Goal: Task Accomplishment & Management: Use online tool/utility

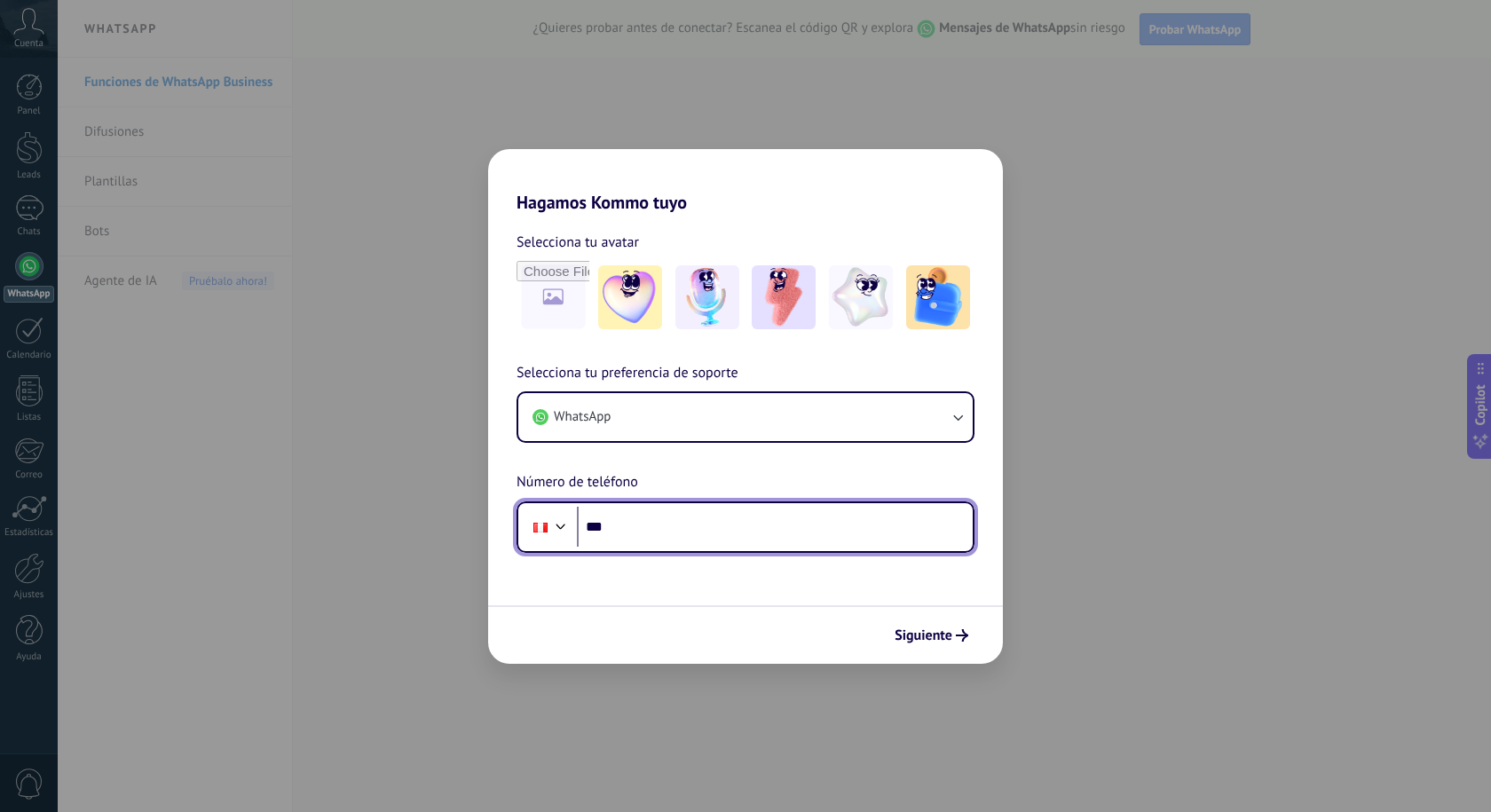
click at [700, 515] on input "***" at bounding box center [775, 527] width 396 height 41
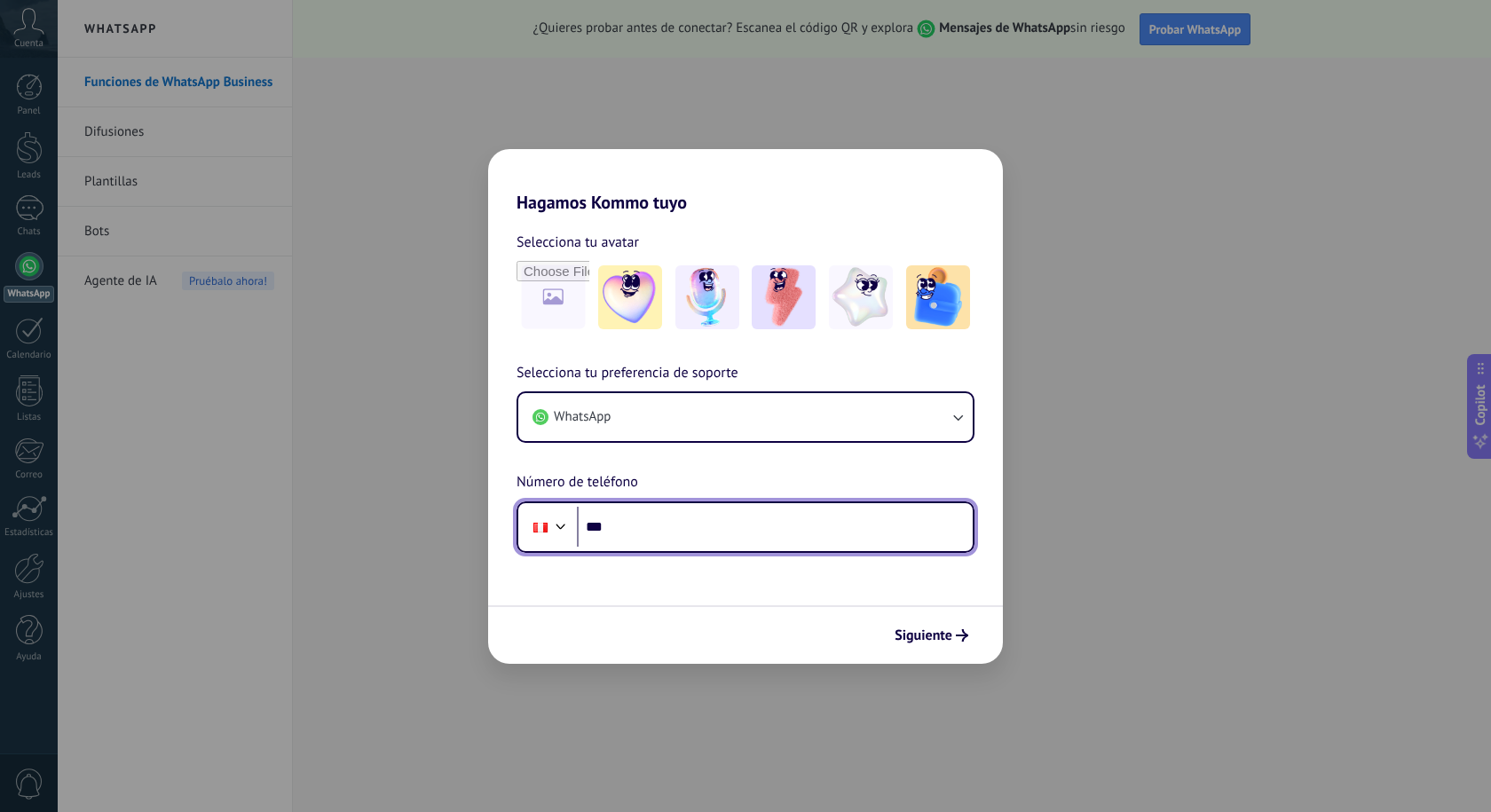
click at [666, 525] on input "***" at bounding box center [775, 527] width 396 height 41
type input "**********"
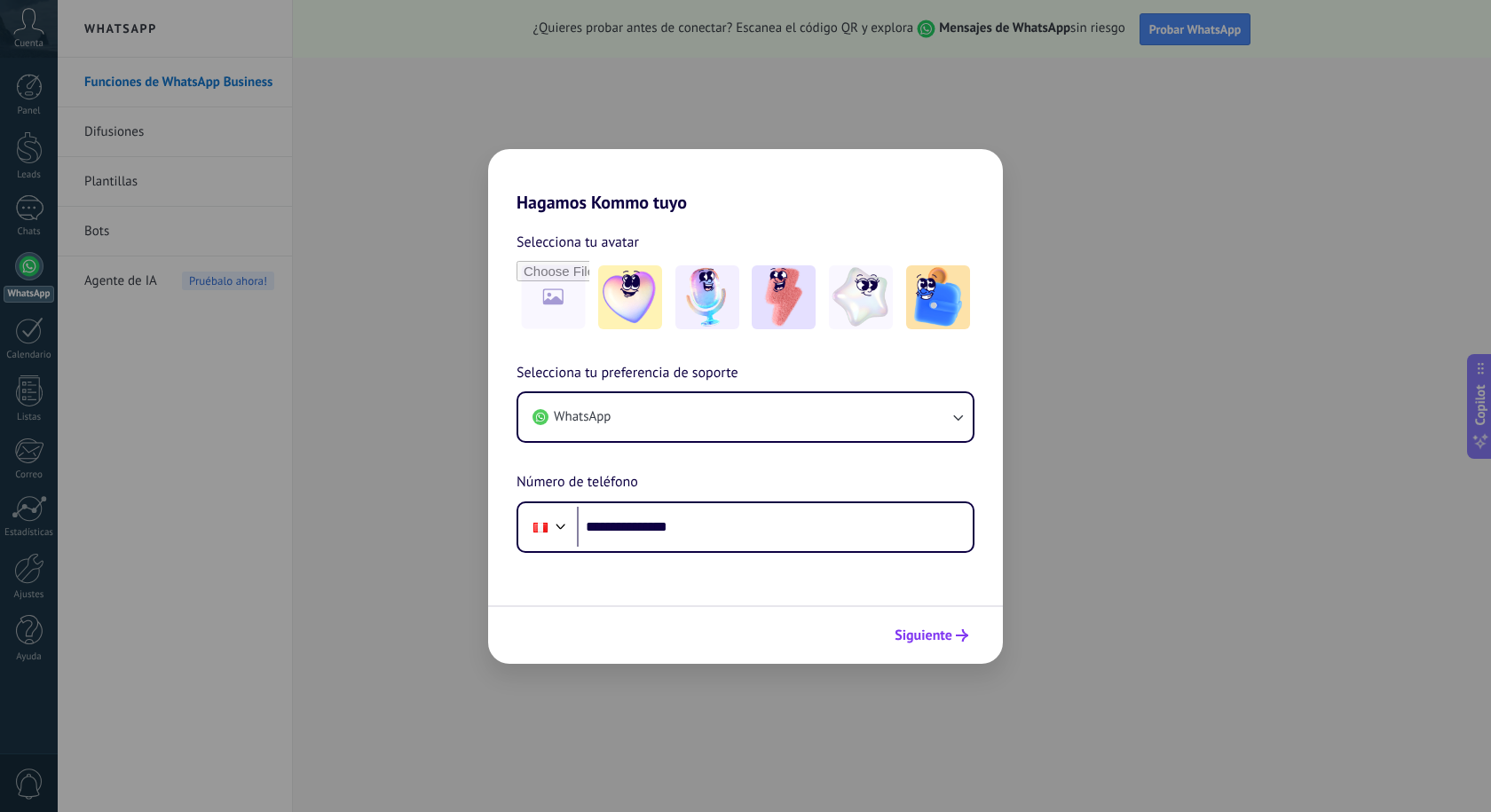
click at [957, 633] on icon "submit" at bounding box center [962, 636] width 13 height 13
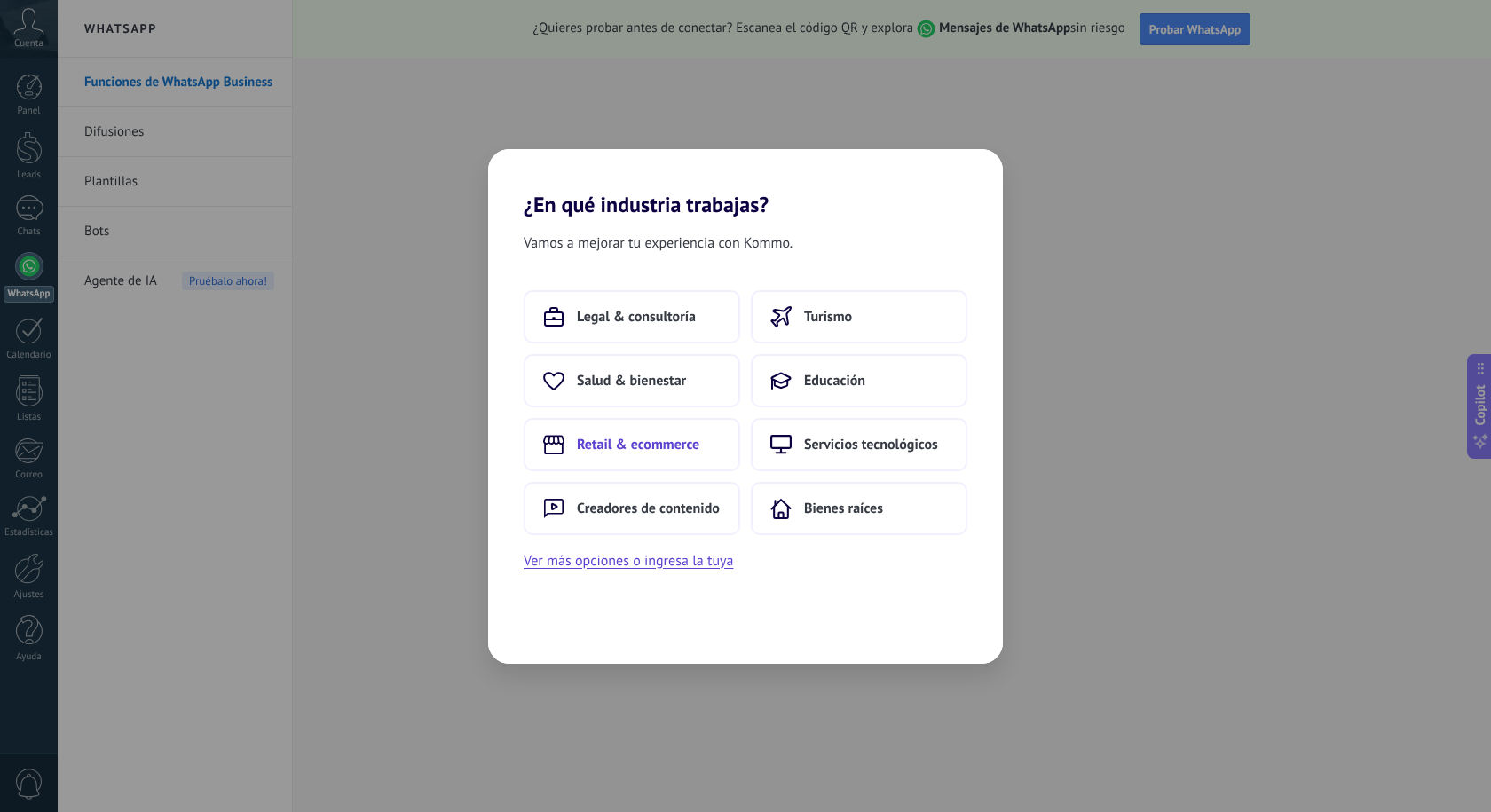
click at [650, 458] on button "Retail & ecommerce" at bounding box center [631, 445] width 217 height 53
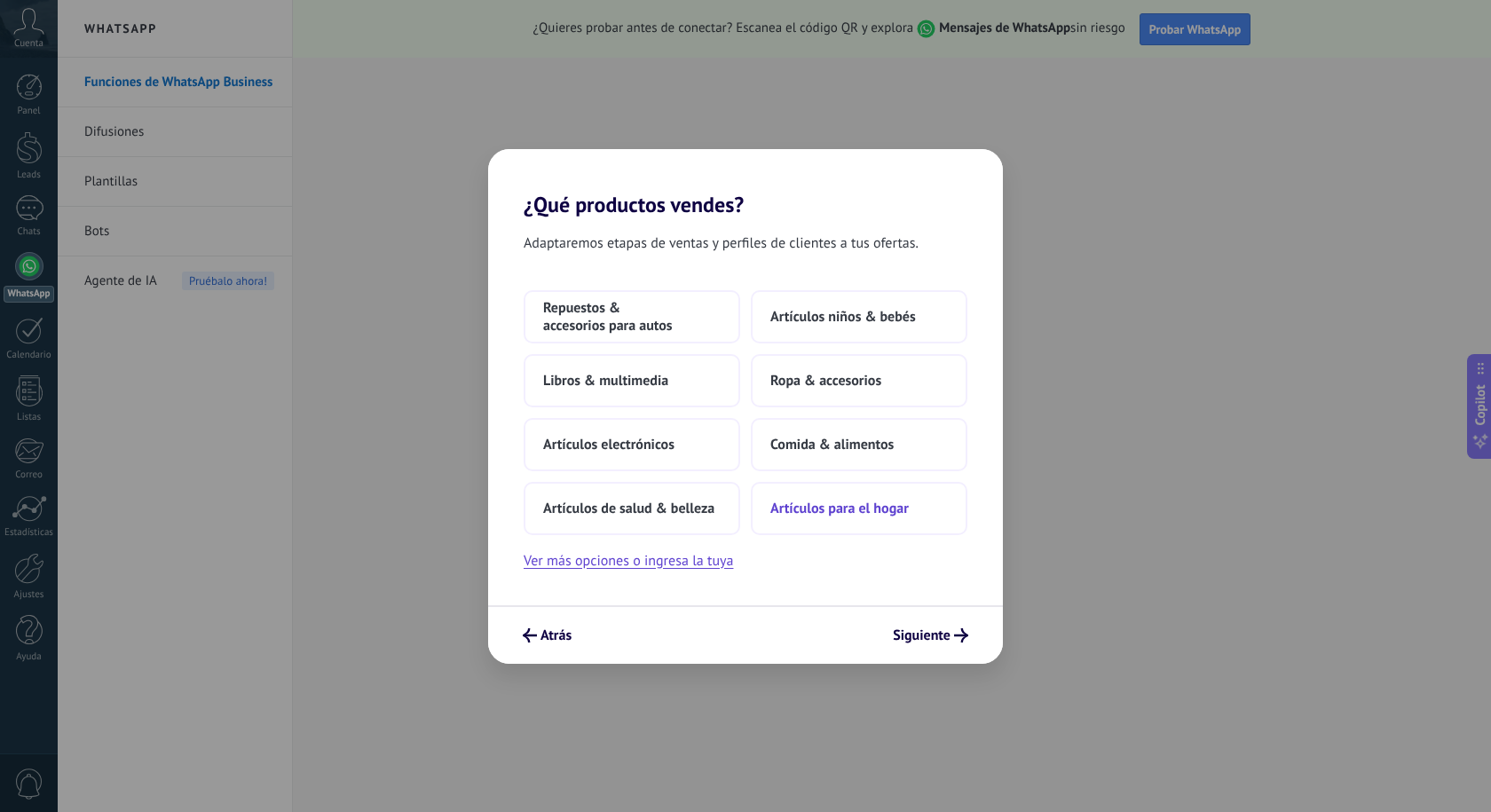
click at [899, 514] on span "Artículos para el hogar" at bounding box center [840, 508] width 139 height 17
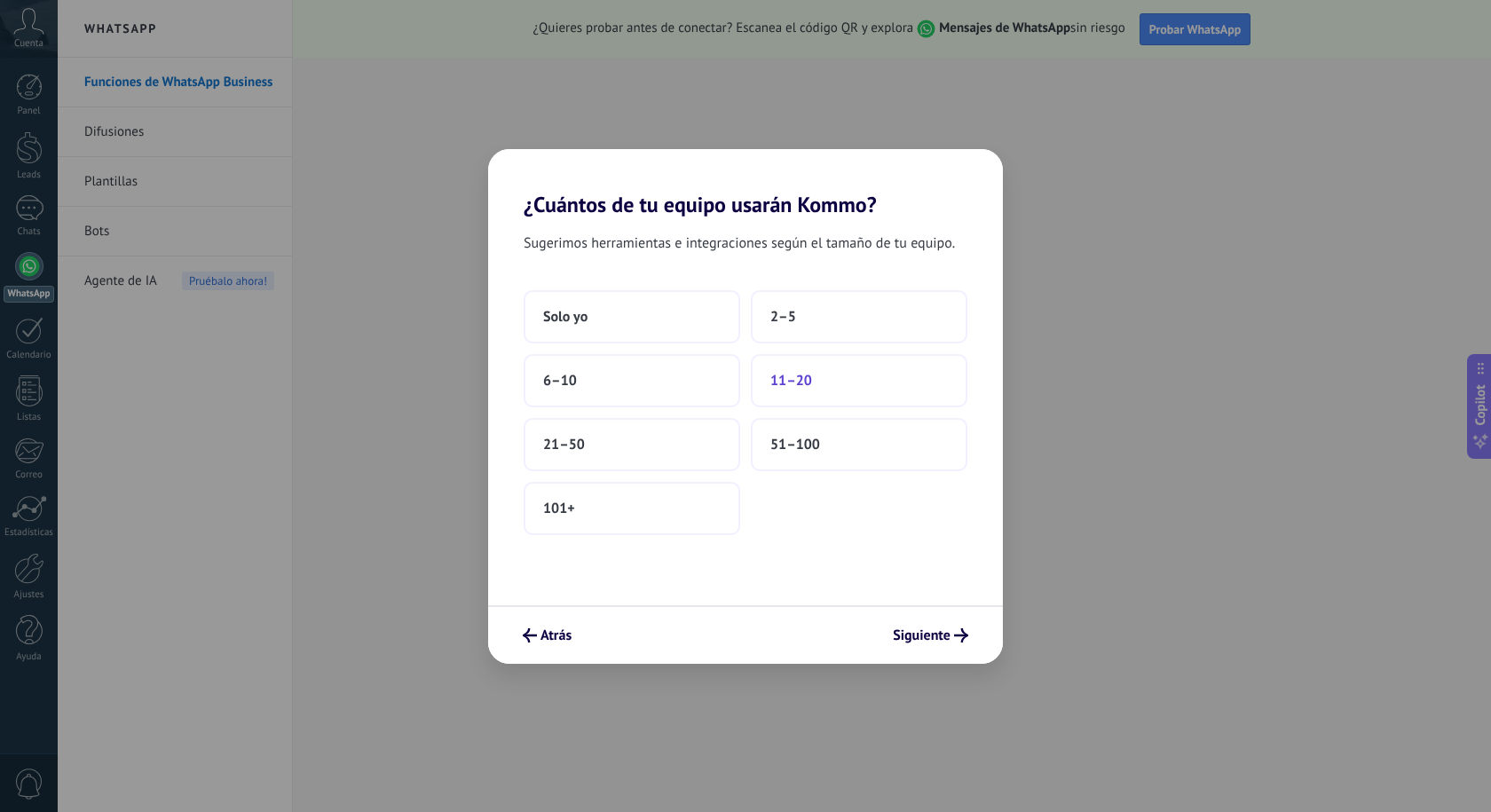
click at [804, 384] on span "11–20" at bounding box center [791, 380] width 42 height 17
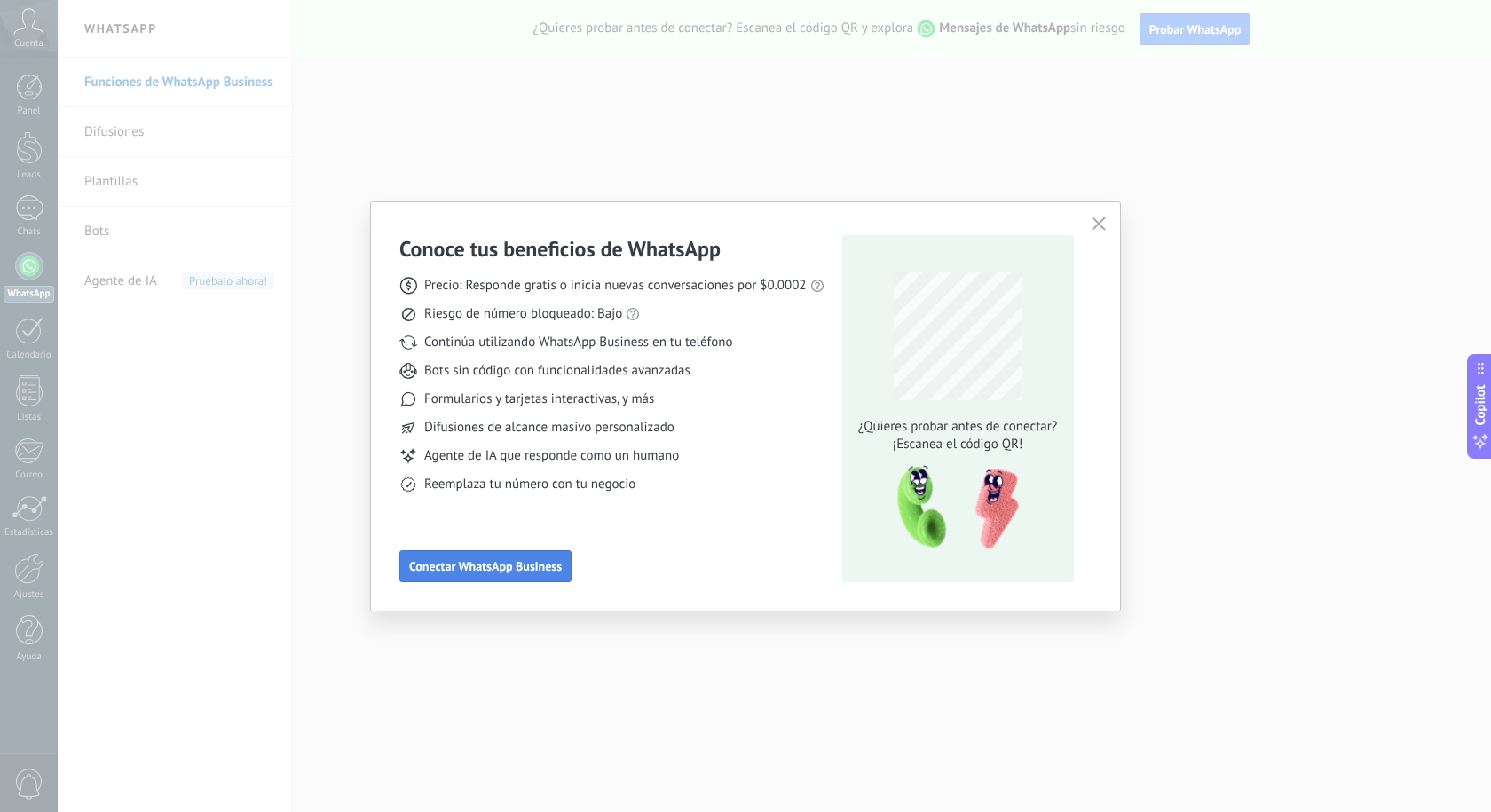
click at [523, 576] on button "Conectar WhatsApp Business" at bounding box center [485, 565] width 172 height 32
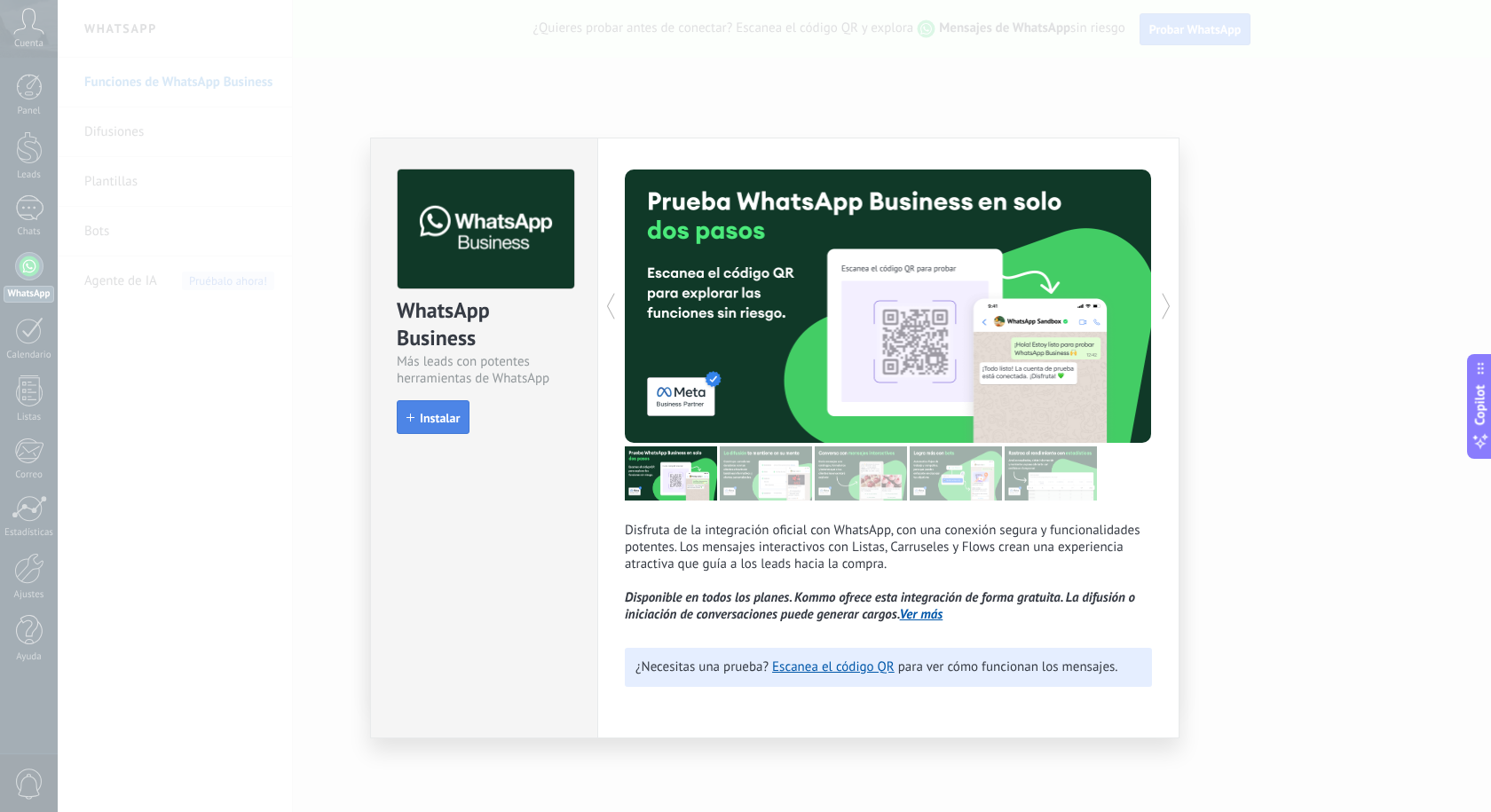
click at [458, 421] on span "Instalar" at bounding box center [440, 418] width 40 height 13
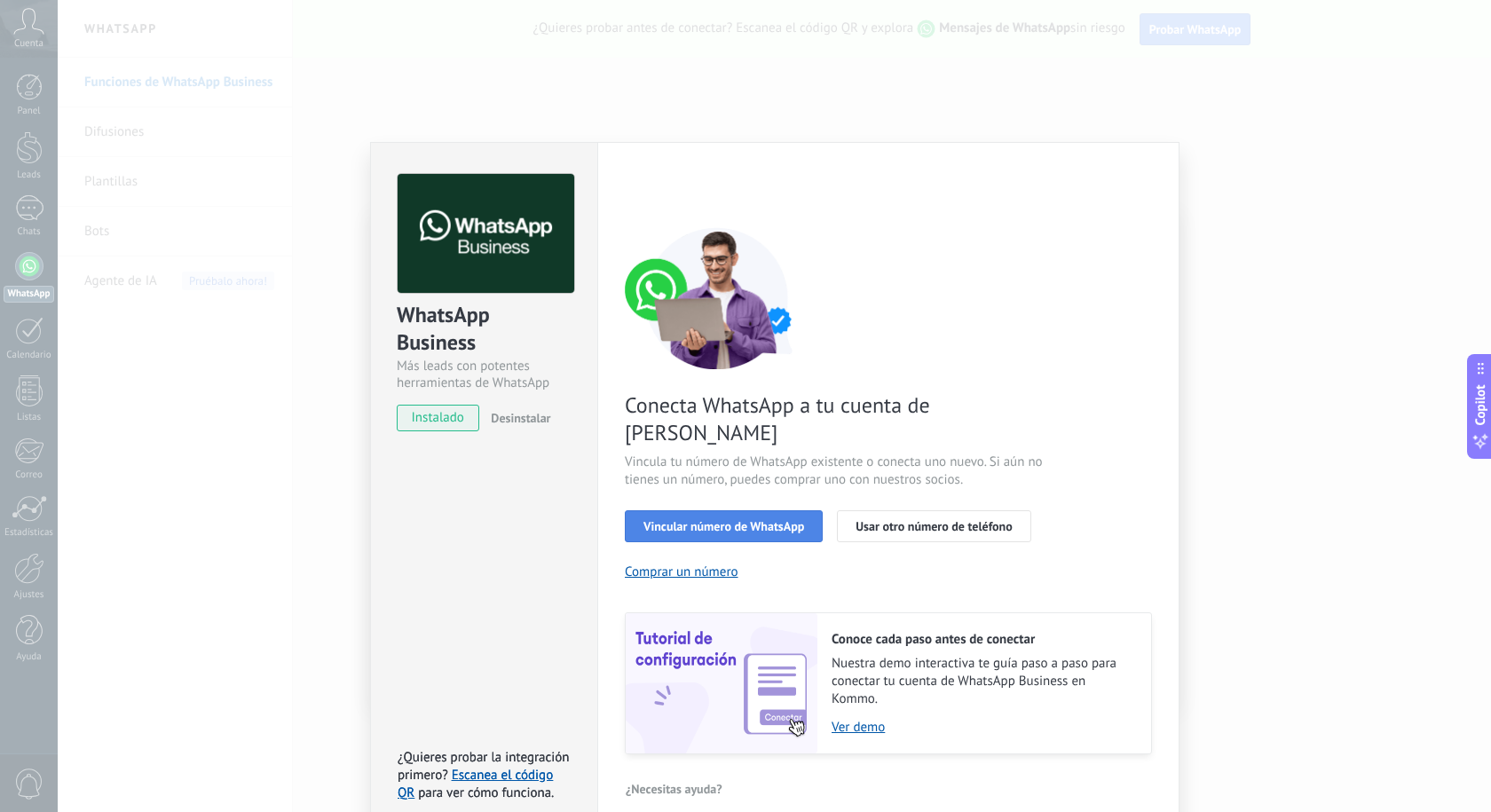
click at [802, 520] on span "Vincular número de WhatsApp" at bounding box center [724, 526] width 161 height 13
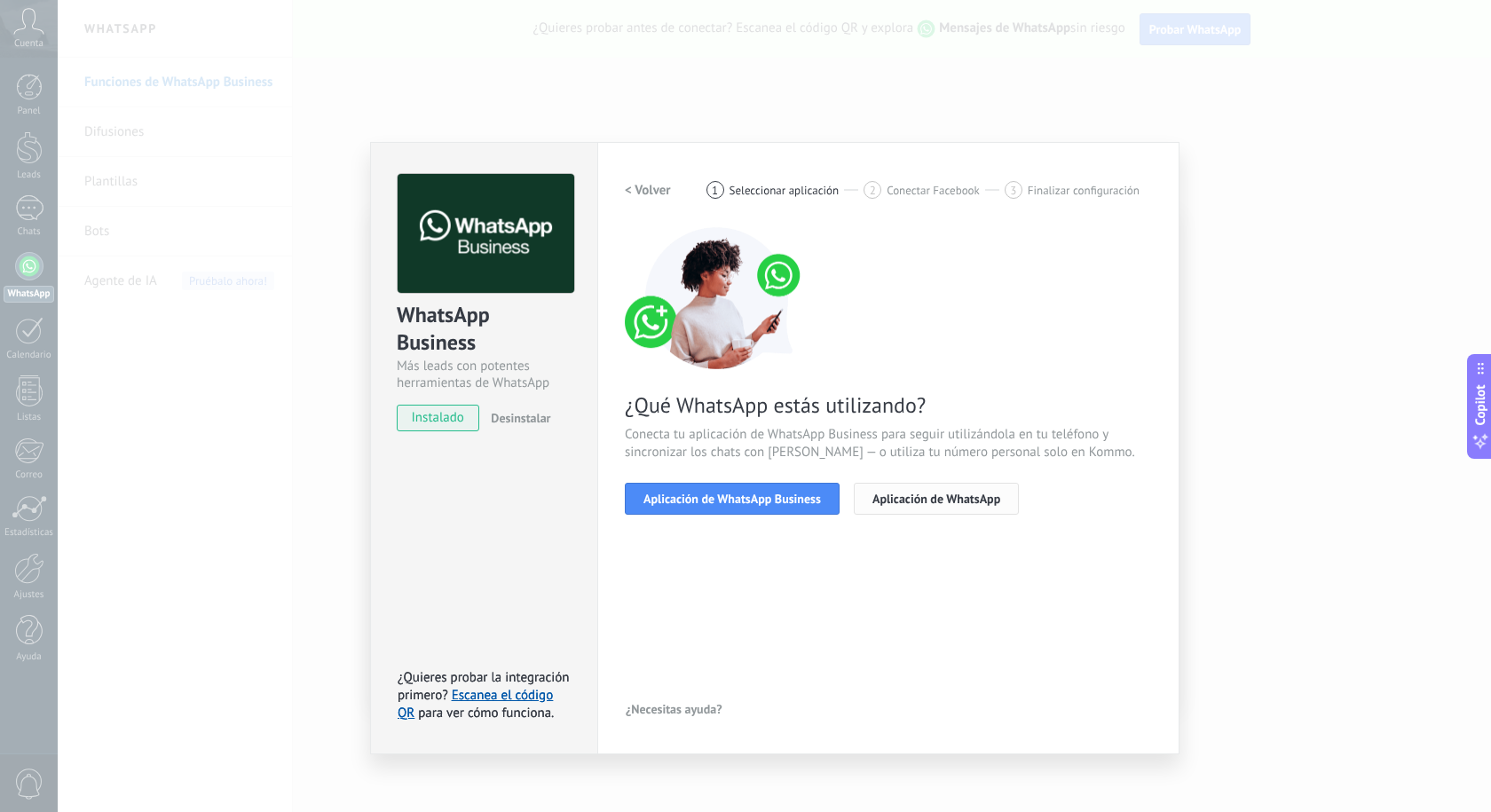
click at [925, 492] on span "Aplicación de WhatsApp" at bounding box center [936, 499] width 128 height 13
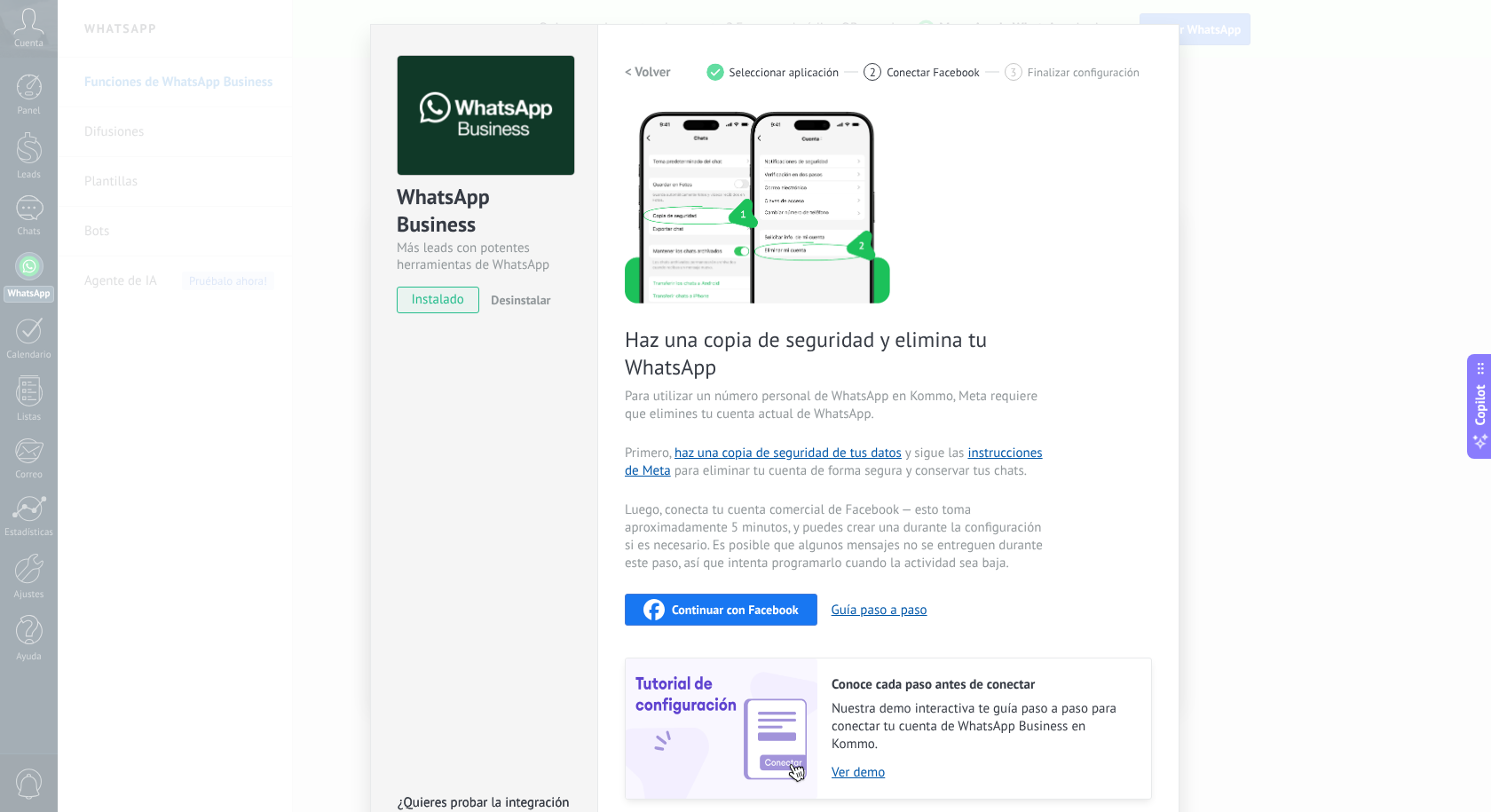
scroll to position [177, 0]
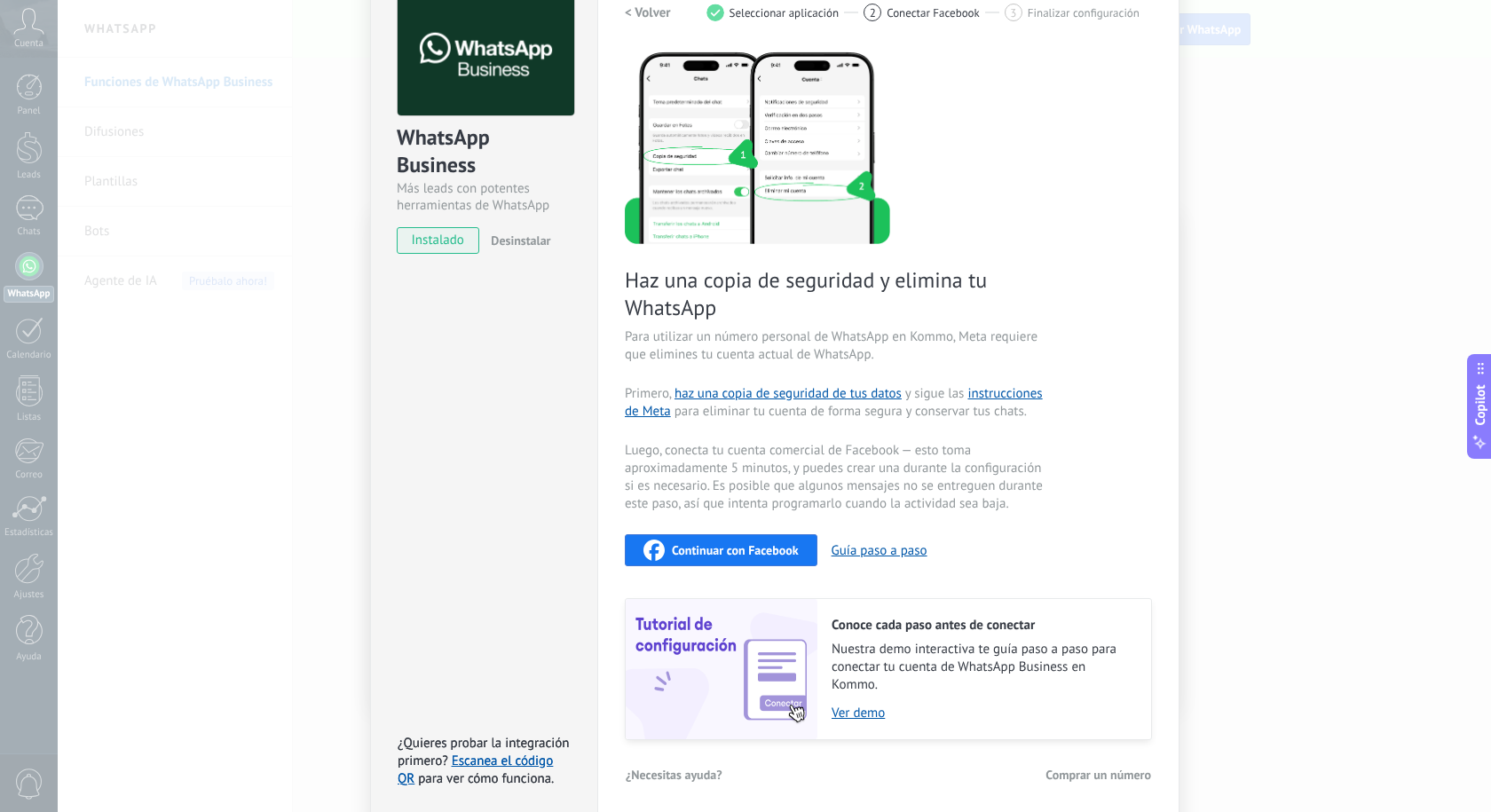
click at [740, 544] on span "Continuar con Facebook" at bounding box center [735, 551] width 127 height 13
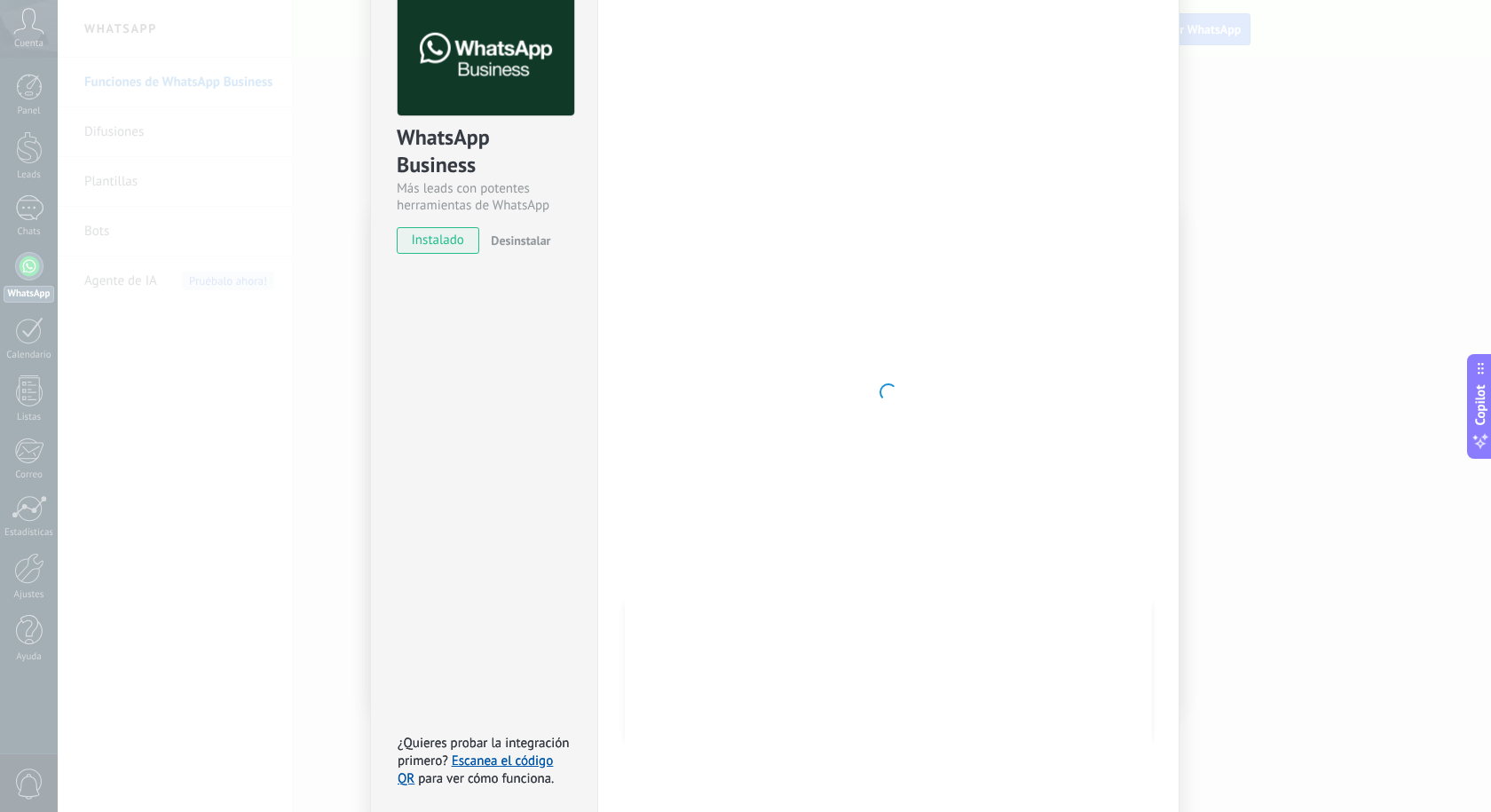
click at [460, 242] on span "instalado" at bounding box center [438, 240] width 80 height 26
click at [452, 248] on span "instalado" at bounding box center [438, 240] width 80 height 26
click at [176, 16] on div "WhatsApp Business Más leads con potentes herramientas de WhatsApp instalado Des…" at bounding box center [774, 406] width 1433 height 812
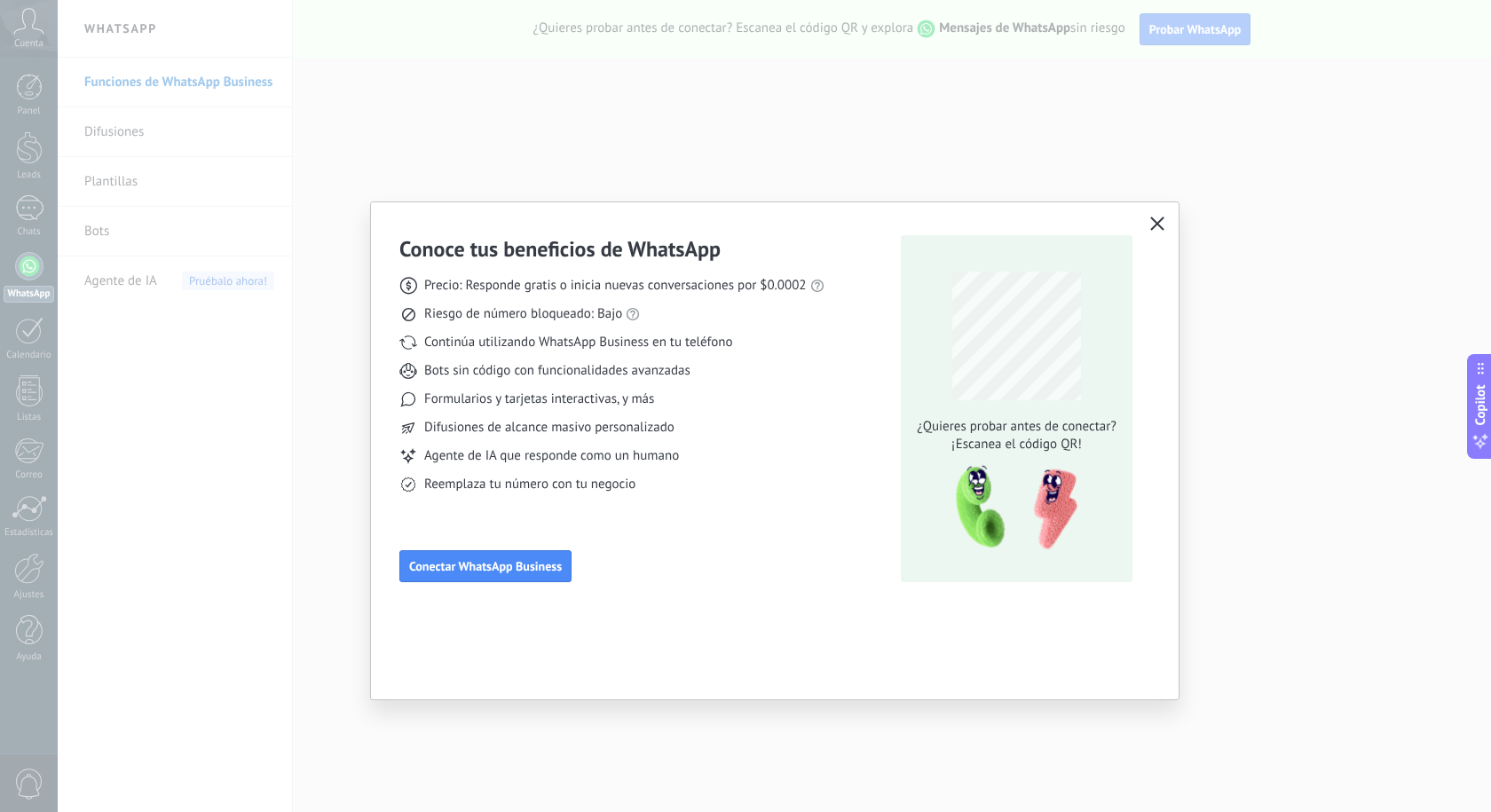
scroll to position [0, 0]
click at [1148, 220] on button "button" at bounding box center [1157, 224] width 23 height 25
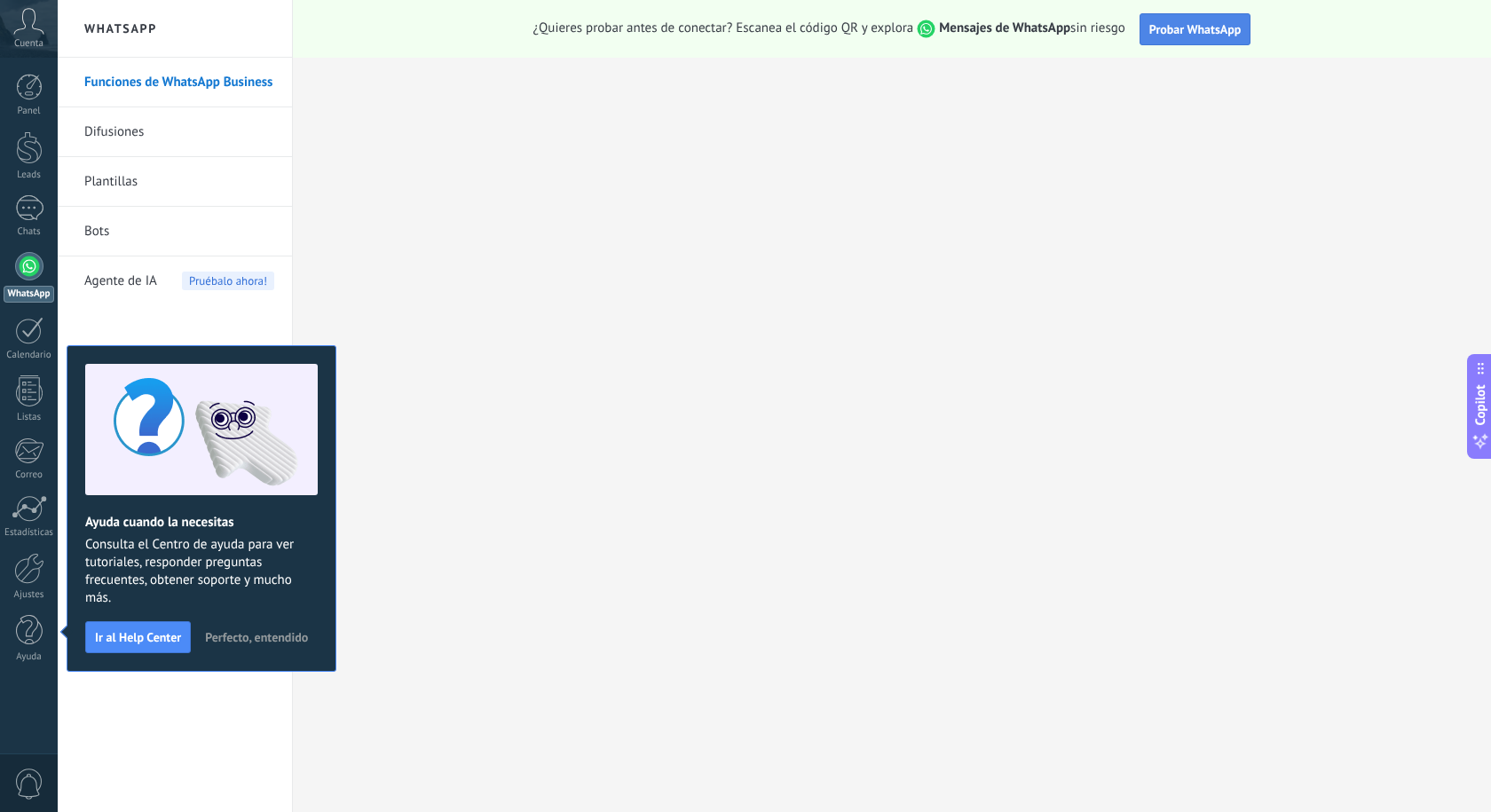
click at [1187, 26] on span "Probar WhatsApp" at bounding box center [1195, 28] width 92 height 16
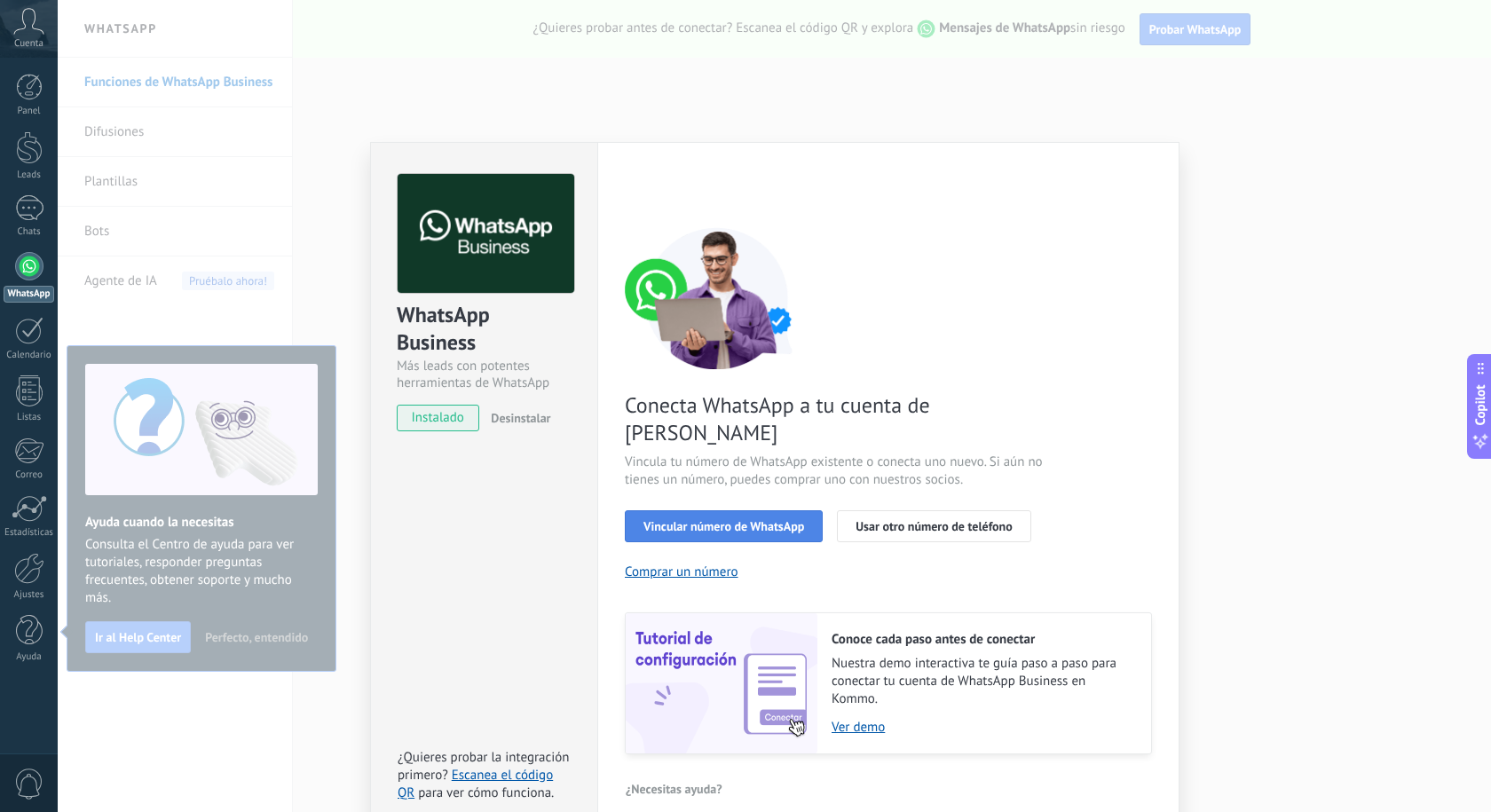
click at [737, 511] on button "Vincular número de WhatsApp" at bounding box center [724, 526] width 198 height 32
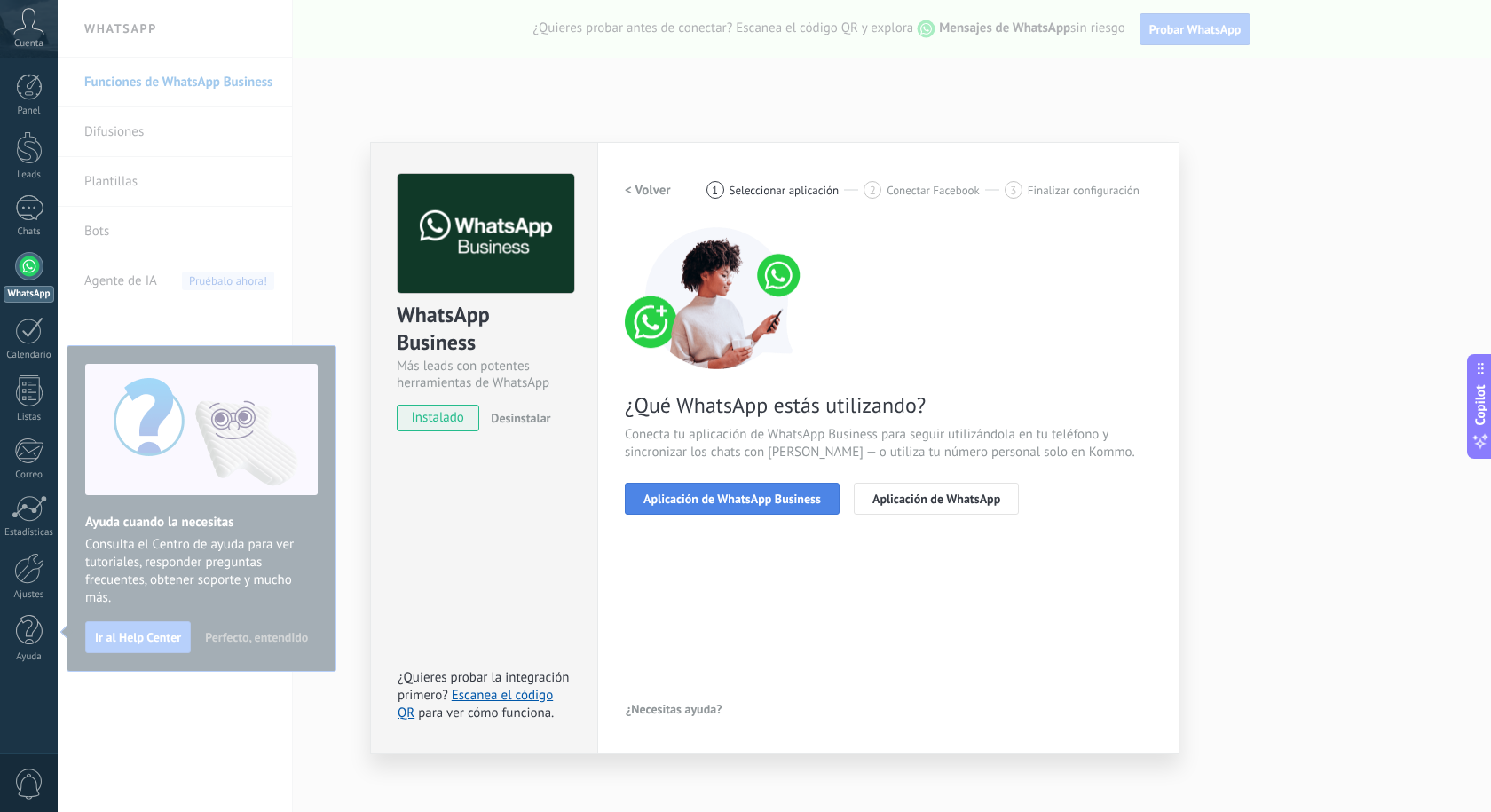
click at [762, 503] on span "Aplicación de WhatsApp Business" at bounding box center [732, 499] width 177 height 13
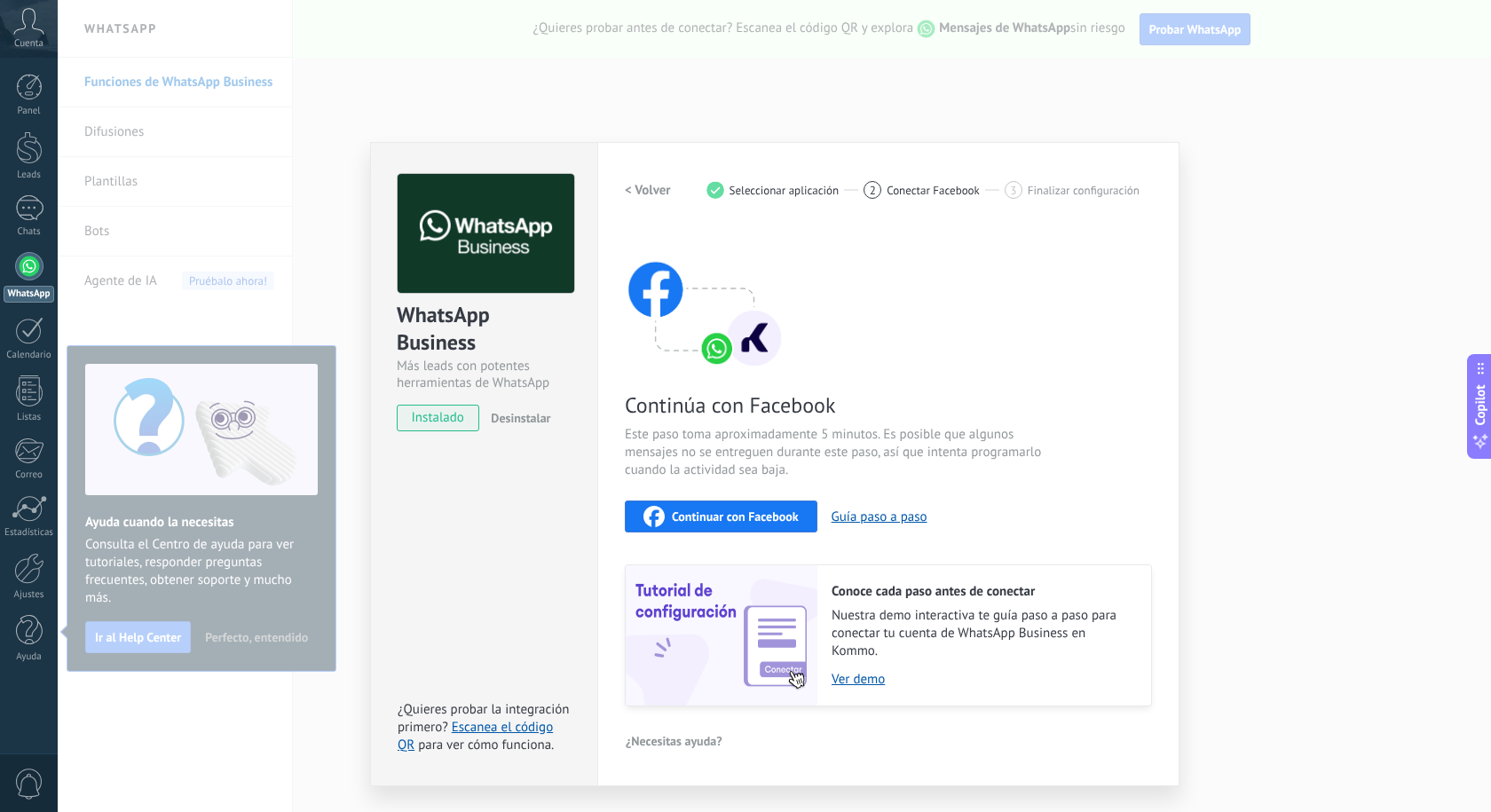
click at [790, 518] on span "Continuar con Facebook" at bounding box center [735, 517] width 127 height 13
click at [571, 117] on div "WhatsApp Business Más leads con potentes herramientas de WhatsApp instalado Des…" at bounding box center [774, 406] width 1433 height 812
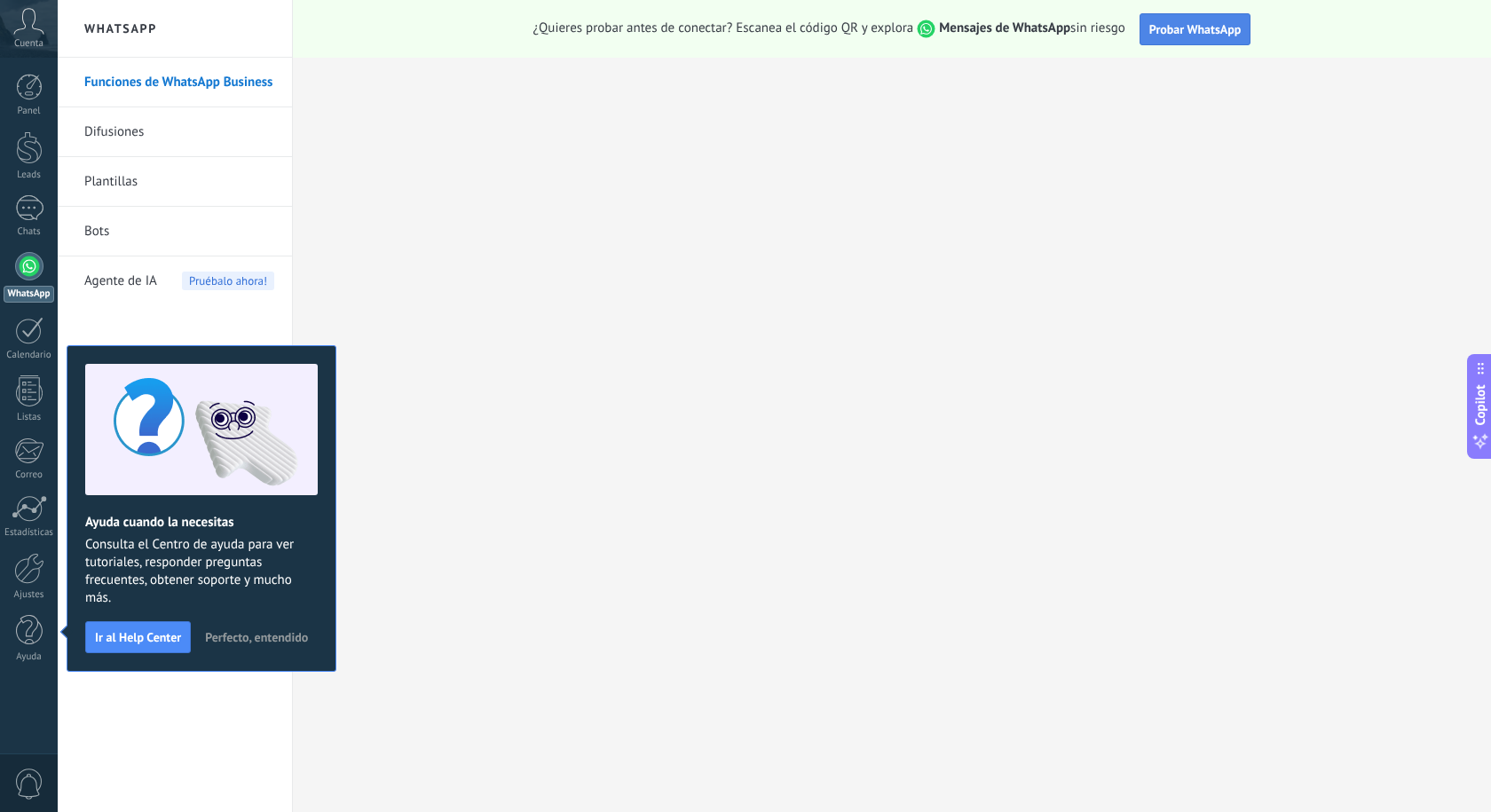
click at [1190, 39] on button "Probar WhatsApp" at bounding box center [1196, 29] width 111 height 32
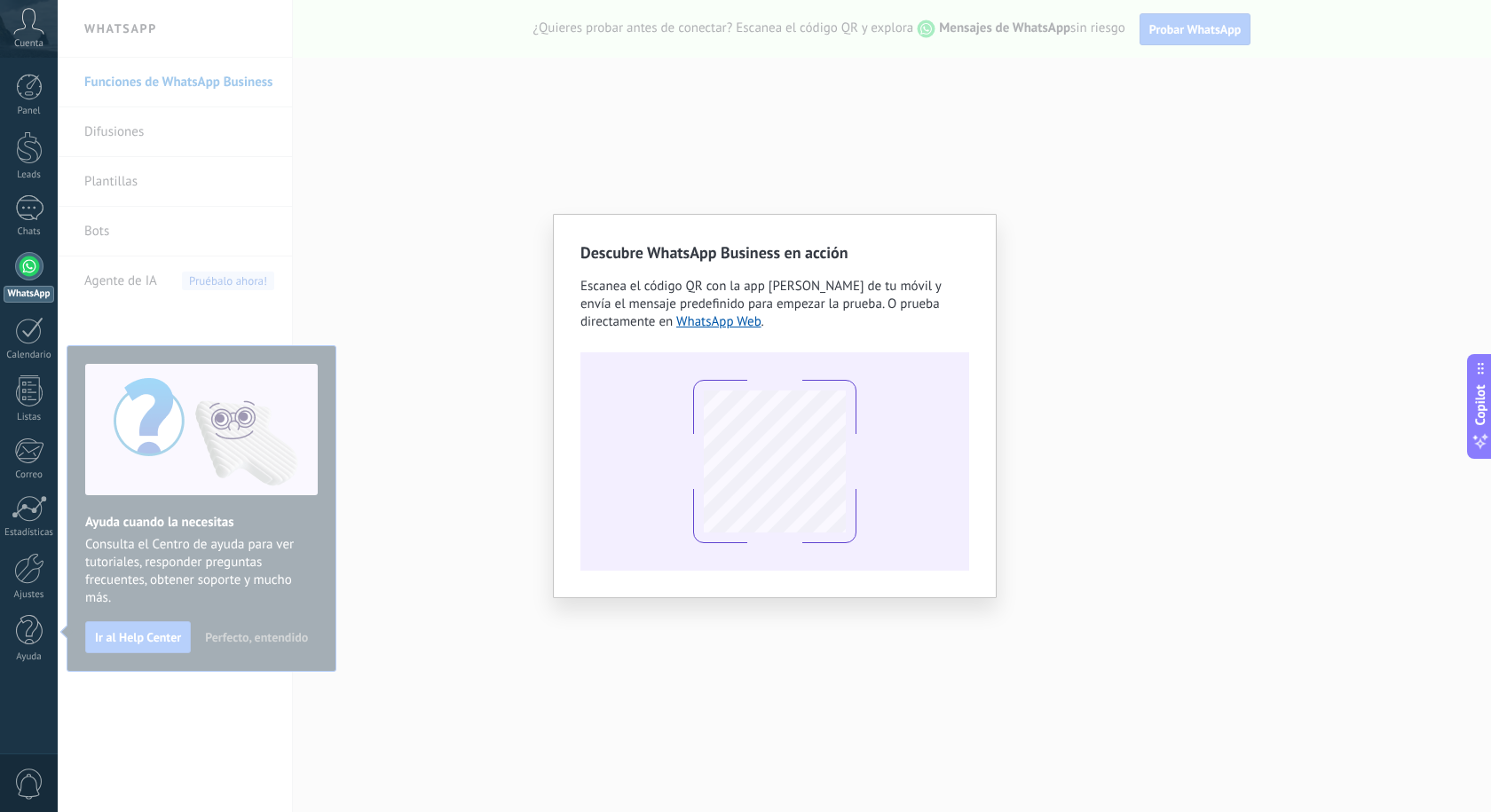
click at [20, 38] on span "Cuenta" at bounding box center [29, 44] width 29 height 12
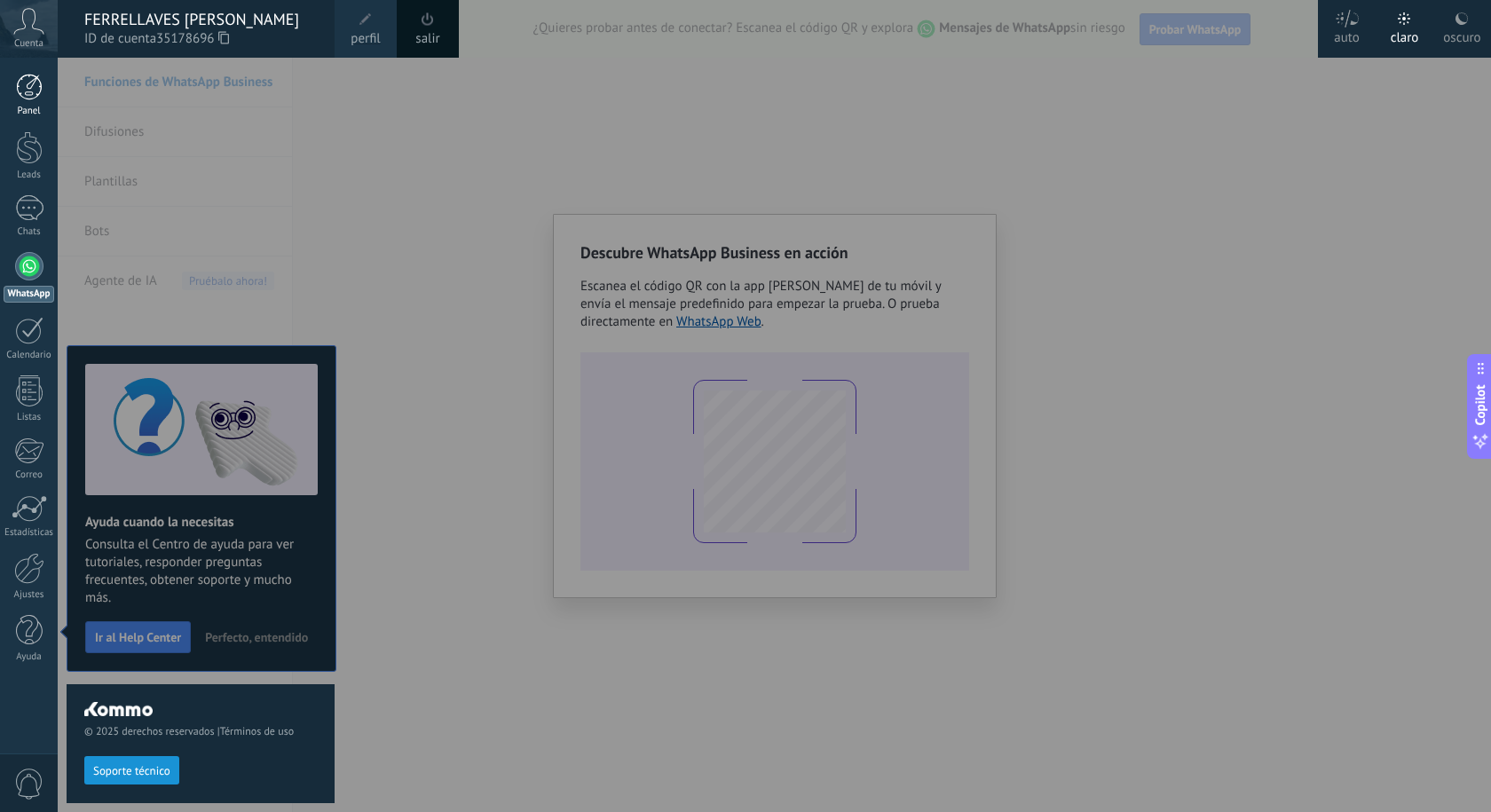
click at [26, 82] on div at bounding box center [28, 87] width 26 height 26
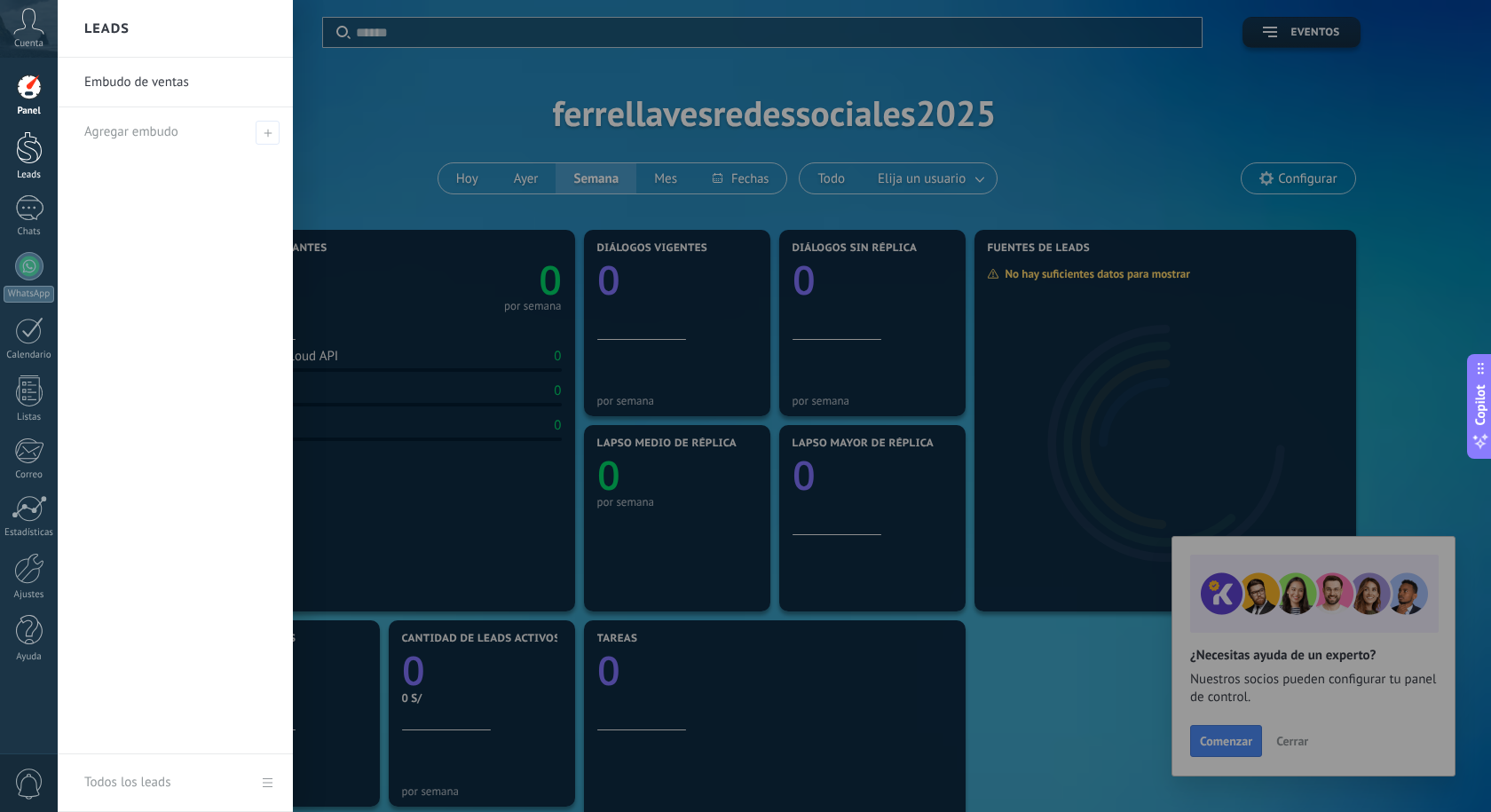
click at [28, 163] on div at bounding box center [28, 148] width 26 height 33
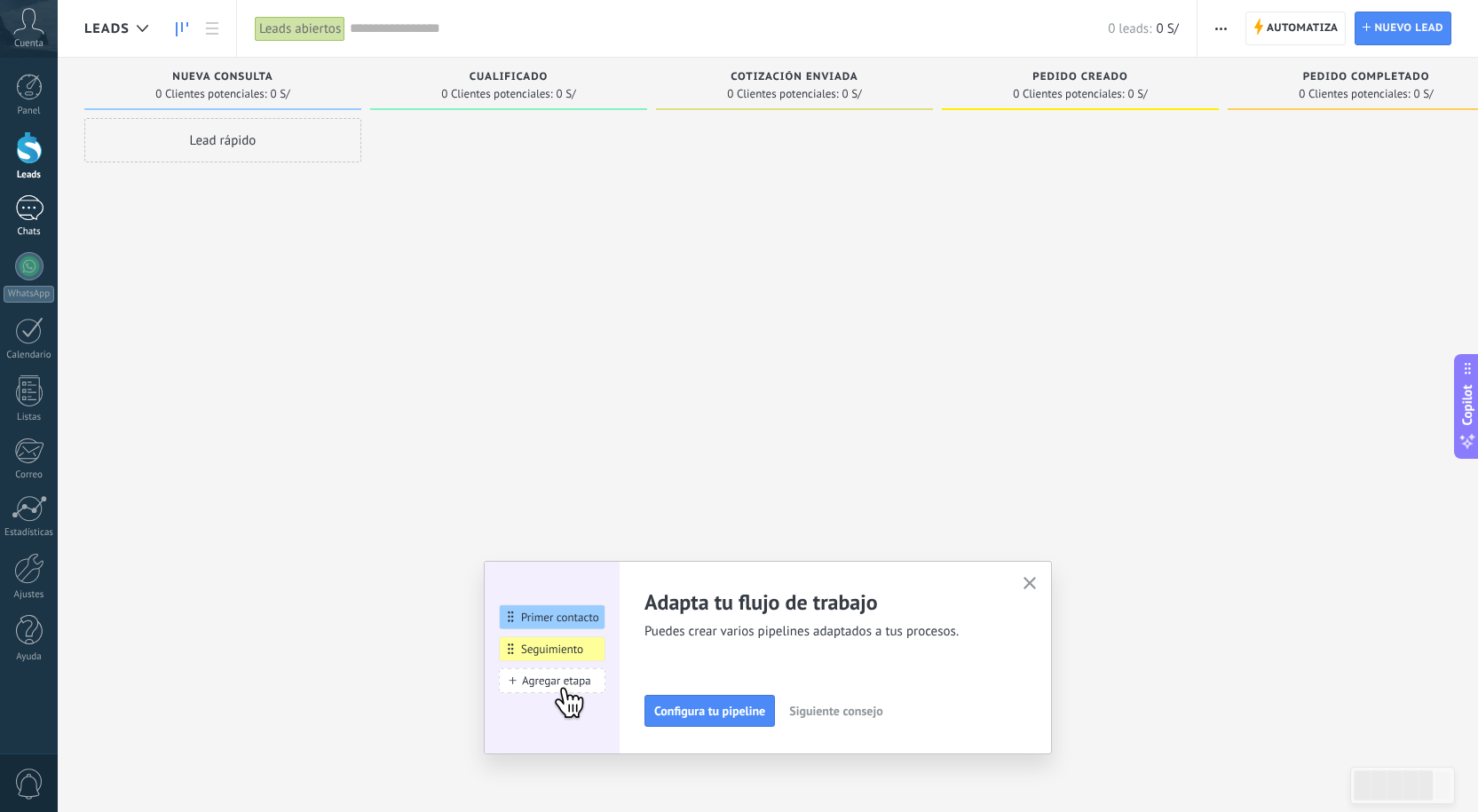
click at [34, 212] on div at bounding box center [29, 208] width 28 height 26
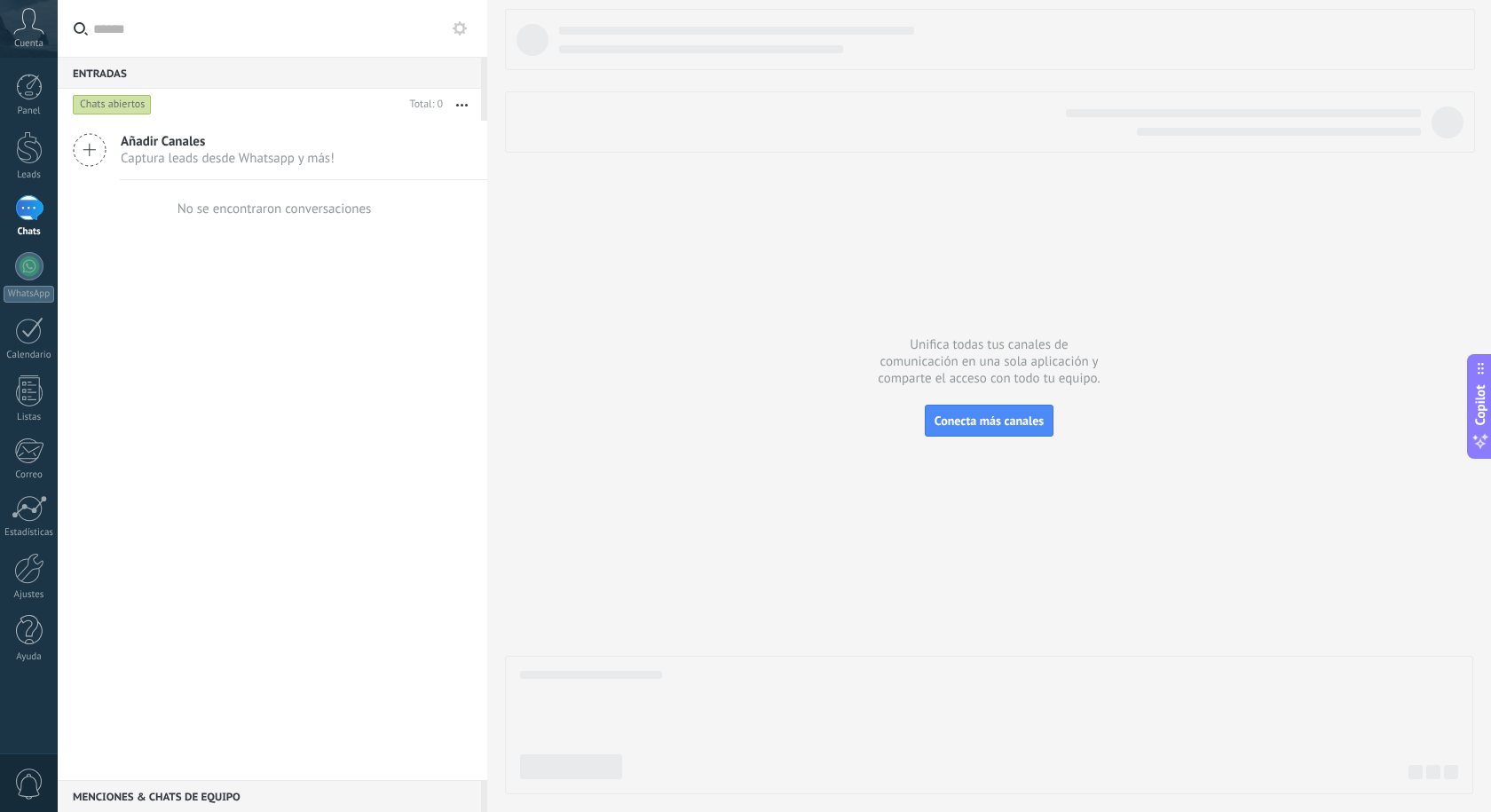
click at [141, 152] on span "Captura leads desde Whatsapp y más!" at bounding box center [227, 158] width 214 height 16
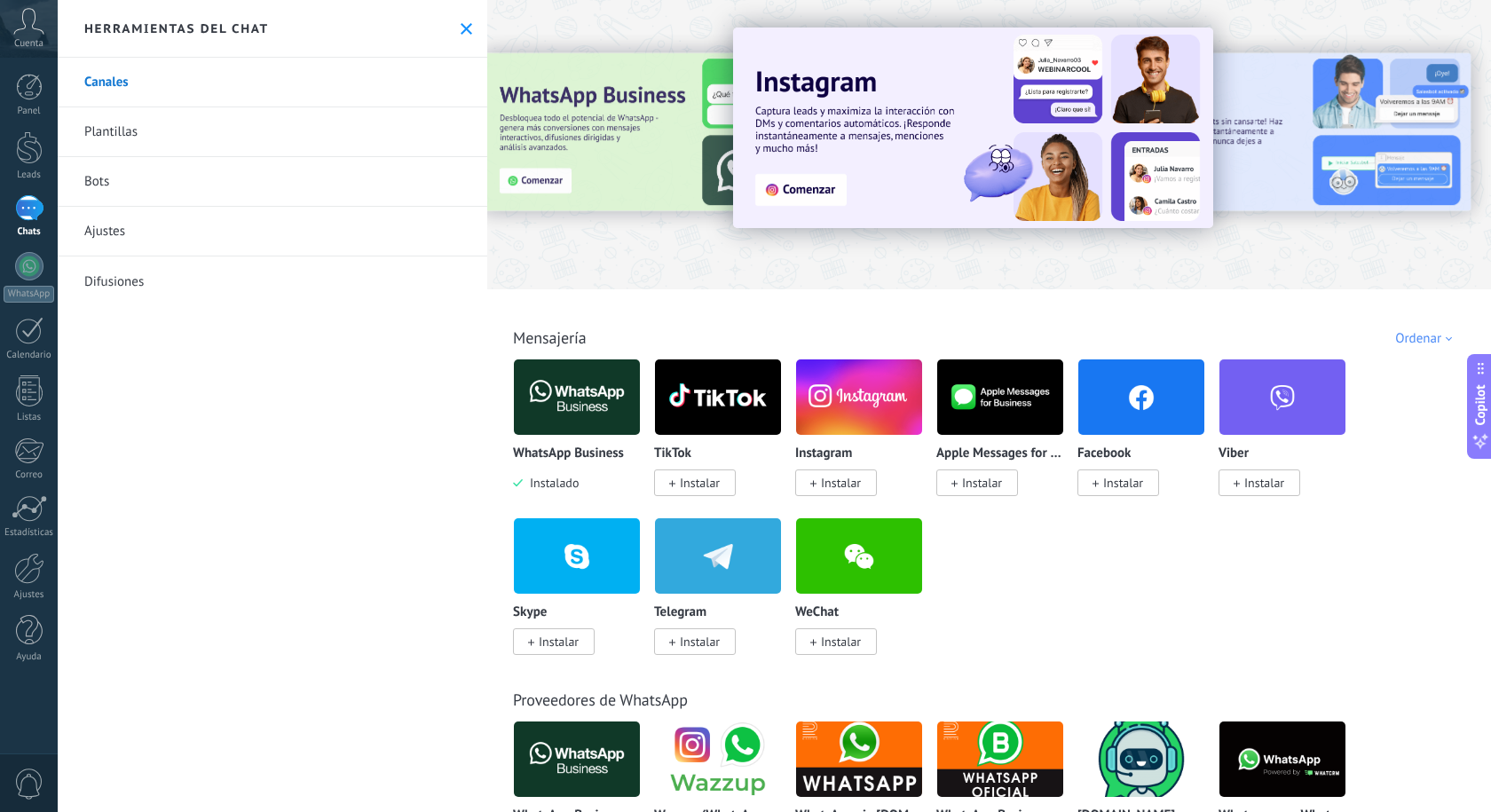
click at [579, 390] on img at bounding box center [577, 397] width 126 height 86
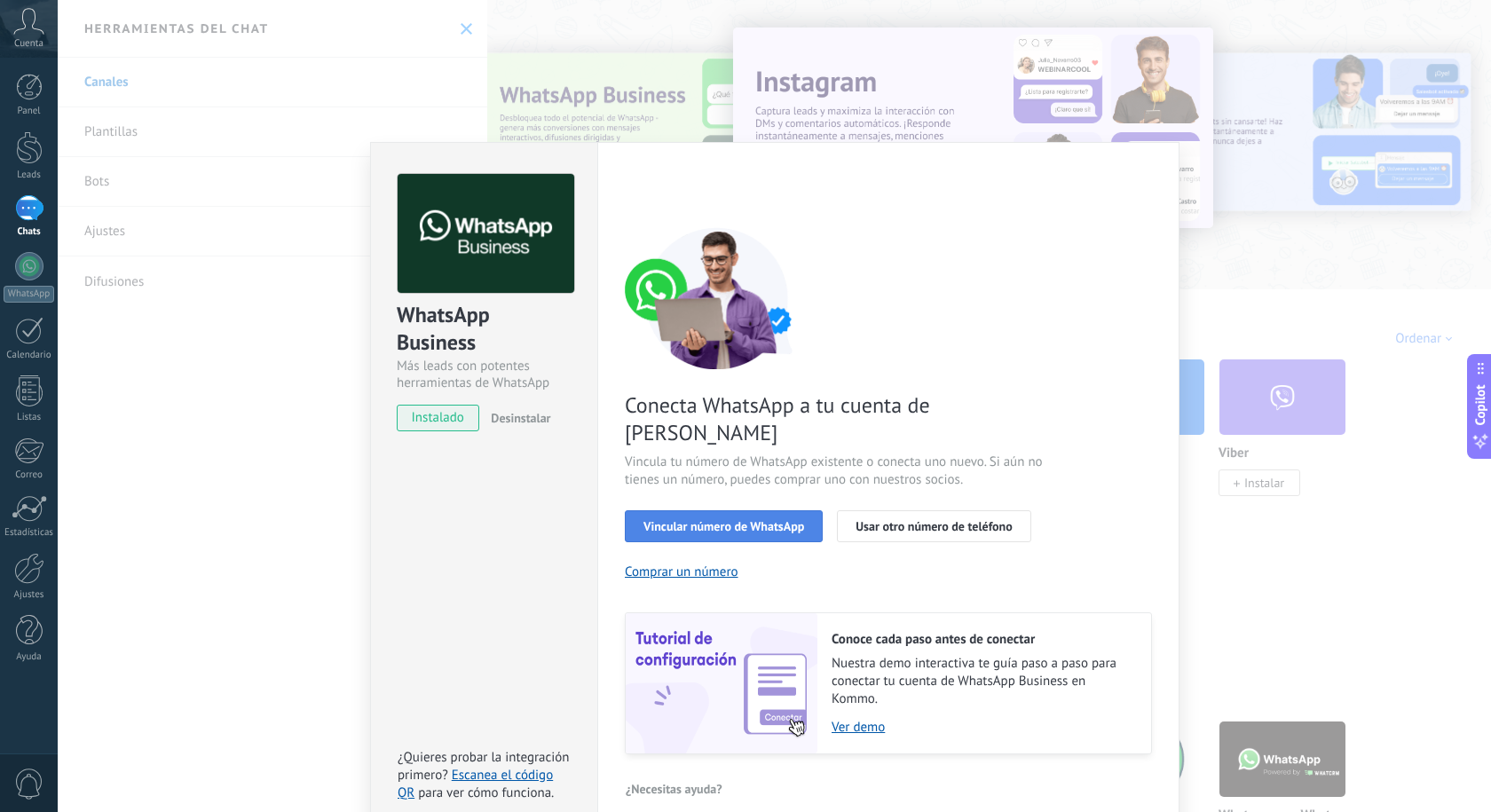
click at [793, 520] on span "Vincular número de WhatsApp" at bounding box center [724, 526] width 161 height 13
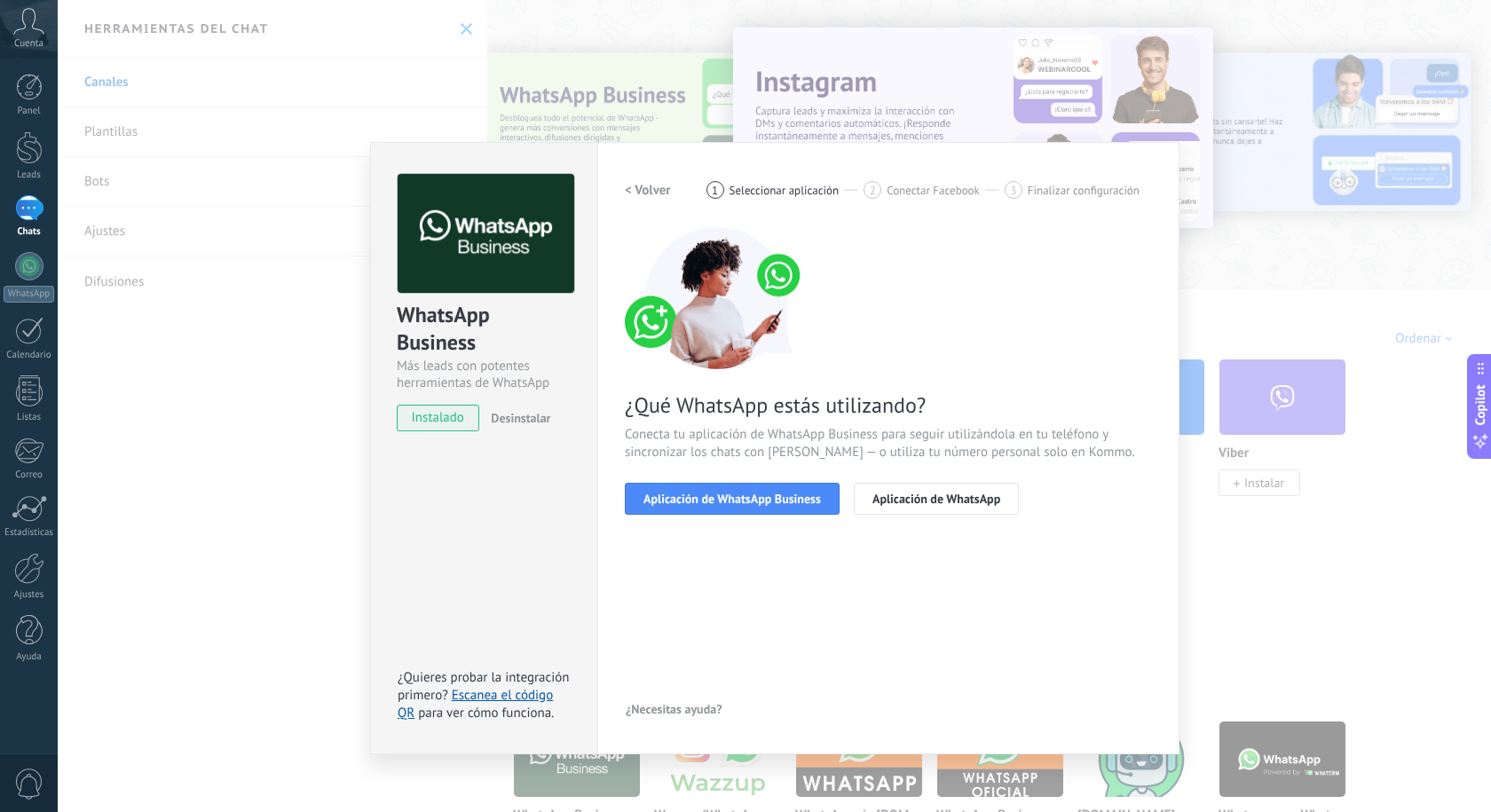
click at [793, 501] on span "Aplicación de WhatsApp Business" at bounding box center [732, 499] width 177 height 13
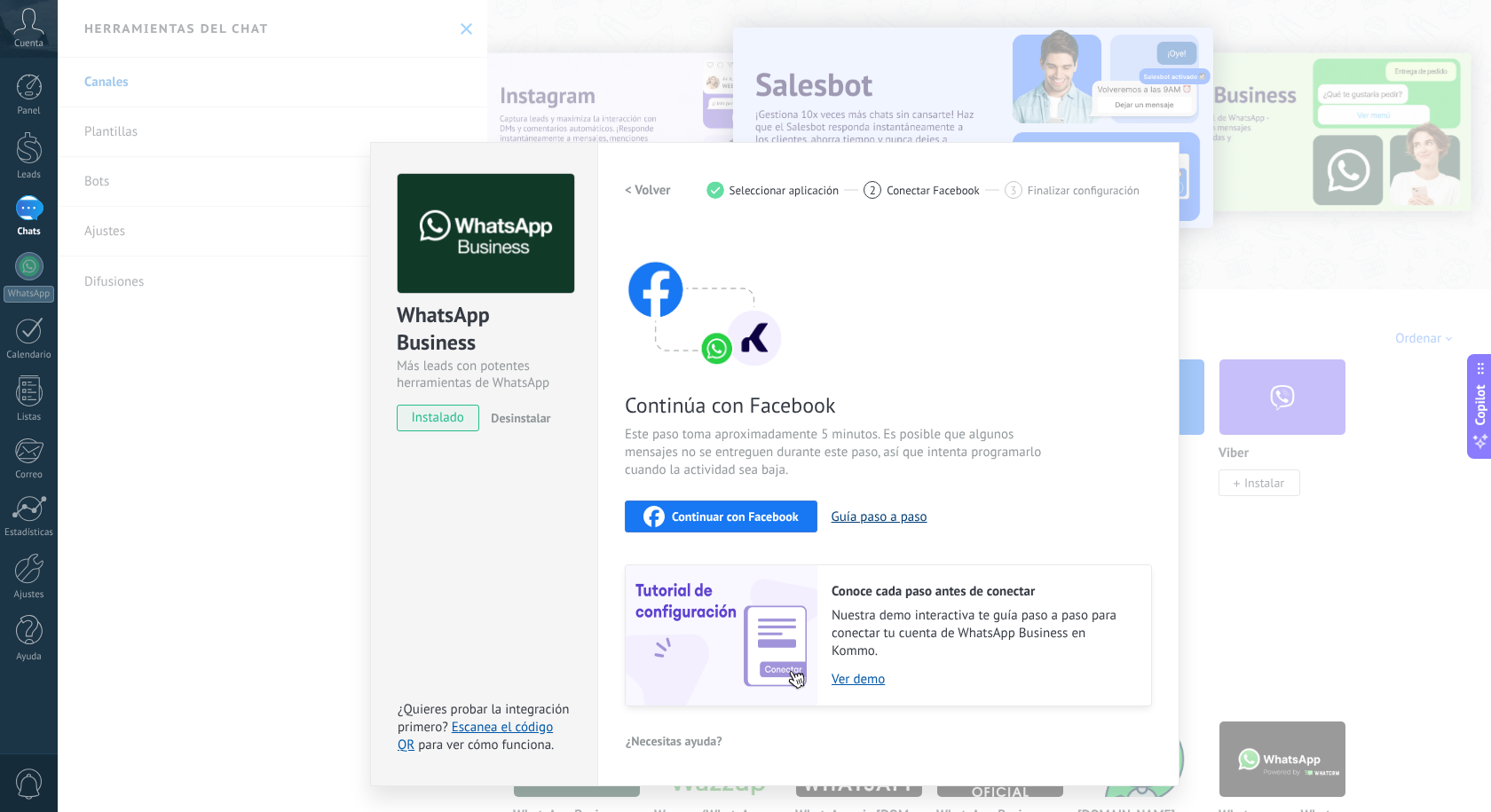
click at [898, 519] on button "Guía paso a paso" at bounding box center [879, 517] width 96 height 16
click at [697, 183] on div "< Volver 1 Seleccionar aplicación 2 Conectar Facebook 3 Finalizar configuración" at bounding box center [888, 189] width 527 height 32
click at [632, 192] on h2 "< Volver" at bounding box center [648, 190] width 47 height 16
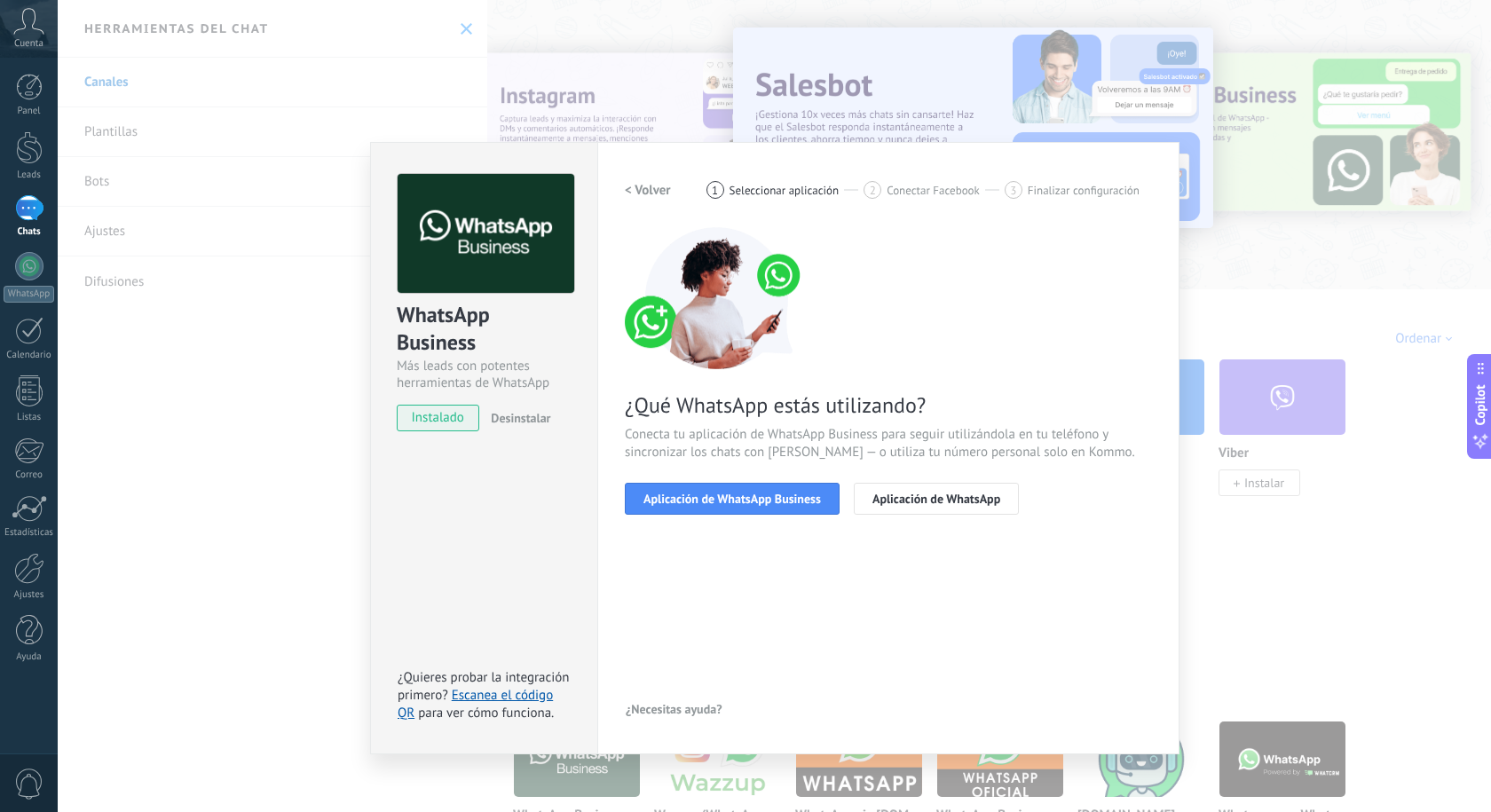
click at [635, 192] on h2 "< Volver" at bounding box center [648, 190] width 47 height 16
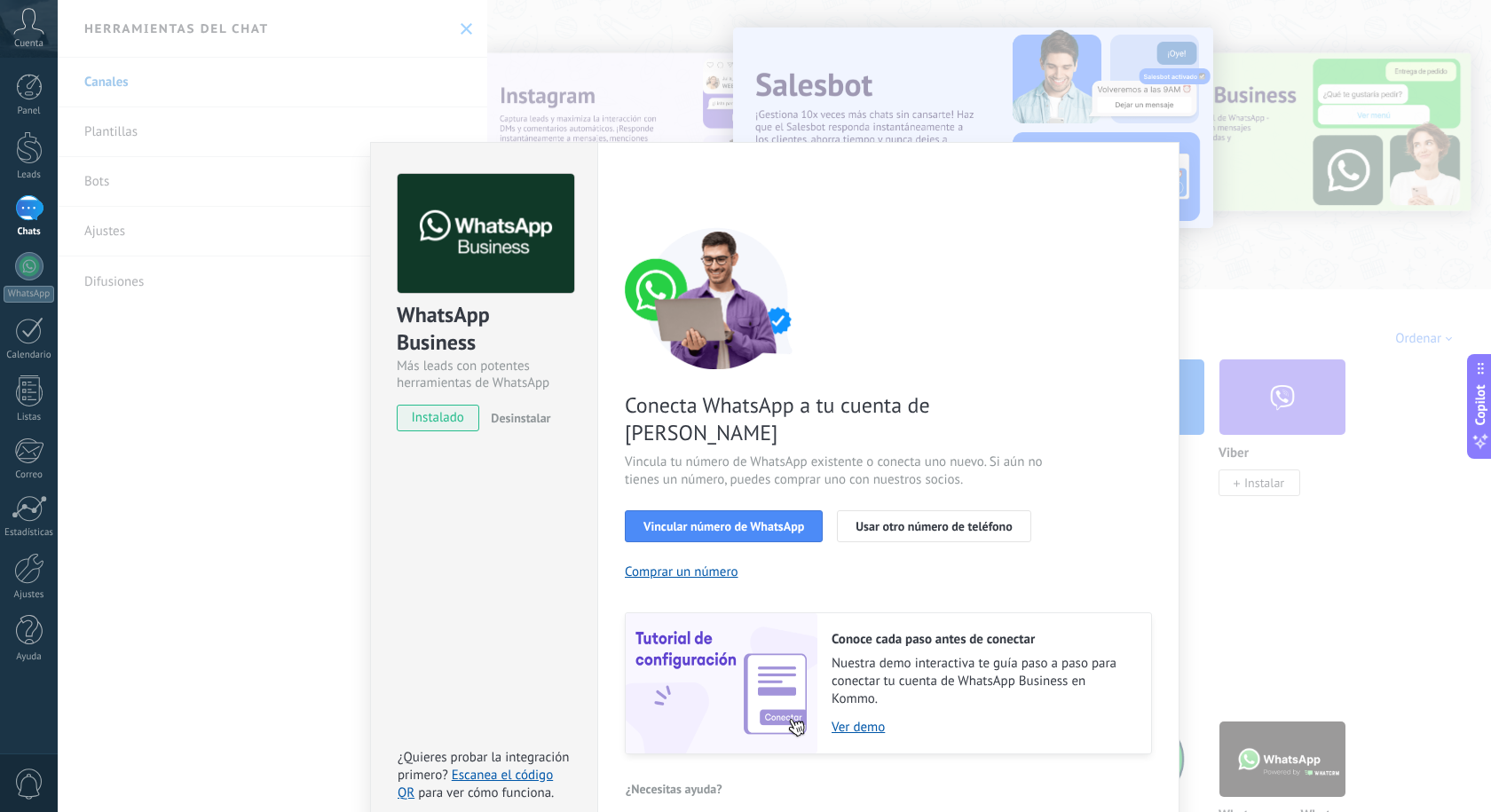
click at [551, 104] on div "WhatsApp Business Más leads con potentes herramientas de WhatsApp instalado Des…" at bounding box center [774, 406] width 1433 height 812
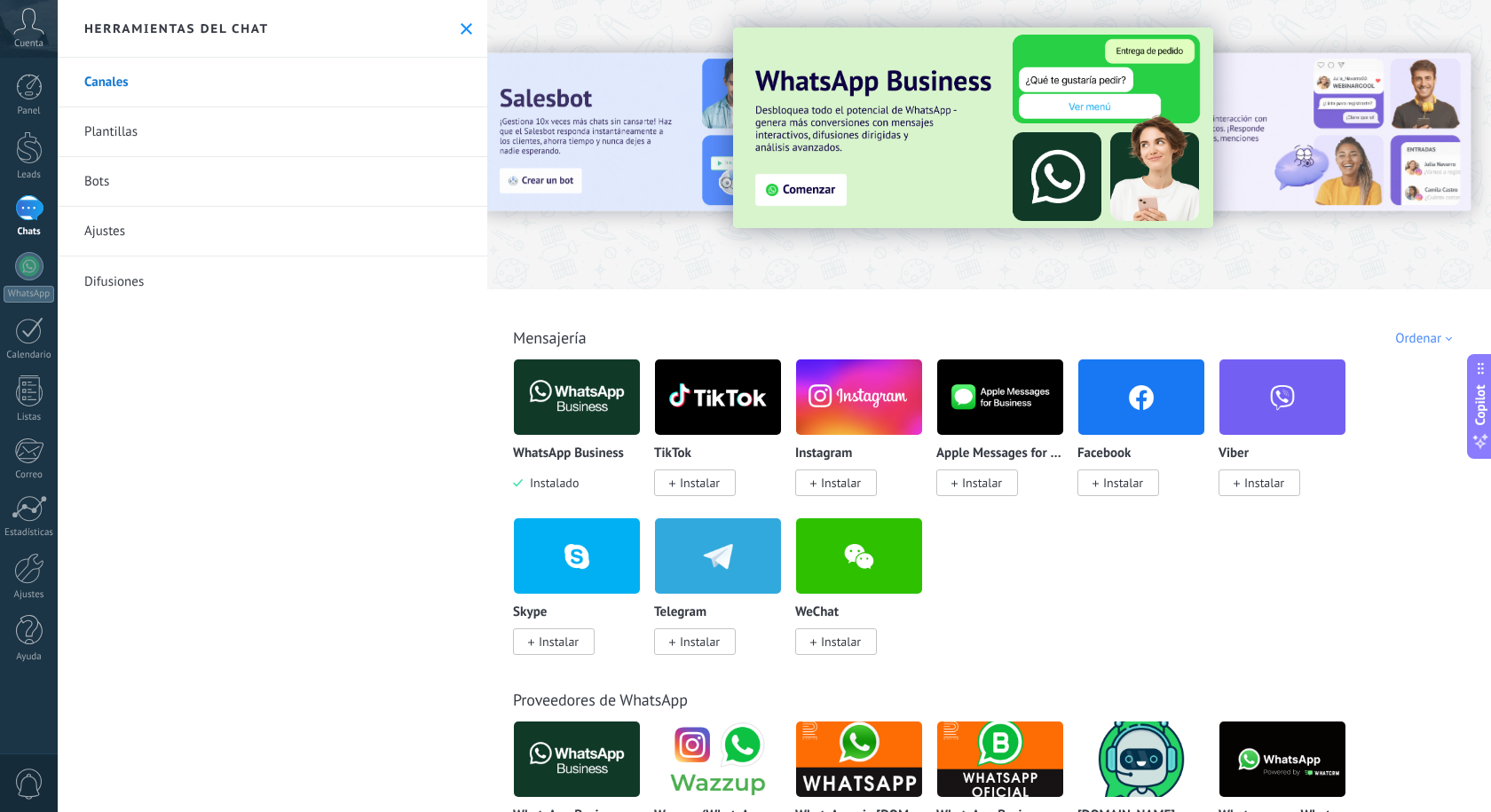
click at [909, 407] on img at bounding box center [860, 397] width 126 height 86
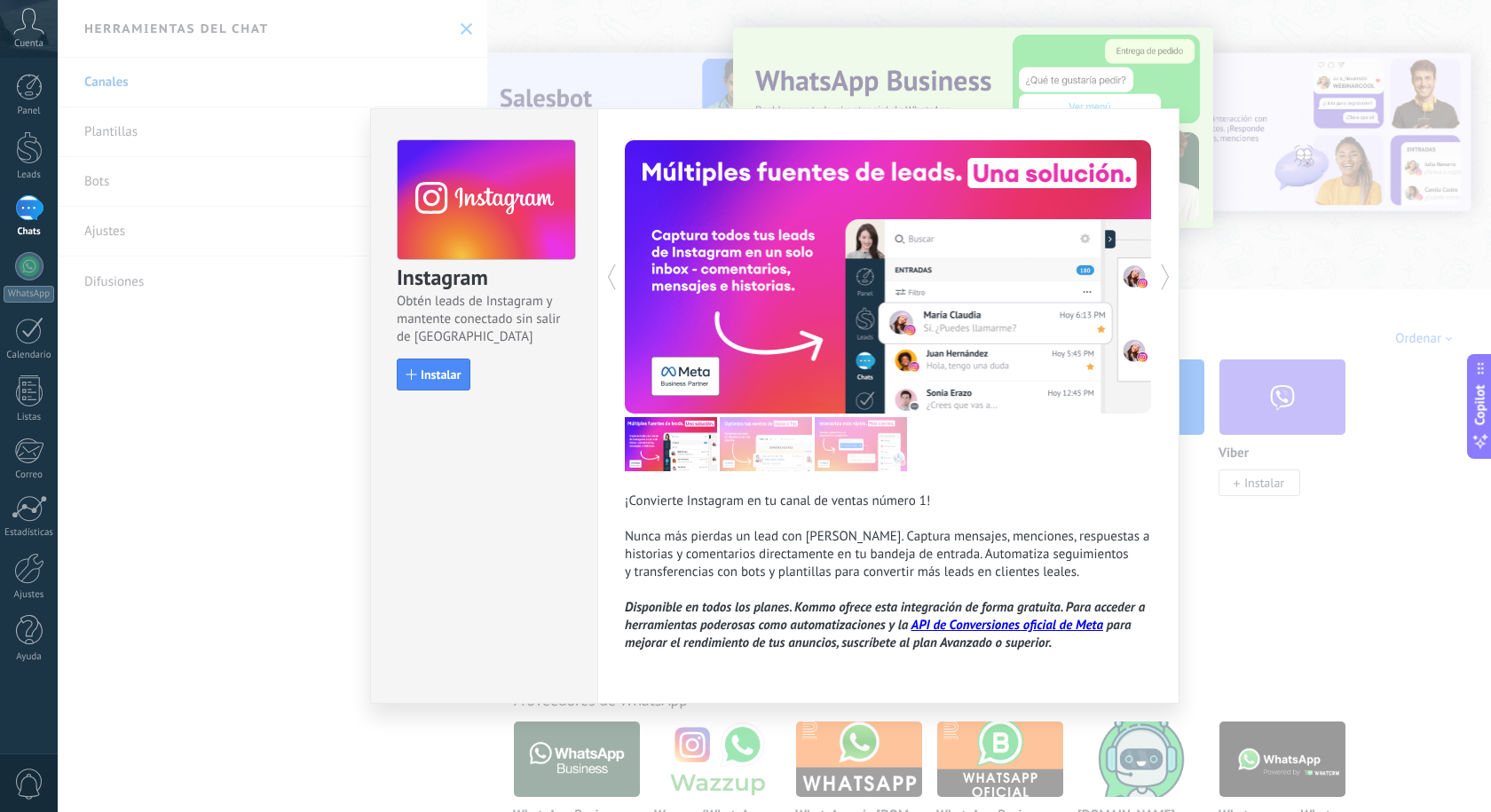
click at [1150, 72] on div "Instagram Obtén leads de Instagram y mantente conectado sin salir de Kommo Inst…" at bounding box center [774, 406] width 1433 height 812
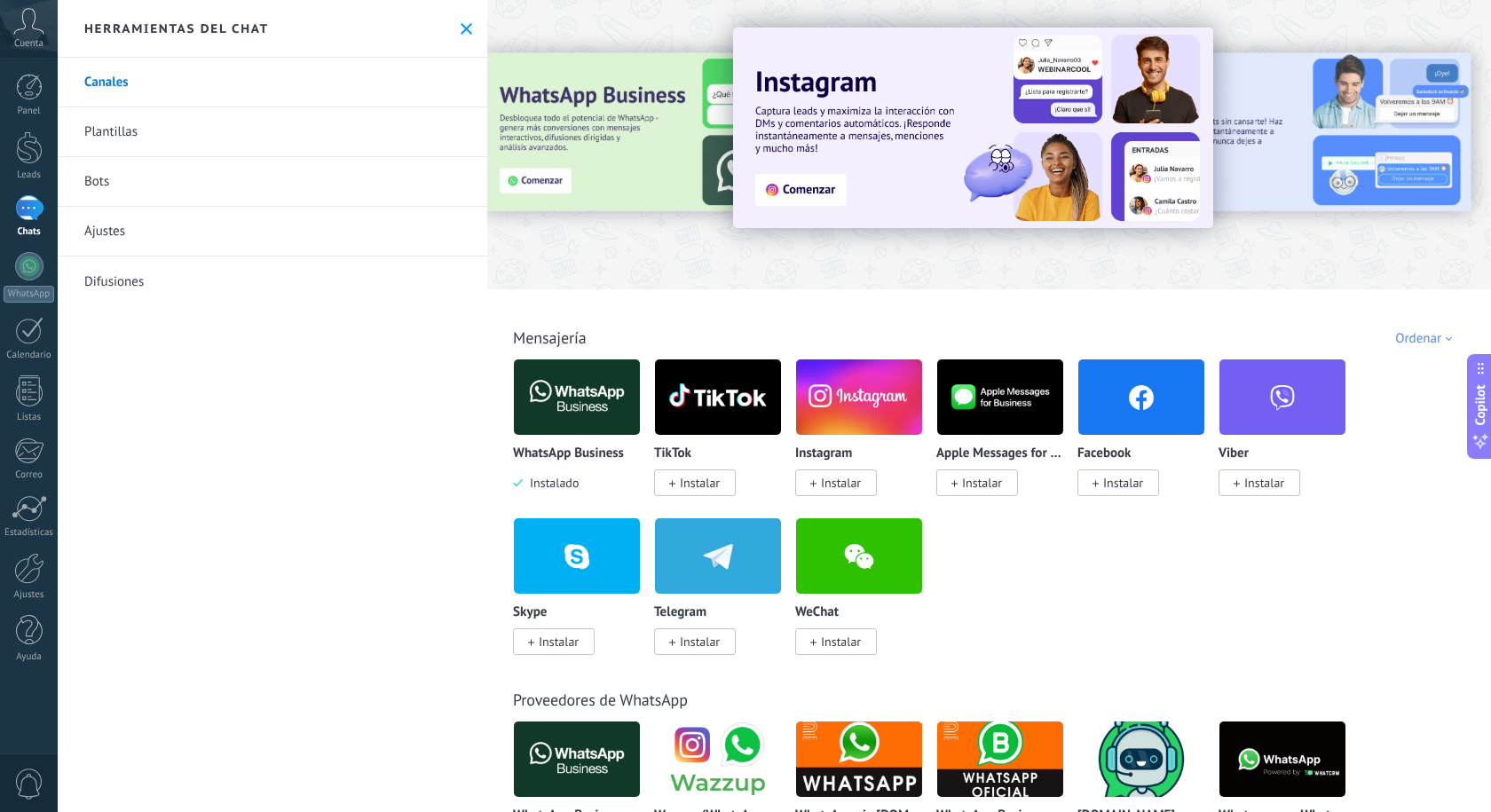
click at [1106, 406] on img at bounding box center [1141, 397] width 126 height 86
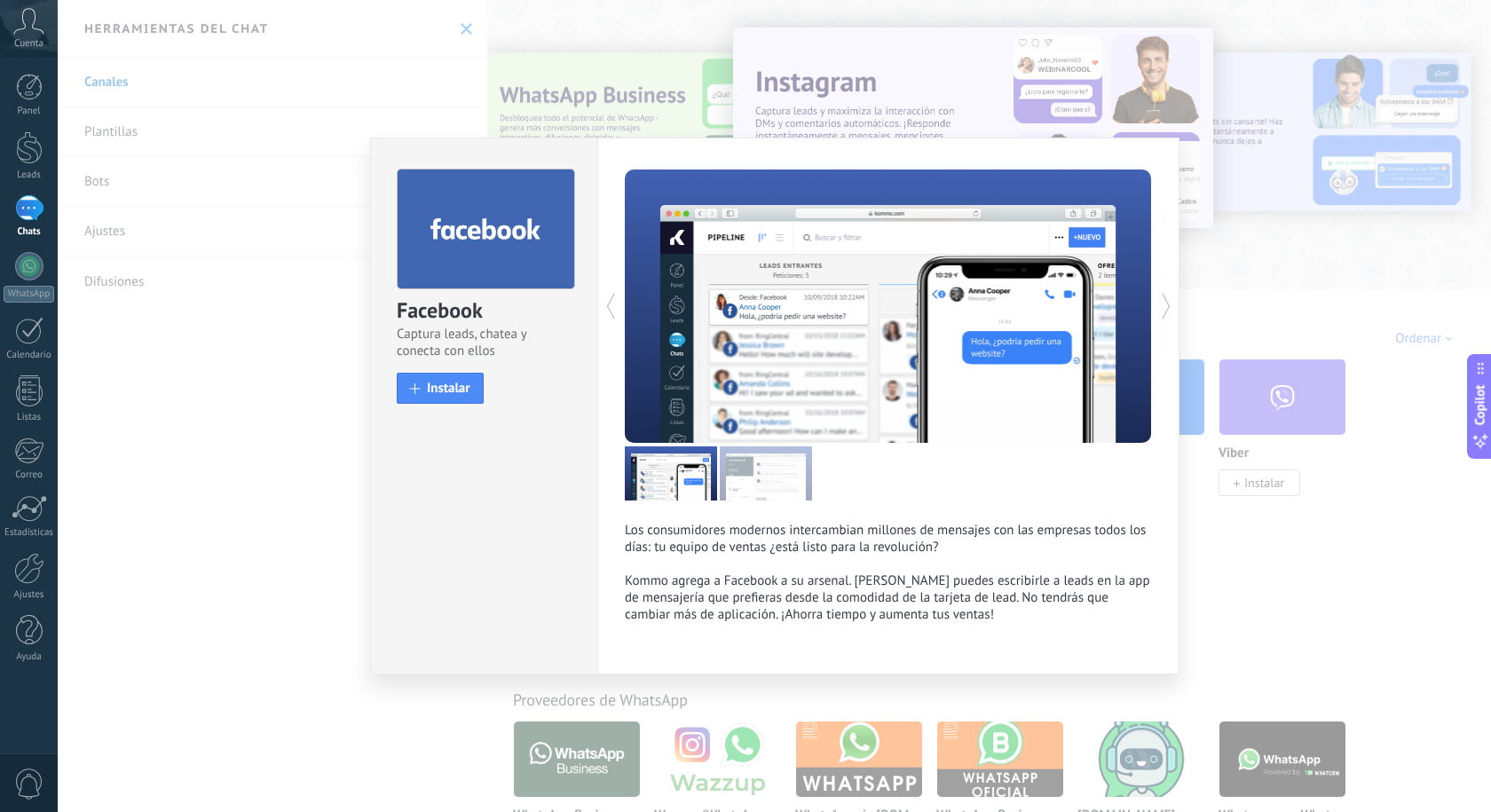
click at [614, 69] on div "Facebook Captura leads, chatea y conecta con ellos install Instalar Los consumi…" at bounding box center [774, 406] width 1433 height 812
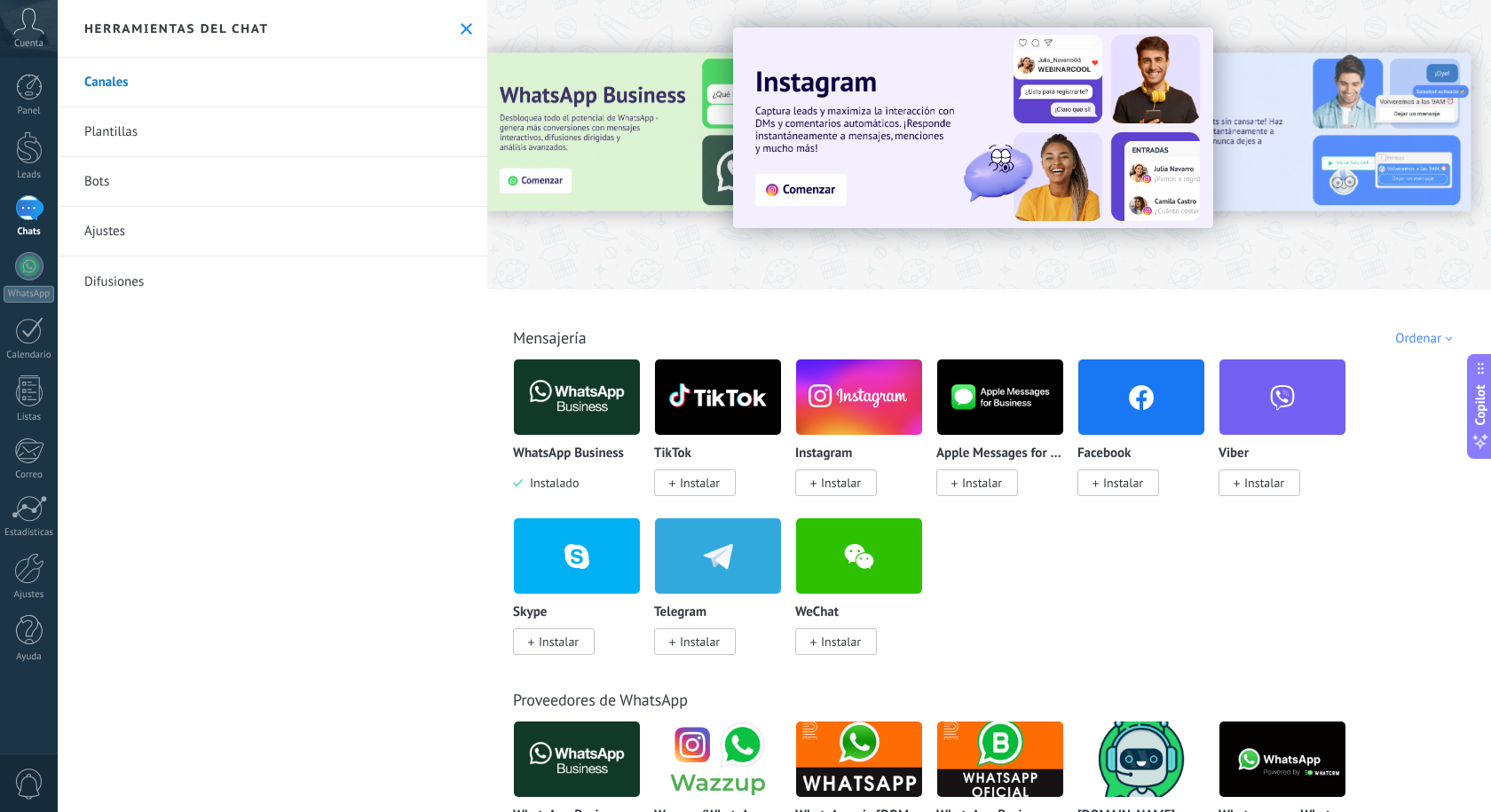
click at [124, 129] on link "Plantillas" at bounding box center [272, 132] width 429 height 49
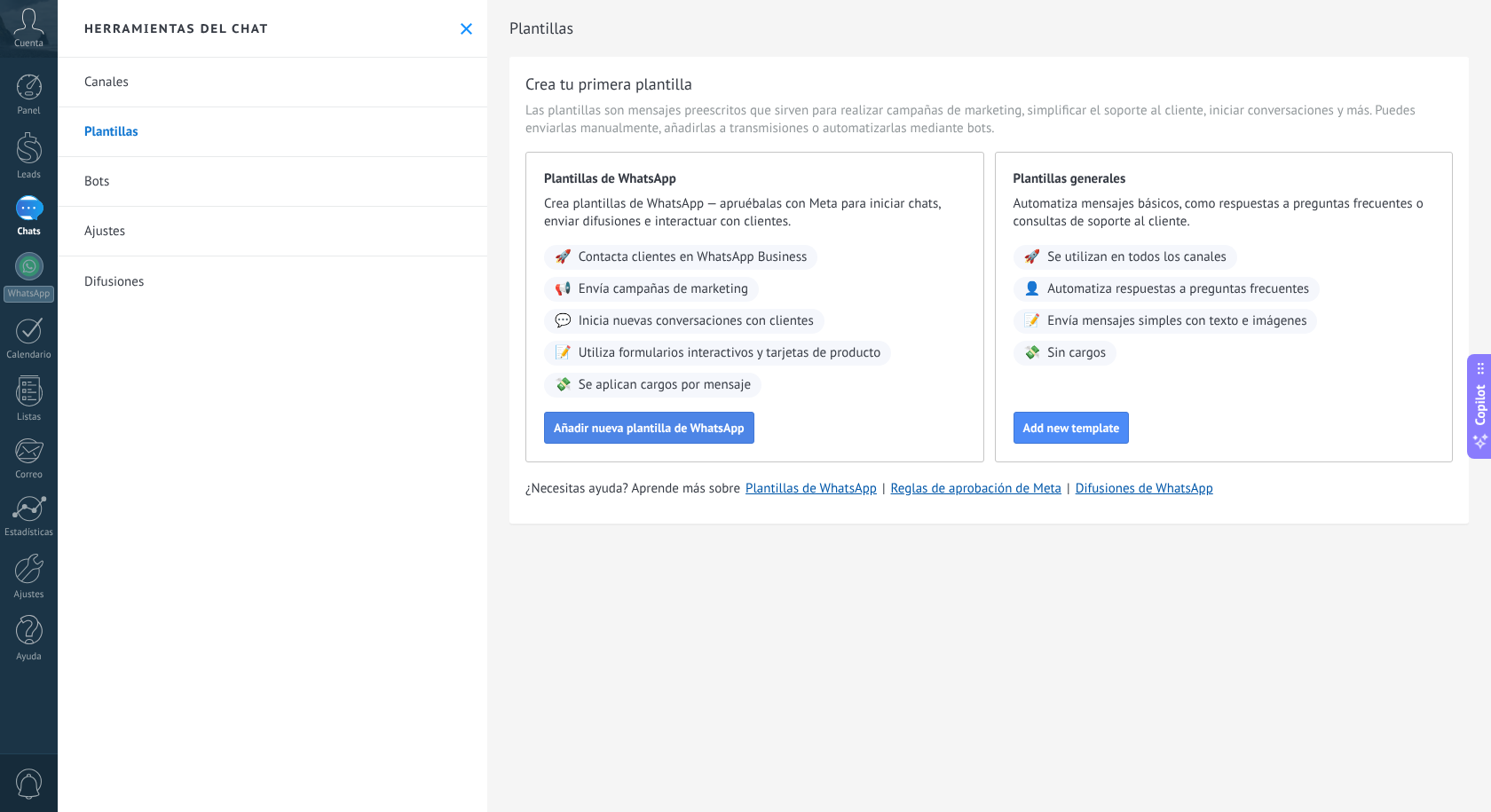
click at [703, 433] on span "Añadir nueva plantilla de WhatsApp" at bounding box center [649, 427] width 191 height 13
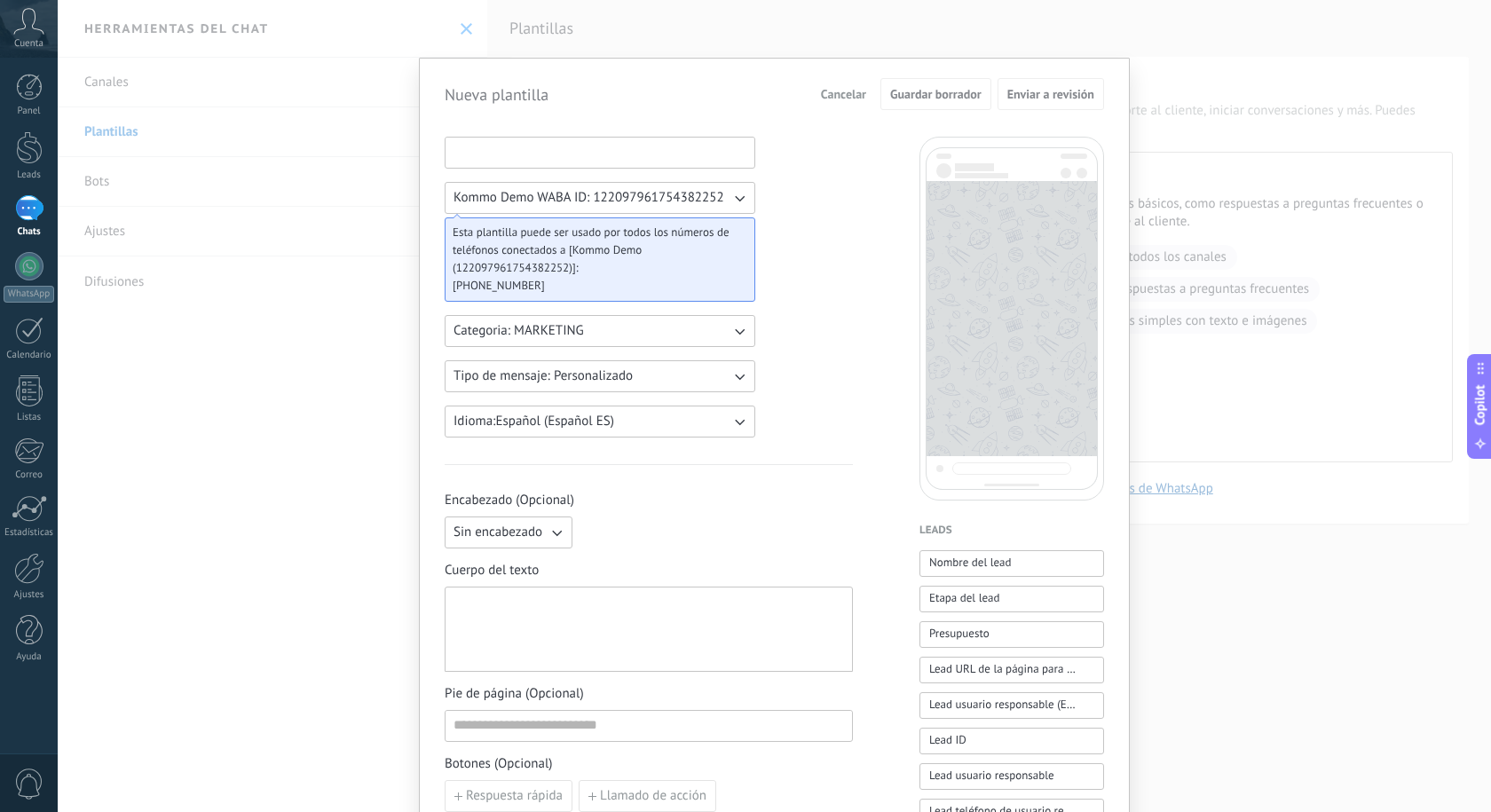
click at [557, 154] on input at bounding box center [600, 152] width 309 height 28
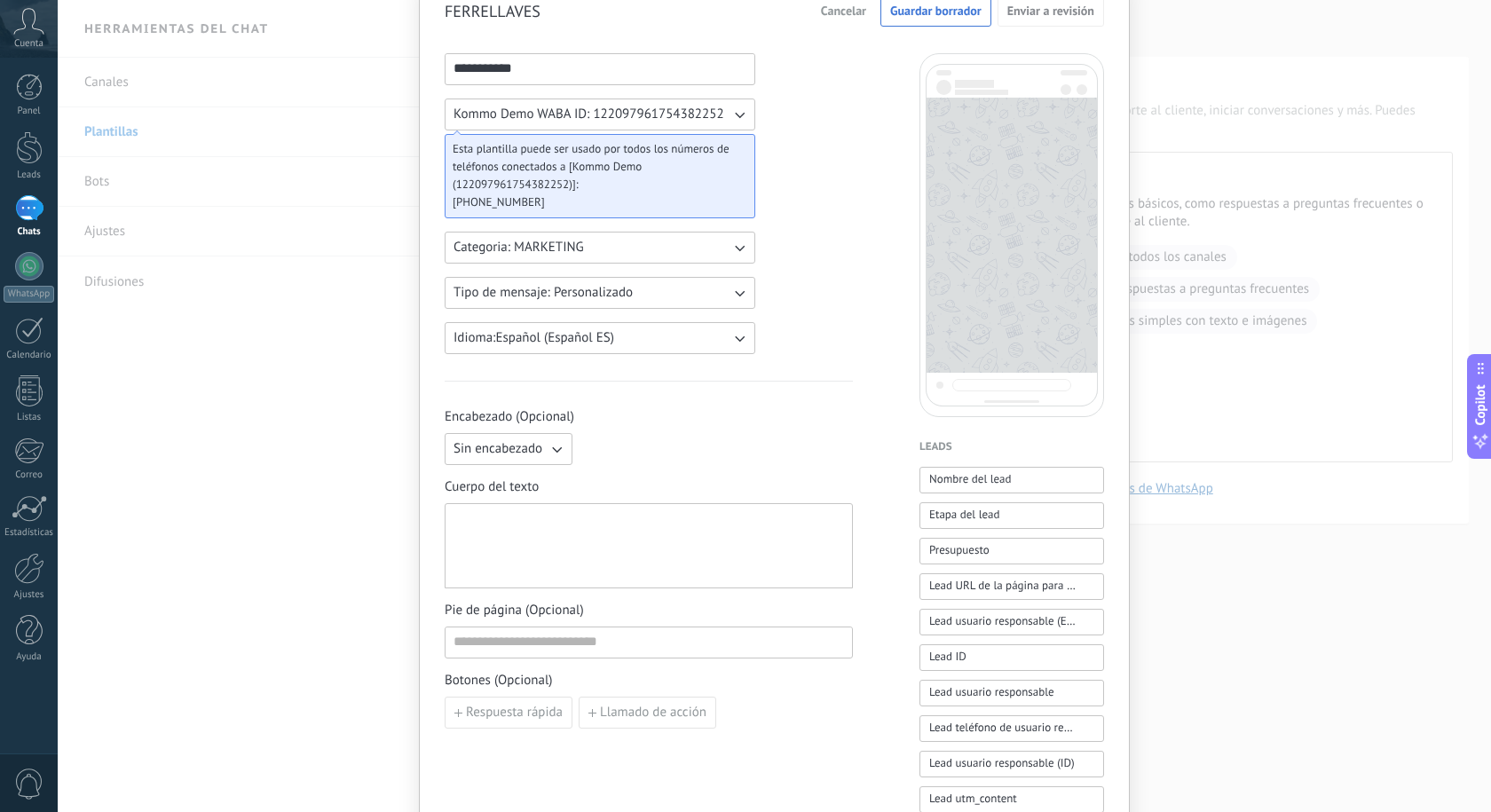
scroll to position [177, 0]
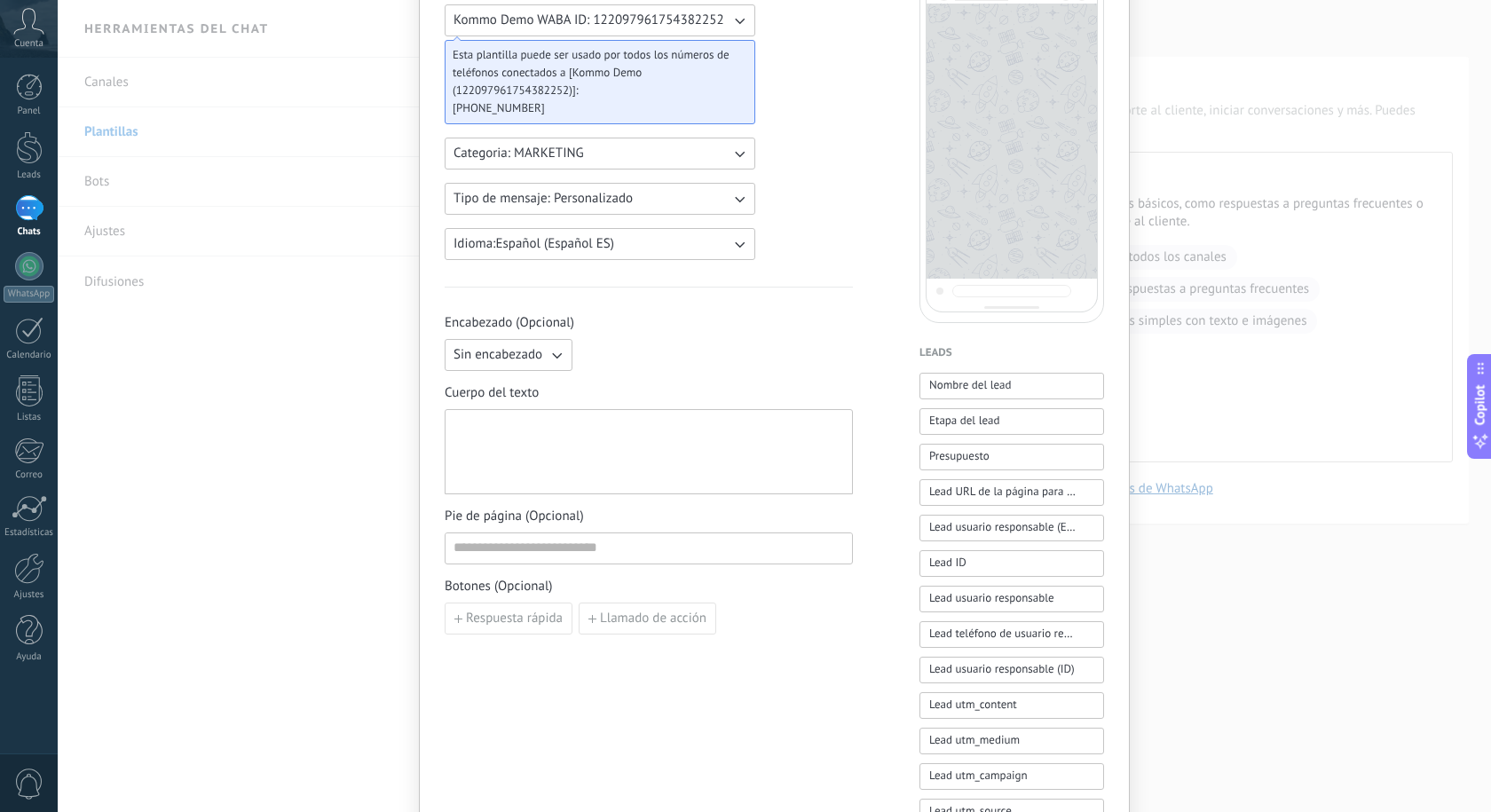
type input "**********"
click at [543, 355] on button "Sin encabezado" at bounding box center [509, 354] width 128 height 32
click at [519, 390] on li "Texto" at bounding box center [502, 385] width 138 height 30
click at [584, 448] on div at bounding box center [648, 452] width 390 height 70
click at [647, 359] on input at bounding box center [715, 353] width 271 height 28
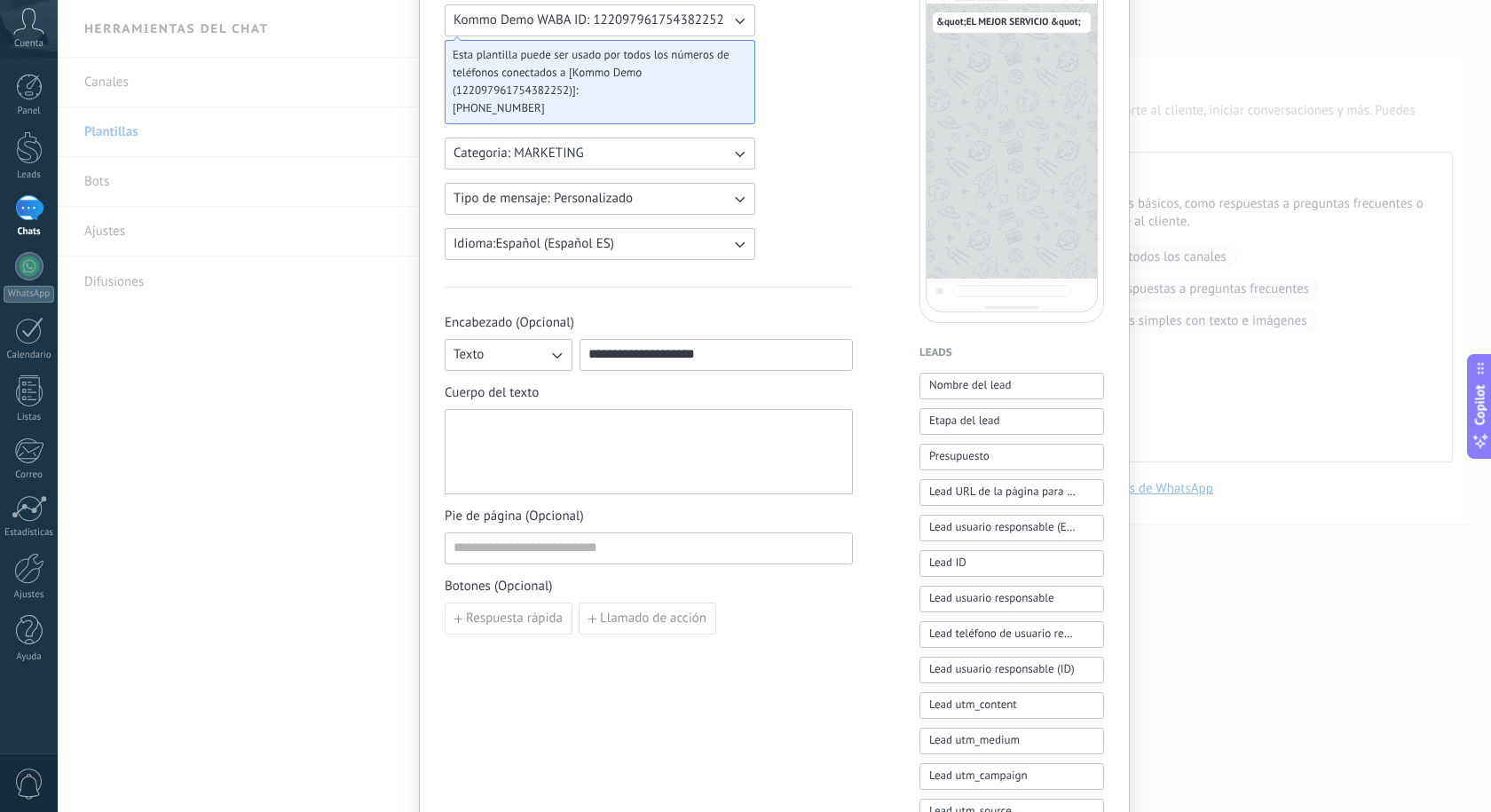
click at [703, 351] on input "**********" at bounding box center [715, 353] width 271 height 28
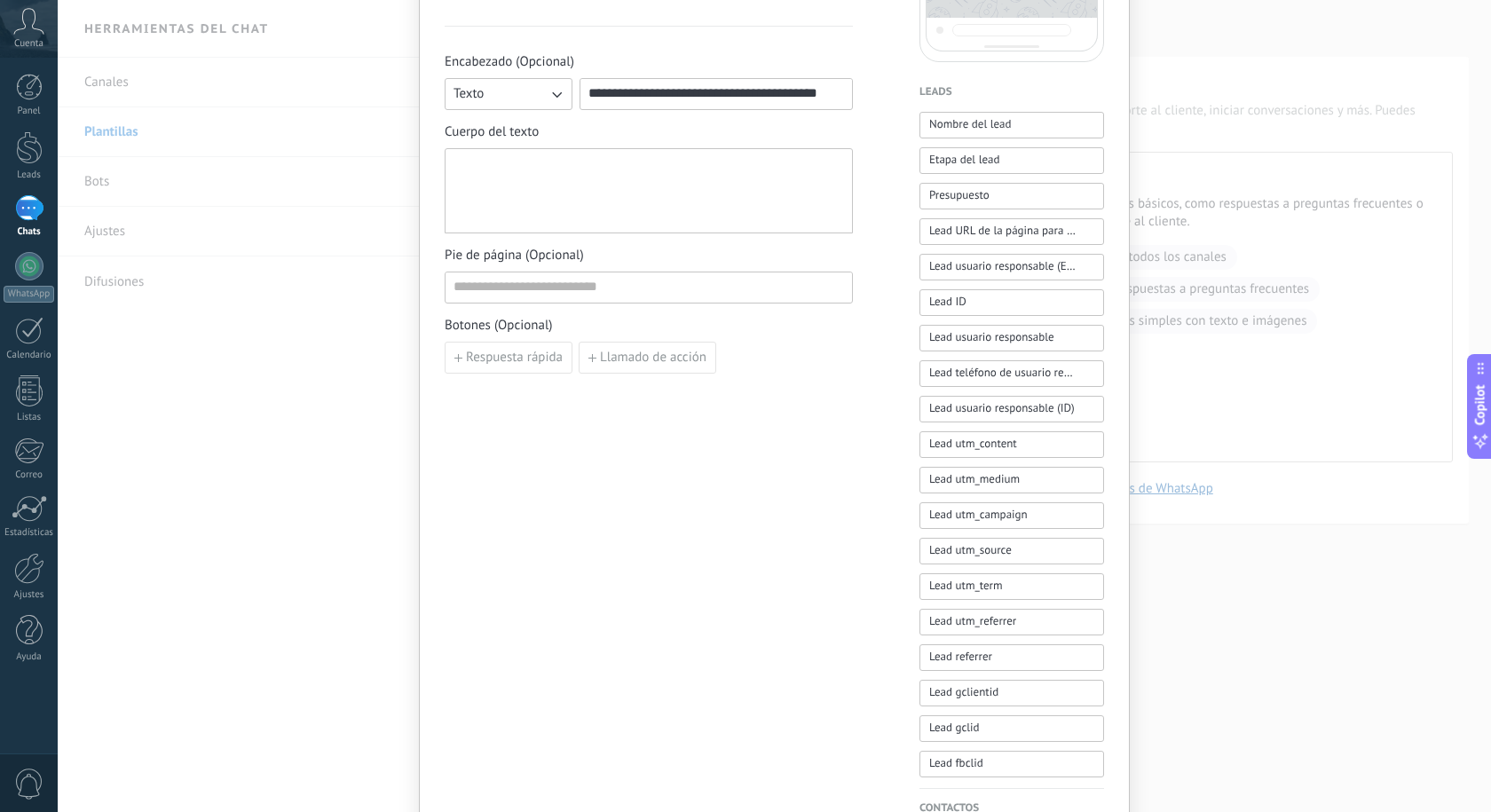
scroll to position [444, 0]
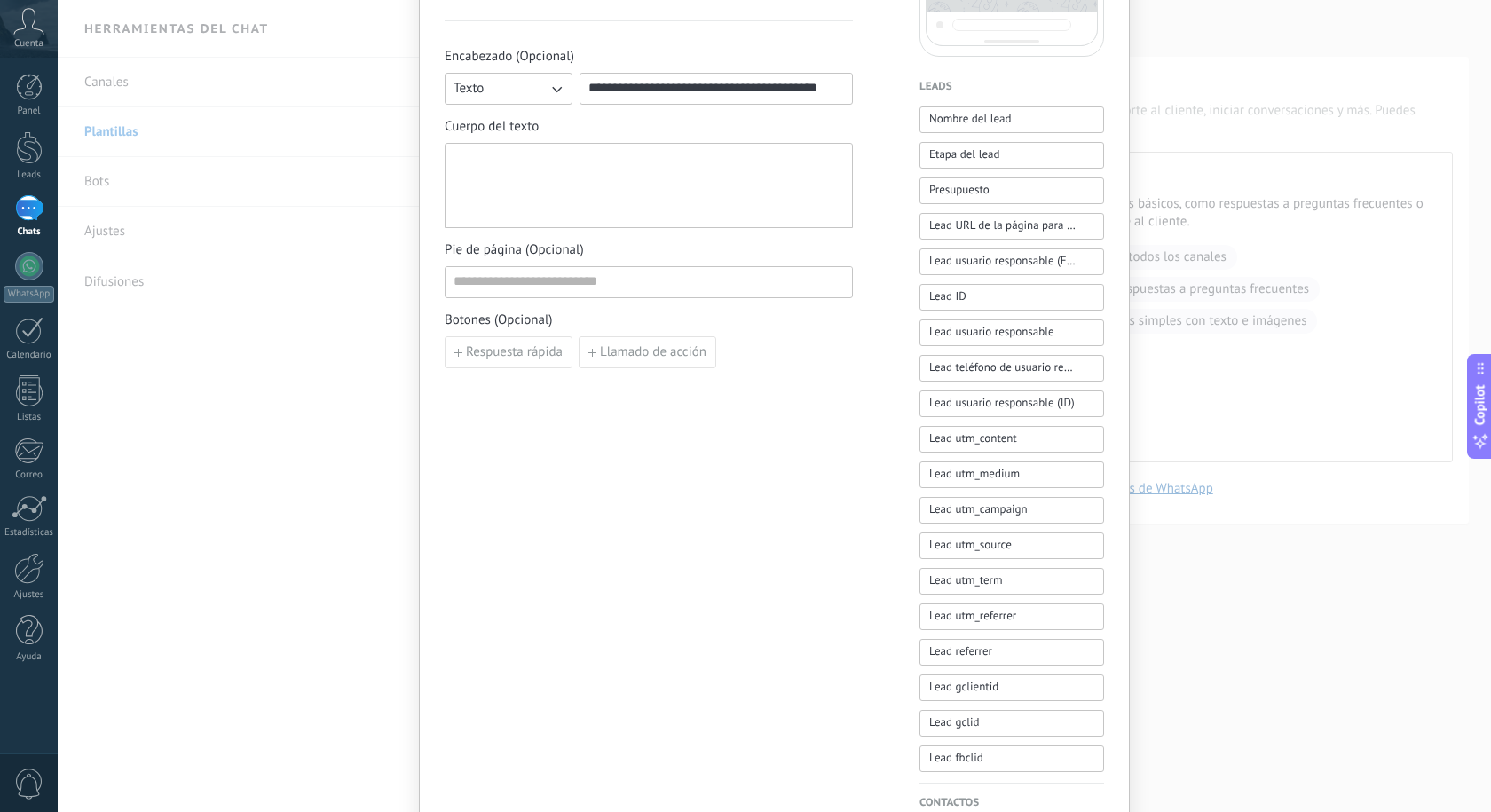
type input "**********"
click at [549, 277] on input at bounding box center [649, 280] width 407 height 28
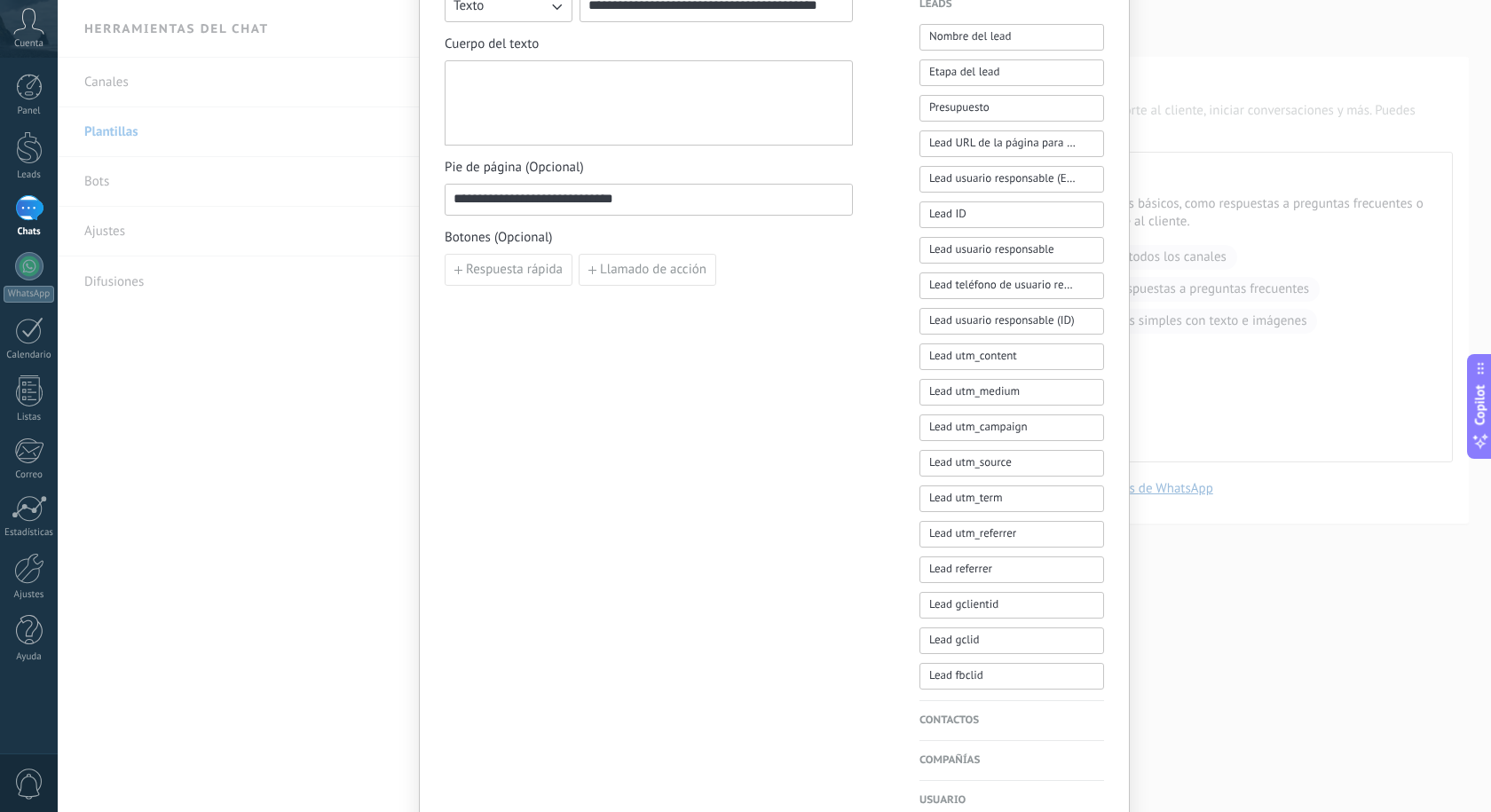
scroll to position [533, 0]
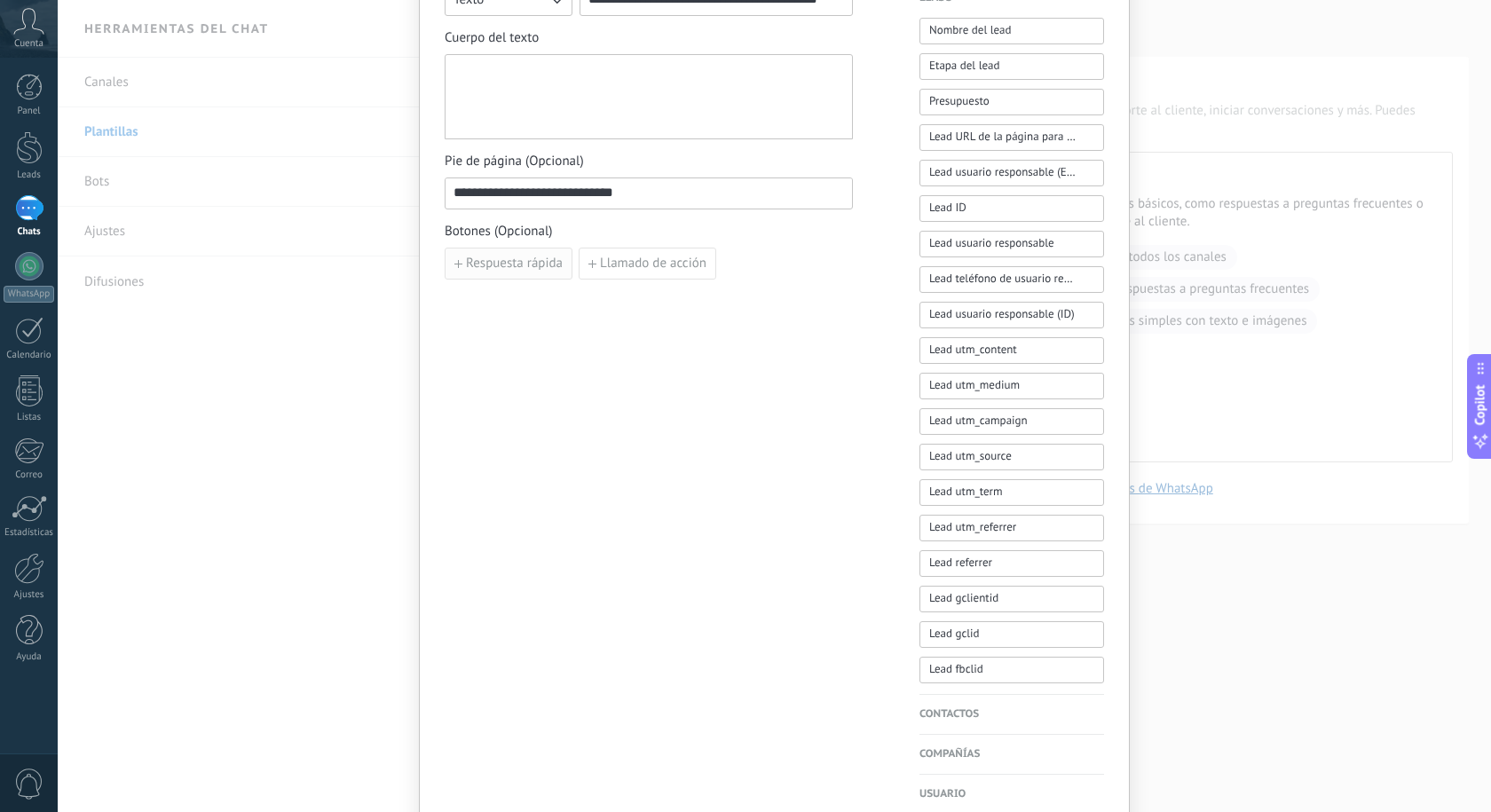
type input "**********"
click at [544, 264] on span "Respuesta rápida" at bounding box center [514, 264] width 97 height 13
click at [608, 269] on input at bounding box center [545, 262] width 198 height 28
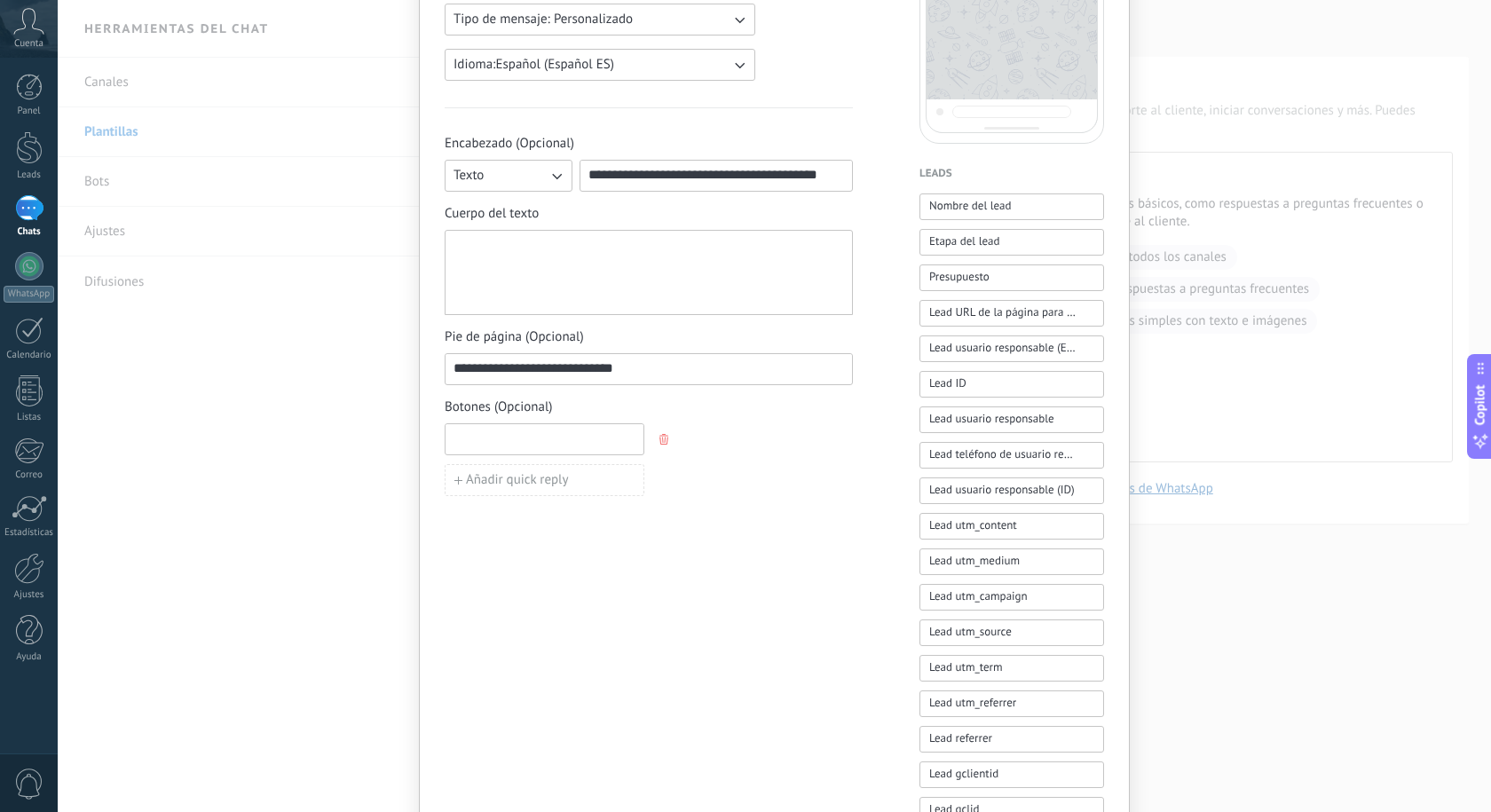
scroll to position [355, 0]
click at [661, 446] on use "button" at bounding box center [664, 441] width 9 height 11
click at [538, 438] on span "Respuesta rápida" at bounding box center [514, 441] width 97 height 13
click at [597, 447] on input at bounding box center [545, 439] width 198 height 28
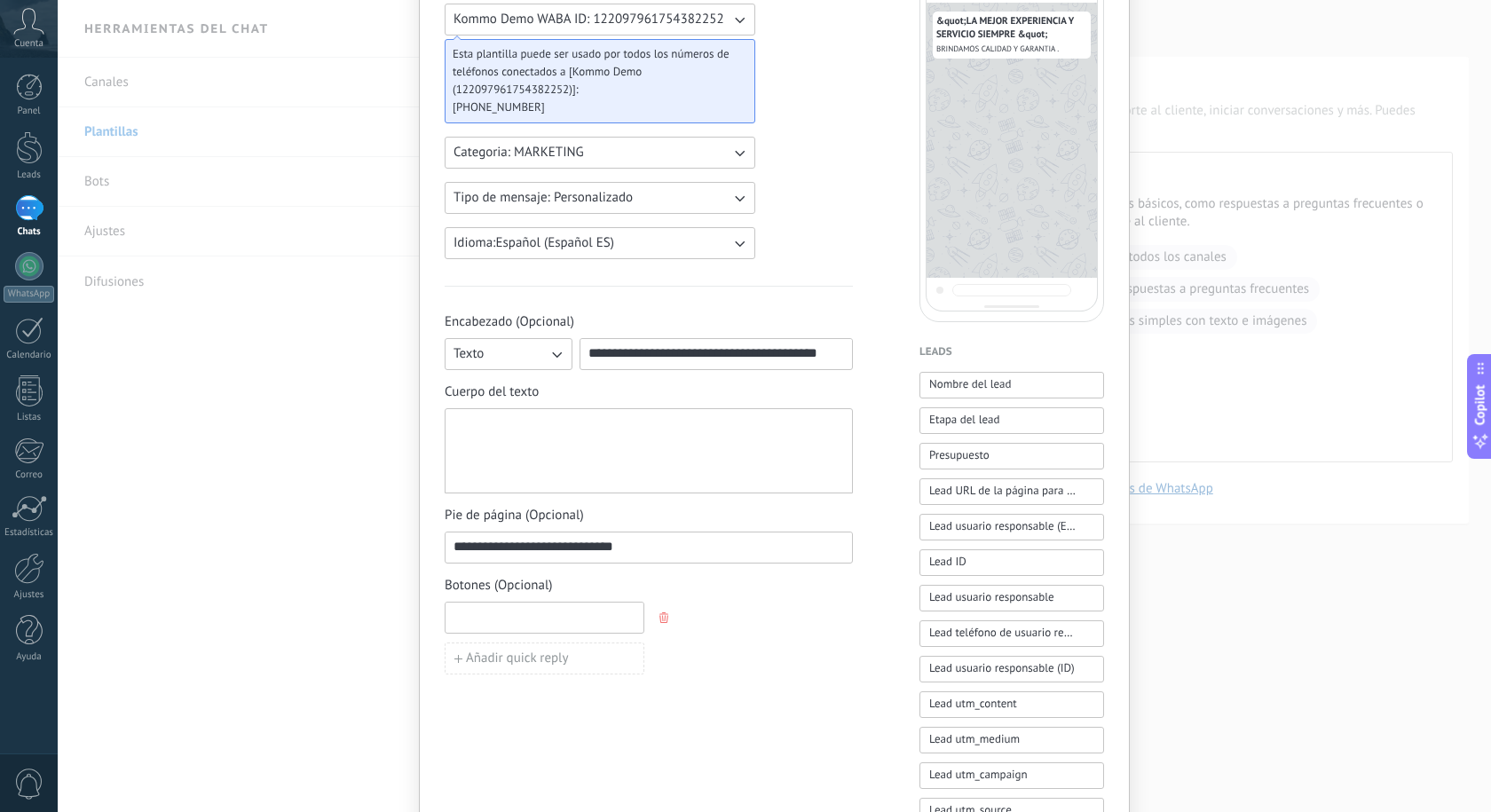
scroll to position [177, 0]
type input "****"
click at [524, 613] on input "****" at bounding box center [545, 617] width 198 height 28
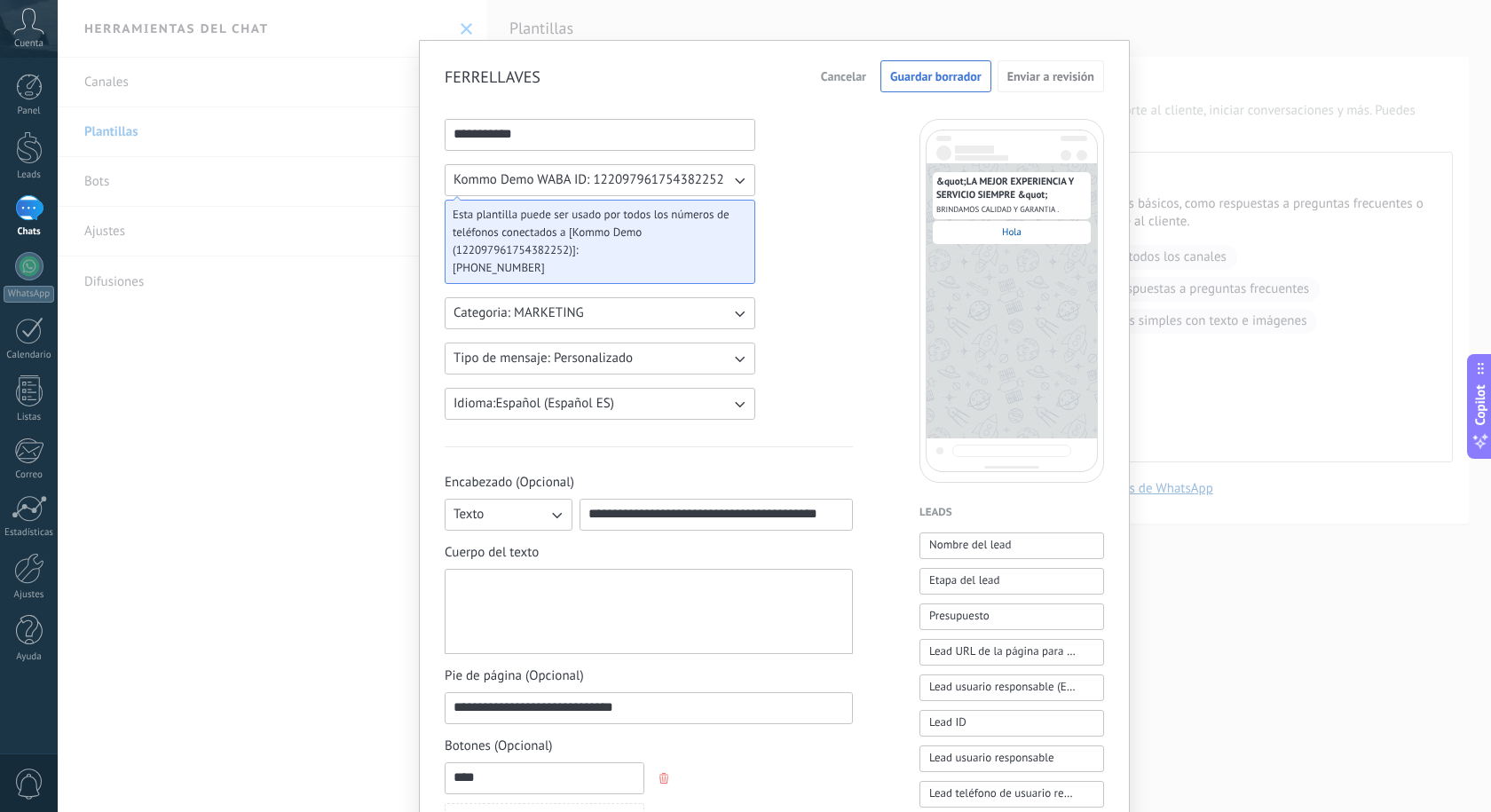
scroll to position [0, 0]
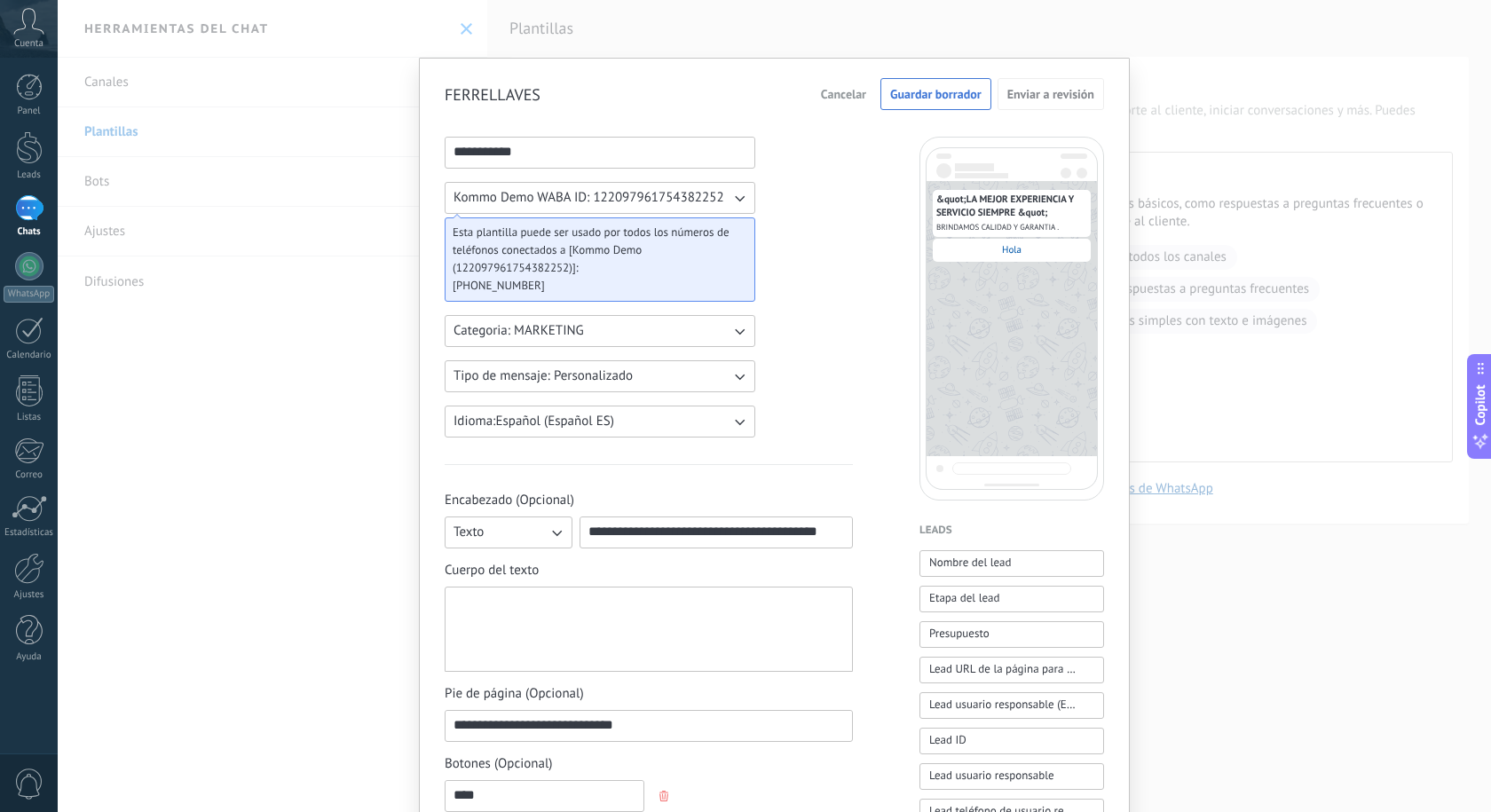
click at [654, 534] on input "**********" at bounding box center [715, 531] width 271 height 28
type input "*"
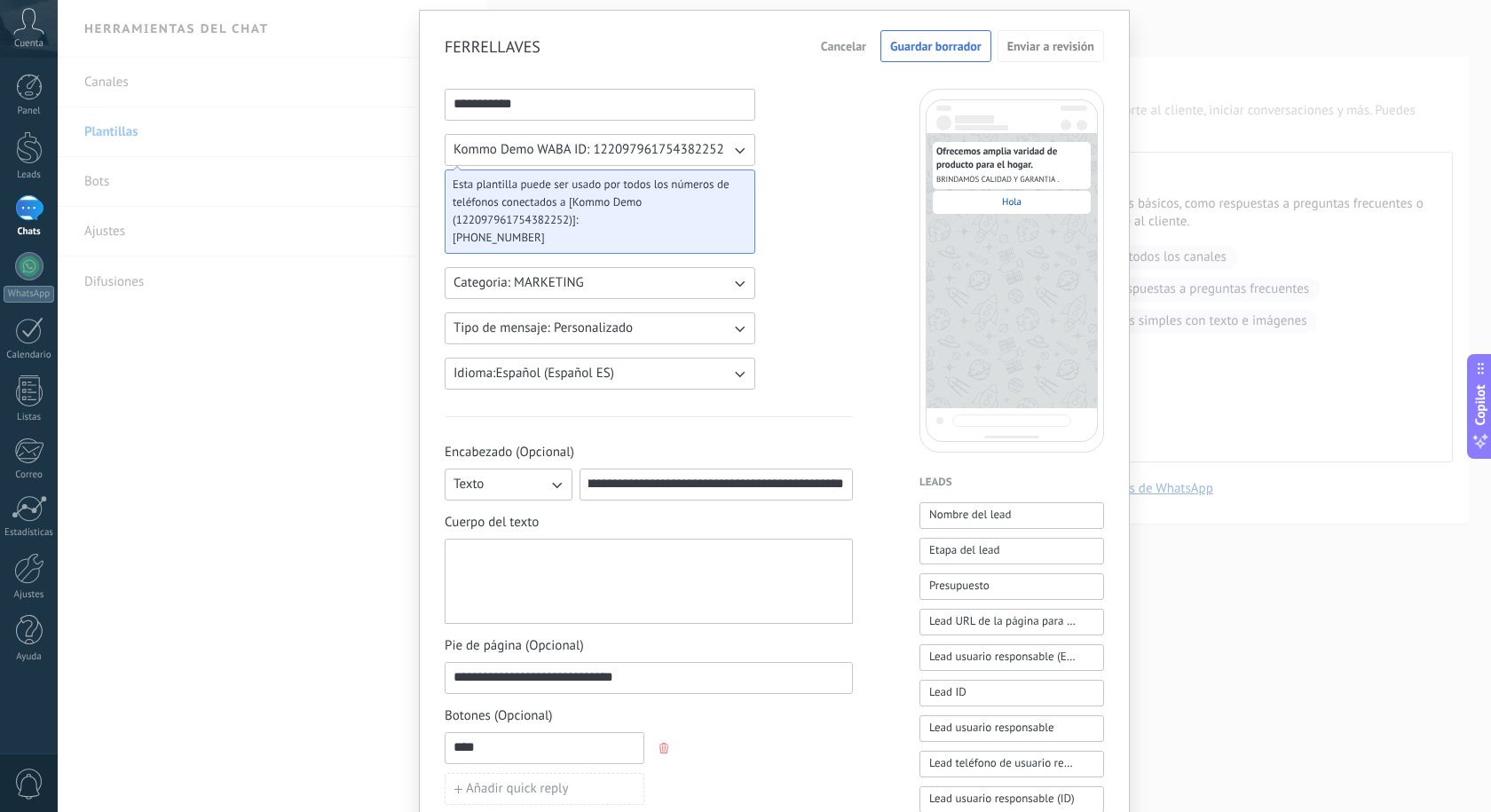
scroll to position [89, 0]
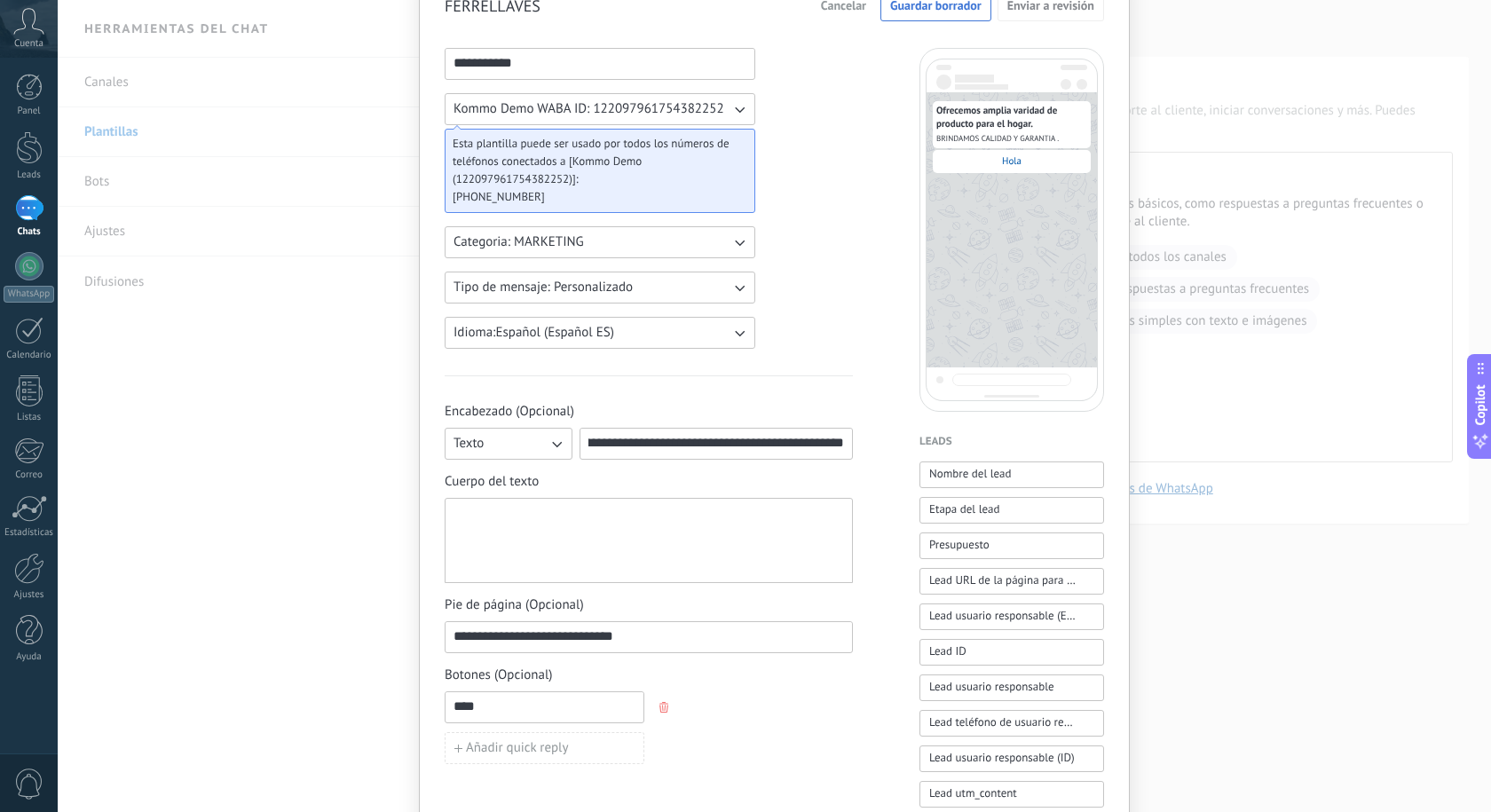
type input "**********"
click at [591, 520] on div at bounding box center [648, 541] width 390 height 70
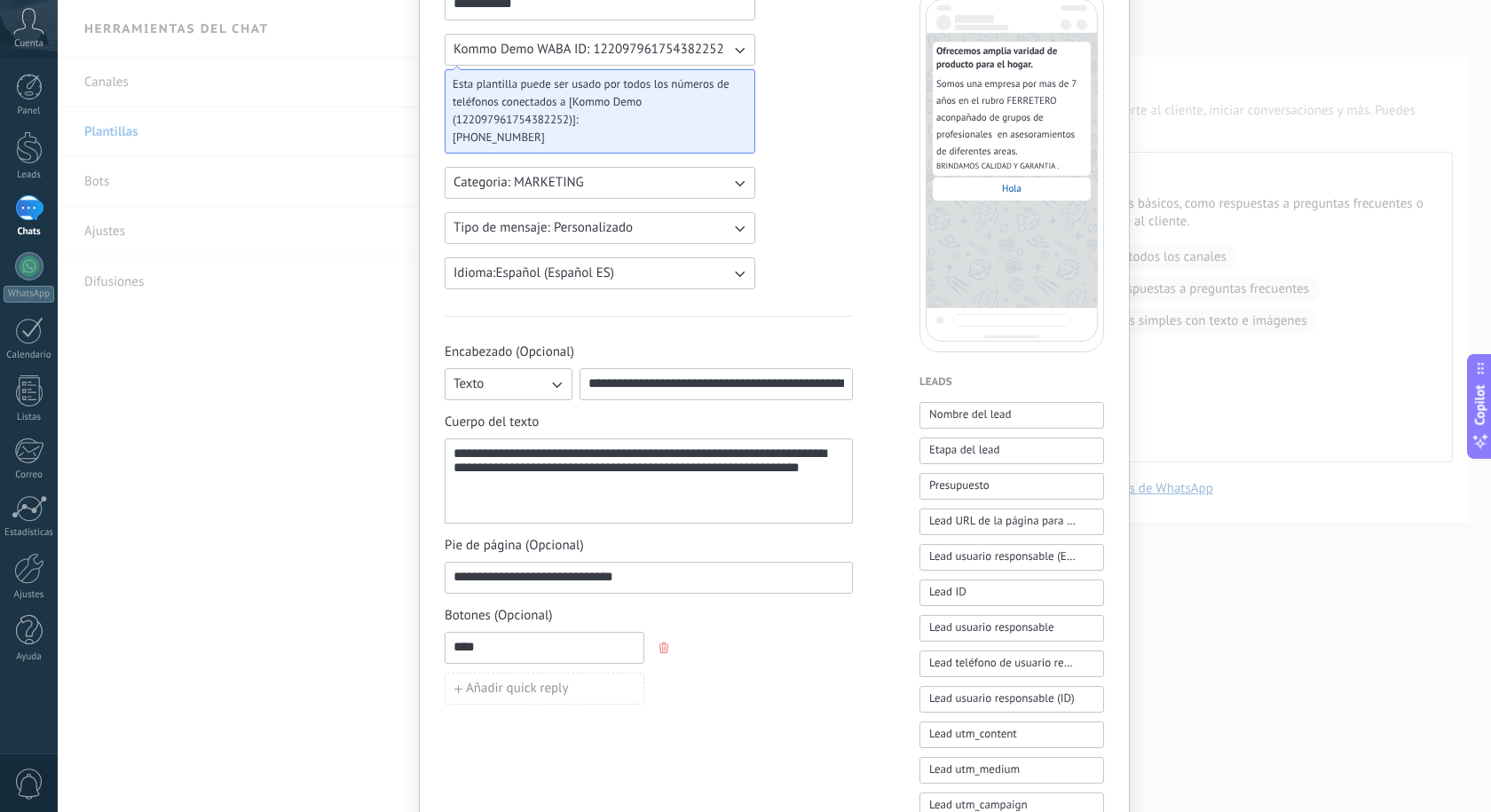
scroll to position [266, 0]
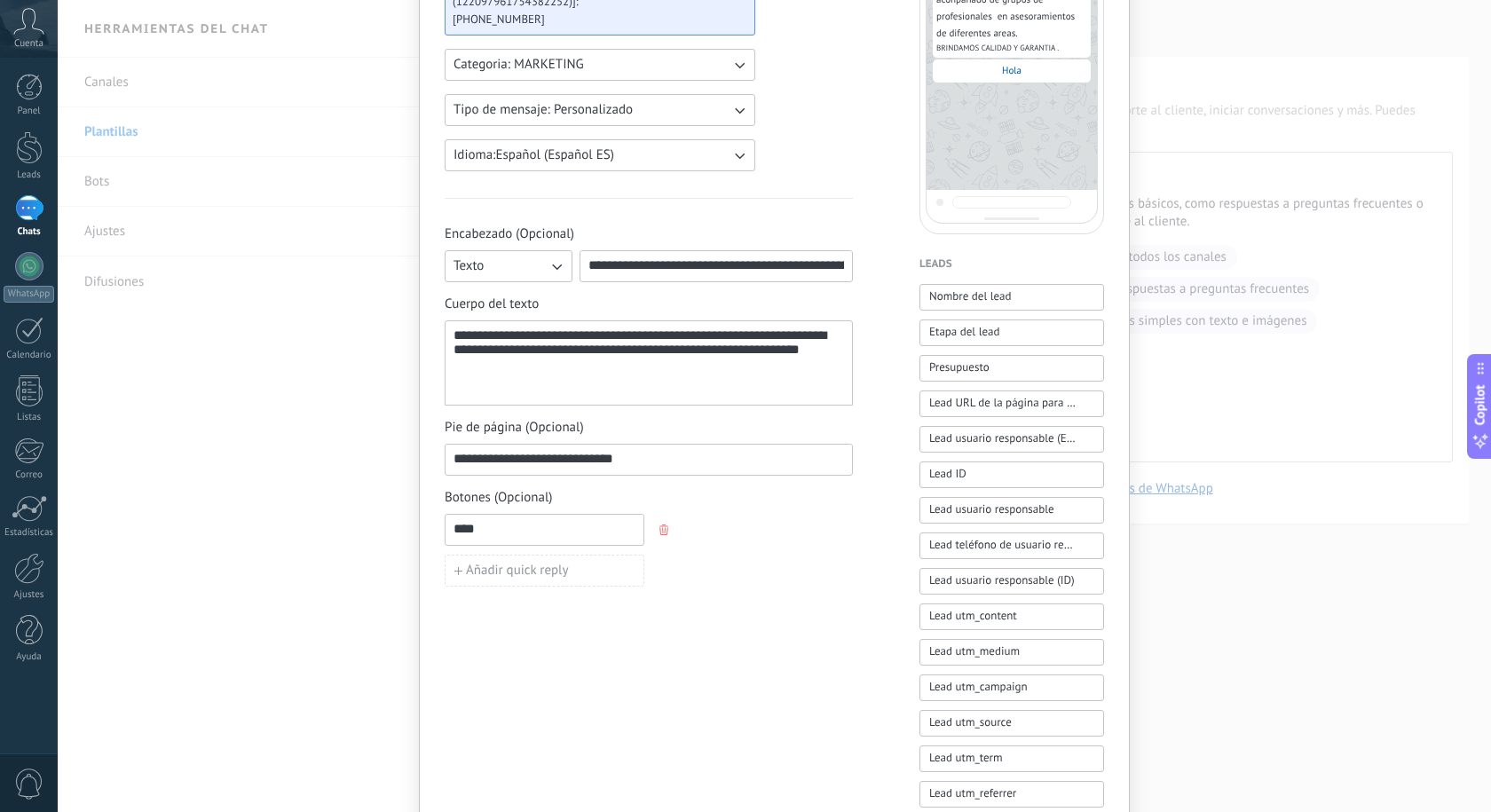
click at [722, 467] on input "**********" at bounding box center [649, 459] width 407 height 28
click at [561, 538] on input "****" at bounding box center [545, 529] width 198 height 28
click at [561, 533] on input "****" at bounding box center [545, 529] width 198 height 28
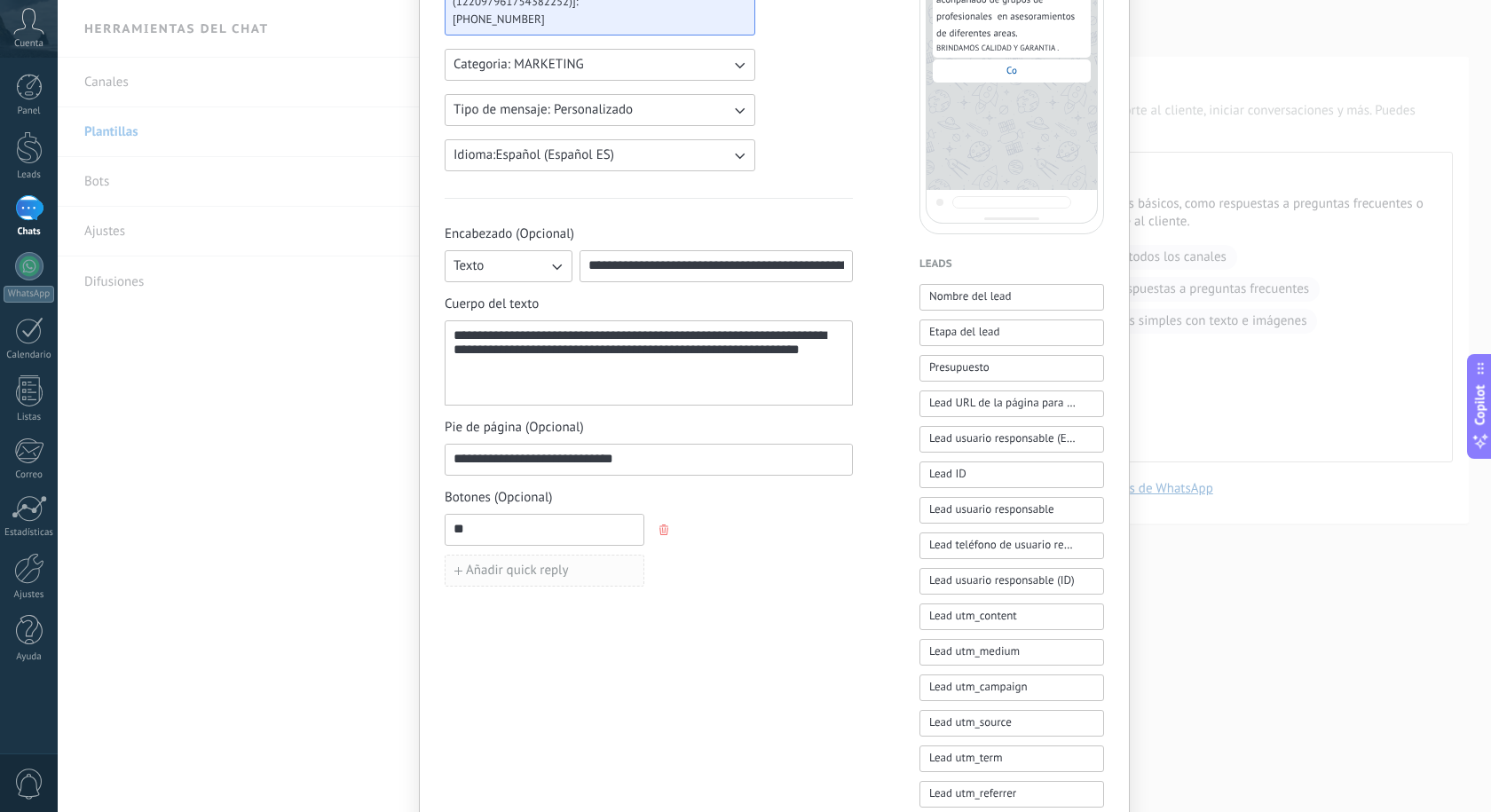
type input "*"
type input "********"
click at [553, 571] on span "Añadir quick reply" at bounding box center [517, 571] width 103 height 13
click at [553, 571] on input at bounding box center [545, 569] width 198 height 28
type input "**********"
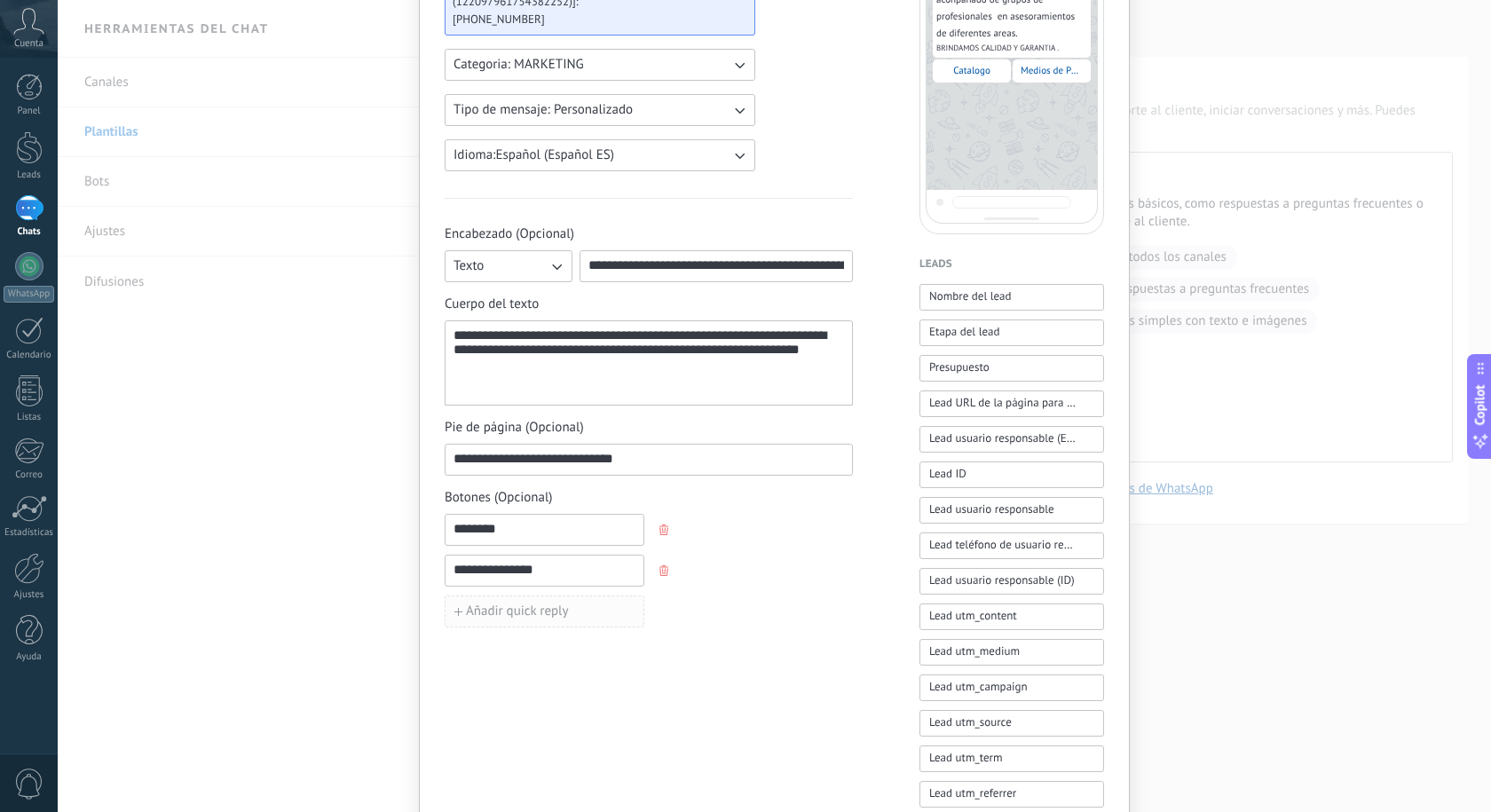
click at [524, 611] on span "Añadir quick reply" at bounding box center [517, 612] width 103 height 13
click at [523, 607] on input at bounding box center [545, 610] width 198 height 28
type input "**********"
click at [535, 654] on span "Añadir quick reply" at bounding box center [517, 652] width 103 height 13
click at [499, 667] on button "Añadir quick reply" at bounding box center [545, 652] width 200 height 32
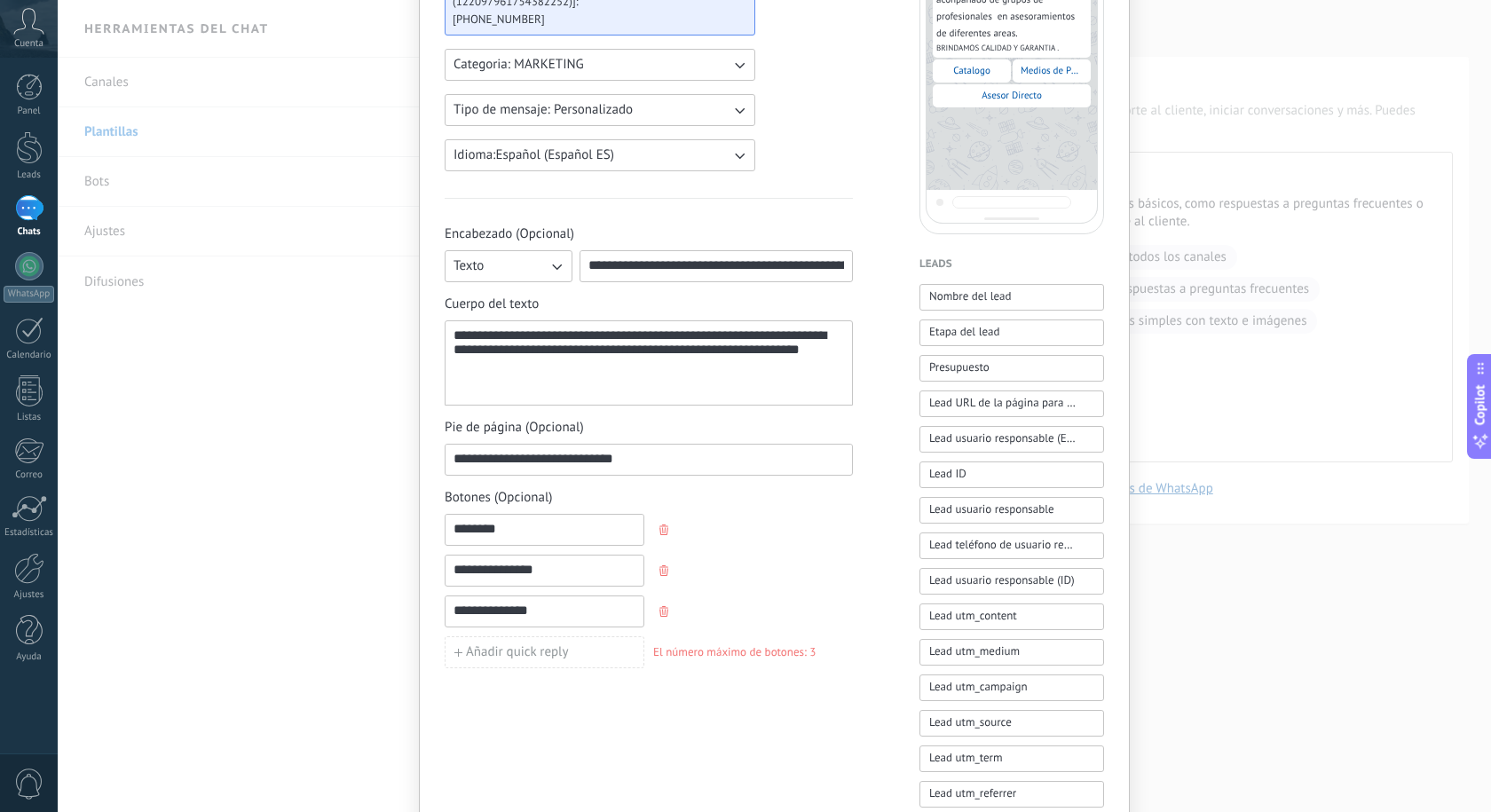
click at [691, 561] on div "**********" at bounding box center [649, 591] width 408 height 154
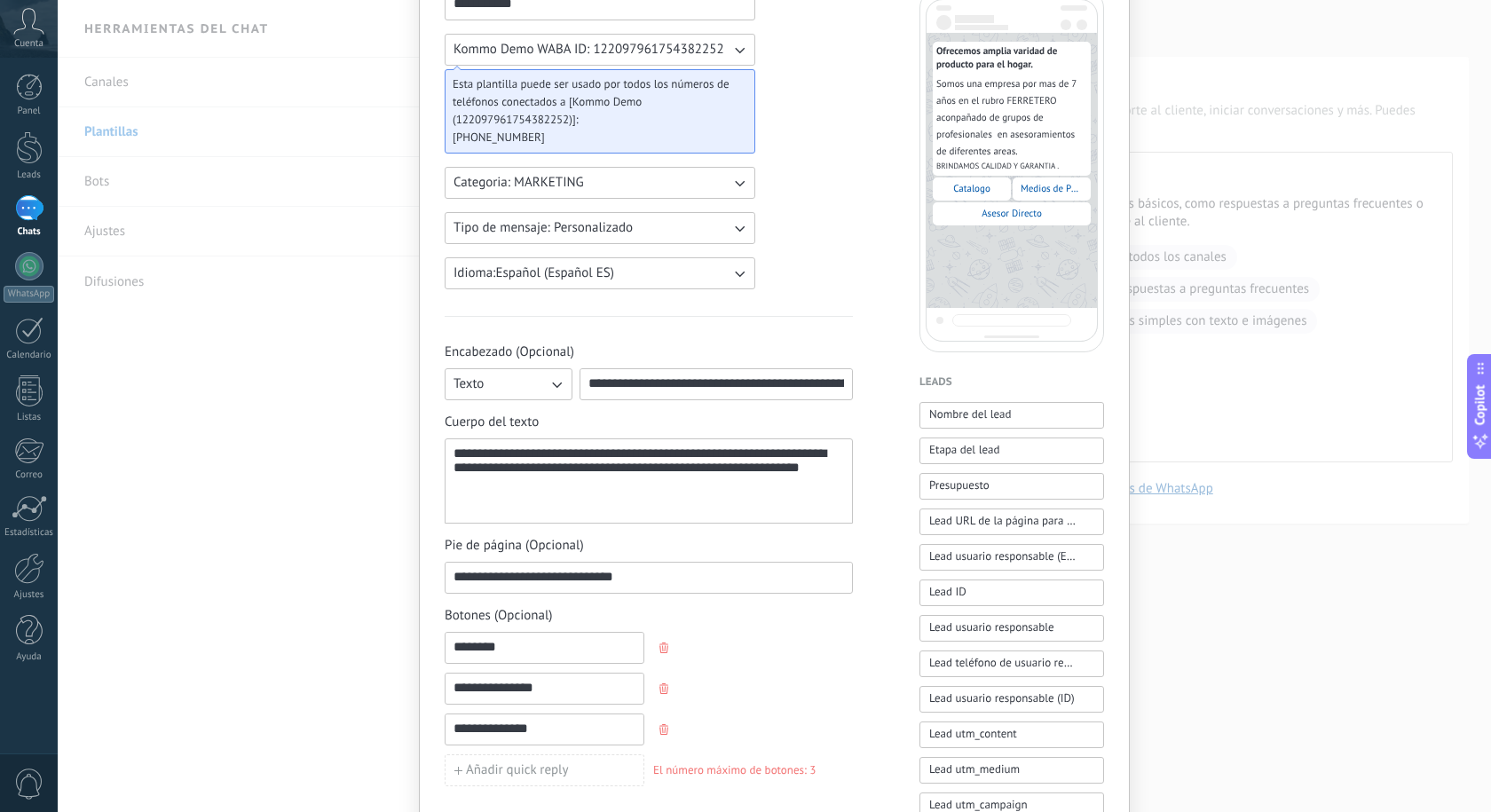
scroll to position [0, 0]
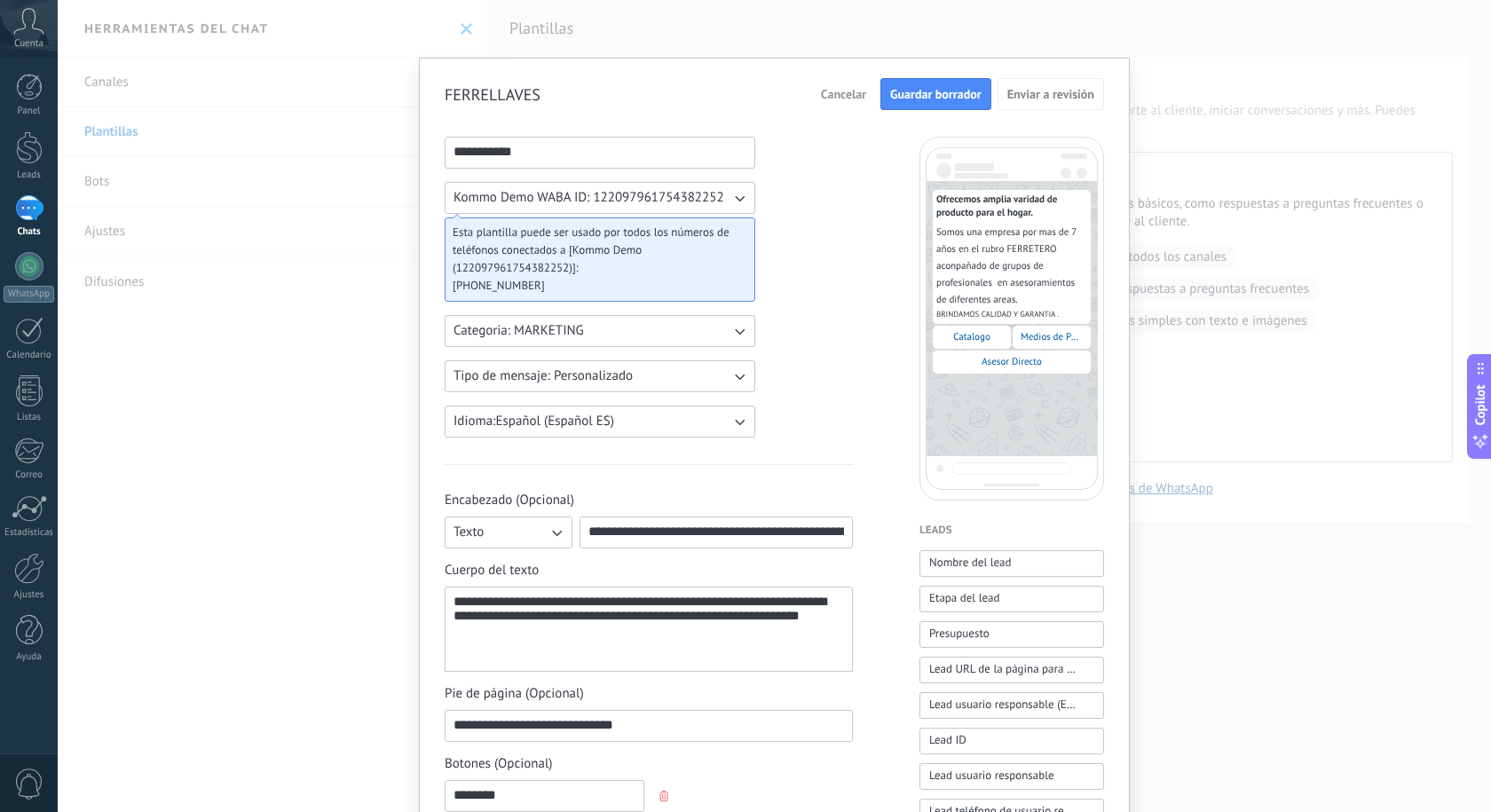
click at [964, 103] on button "Guardar borrador" at bounding box center [936, 93] width 111 height 32
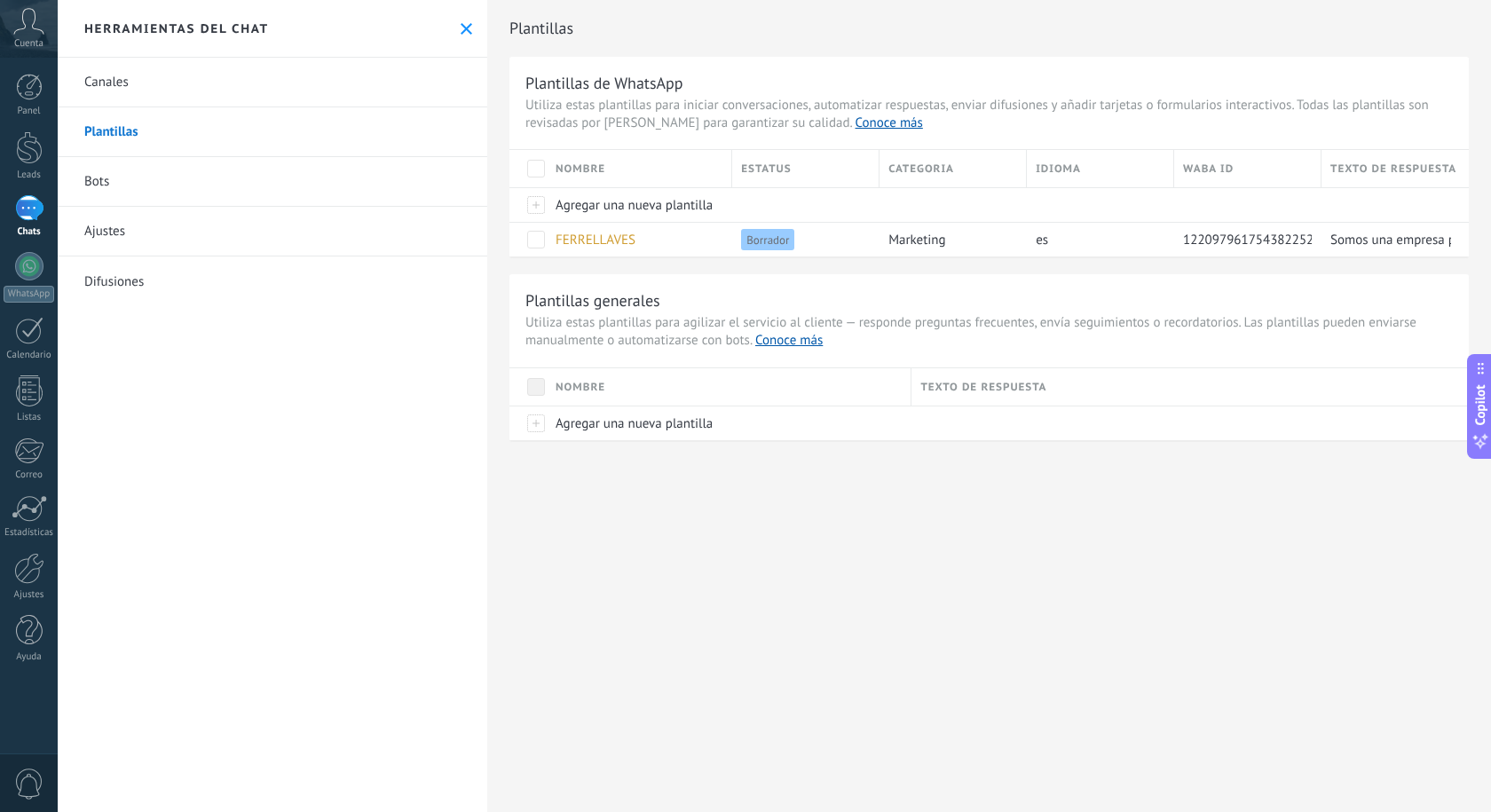
click at [114, 182] on link "Bots" at bounding box center [272, 182] width 429 height 49
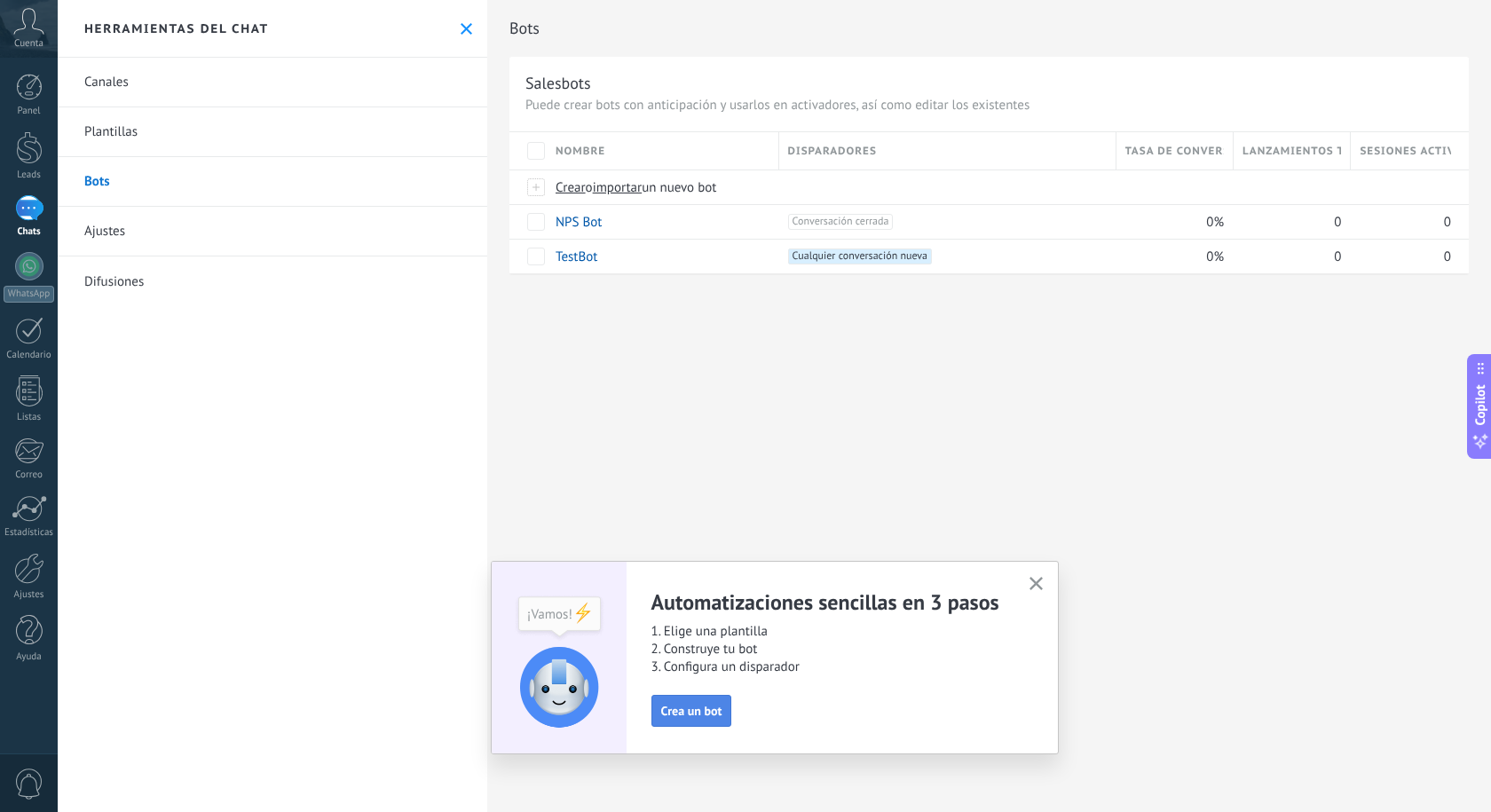
click at [706, 704] on span "Crea un bot" at bounding box center [692, 711] width 61 height 13
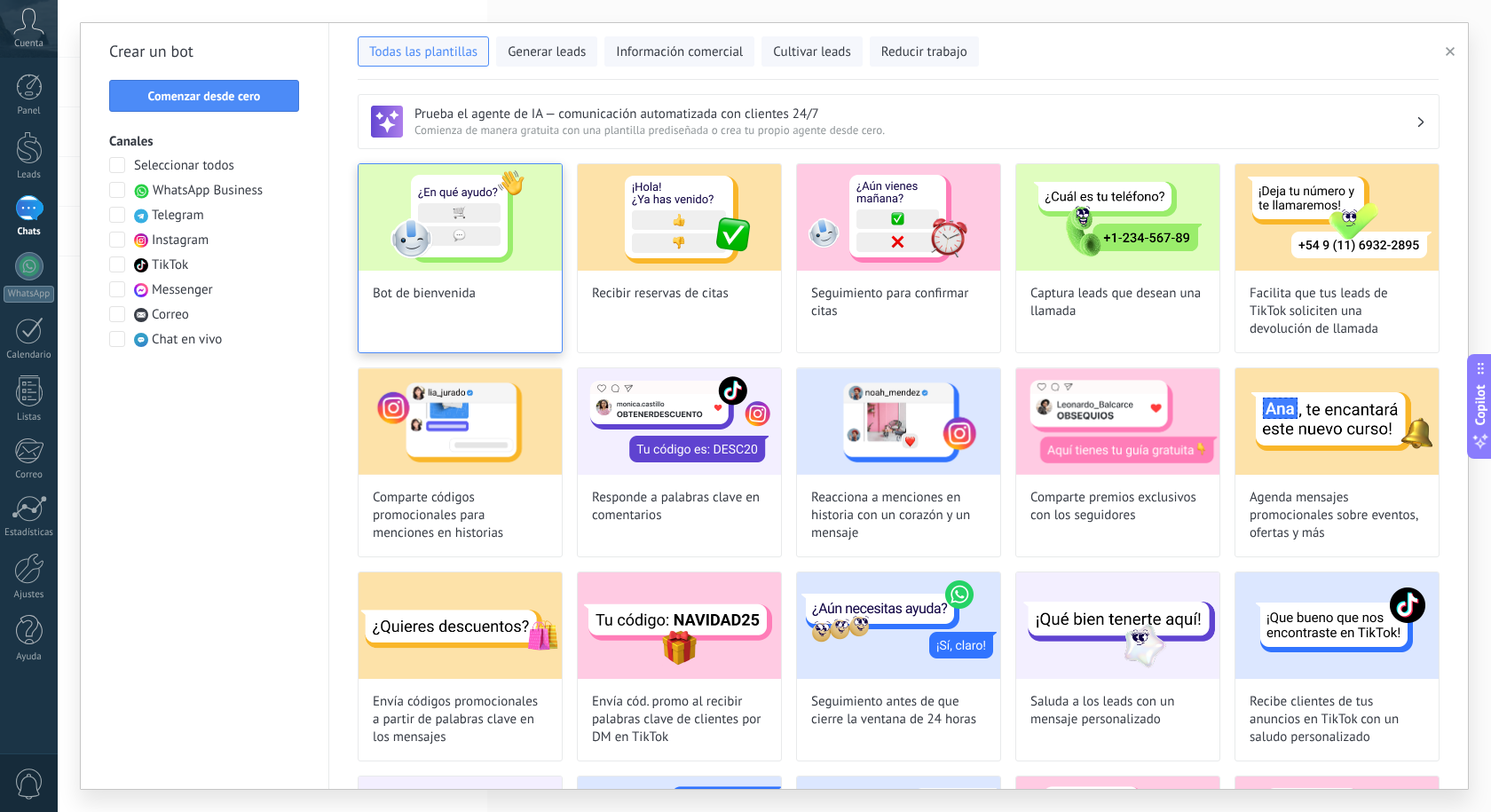
click at [526, 301] on div "Bot de bienvenida" at bounding box center [460, 258] width 205 height 190
type input "**********"
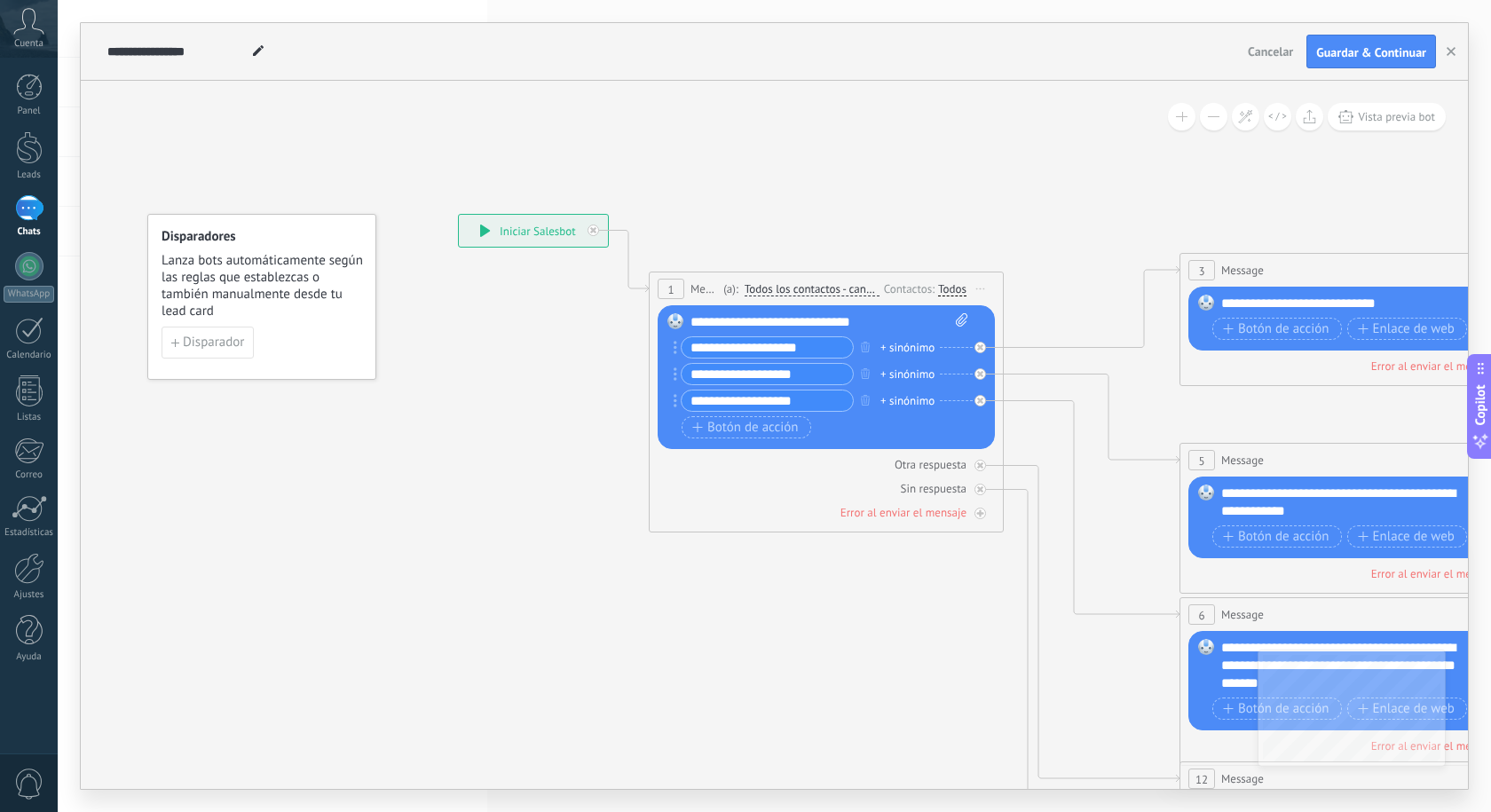
click at [546, 228] on div "**********" at bounding box center [533, 230] width 149 height 32
click at [483, 239] on div "**********" at bounding box center [533, 230] width 149 height 32
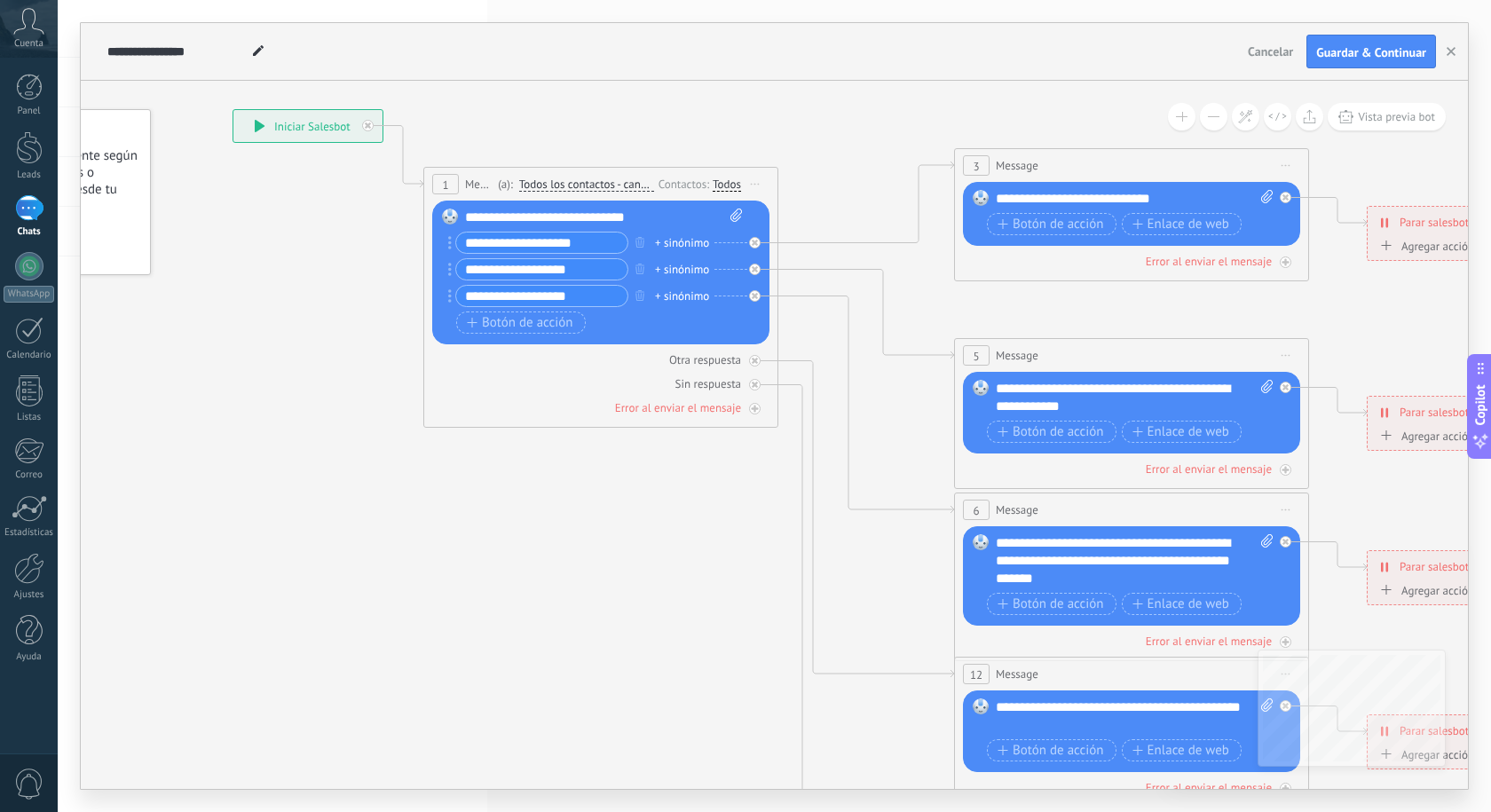
drag, startPoint x: 934, startPoint y: 709, endPoint x: 708, endPoint y: 605, distance: 248.8
click at [708, 605] on icon at bounding box center [1172, 562] width 2766 height 1793
click at [1165, 201] on div "**********" at bounding box center [1135, 198] width 278 height 17
click at [1150, 201] on div "**********" at bounding box center [1135, 198] width 278 height 17
click at [1065, 225] on span "Botón de acción" at bounding box center [1051, 225] width 107 height 15
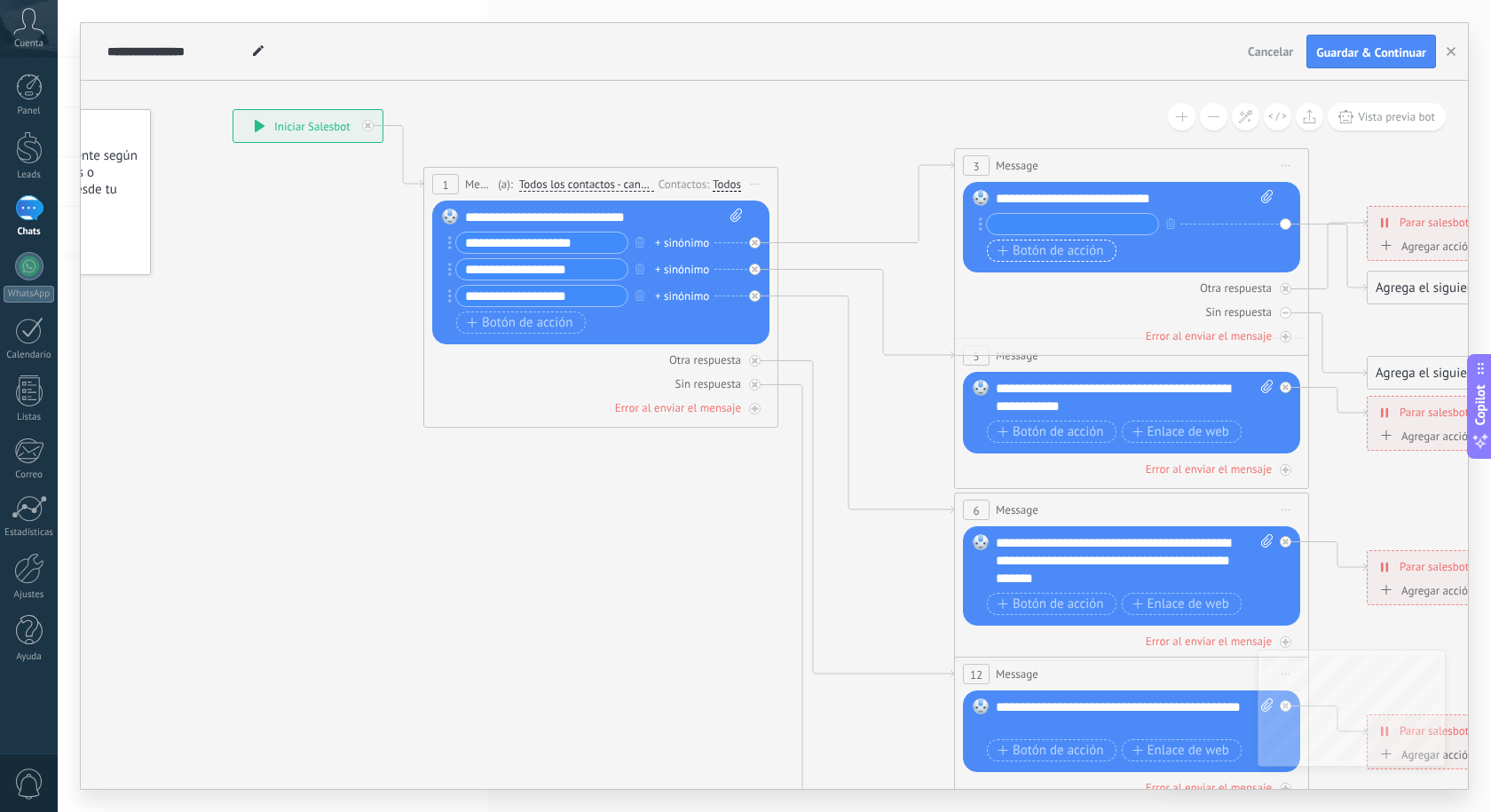
click at [1074, 250] on span "Botón de acción" at bounding box center [1051, 251] width 107 height 15
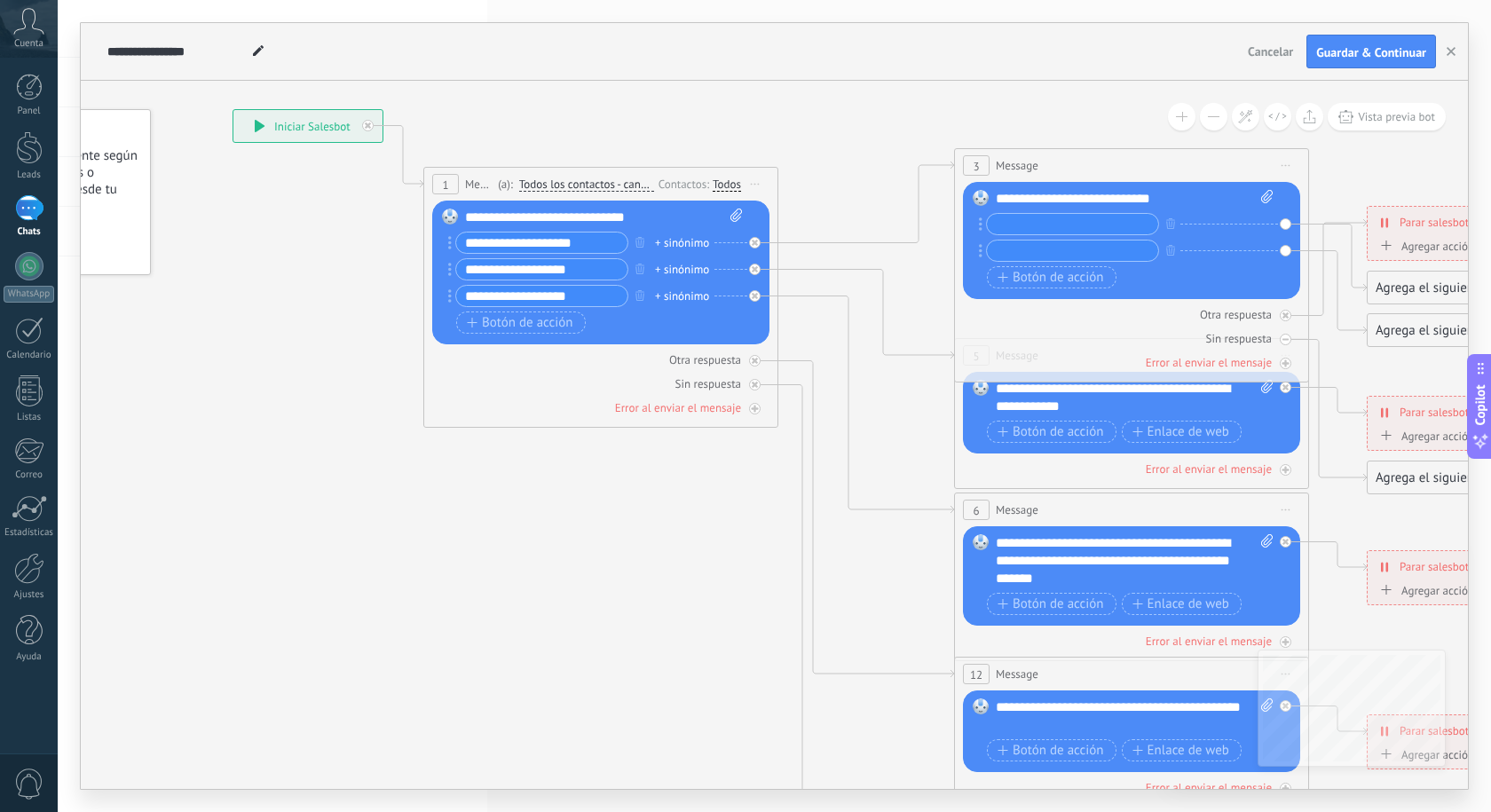
click at [1086, 220] on input "text" at bounding box center [1073, 224] width 172 height 20
type input "**********"
click at [1031, 248] on input "text" at bounding box center [1073, 250] width 172 height 20
type input "**********"
click at [1065, 277] on span "Botón de acción" at bounding box center [1051, 278] width 107 height 15
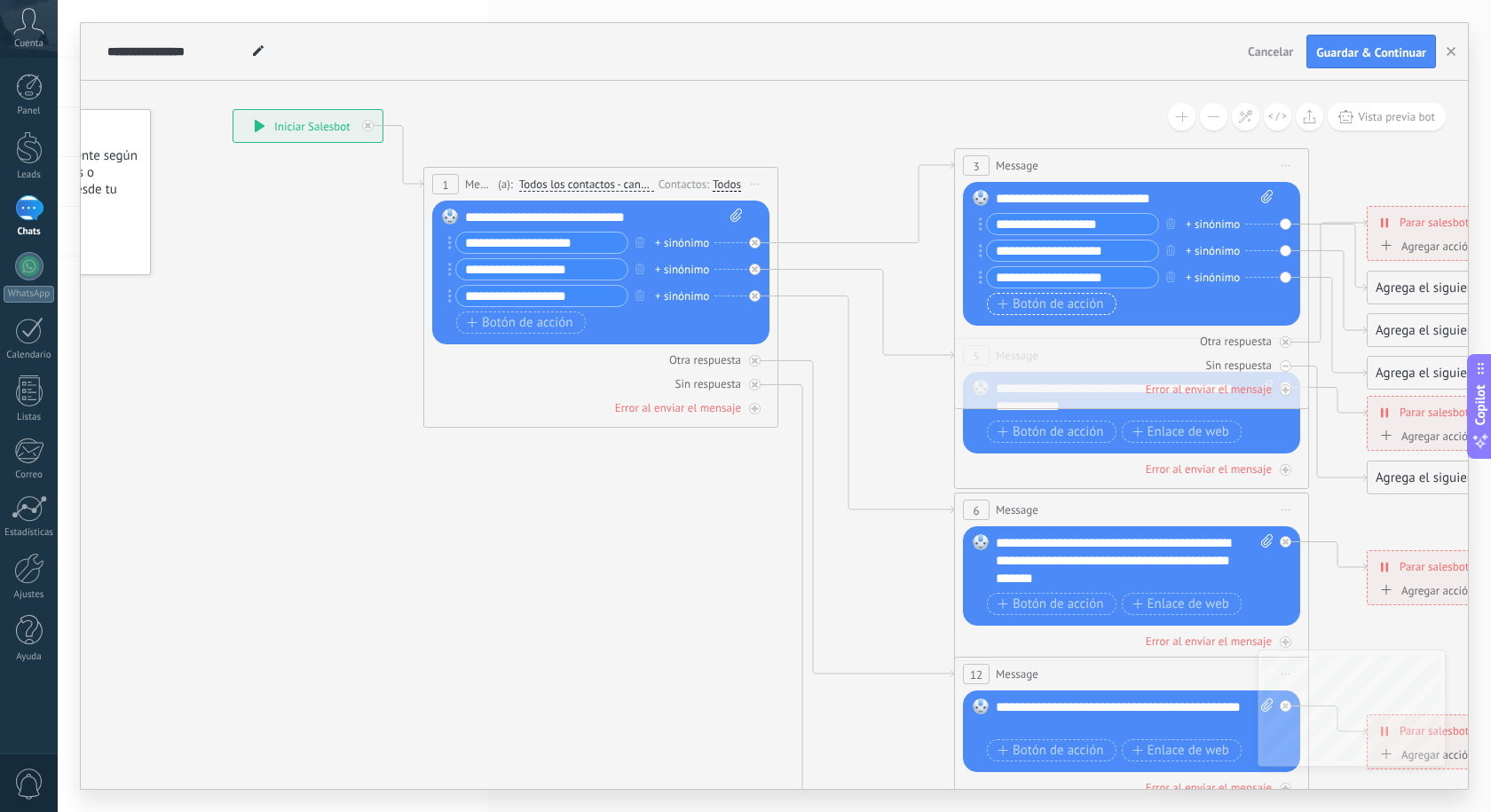
type input "**********"
click at [1077, 301] on span "Botón de acción" at bounding box center [1051, 304] width 107 height 15
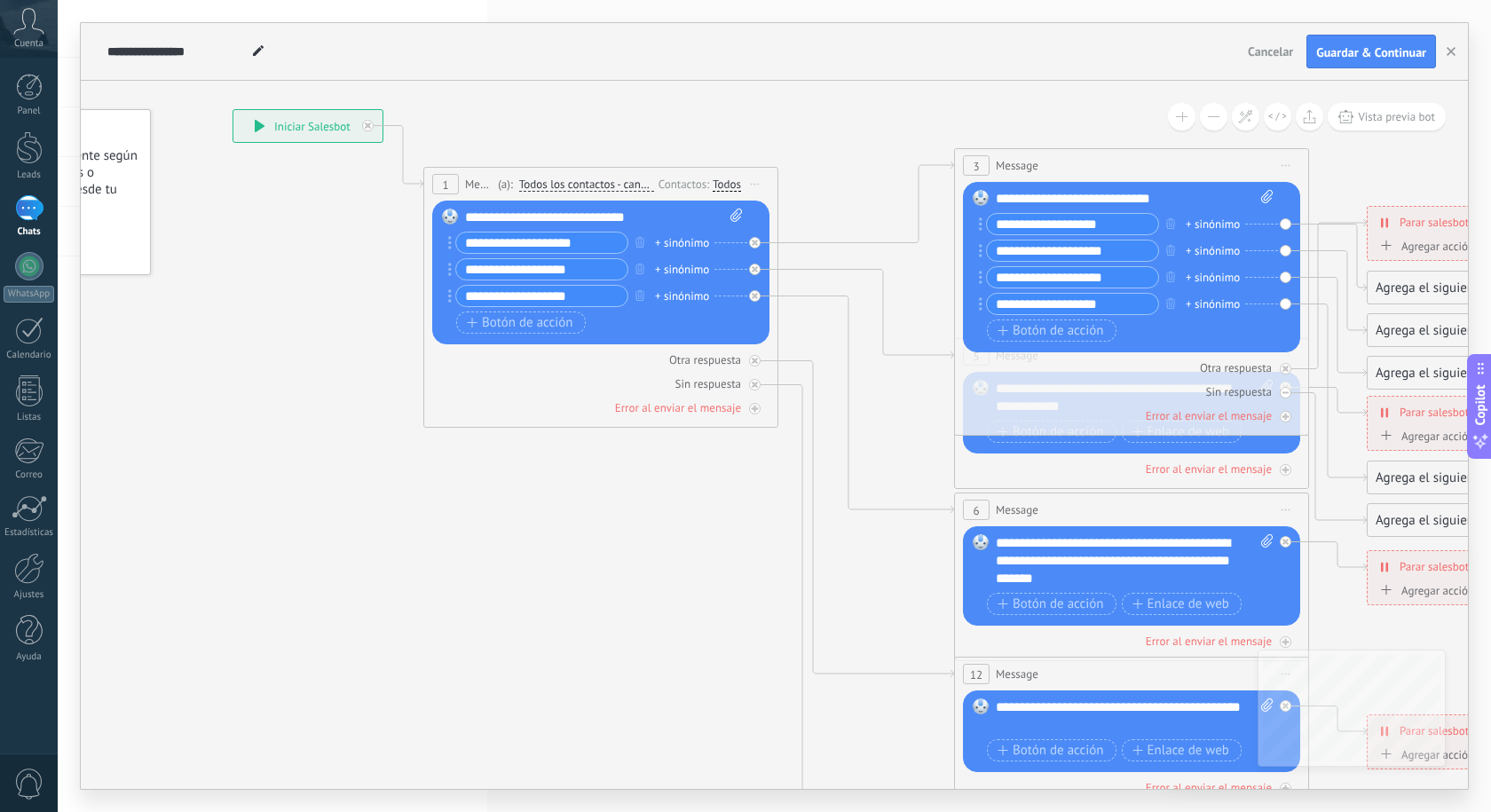
click at [886, 469] on icon at bounding box center [1172, 562] width 2766 height 1793
click at [1291, 400] on div "Otra respuesta Sin respuesta Error al enviar el mensaje" at bounding box center [1131, 388] width 337 height 72
click at [1291, 396] on div "Sin respuesta" at bounding box center [1131, 392] width 337 height 16
click at [1012, 121] on icon at bounding box center [1172, 562] width 2766 height 1793
click at [822, 512] on icon at bounding box center [1172, 562] width 2766 height 1793
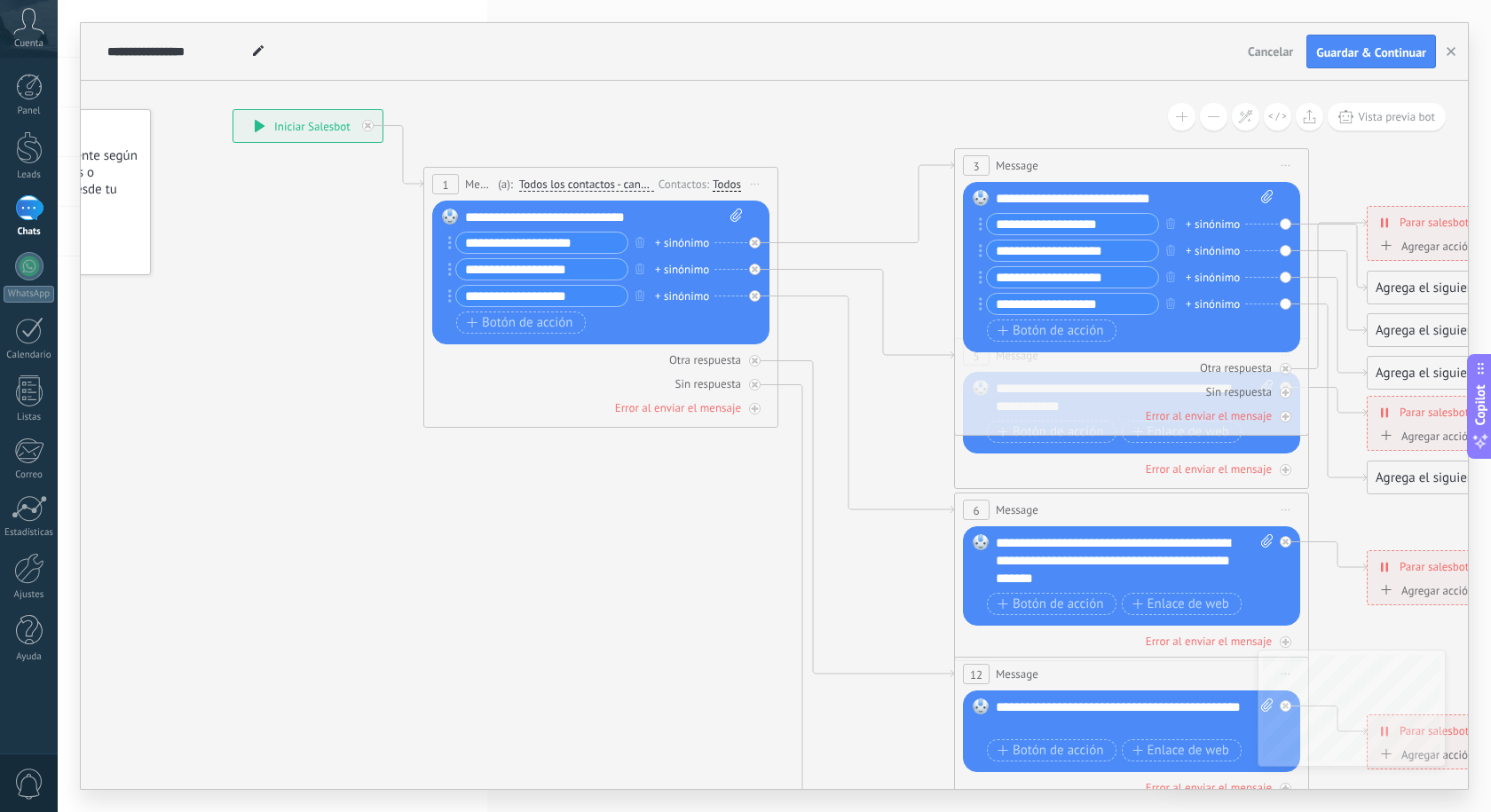
click at [745, 547] on icon at bounding box center [1172, 562] width 2766 height 1793
click at [922, 185] on icon at bounding box center [866, 202] width 175 height 81
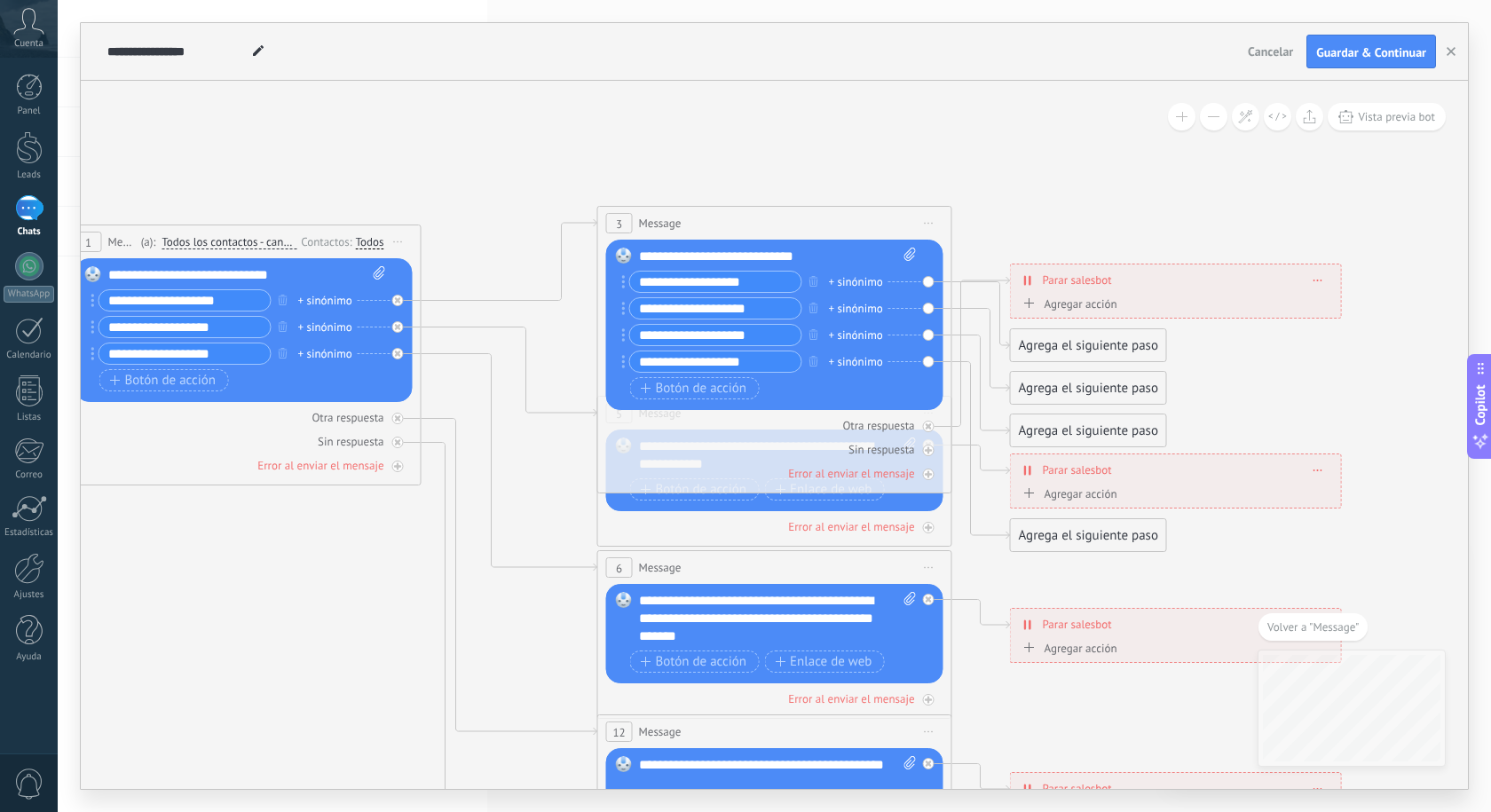
click at [925, 278] on div "Reemplazar Quitar Convertir a mensaje de voz Arrastre la imagen aquí para adjun…" at bounding box center [775, 324] width 337 height 171
click at [925, 280] on div "Reemplazar Quitar Convertir a mensaje de voz Arrastre la imagen aquí para adjun…" at bounding box center [775, 324] width 337 height 171
click at [1131, 348] on div "Agrega el siguiente paso" at bounding box center [1089, 345] width 155 height 29
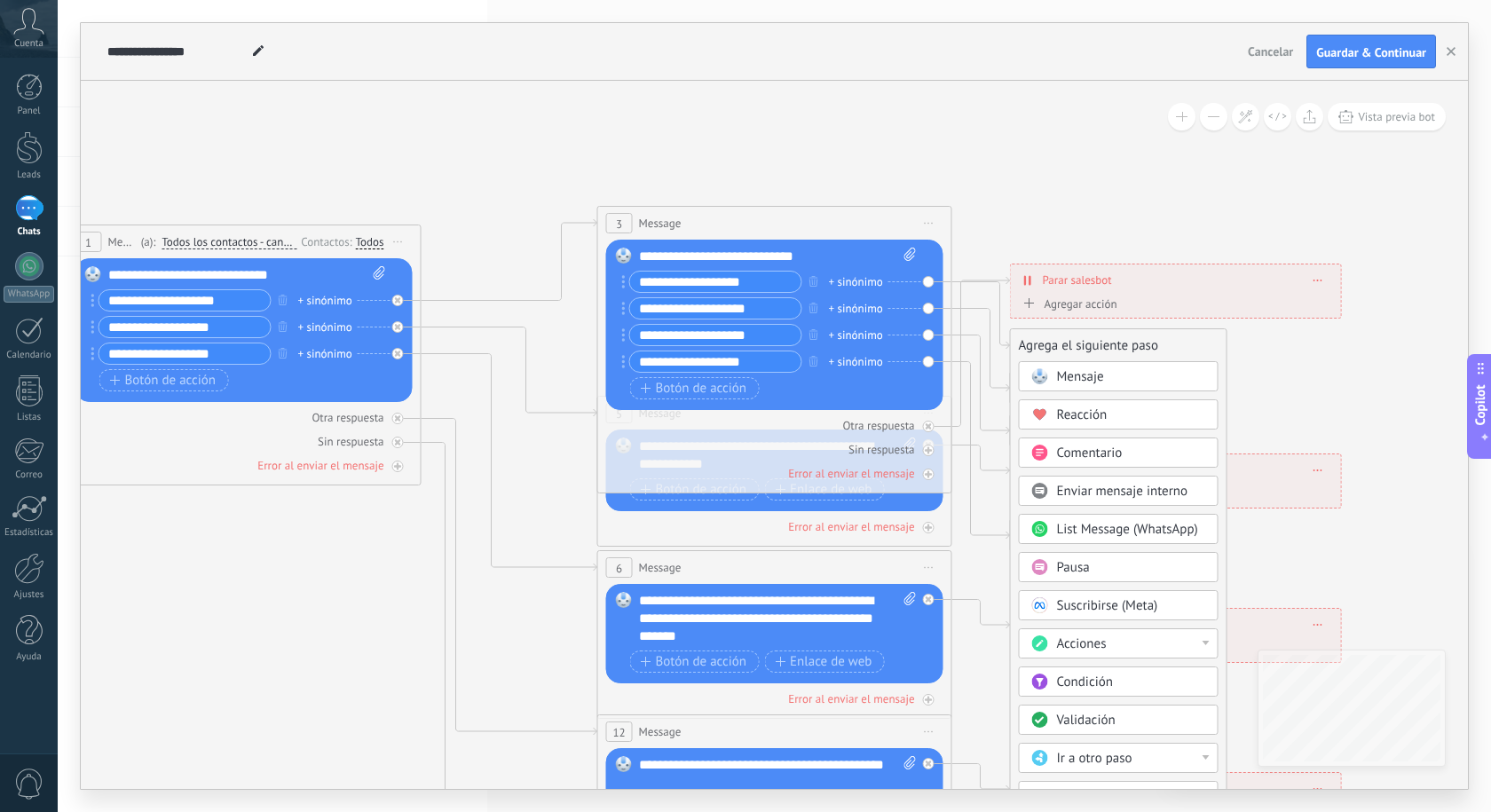
click at [1084, 410] on span "Reacción" at bounding box center [1082, 415] width 50 height 16
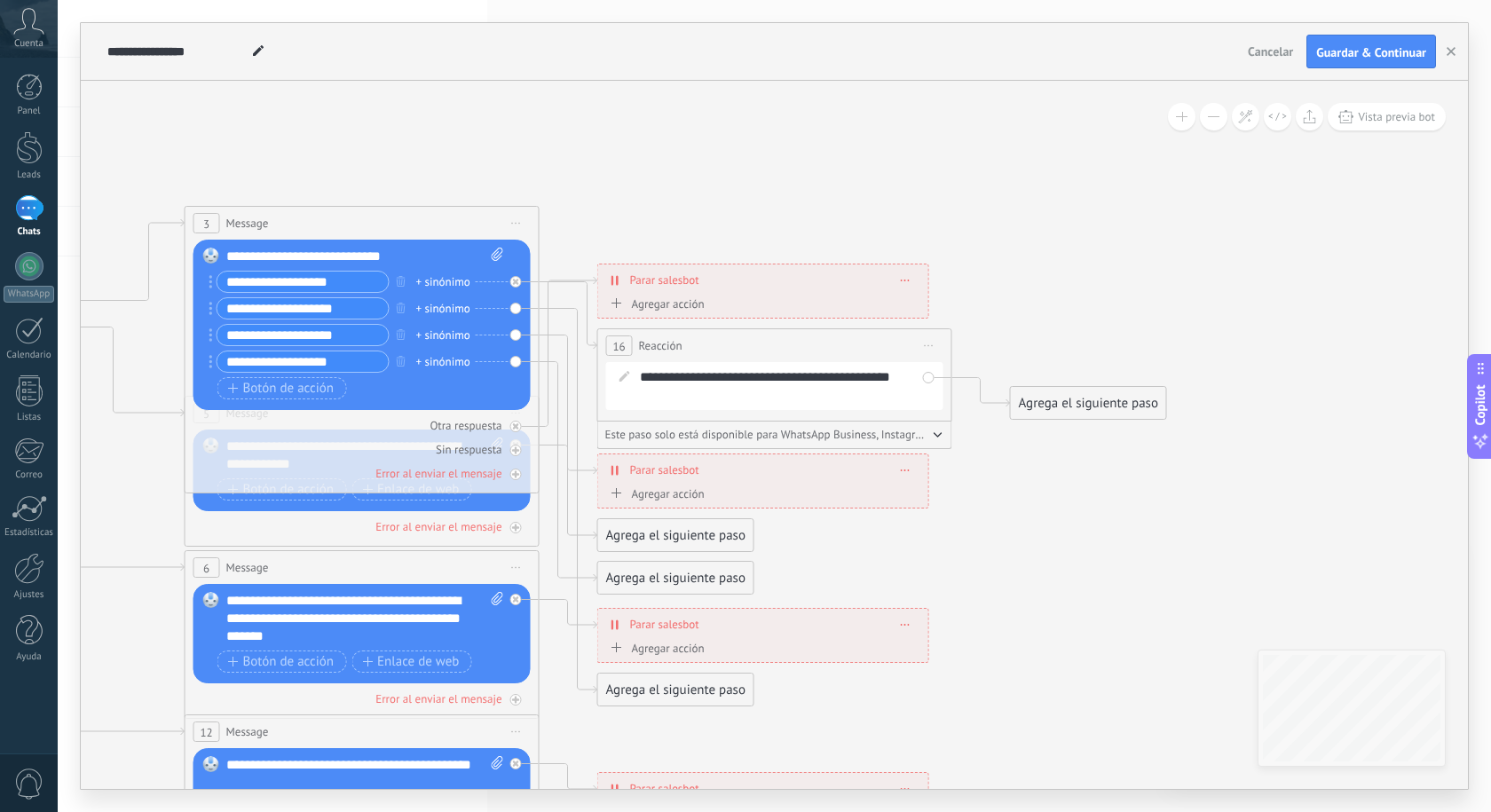
click at [774, 390] on div "**********" at bounding box center [788, 385] width 294 height 36
drag, startPoint x: 721, startPoint y: 392, endPoint x: 640, endPoint y: 365, distance: 85.4
click at [640, 365] on div "**********" at bounding box center [775, 385] width 337 height 47
click at [638, 375] on span at bounding box center [624, 375] width 30 height 15
click at [708, 399] on div "**********" at bounding box center [788, 385] width 294 height 36
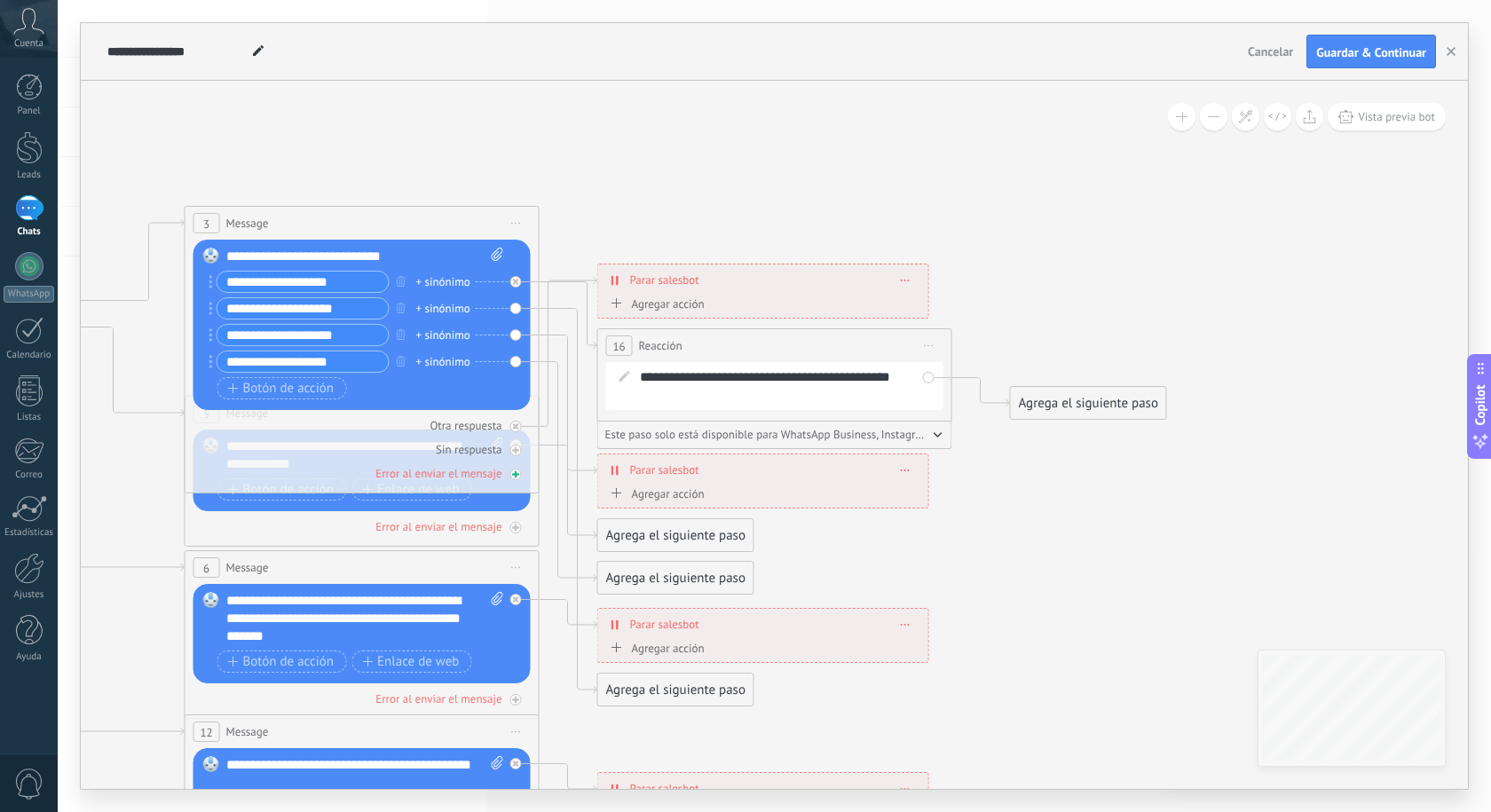
click at [481, 472] on div "Error al enviar el mensaje" at bounding box center [439, 473] width 126 height 16
click at [338, 358] on input "**********" at bounding box center [303, 362] width 172 height 20
click at [362, 158] on icon at bounding box center [402, 619] width 2766 height 1793
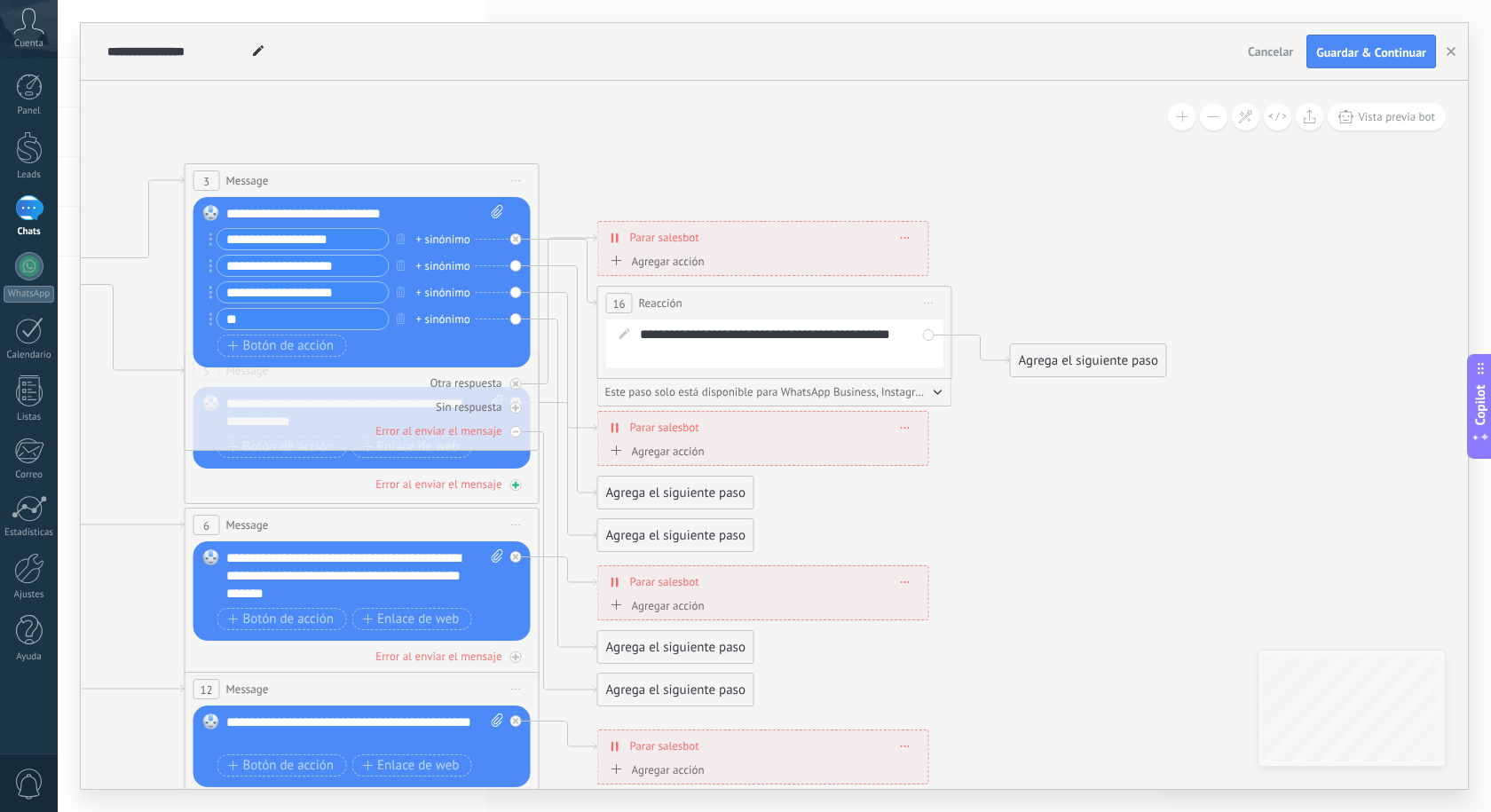
type input "*"
click at [584, 153] on icon at bounding box center [402, 576] width 2766 height 1793
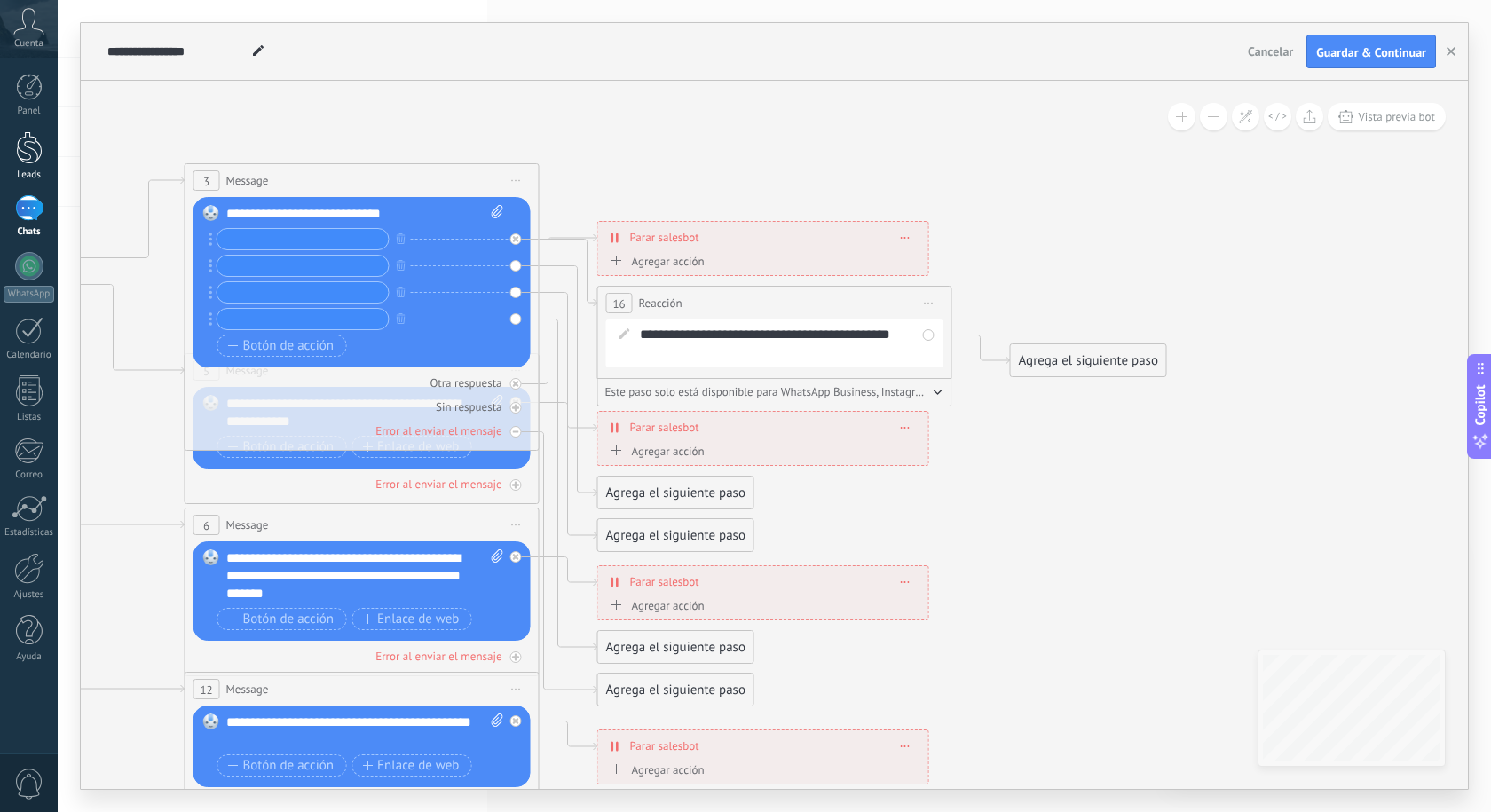
click at [16, 149] on link "Leads" at bounding box center [28, 156] width 58 height 49
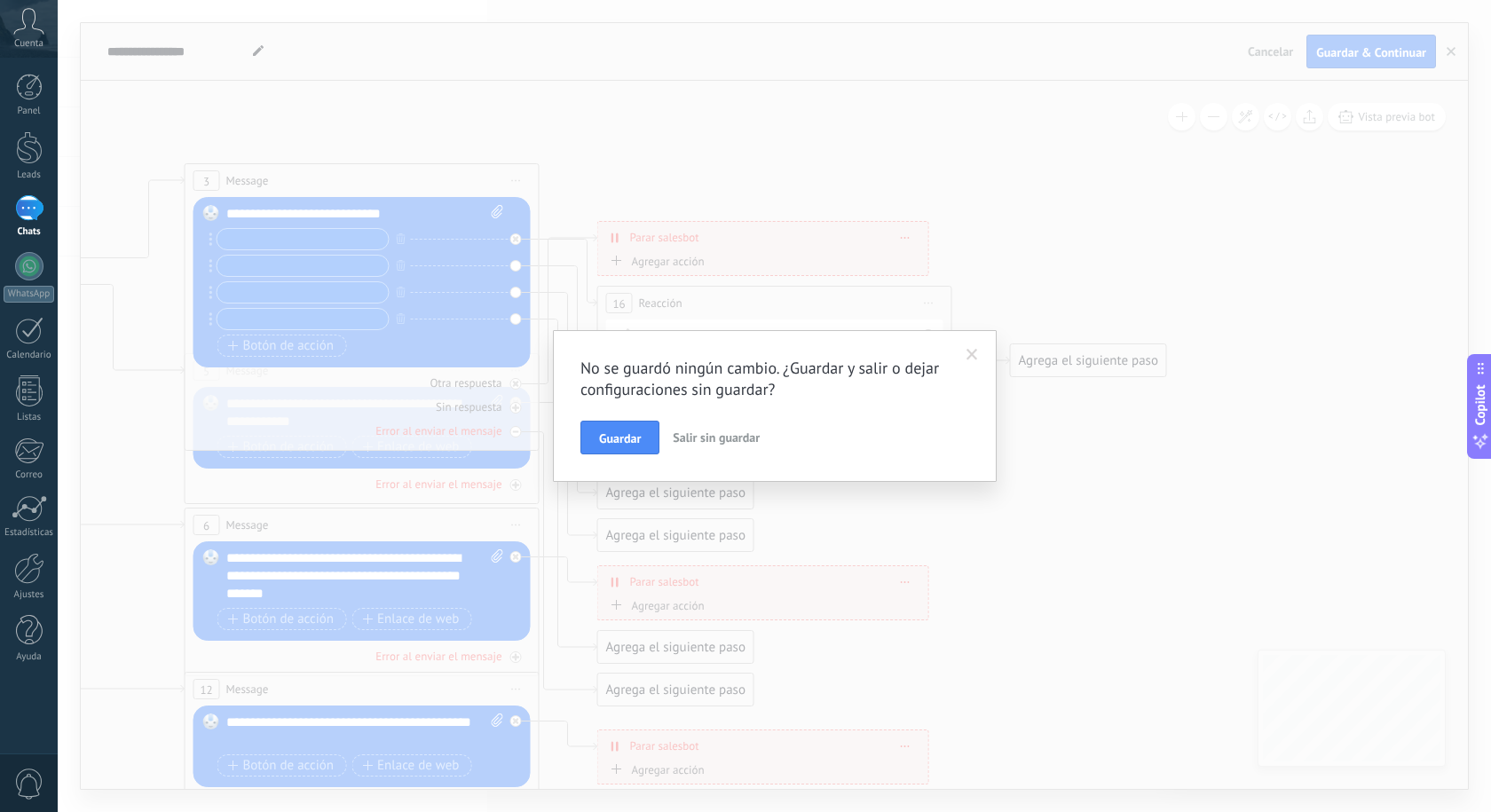
click at [724, 439] on span "Salir sin guardar" at bounding box center [715, 437] width 87 height 16
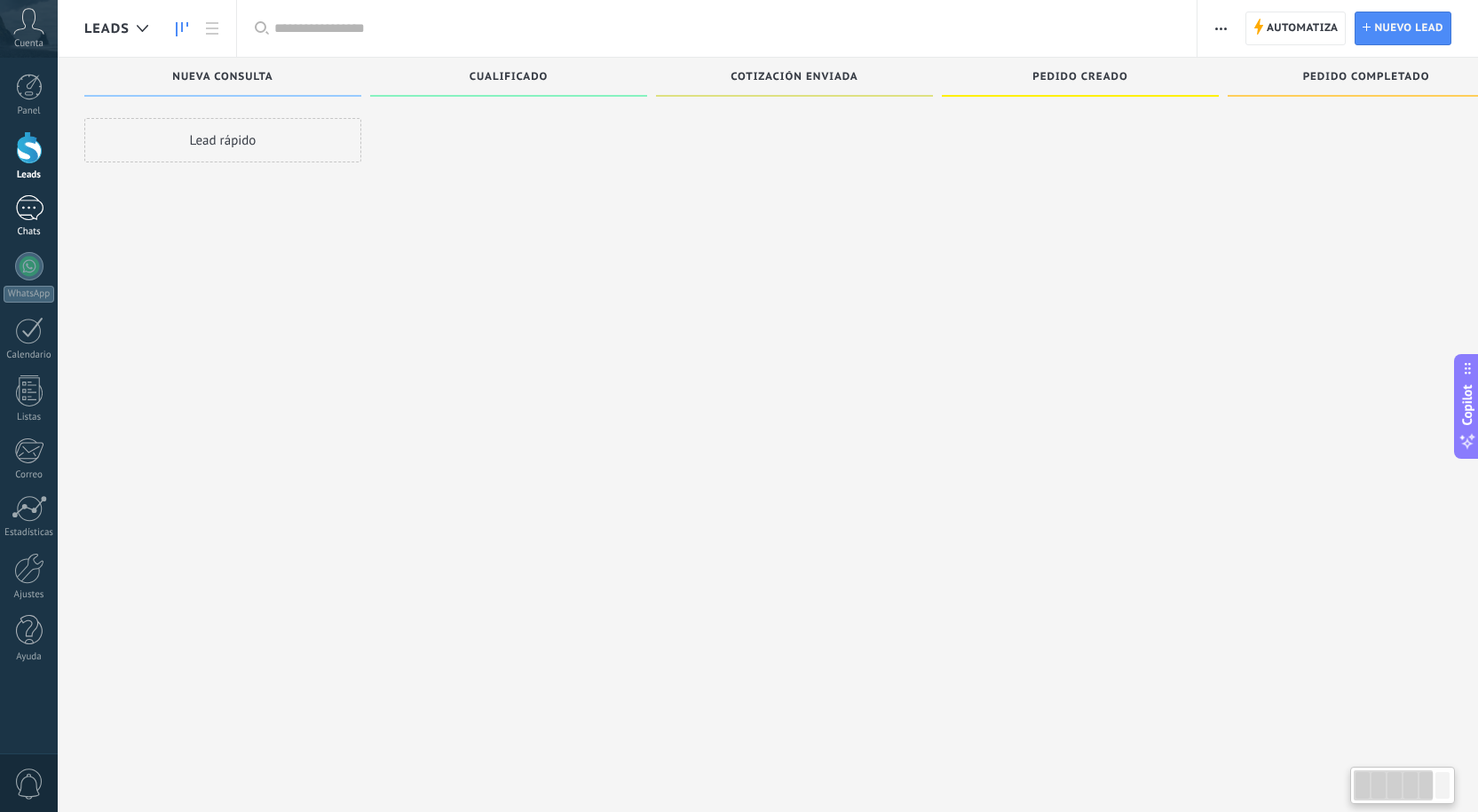
click at [20, 207] on div at bounding box center [29, 208] width 28 height 26
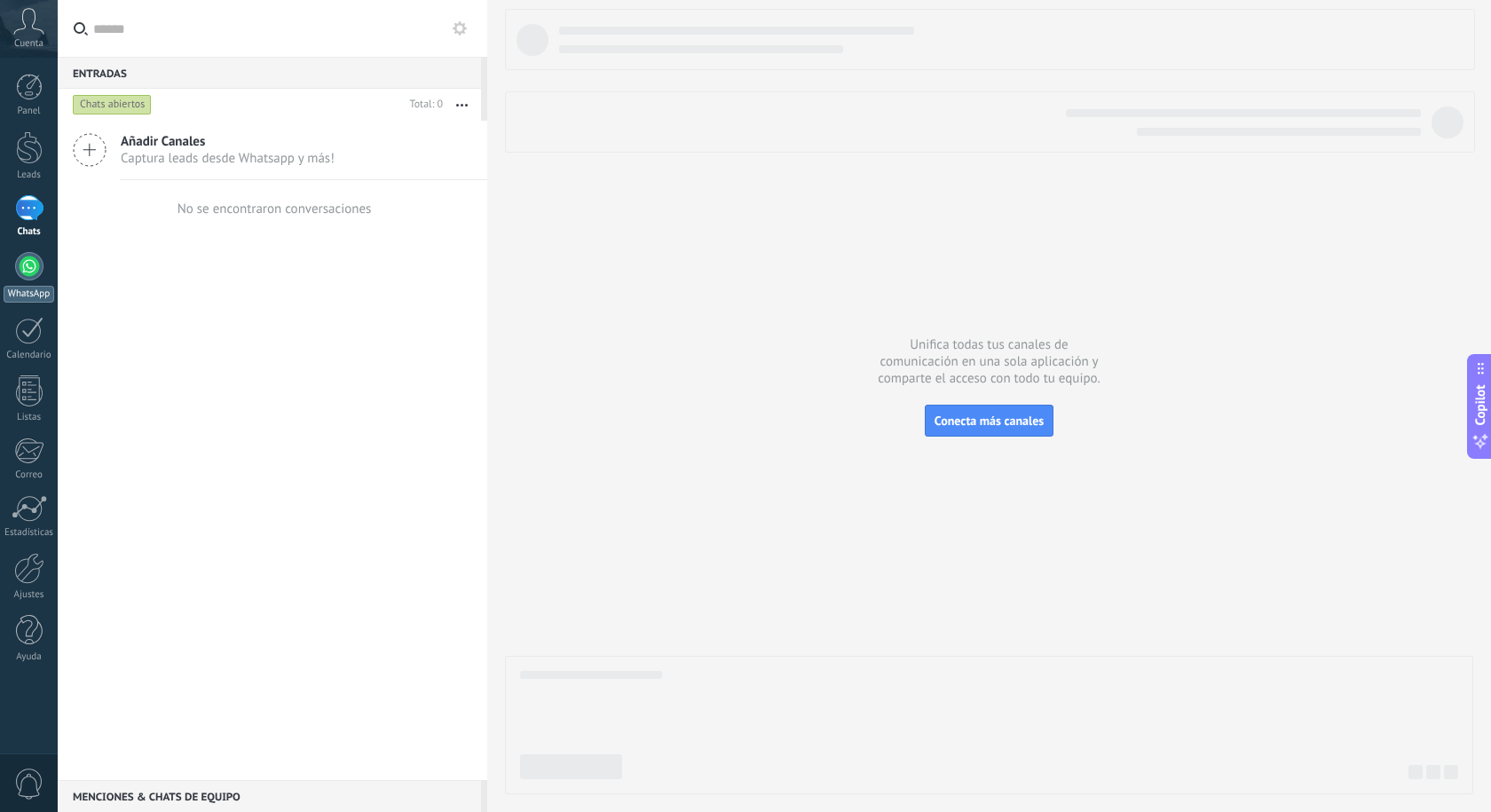
click at [32, 270] on div at bounding box center [29, 266] width 28 height 28
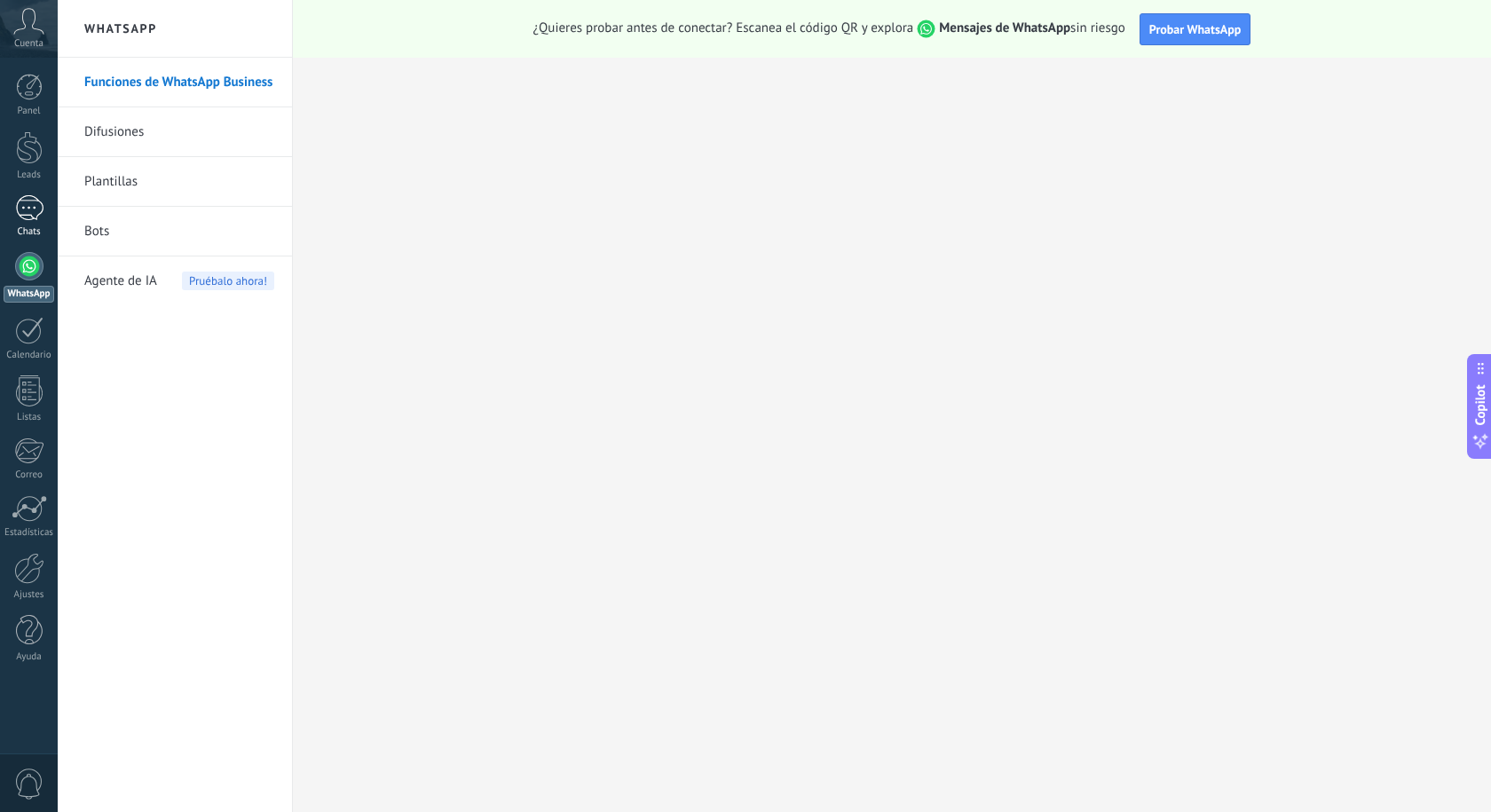
click at [40, 212] on div at bounding box center [29, 208] width 28 height 26
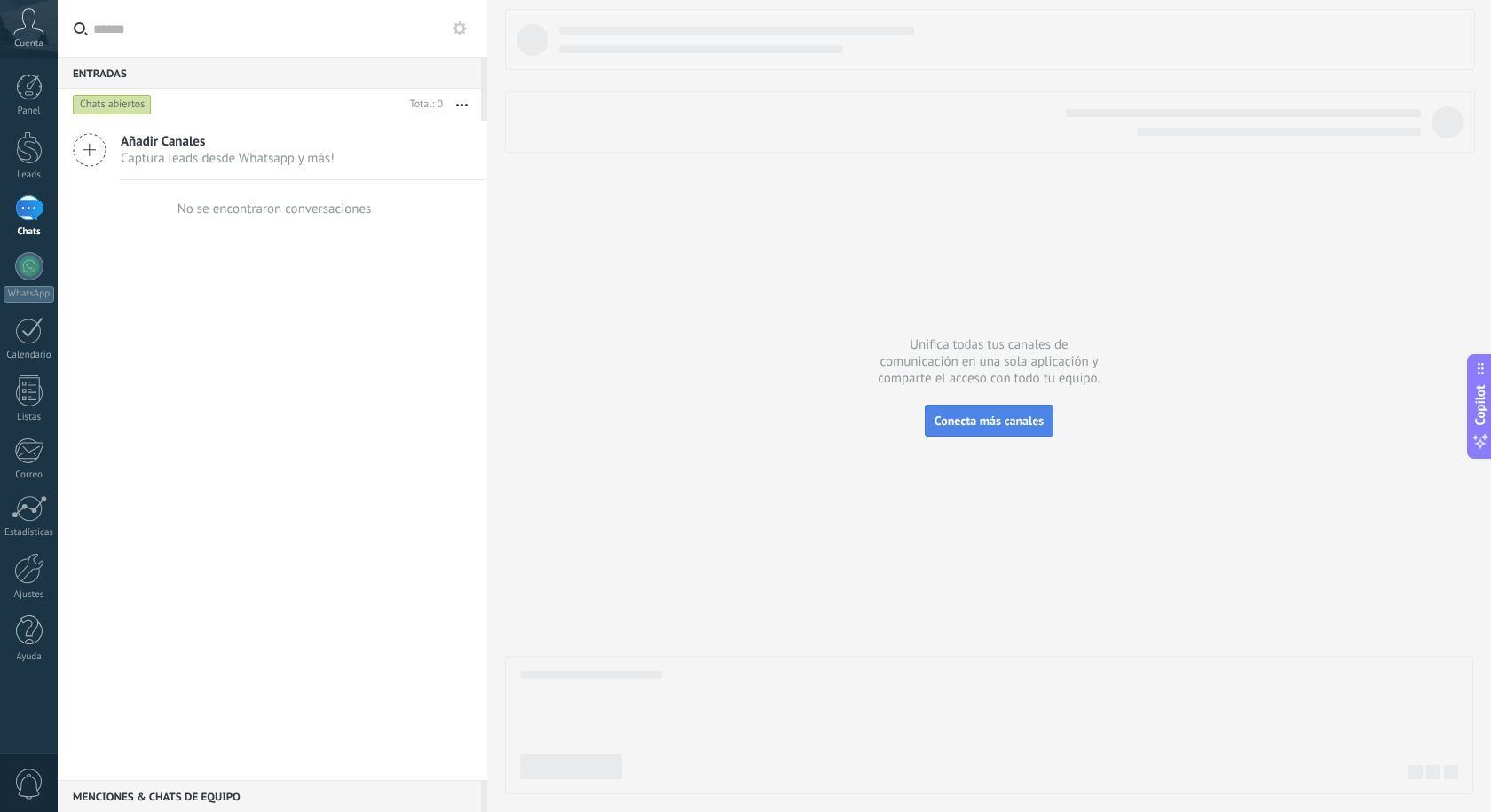
click at [985, 414] on span "Conecta más canales" at bounding box center [989, 420] width 110 height 16
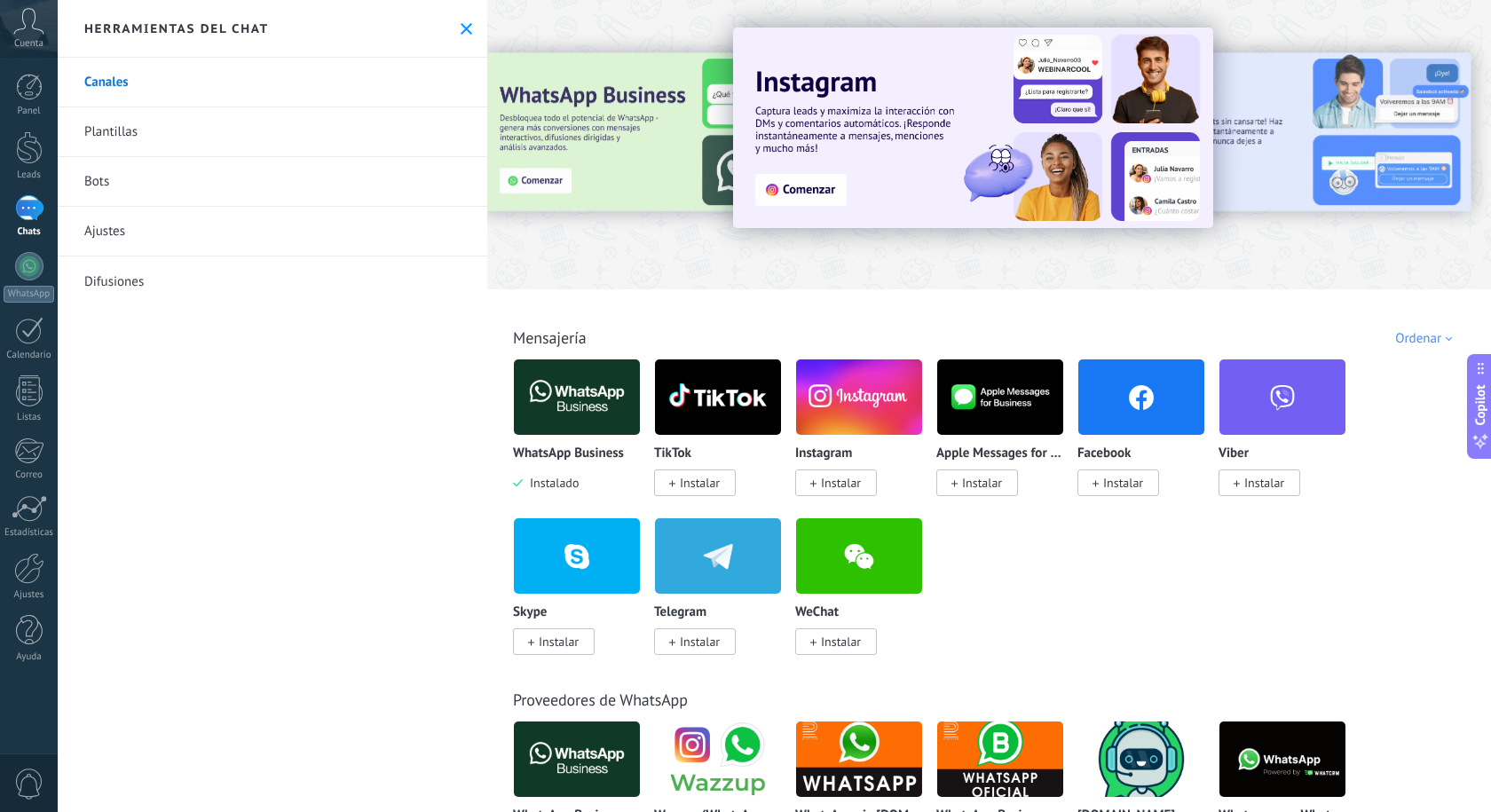
click at [255, 111] on link "Plantillas" at bounding box center [272, 132] width 429 height 49
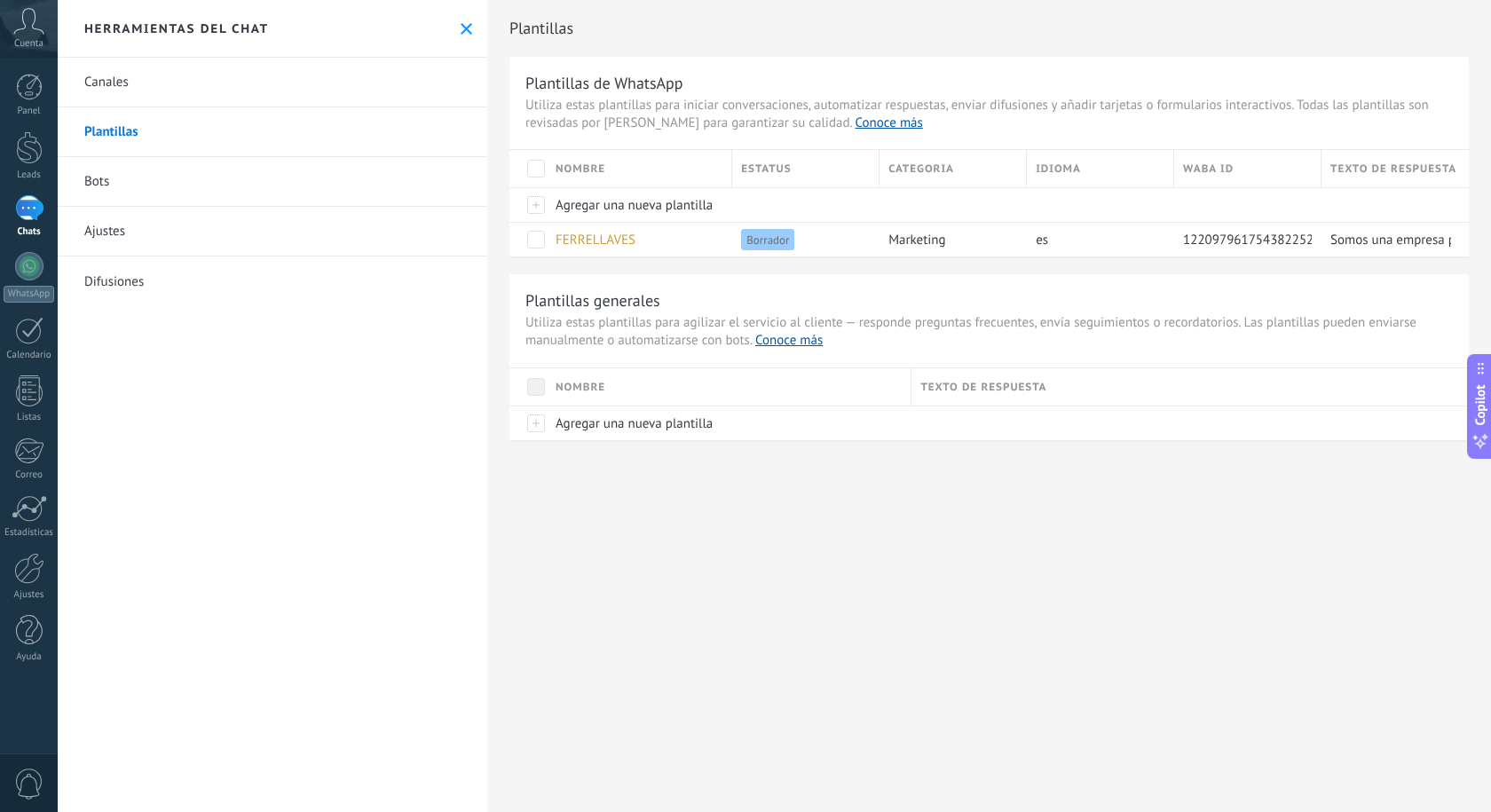
click at [101, 169] on link "Bots" at bounding box center [272, 182] width 429 height 49
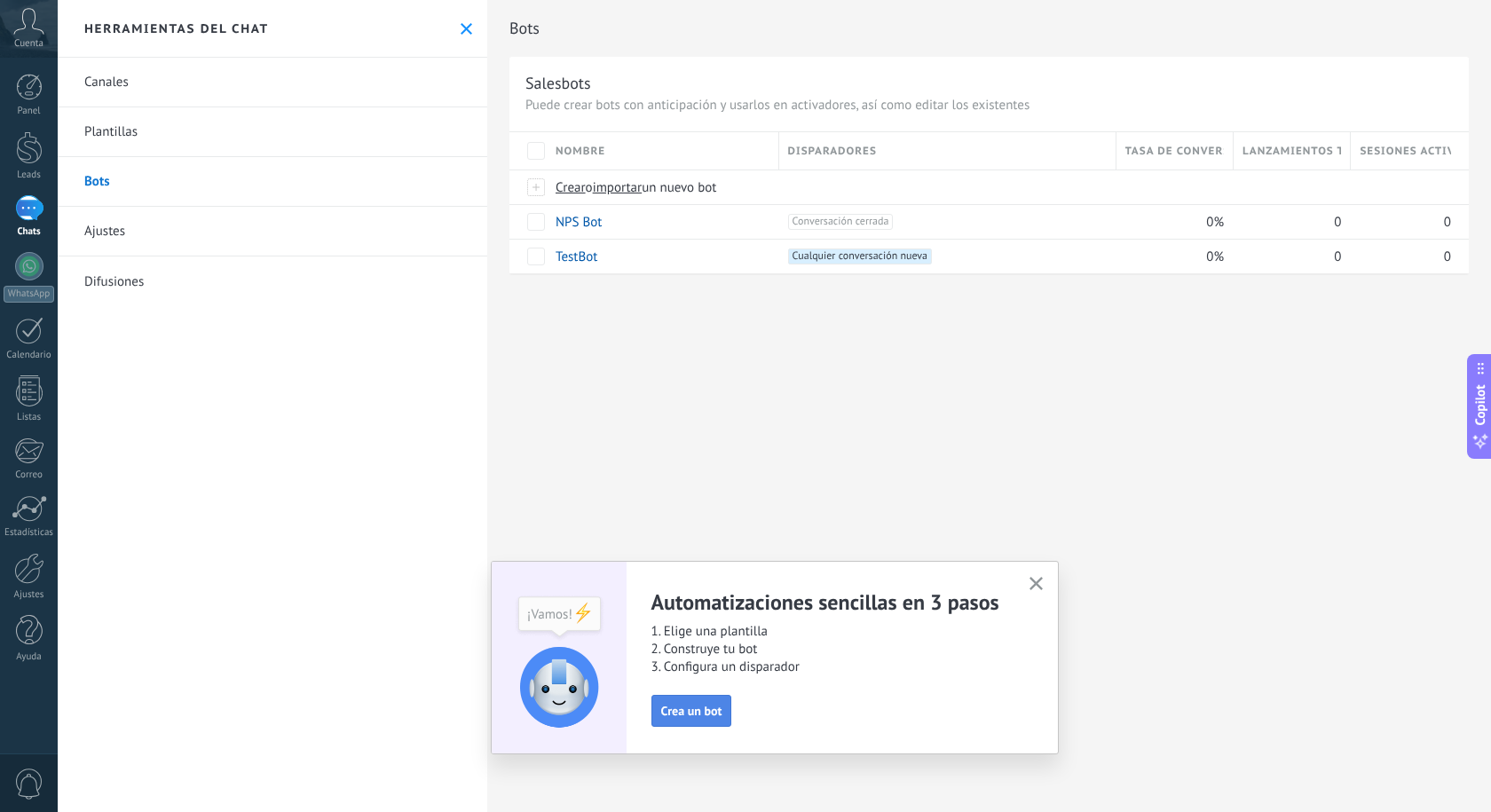
click at [712, 708] on span "Crea un bot" at bounding box center [692, 711] width 61 height 13
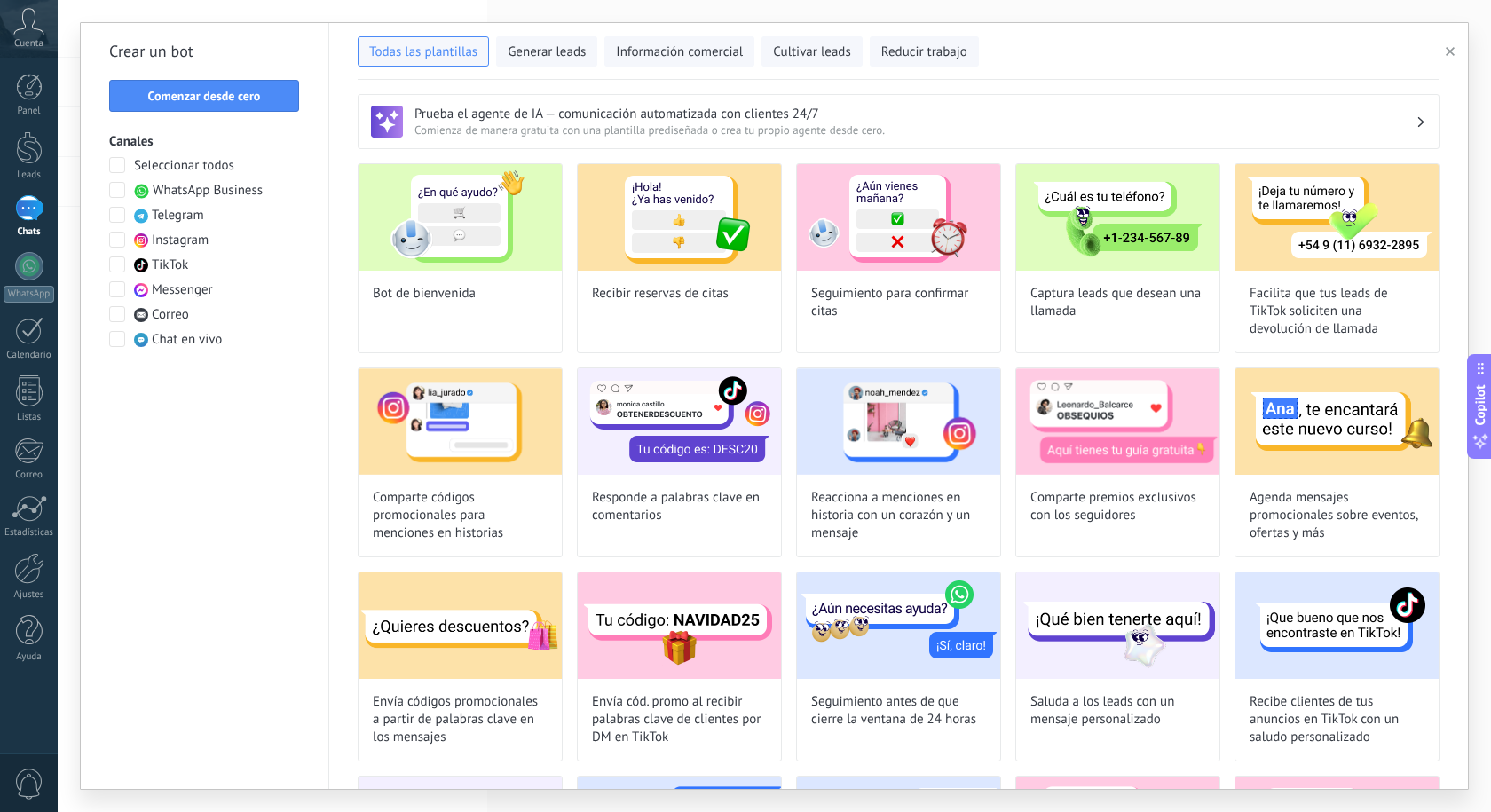
click at [234, 185] on span "WhatsApp Business" at bounding box center [207, 190] width 110 height 17
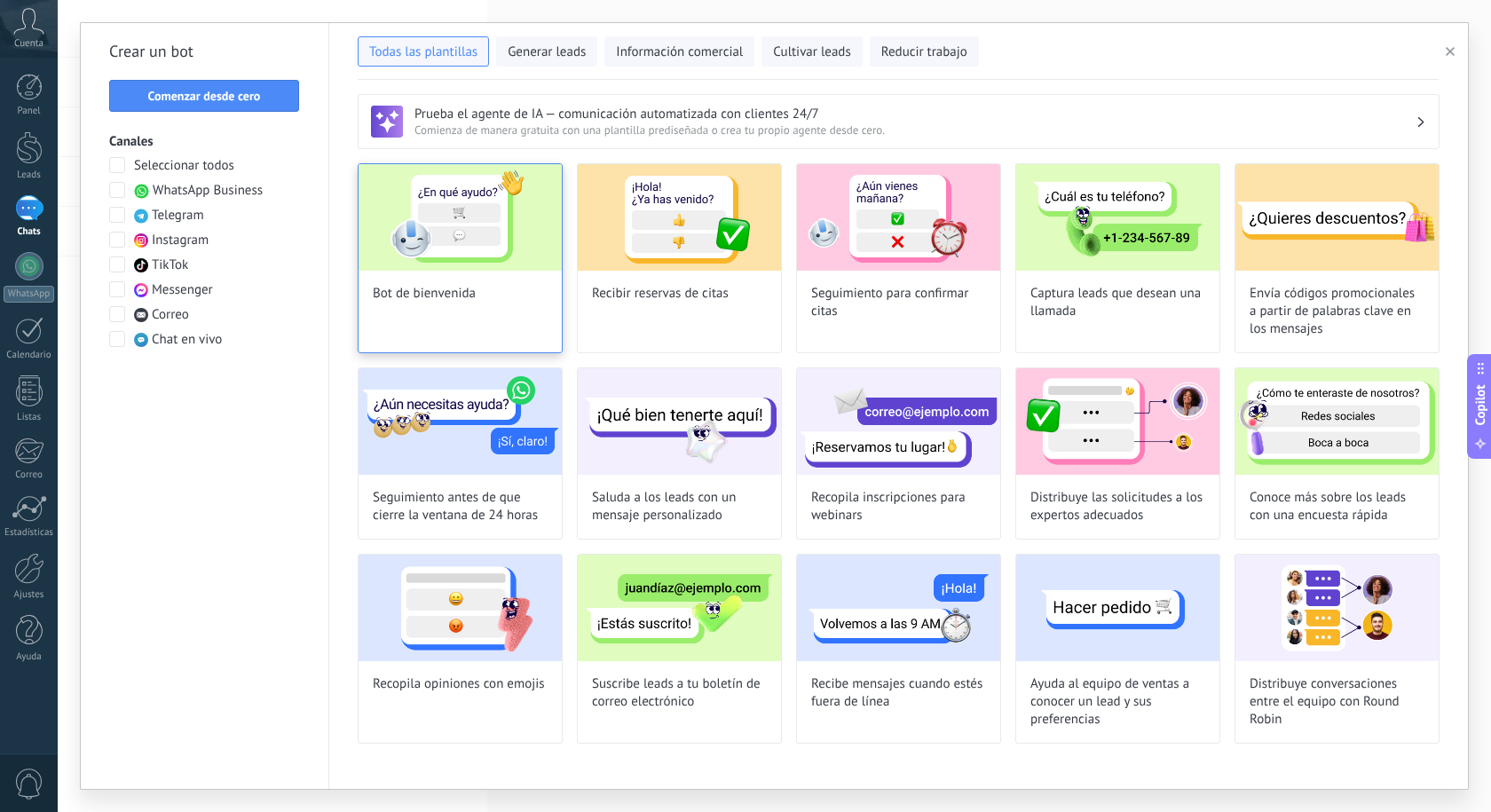
click at [478, 198] on img at bounding box center [460, 217] width 203 height 107
type input "**********"
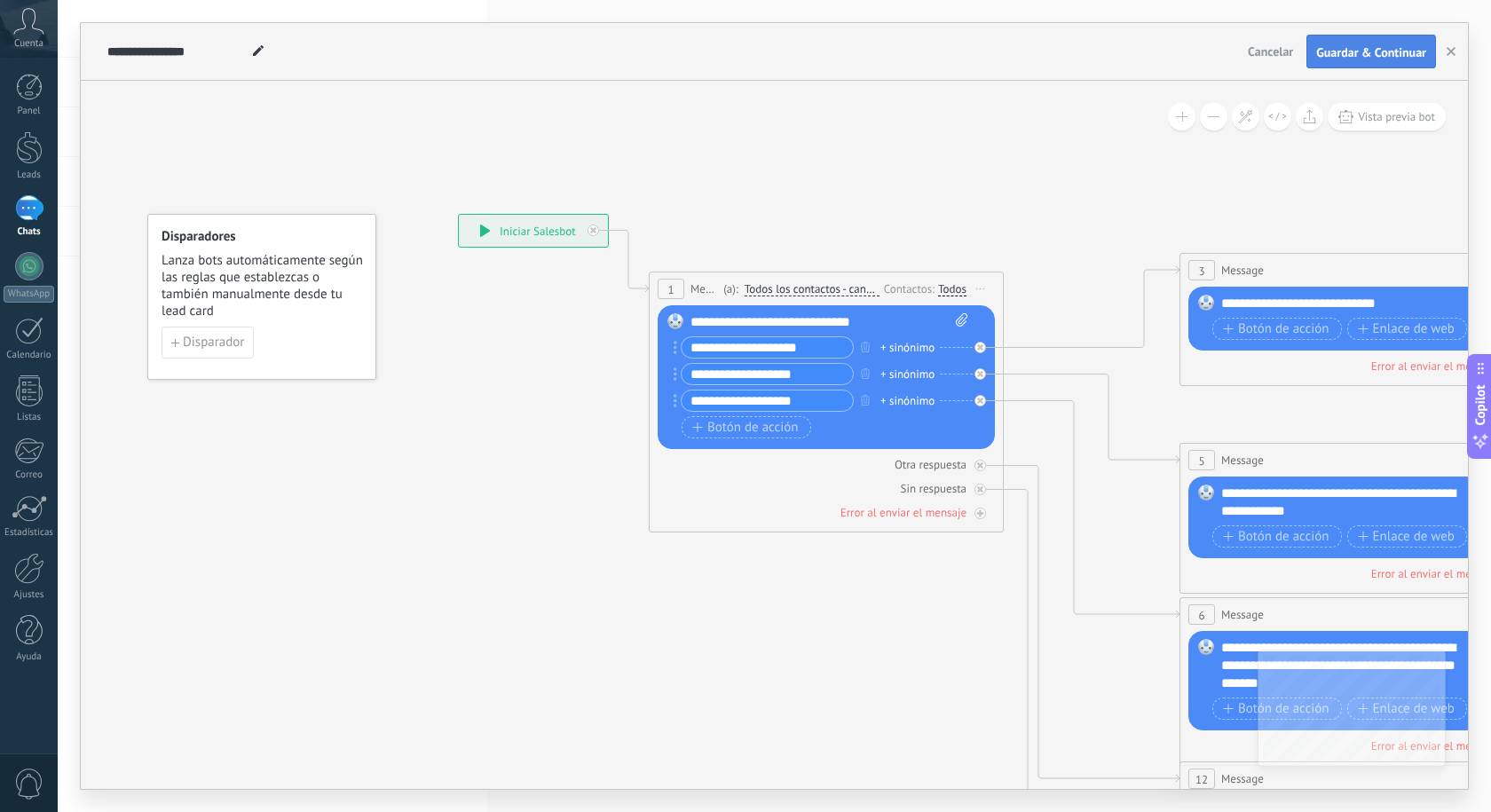
click at [1379, 50] on span "Guardar & Continuar" at bounding box center [1371, 53] width 110 height 13
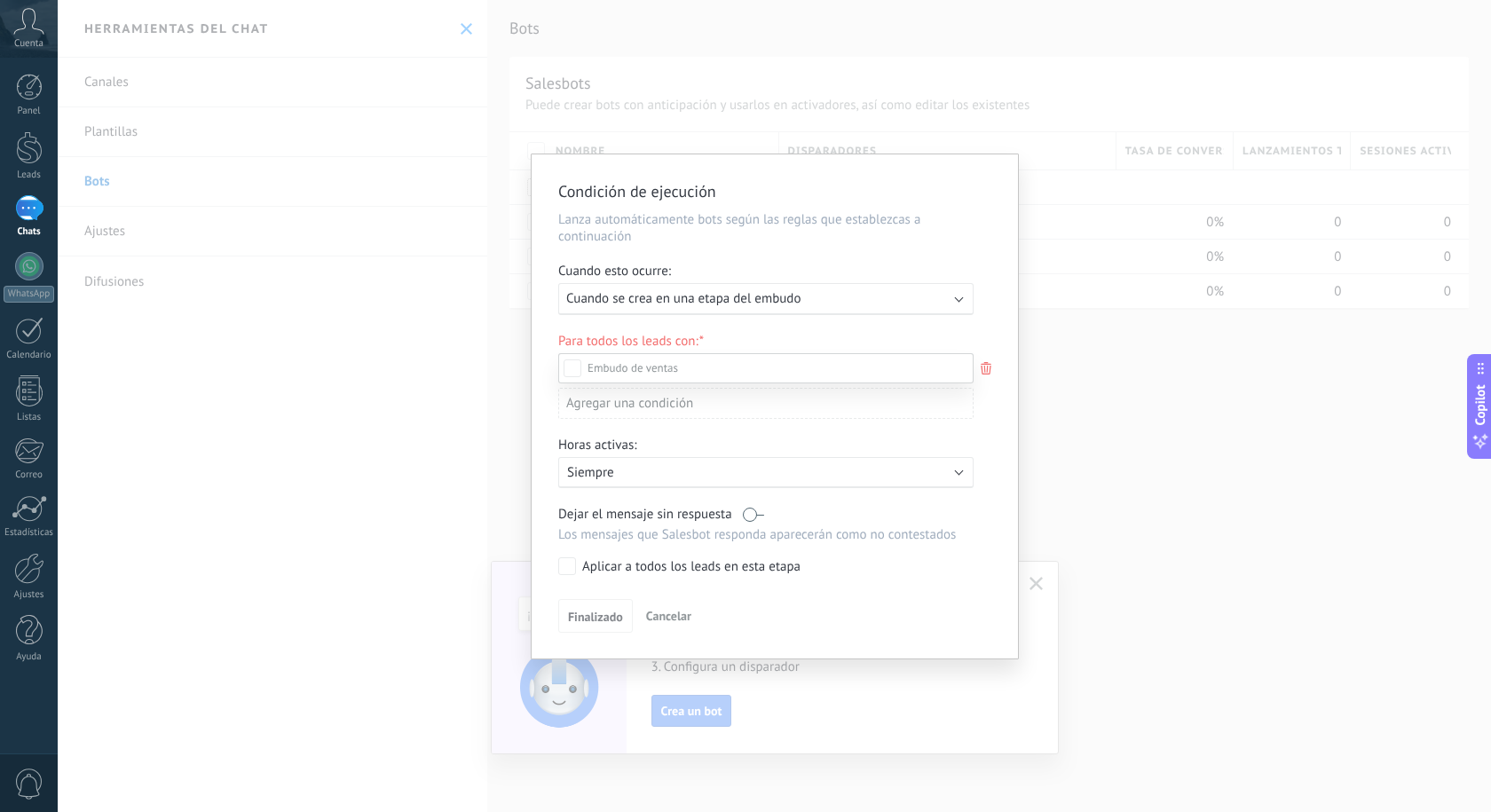
click at [0, 0] on label "Pedido cancelado – perdido" at bounding box center [0, 0] width 0 height 0
click at [756, 290] on div at bounding box center [774, 406] width 1433 height 812
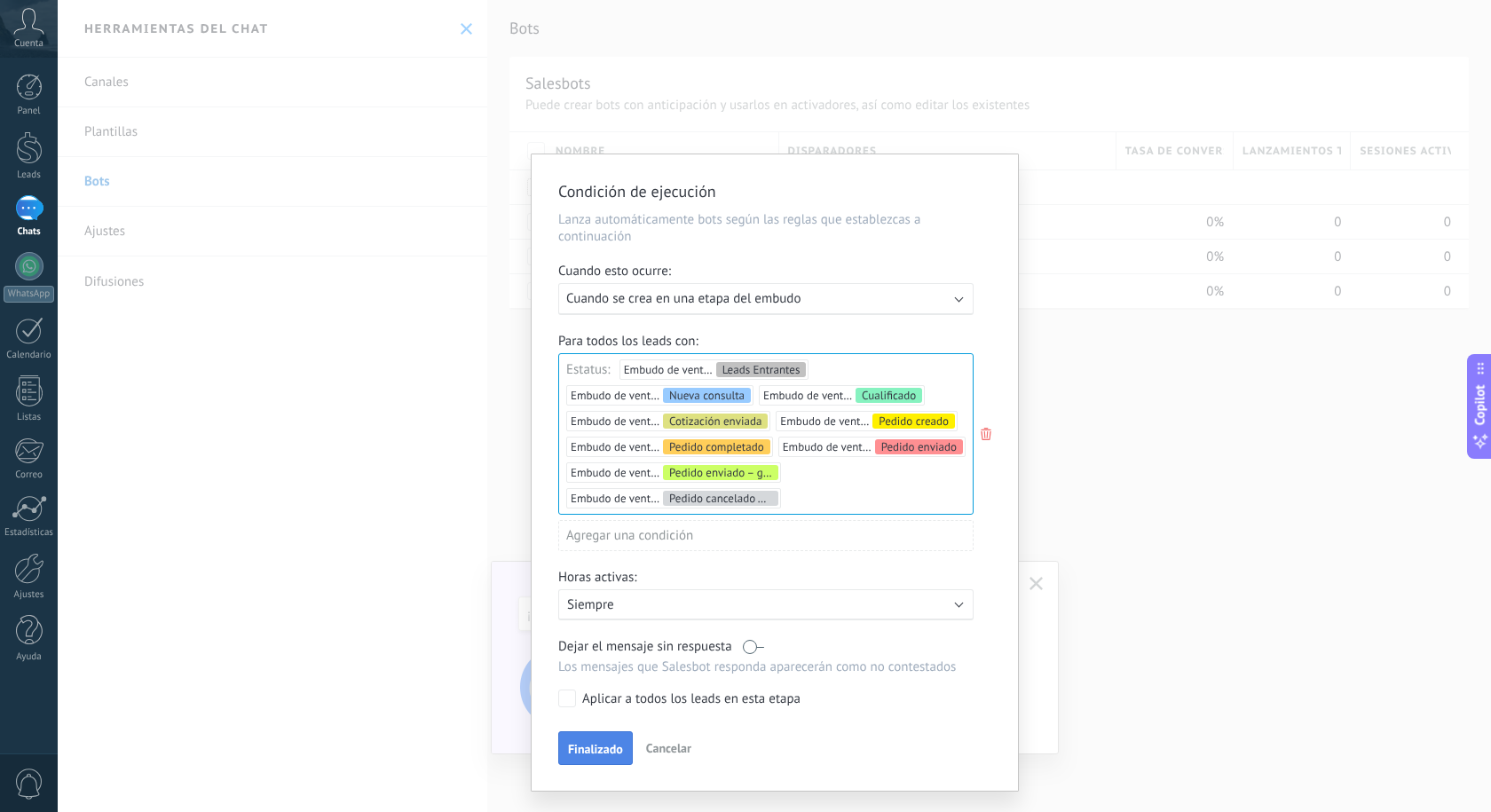
click at [603, 755] on span "Finalizado" at bounding box center [596, 749] width 55 height 13
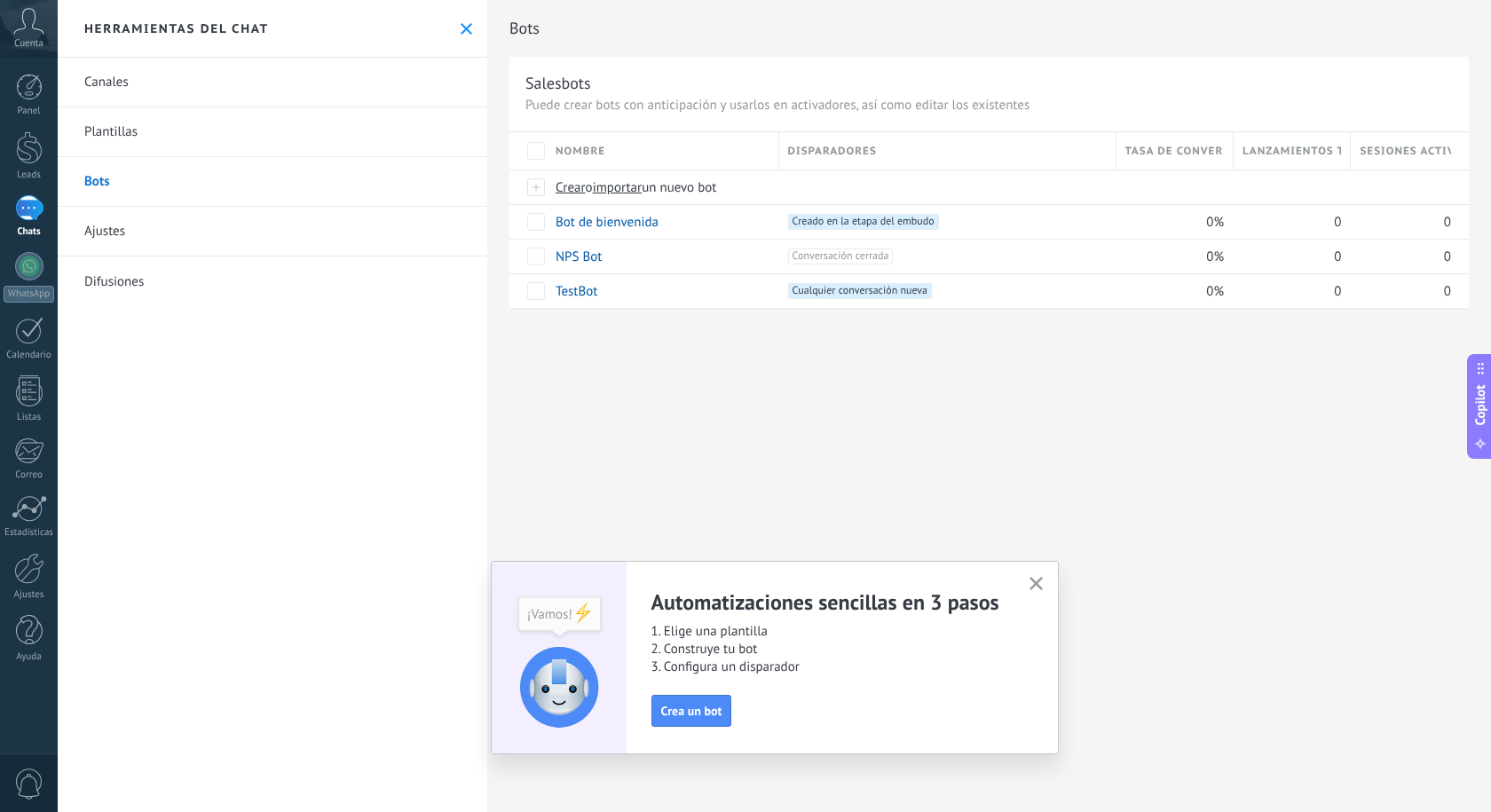
click at [171, 125] on link "Plantillas" at bounding box center [272, 132] width 429 height 49
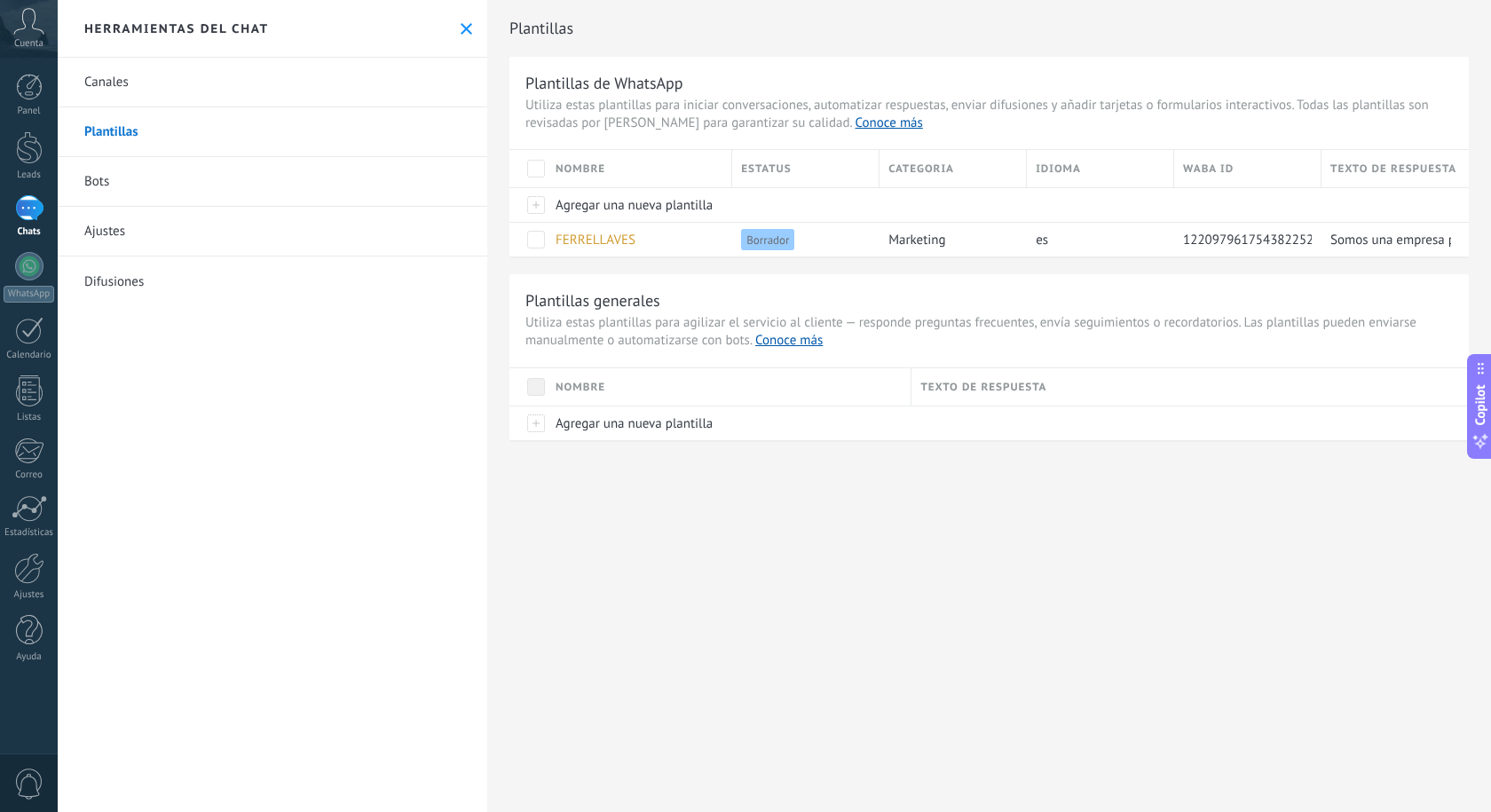
click at [177, 80] on link "Canales" at bounding box center [272, 82] width 429 height 49
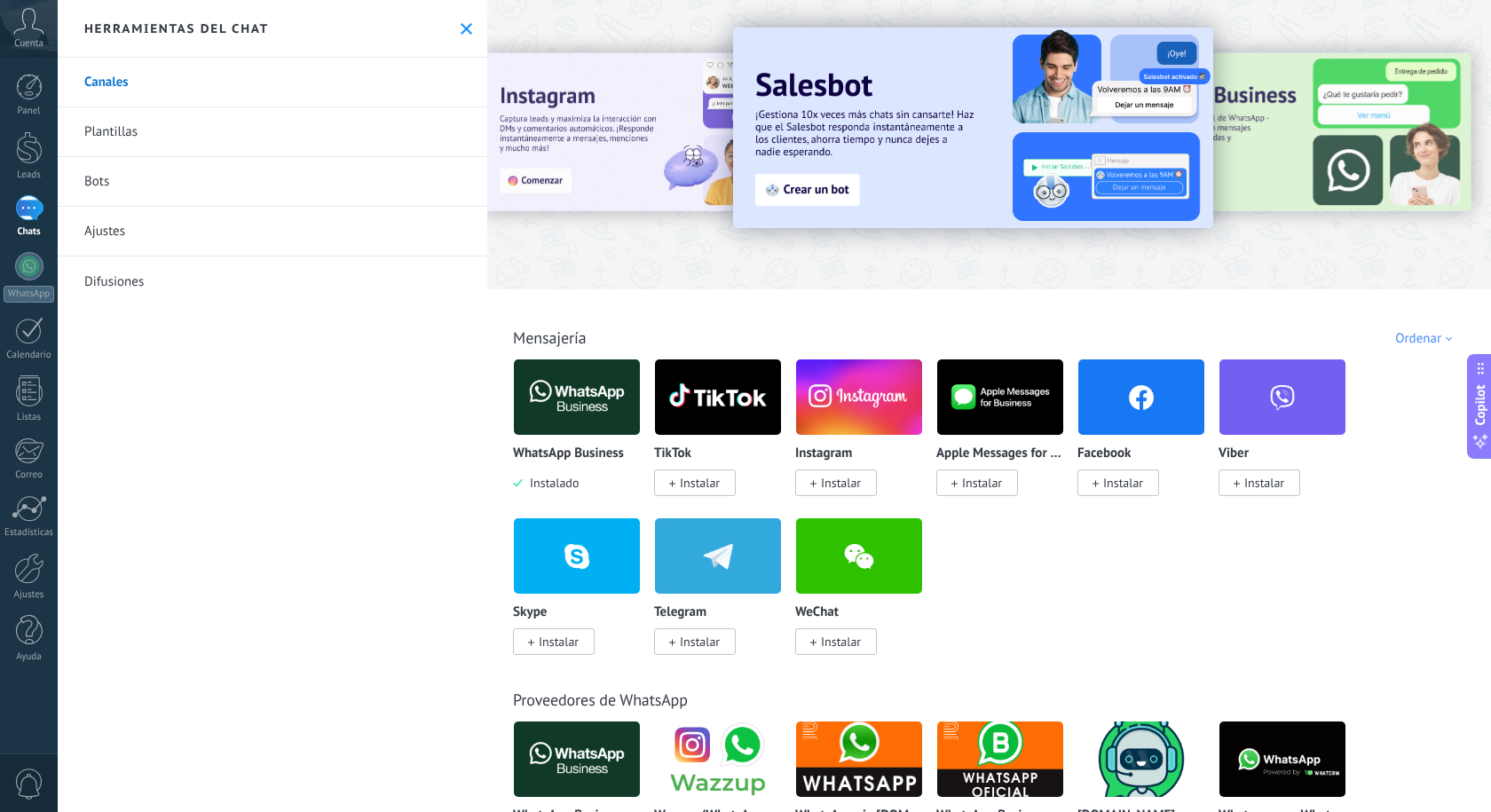
click at [1367, 136] on div at bounding box center [1430, 143] width 399 height 160
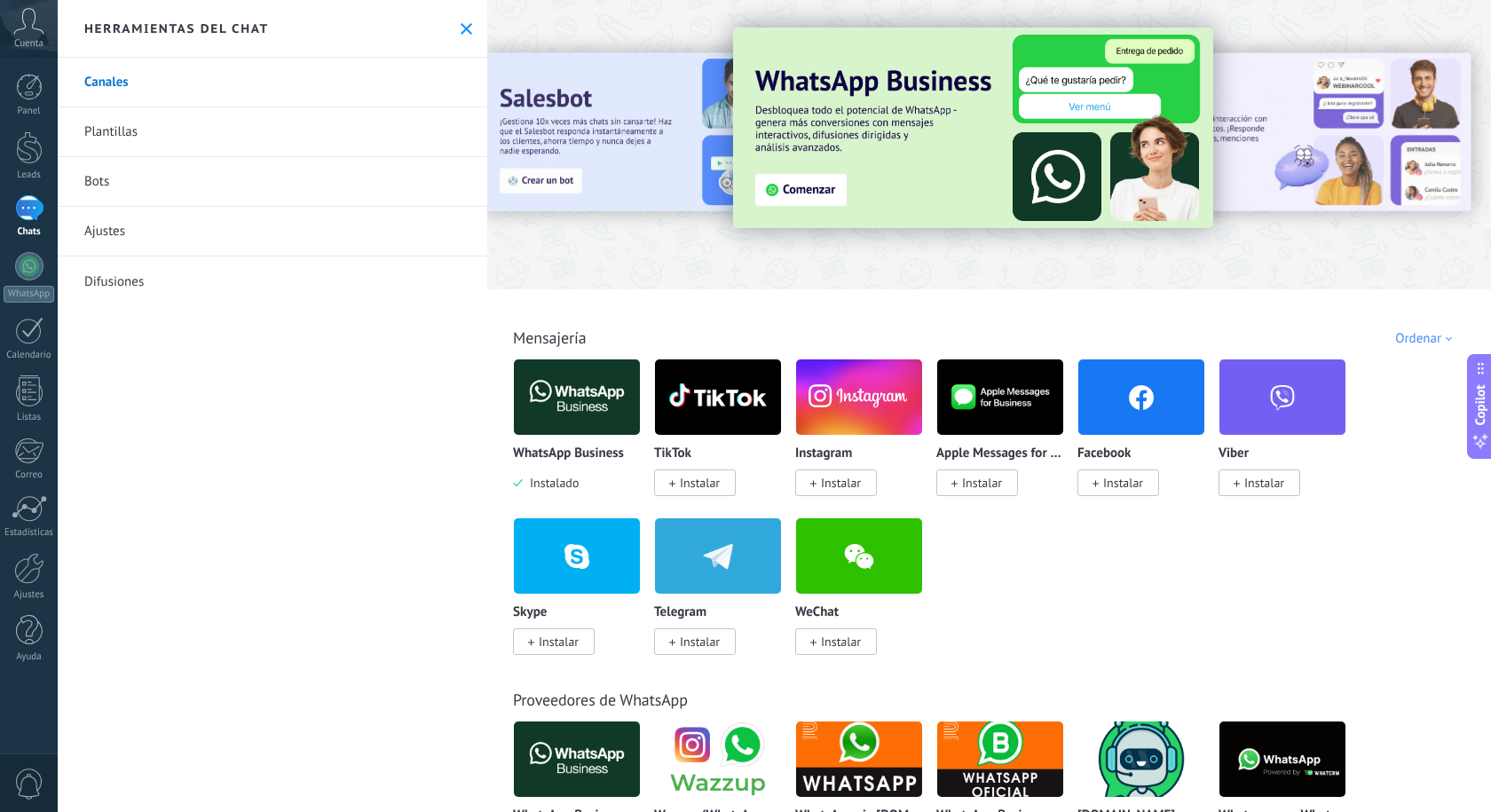
click at [799, 199] on img at bounding box center [974, 128] width 481 height 201
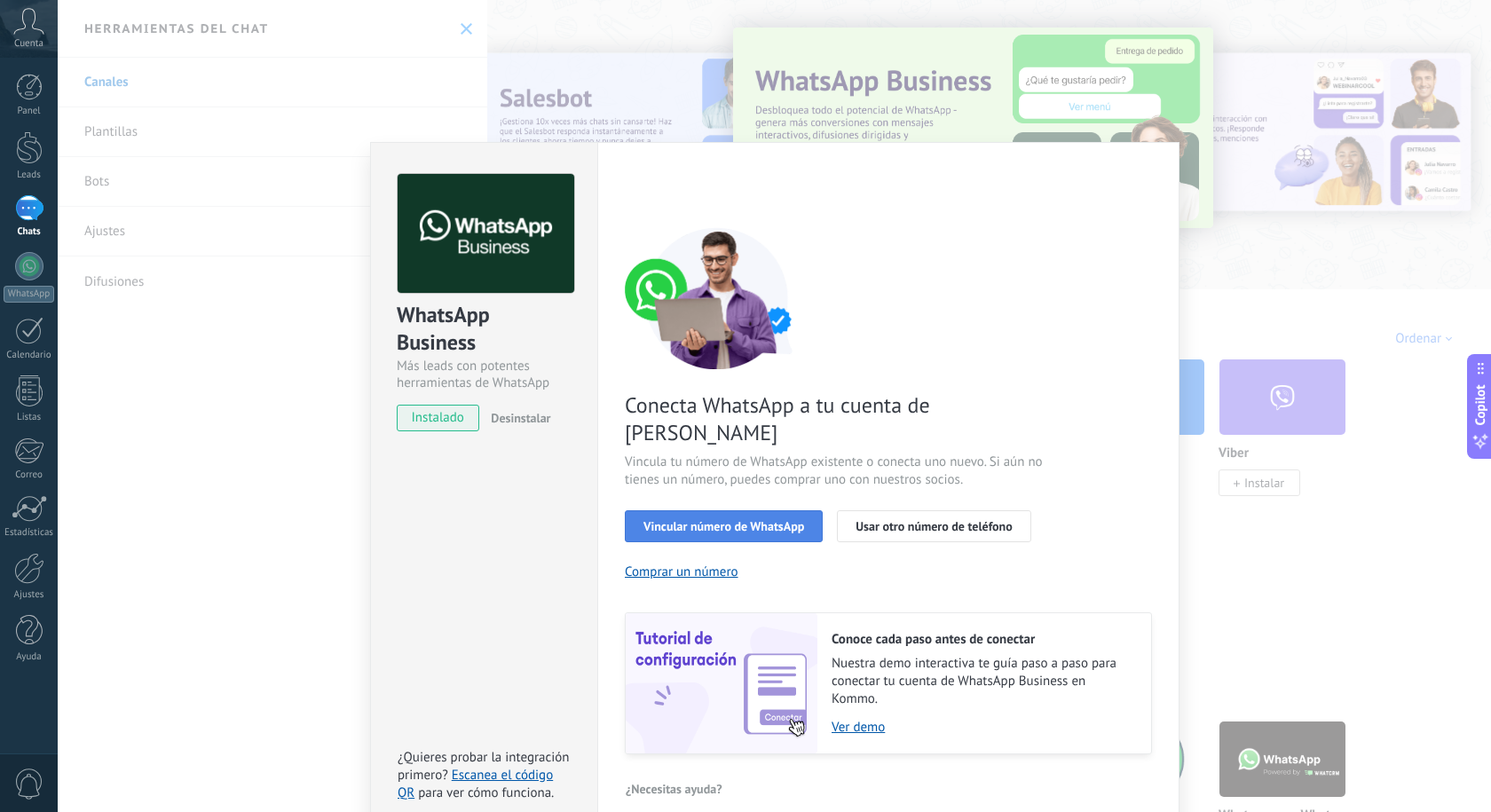
click at [724, 520] on span "Vincular número de WhatsApp" at bounding box center [724, 526] width 161 height 13
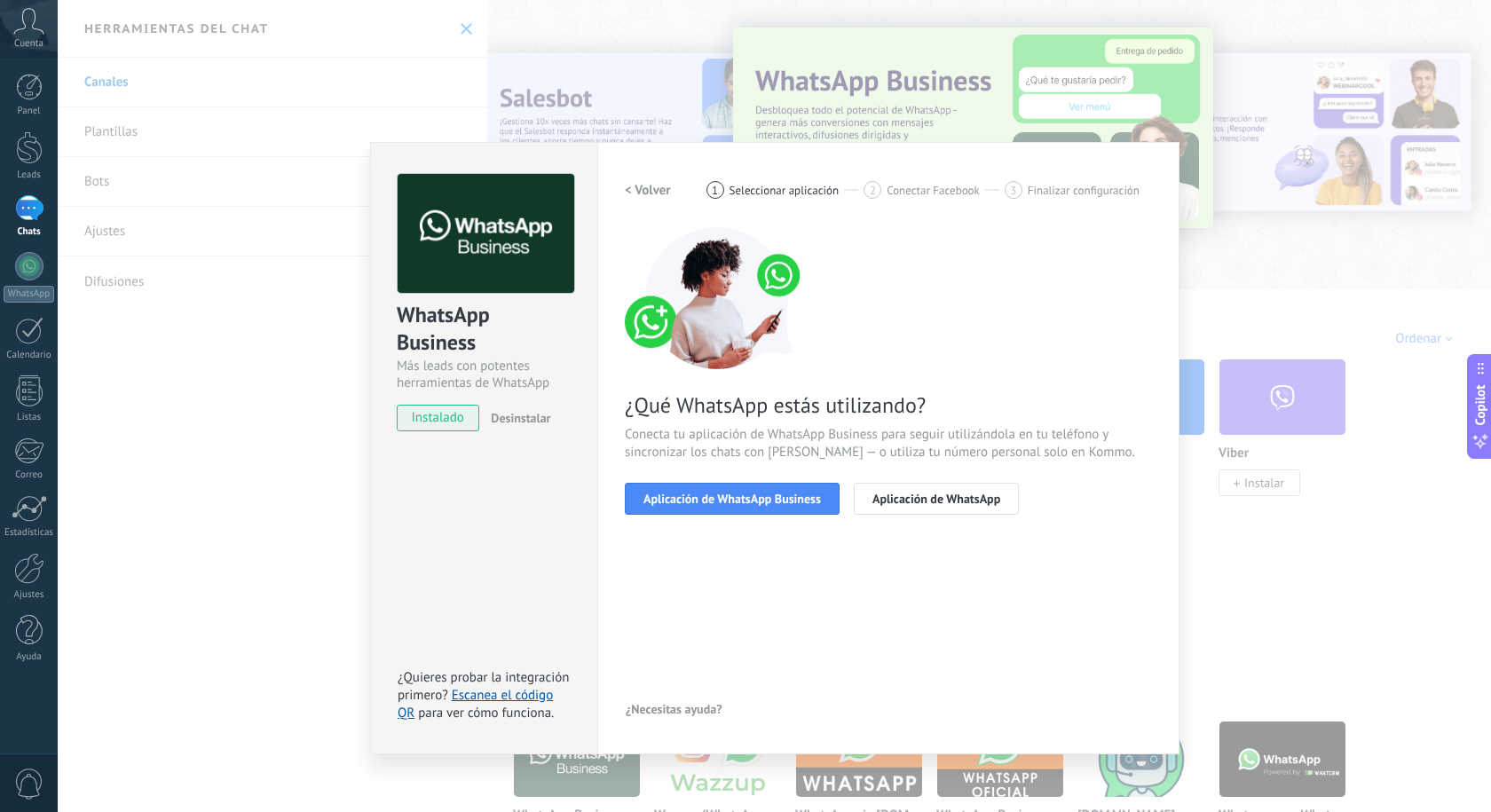
click at [724, 492] on span "Aplicación de WhatsApp Business" at bounding box center [732, 499] width 177 height 13
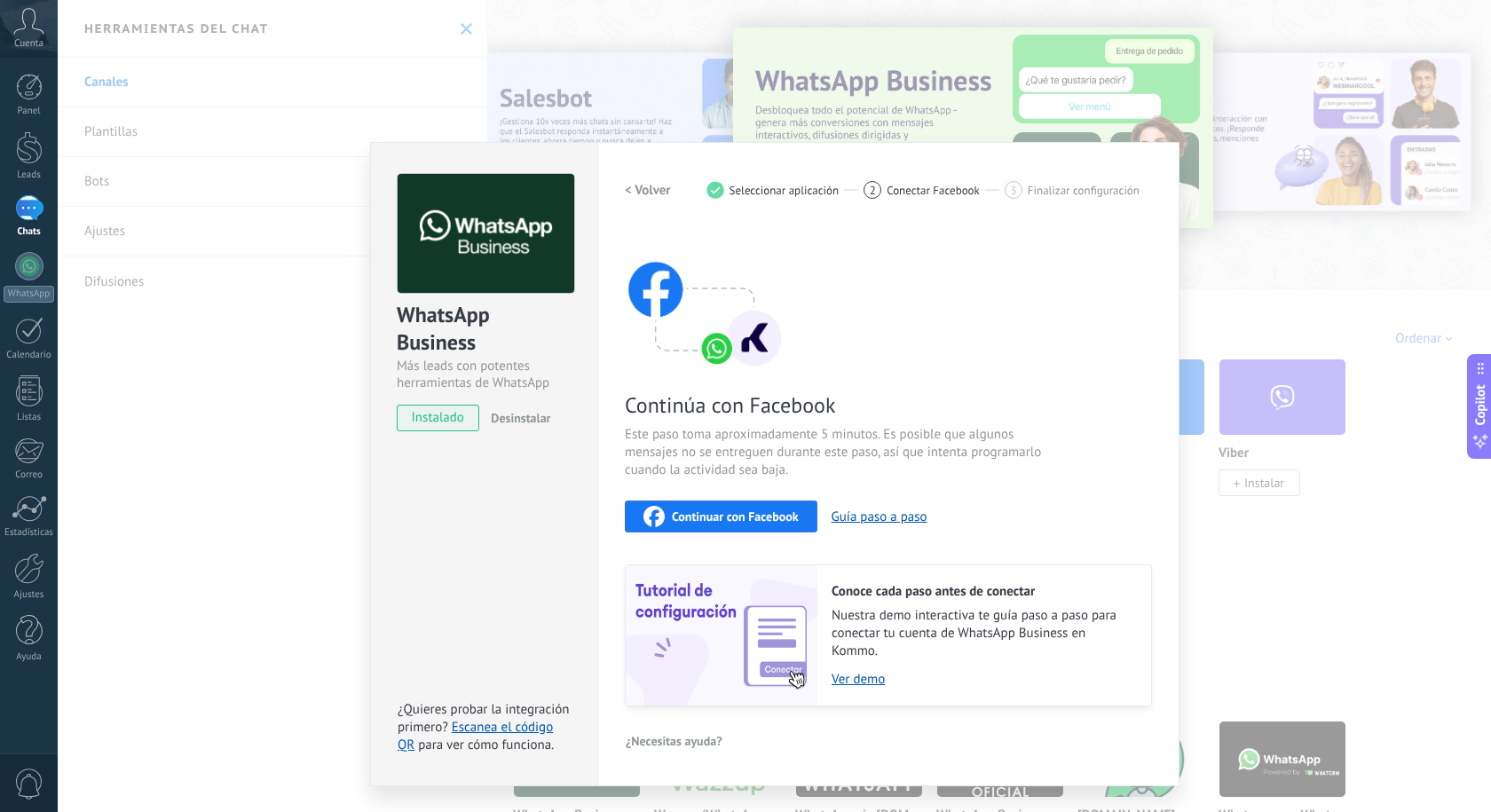
click at [802, 526] on button "Continuar con Facebook" at bounding box center [721, 516] width 193 height 32
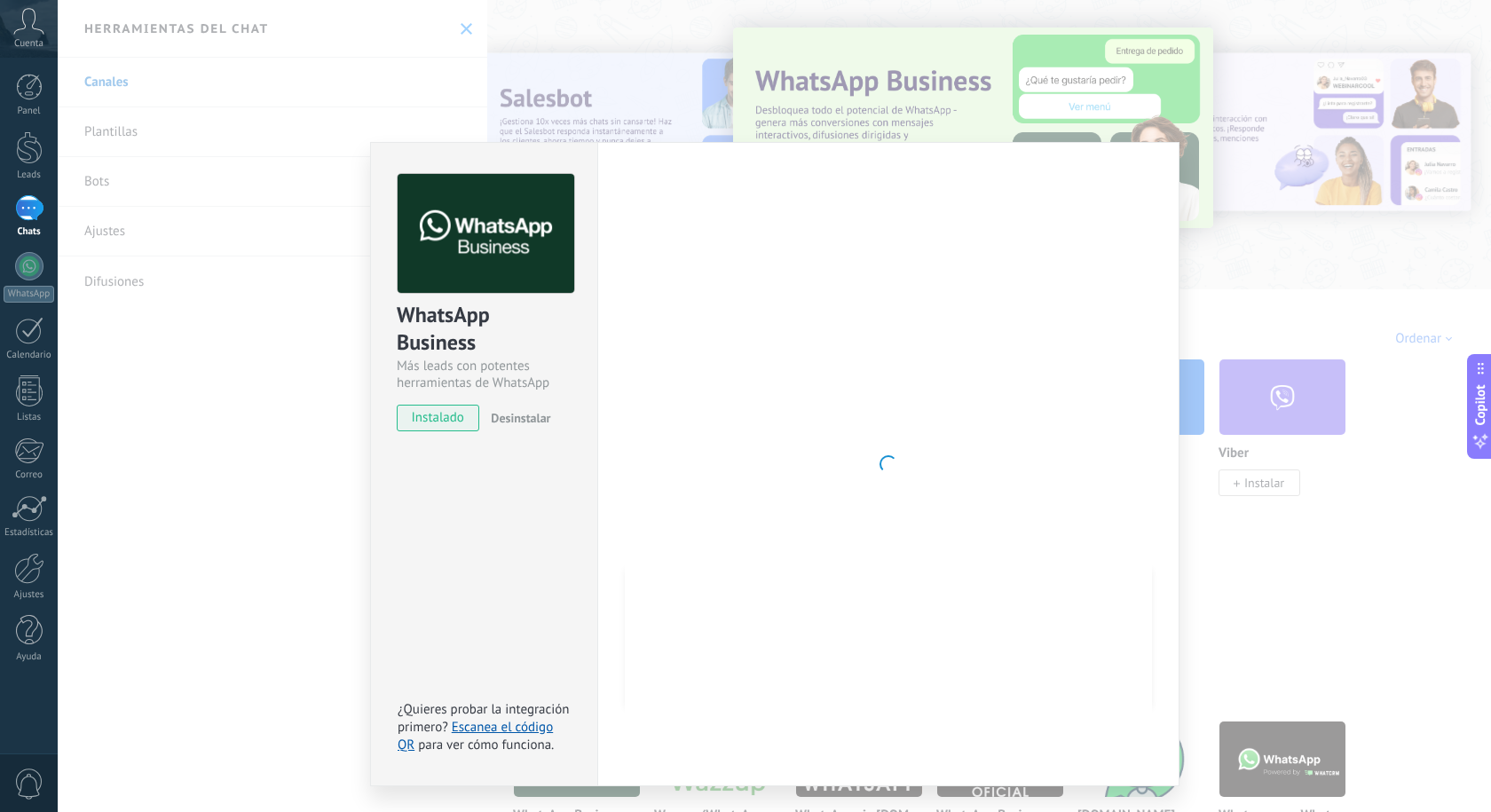
click at [410, 530] on div "WhatsApp Business Más leads con potentes herramientas de WhatsApp instalado Des…" at bounding box center [483, 463] width 227 height 644
click at [952, 430] on div at bounding box center [888, 463] width 527 height 580
click at [830, 317] on div at bounding box center [888, 463] width 527 height 580
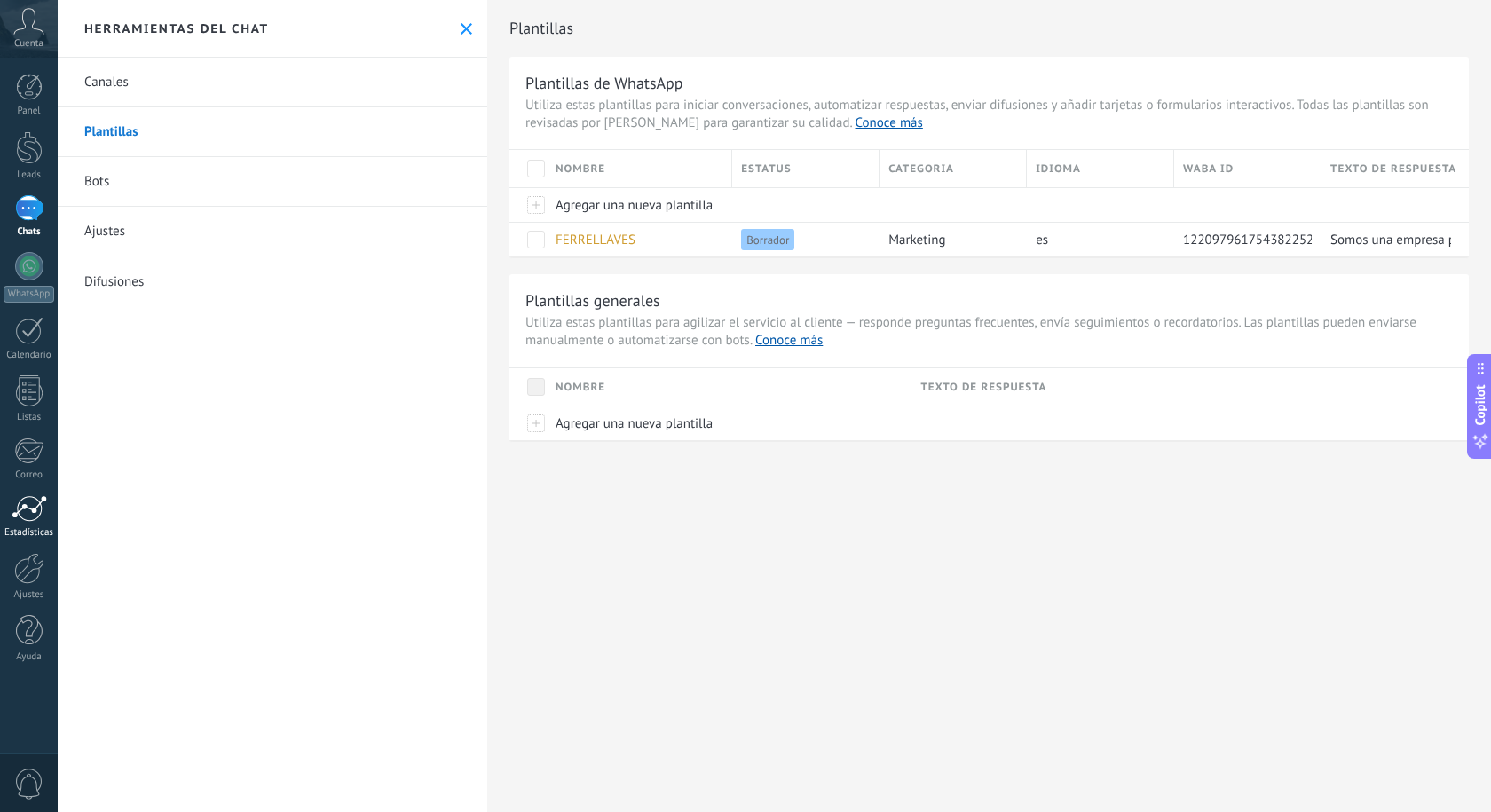
click at [41, 522] on link "Estadísticas" at bounding box center [28, 517] width 58 height 44
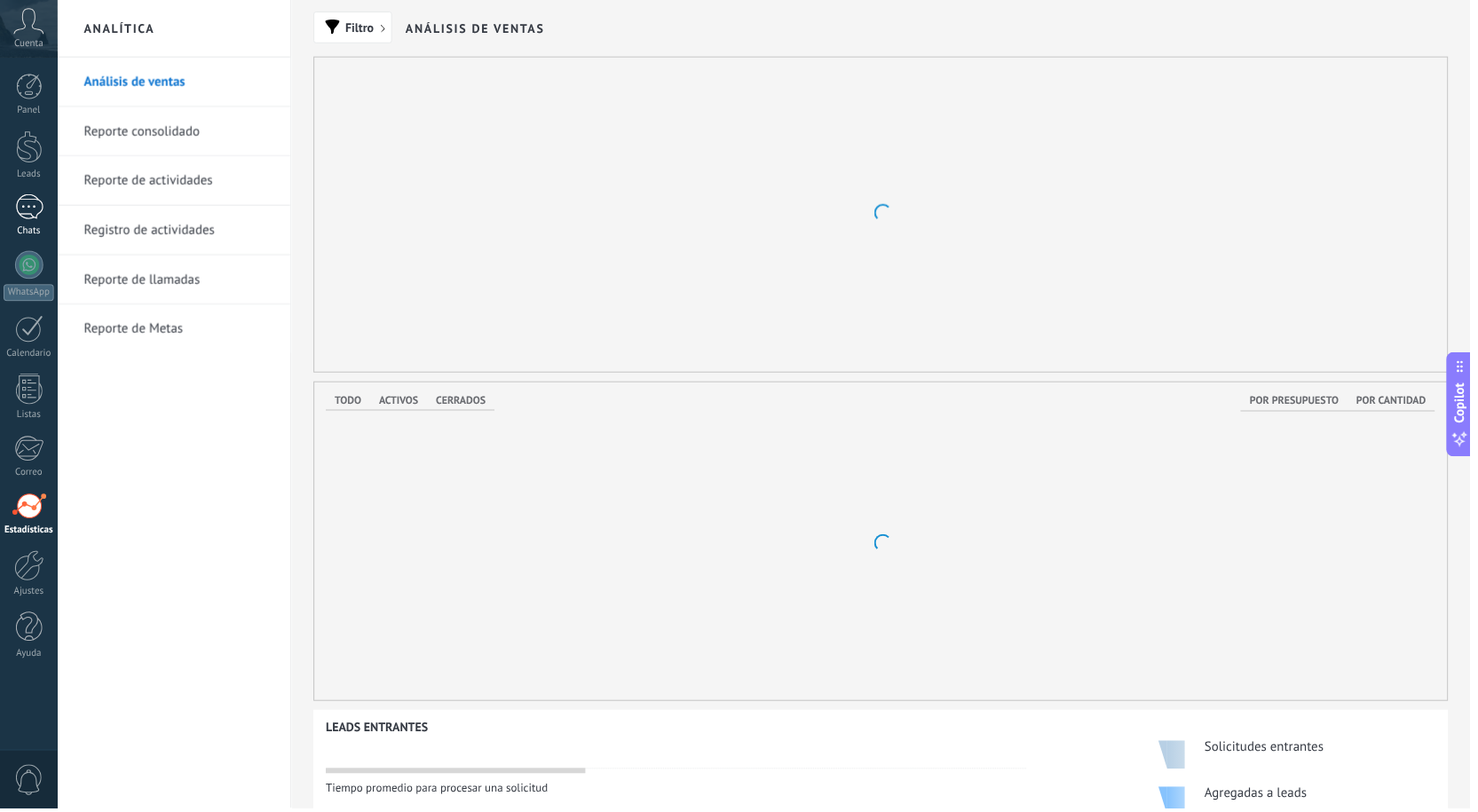
click at [42, 214] on div at bounding box center [29, 208] width 28 height 26
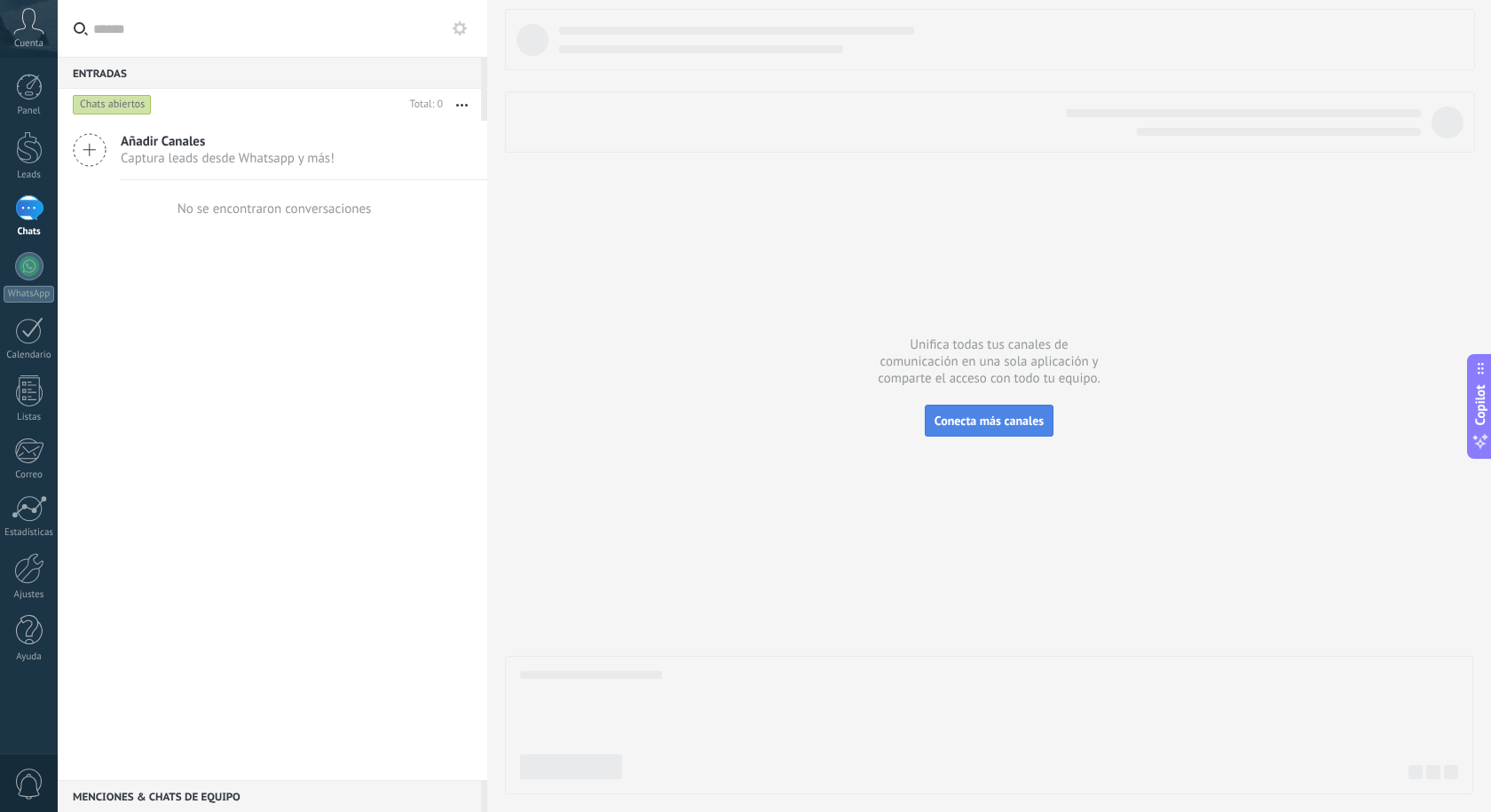
click at [1041, 427] on span "Conecta más canales" at bounding box center [989, 420] width 110 height 16
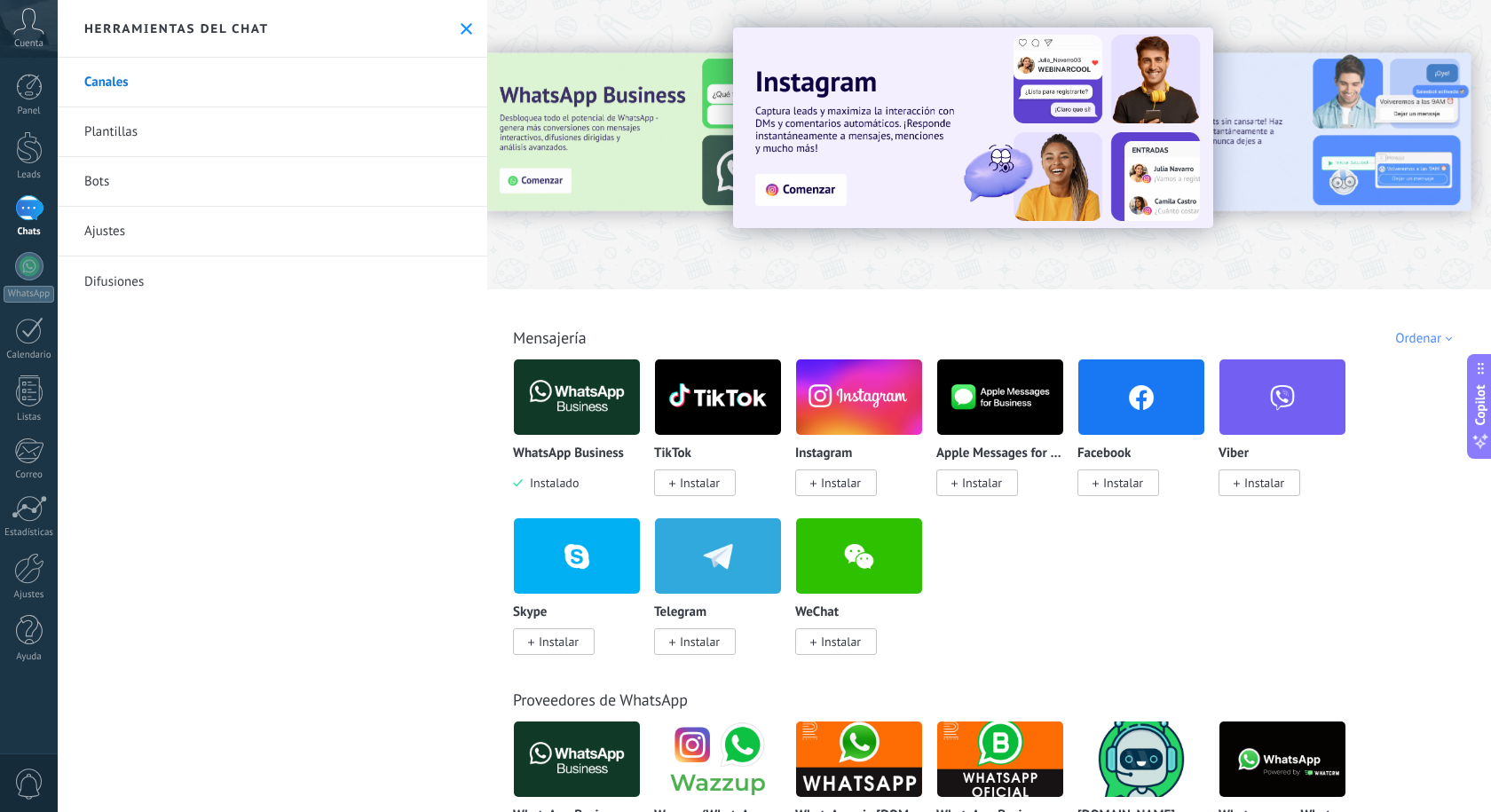
click at [671, 149] on div at bounding box center [555, 143] width 389 height 160
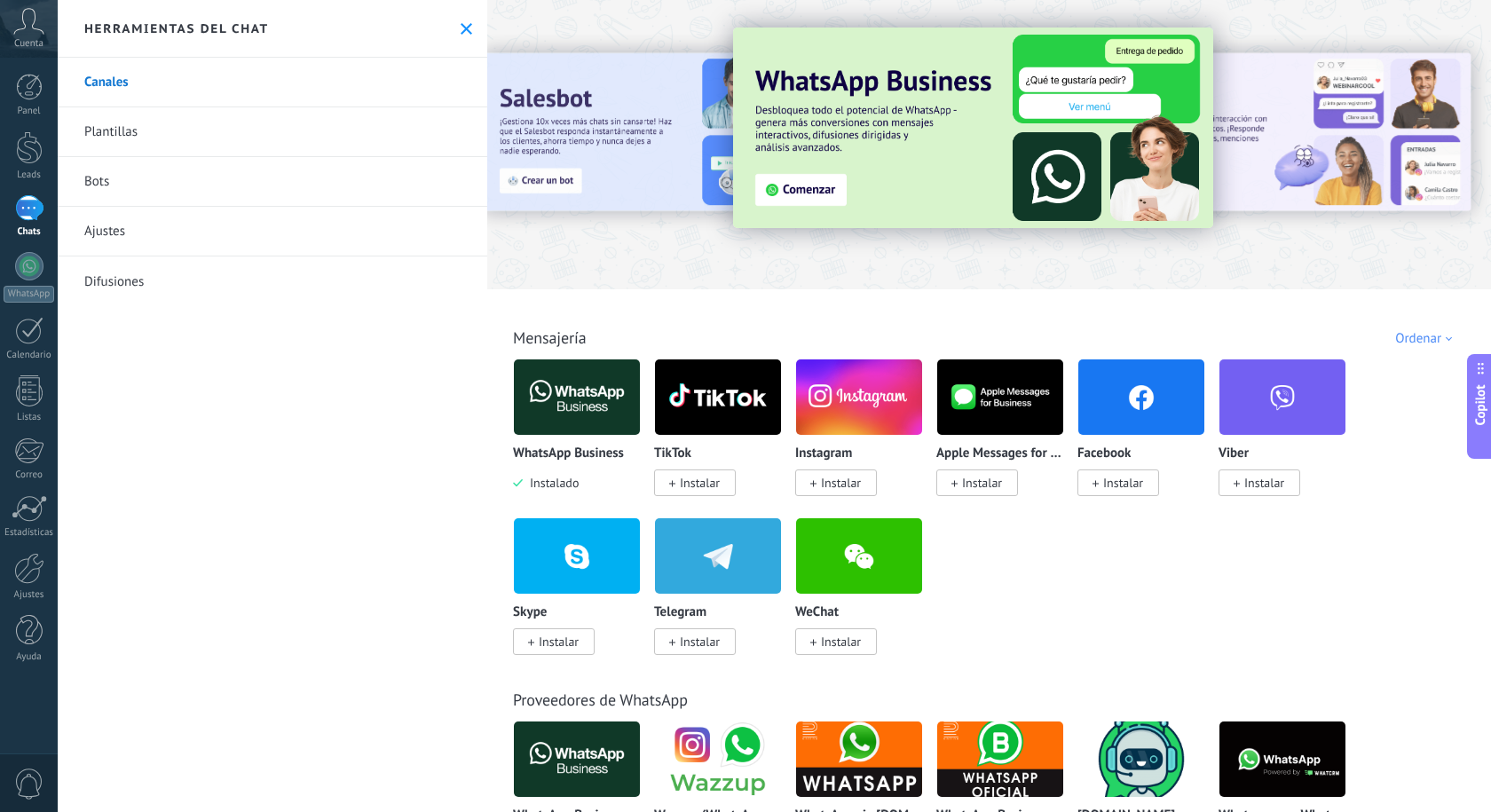
click at [841, 194] on img at bounding box center [974, 128] width 481 height 201
click at [820, 185] on img at bounding box center [974, 128] width 481 height 201
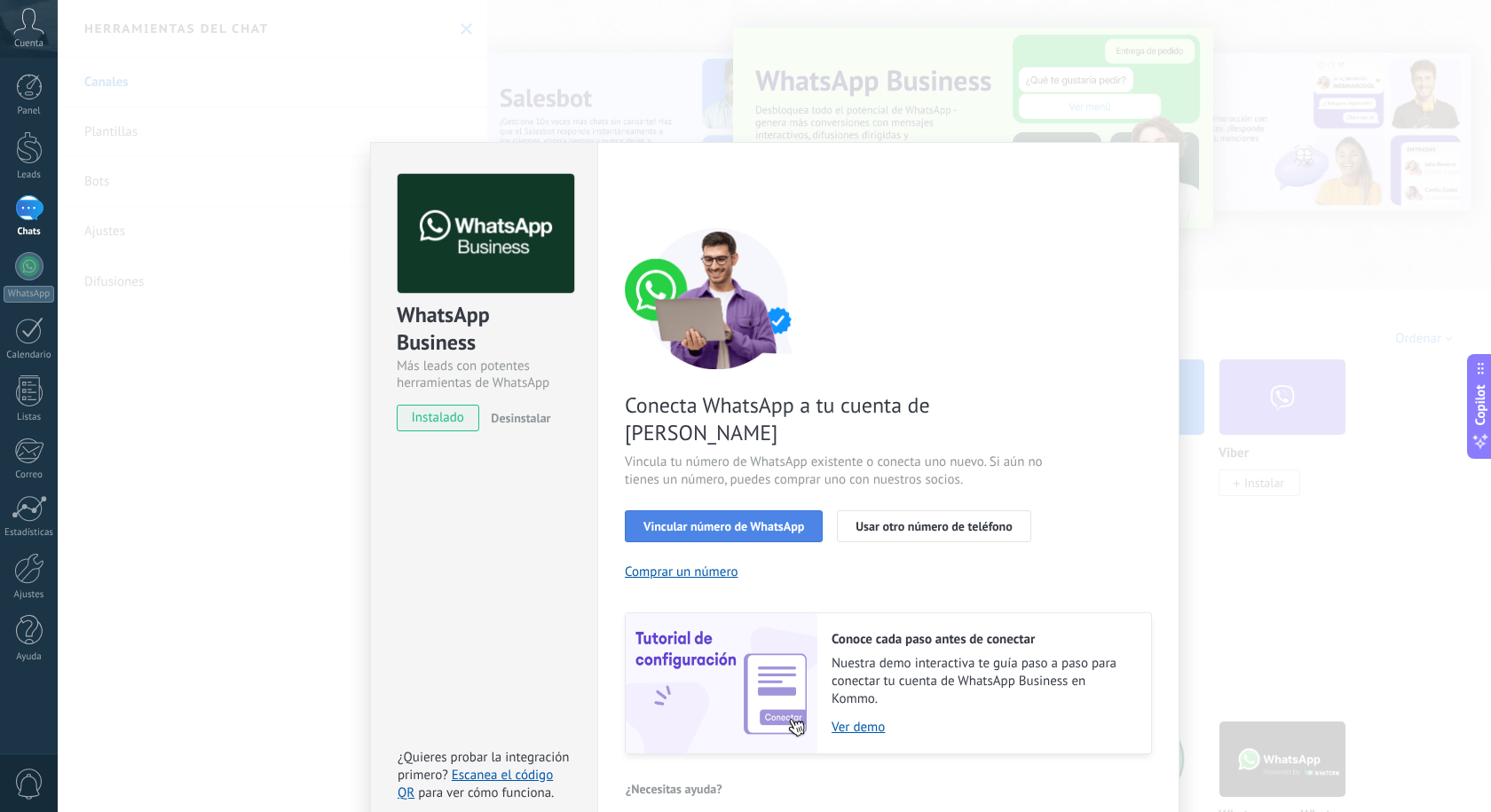
click at [724, 520] on span "Vincular número de WhatsApp" at bounding box center [724, 526] width 161 height 13
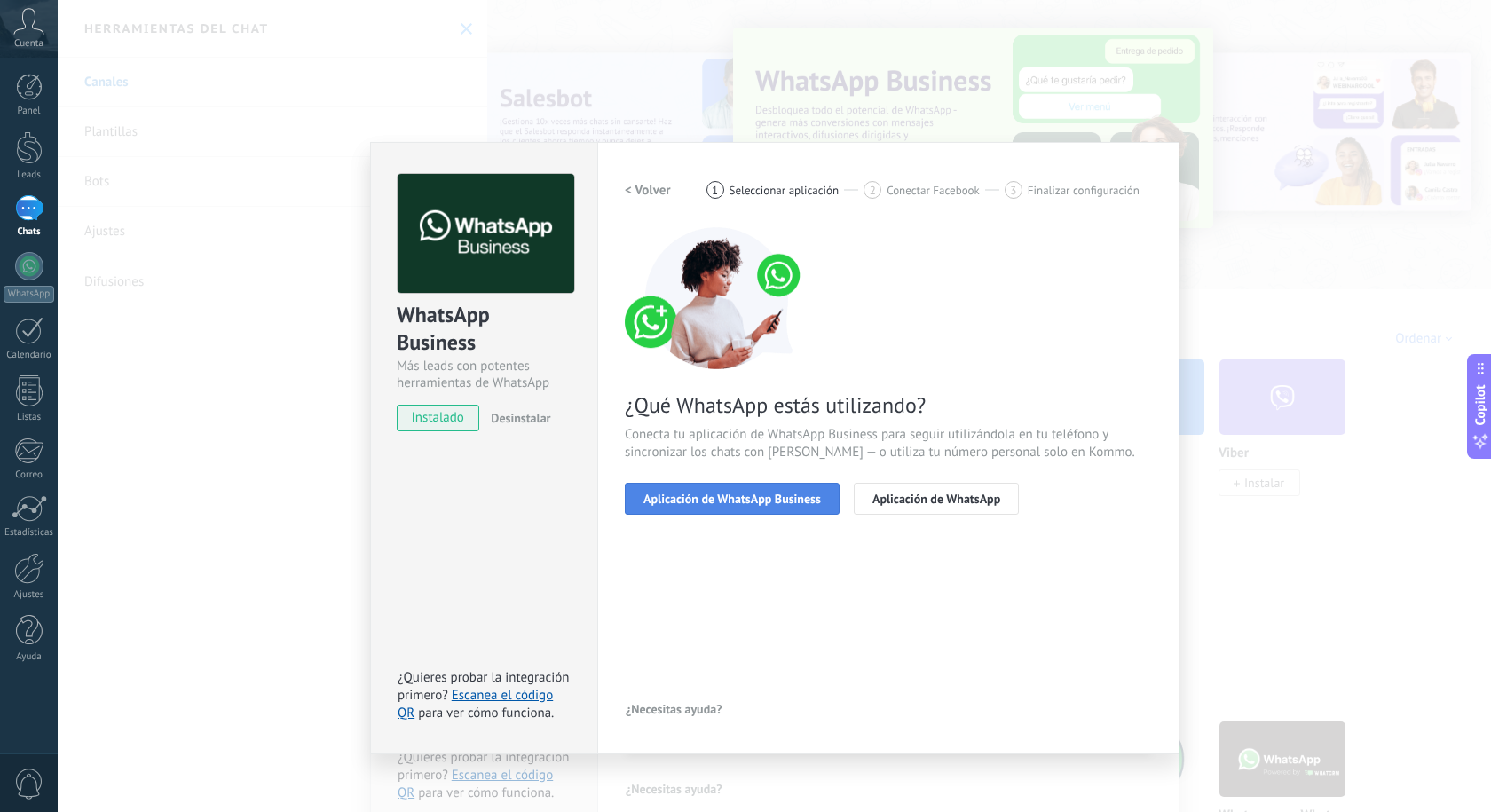
click at [729, 501] on span "Aplicación de WhatsApp Business" at bounding box center [732, 499] width 177 height 13
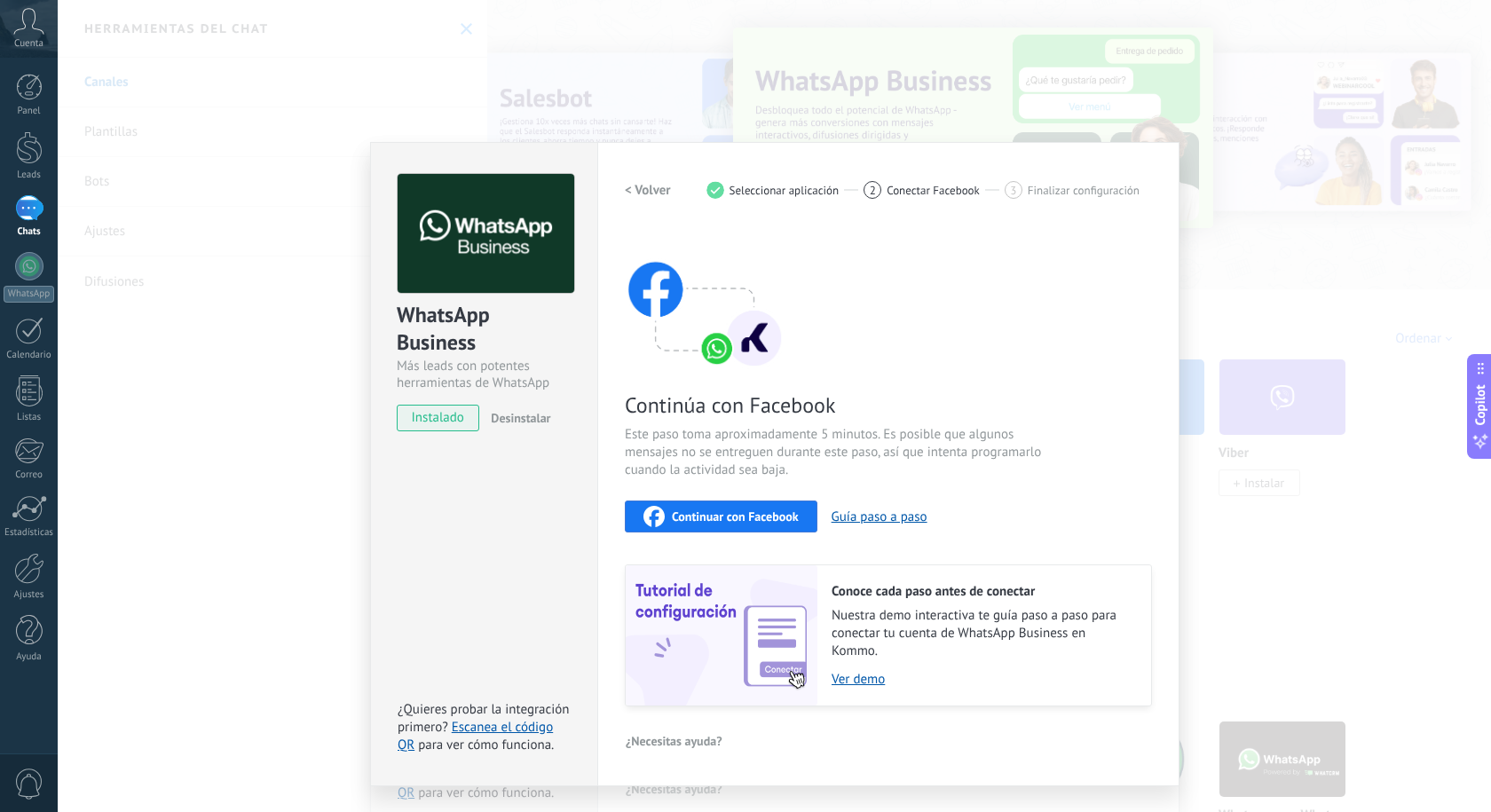
click at [775, 511] on span "Continuar con Facebook" at bounding box center [735, 517] width 127 height 13
click at [481, 214] on img at bounding box center [485, 233] width 176 height 120
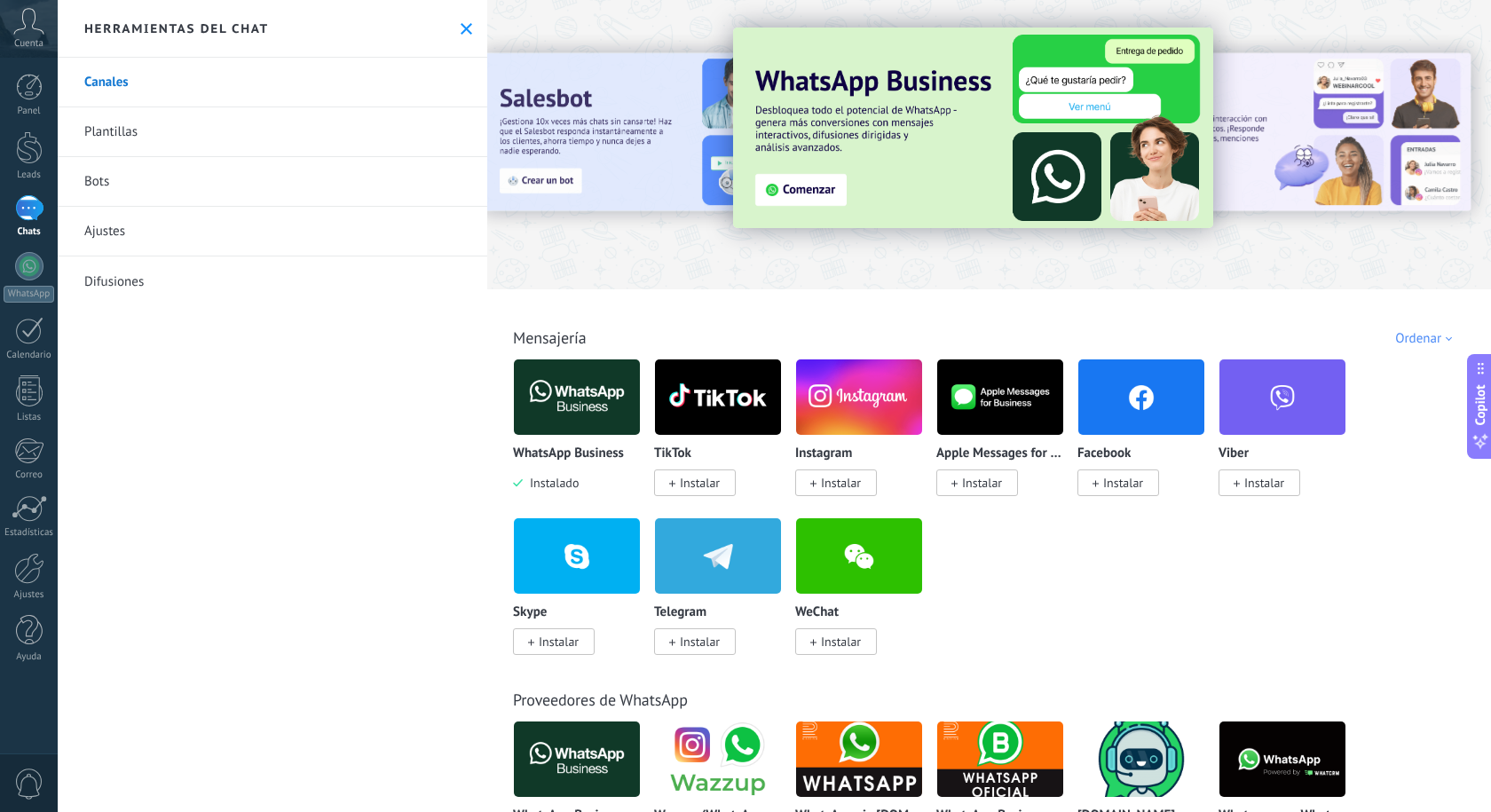
click at [1143, 413] on img at bounding box center [1141, 397] width 126 height 86
click at [16, 32] on use at bounding box center [29, 21] width 30 height 26
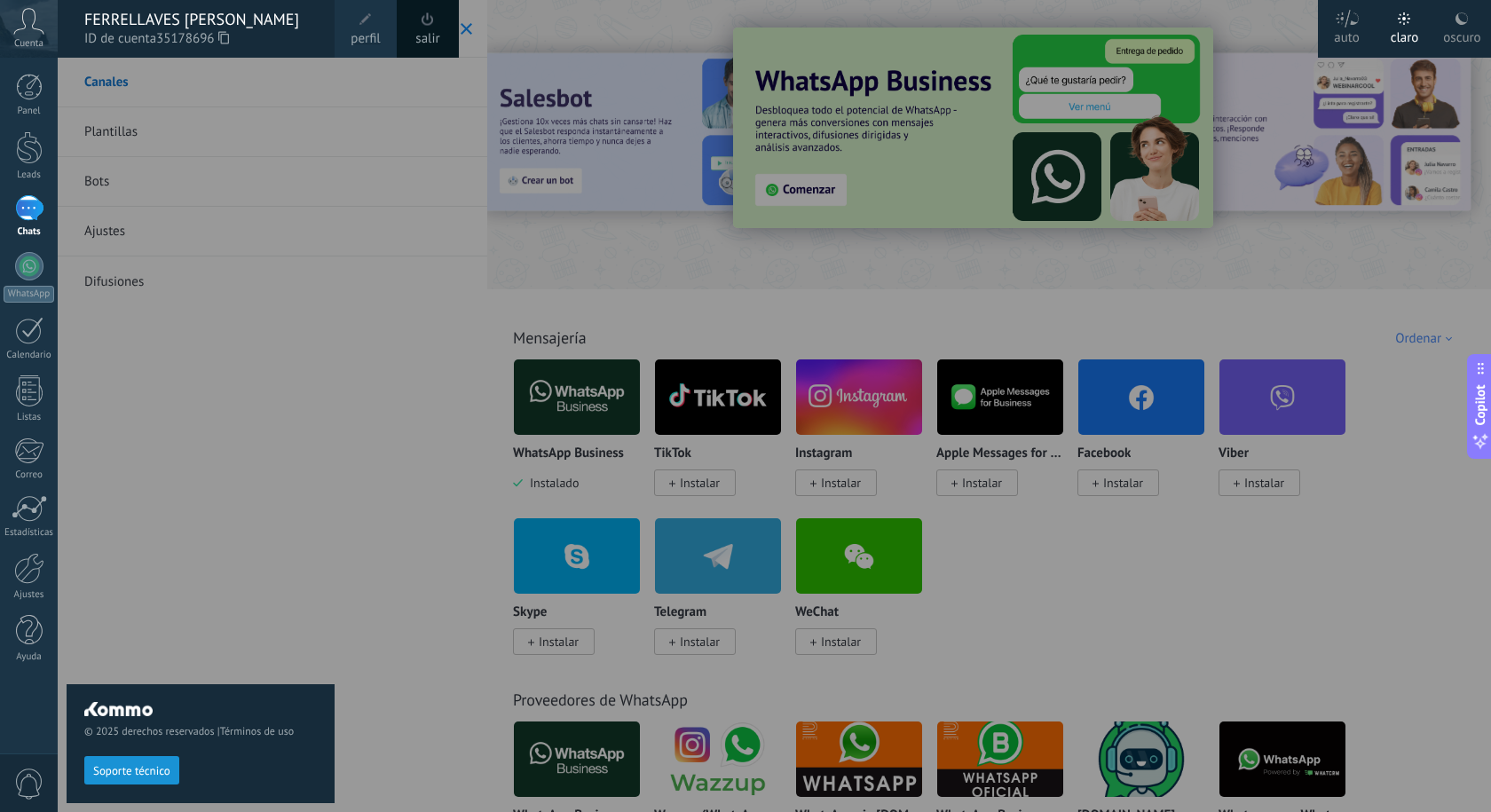
click at [161, 31] on span "35178696" at bounding box center [193, 38] width 73 height 19
click at [125, 774] on span "Soporte técnico" at bounding box center [132, 771] width 78 height 13
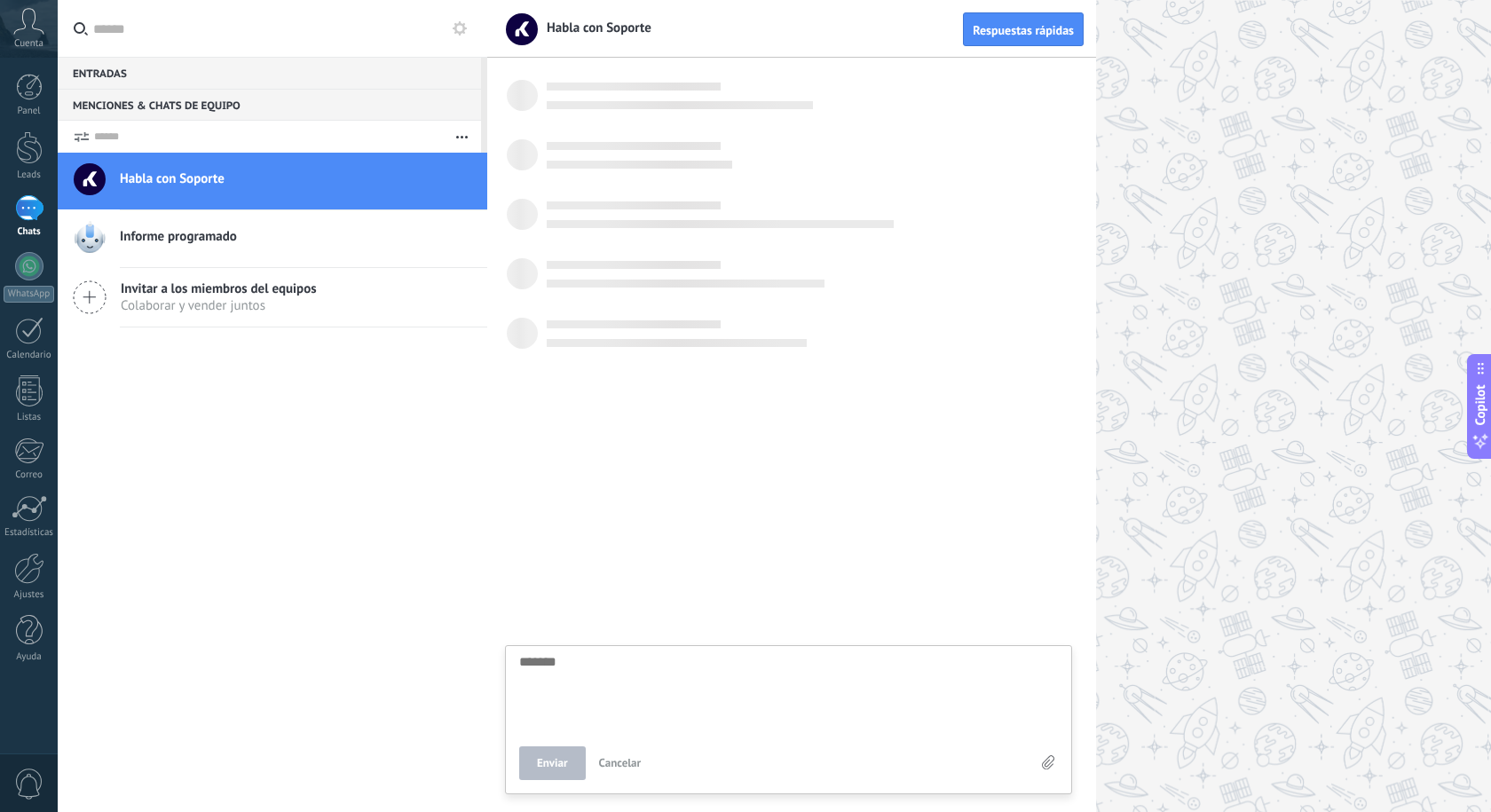
scroll to position [16, 0]
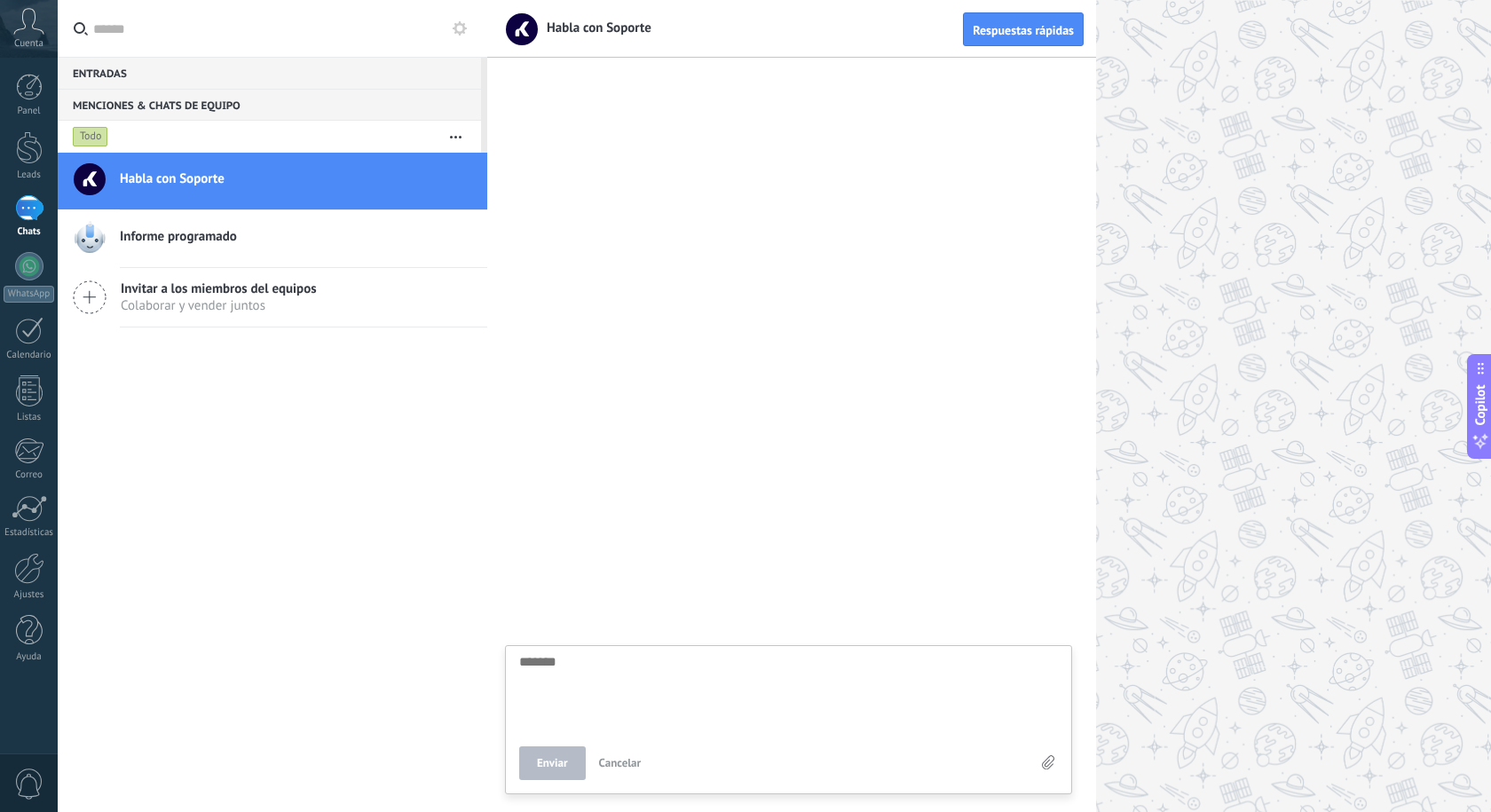
click at [238, 240] on h2 "Informe programado" at bounding box center [297, 237] width 354 height 17
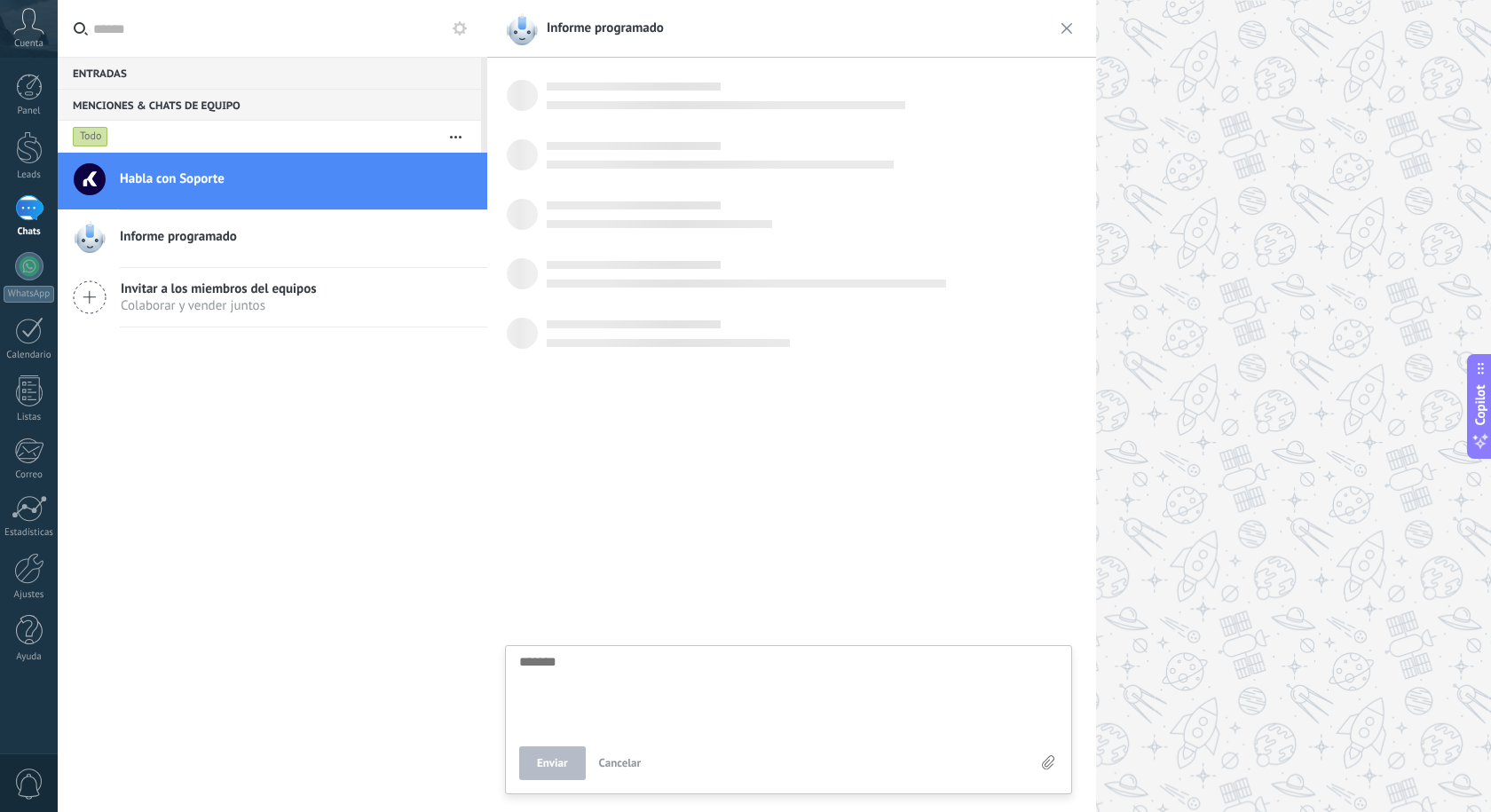
scroll to position [16, 0]
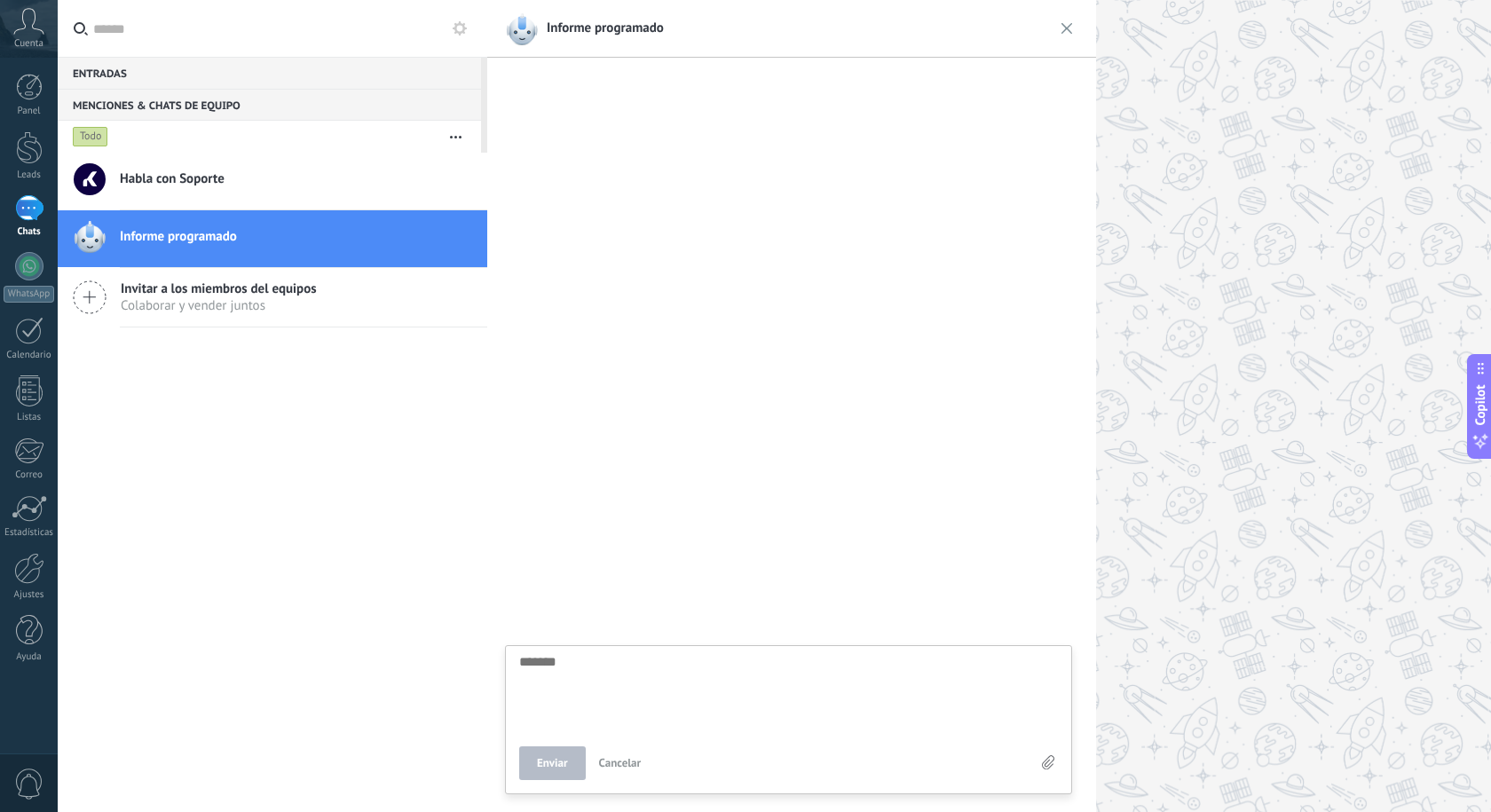
click at [228, 183] on h2 "Habla con Soporte" at bounding box center [297, 179] width 354 height 17
type textarea "*******"
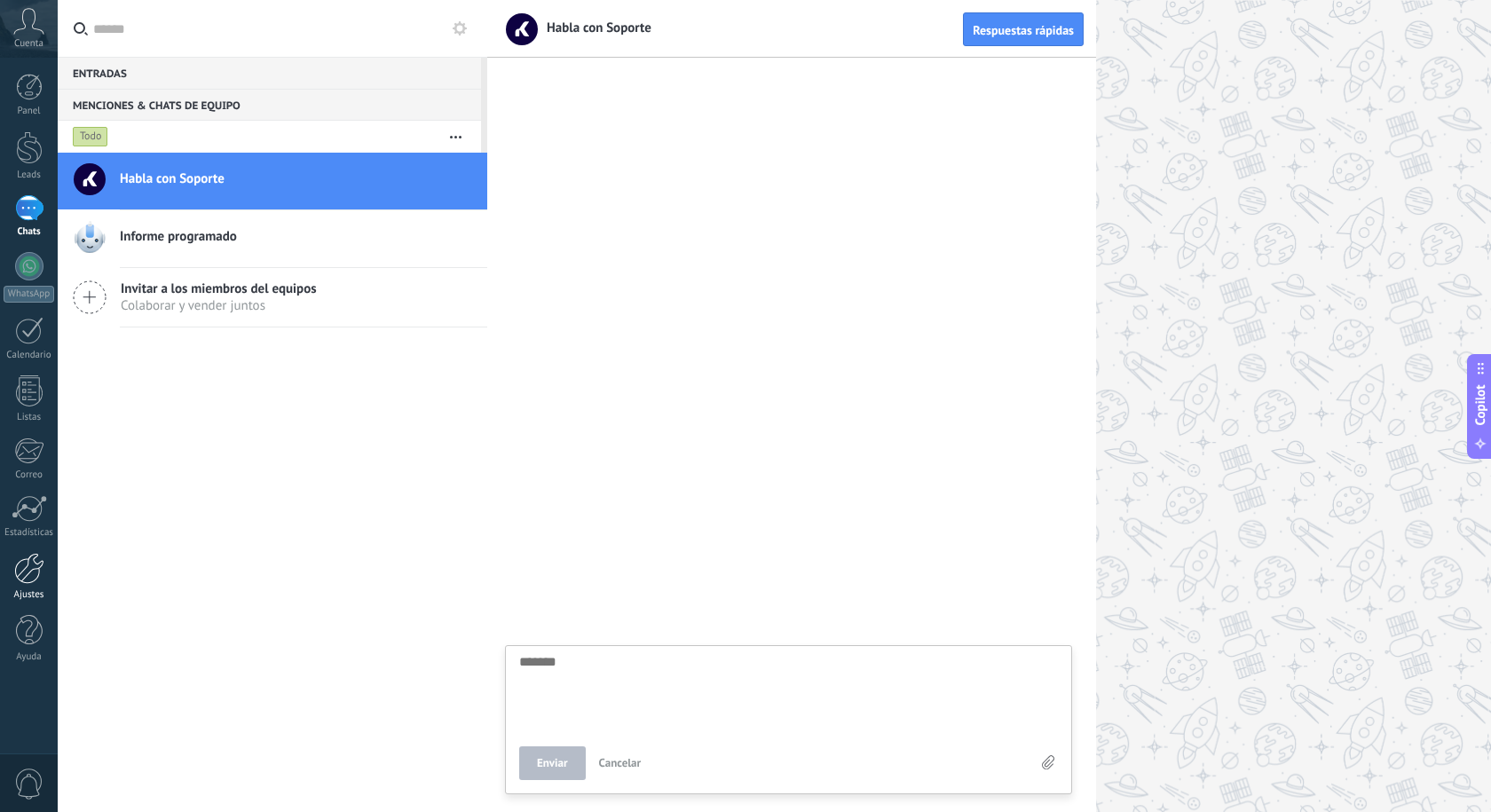
click at [36, 583] on div at bounding box center [29, 568] width 30 height 31
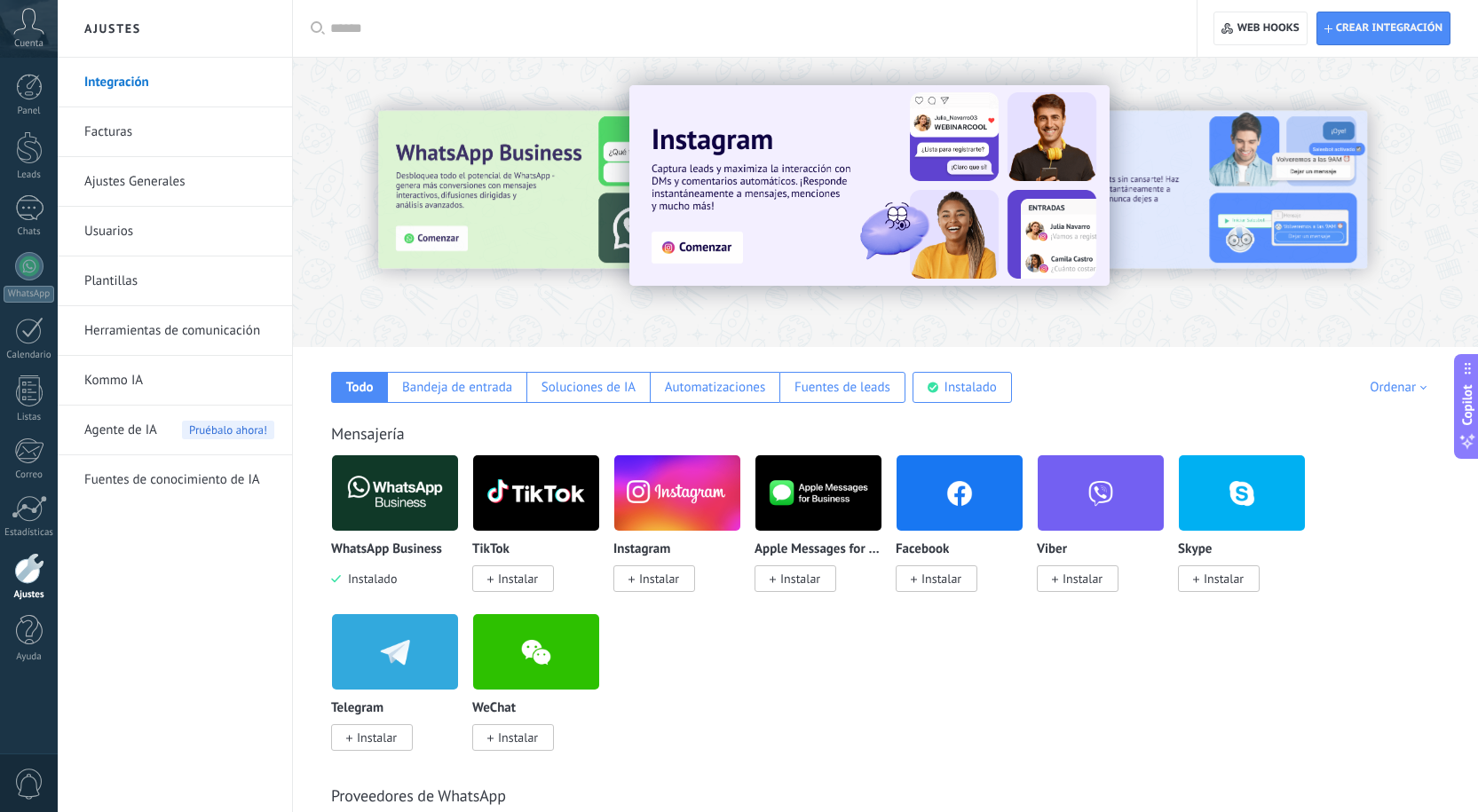
click at [530, 493] on img at bounding box center [536, 493] width 126 height 86
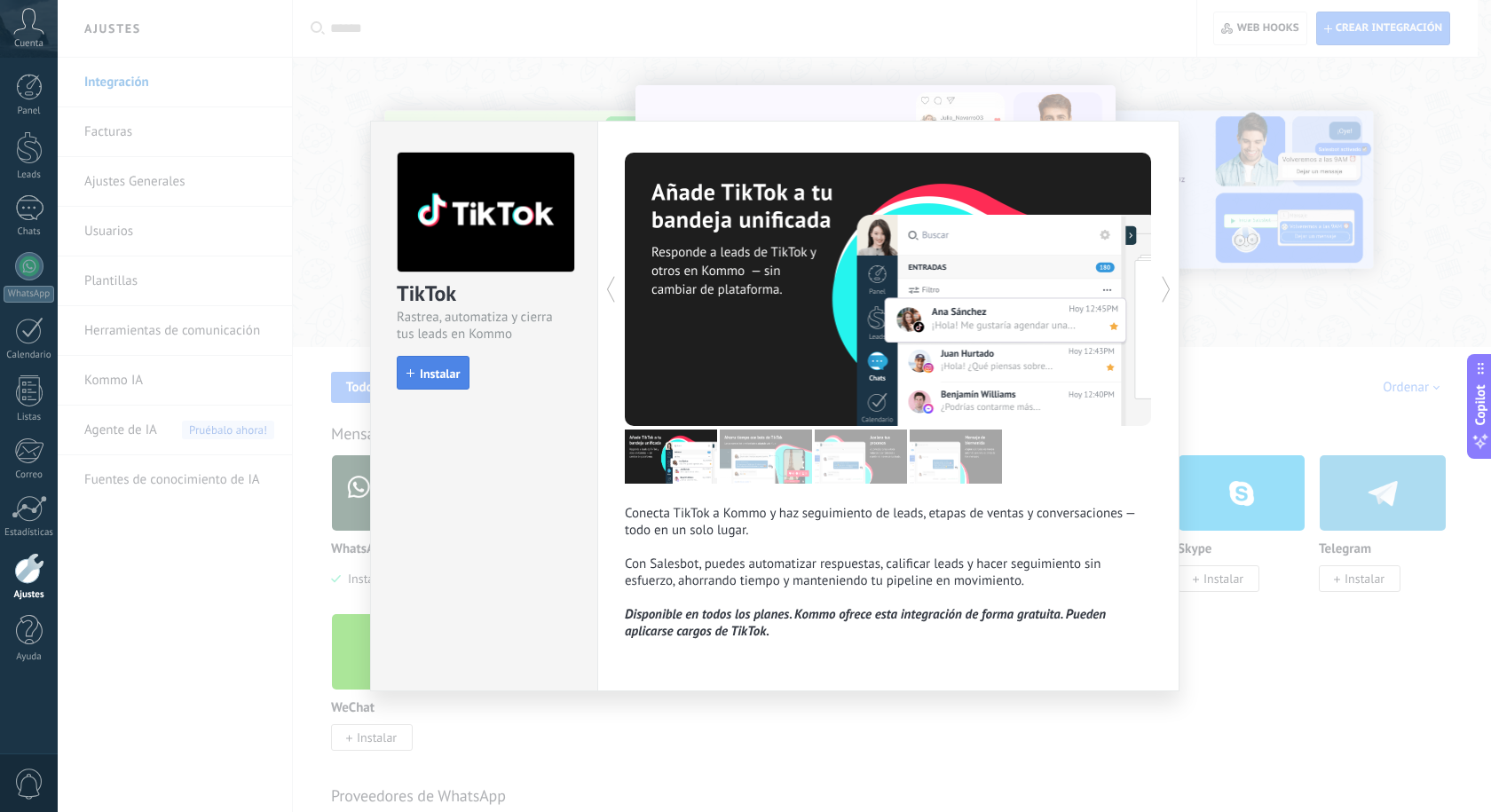
click at [424, 367] on span "Instalar" at bounding box center [440, 374] width 40 height 13
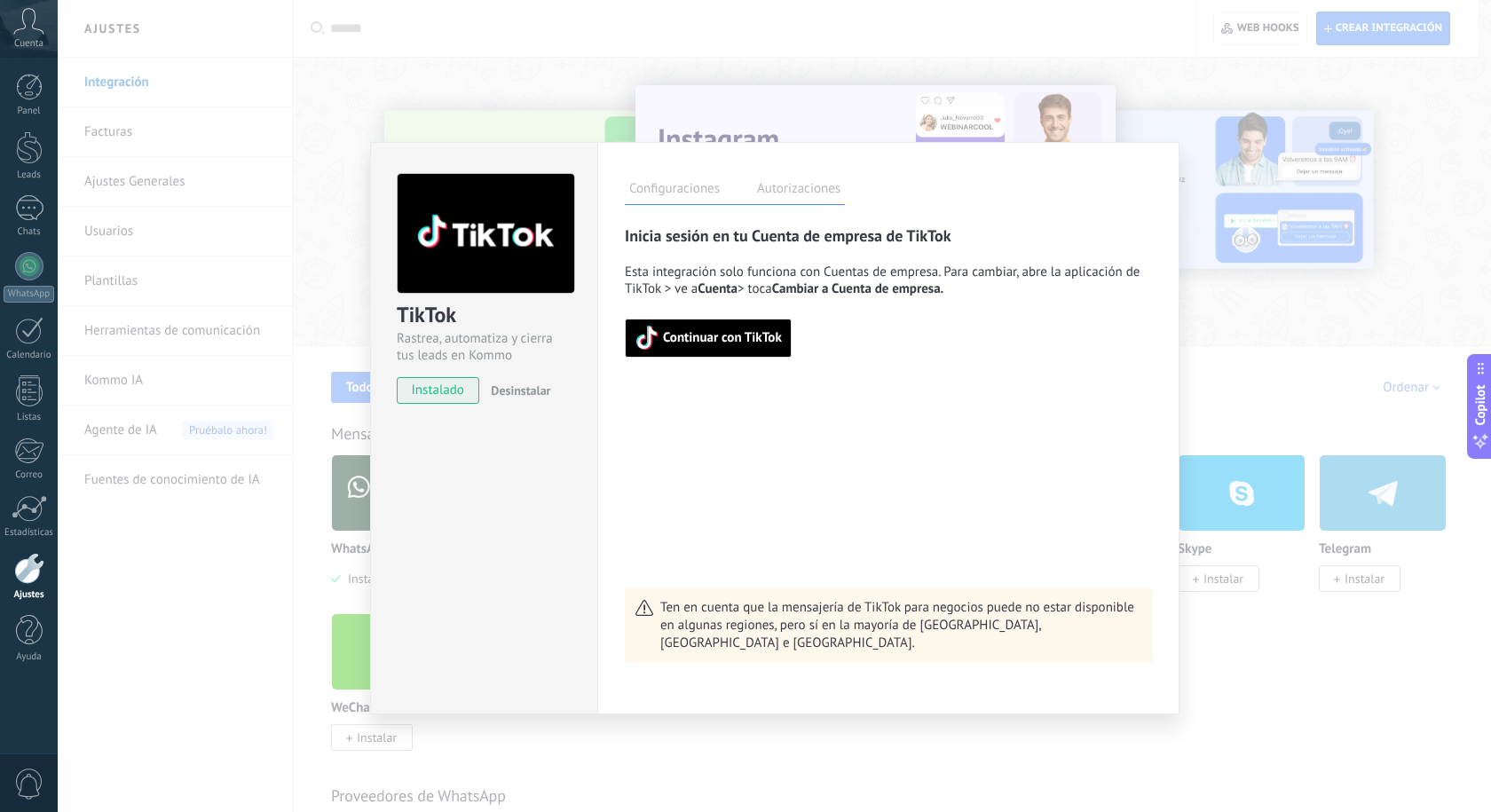
click at [741, 324] on button "Continuar con TikTok" at bounding box center [708, 338] width 167 height 39
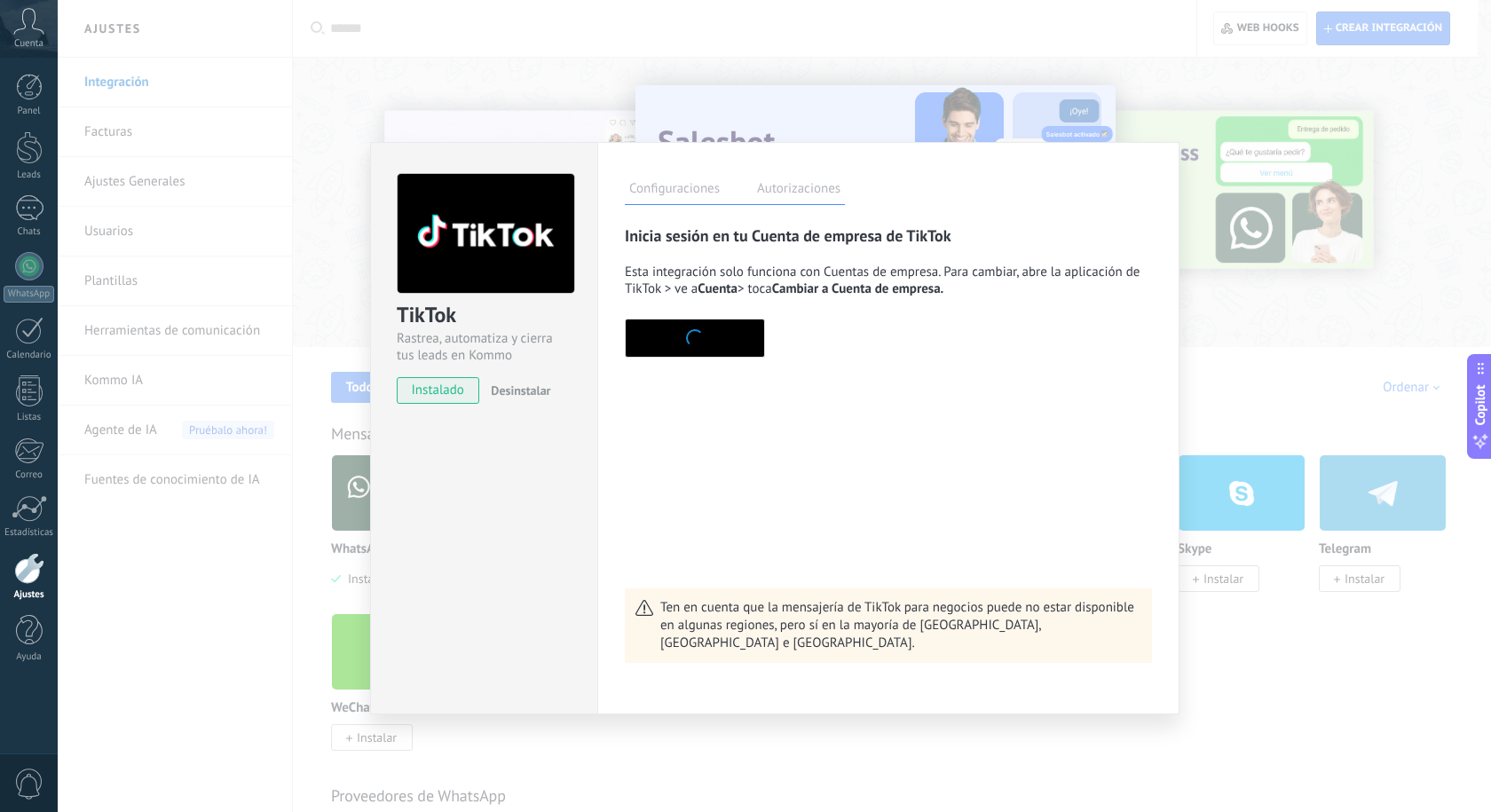
click at [746, 329] on button "button" at bounding box center [695, 338] width 141 height 39
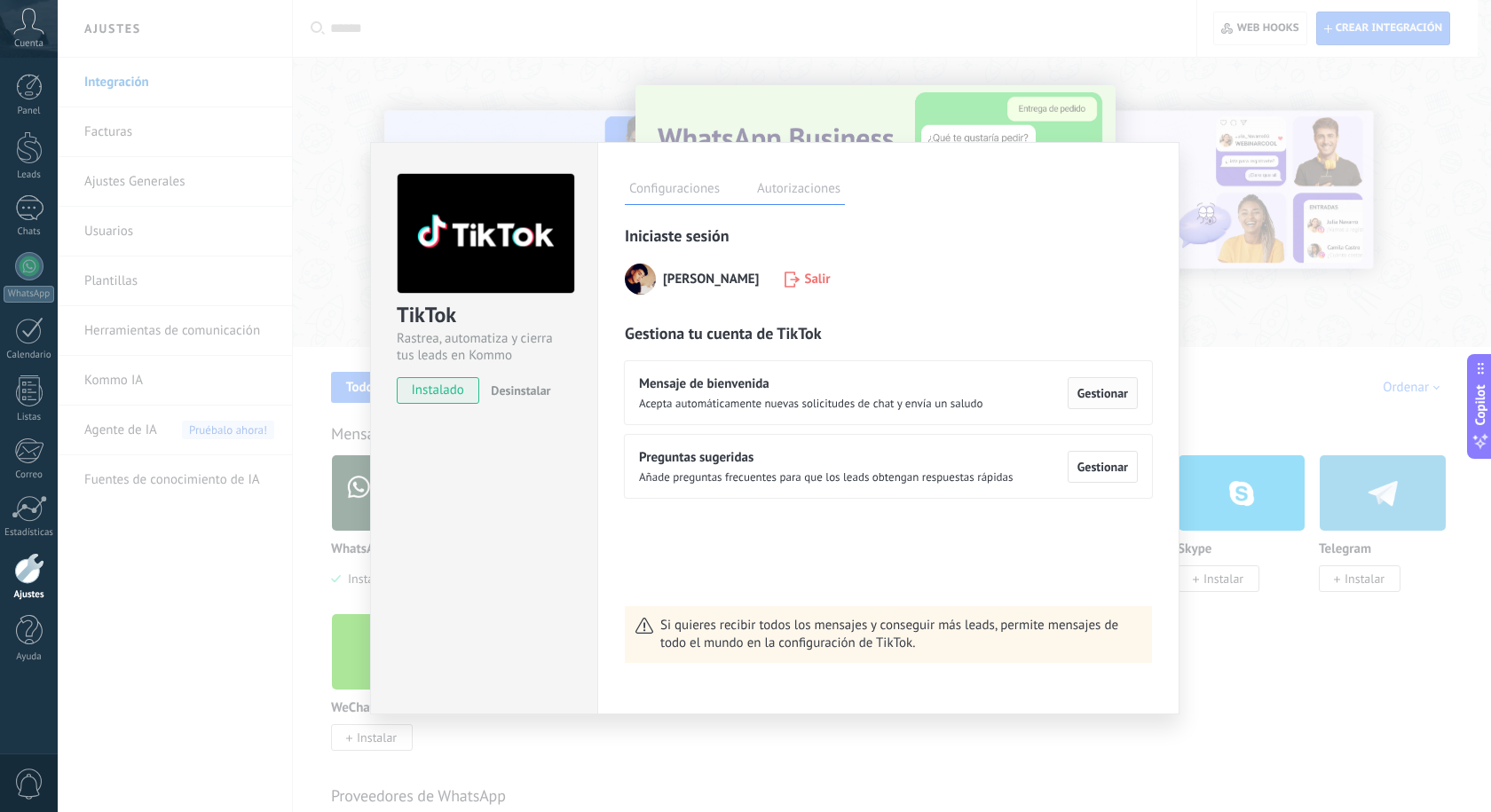
click at [1094, 391] on span "Gestionar" at bounding box center [1102, 394] width 50 height 13
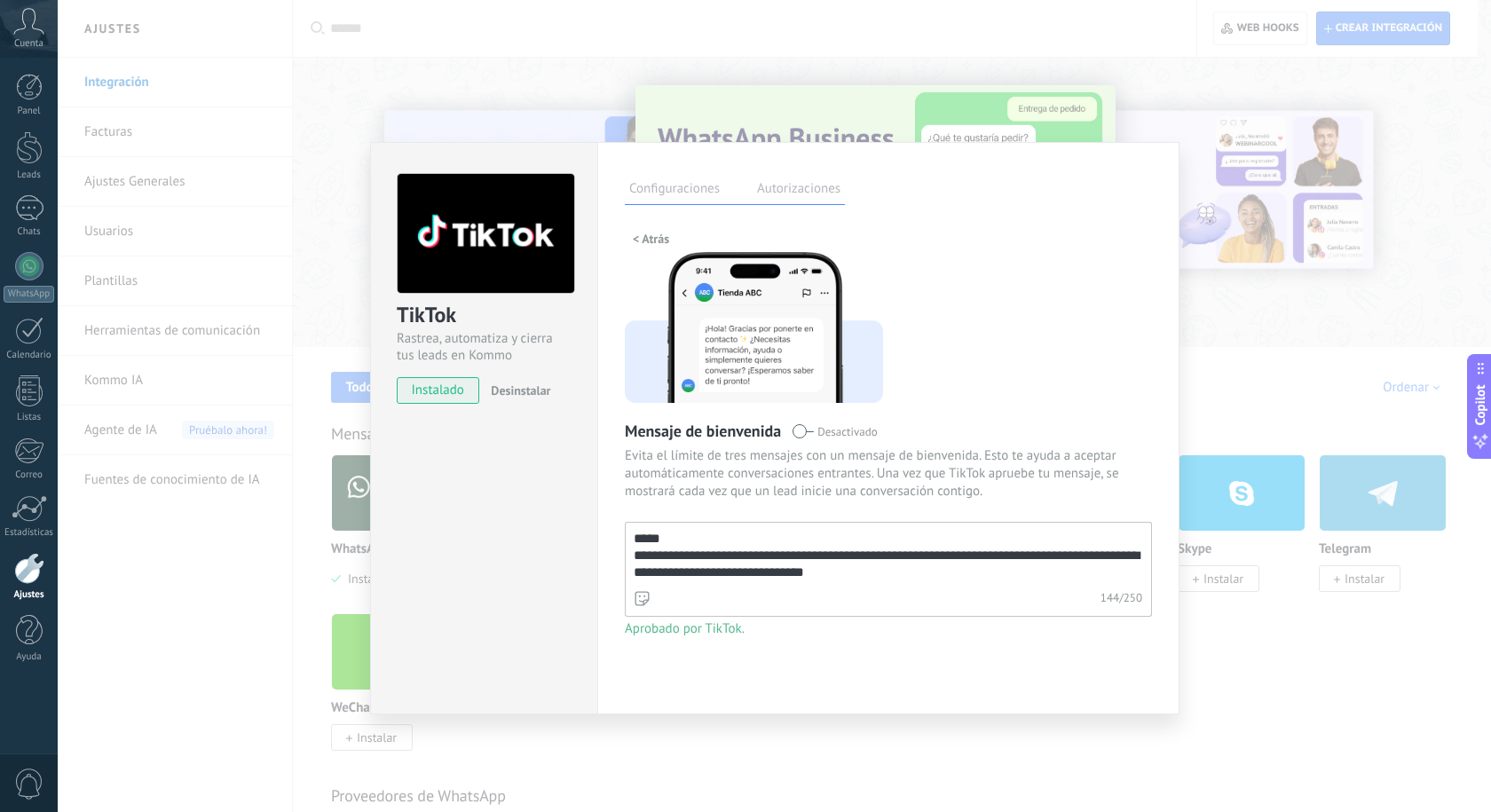
click at [798, 445] on div "**********" at bounding box center [888, 444] width 527 height 438
click at [798, 441] on div "Desactivado" at bounding box center [834, 431] width 85 height 21
click at [798, 427] on span at bounding box center [803, 431] width 22 height 15
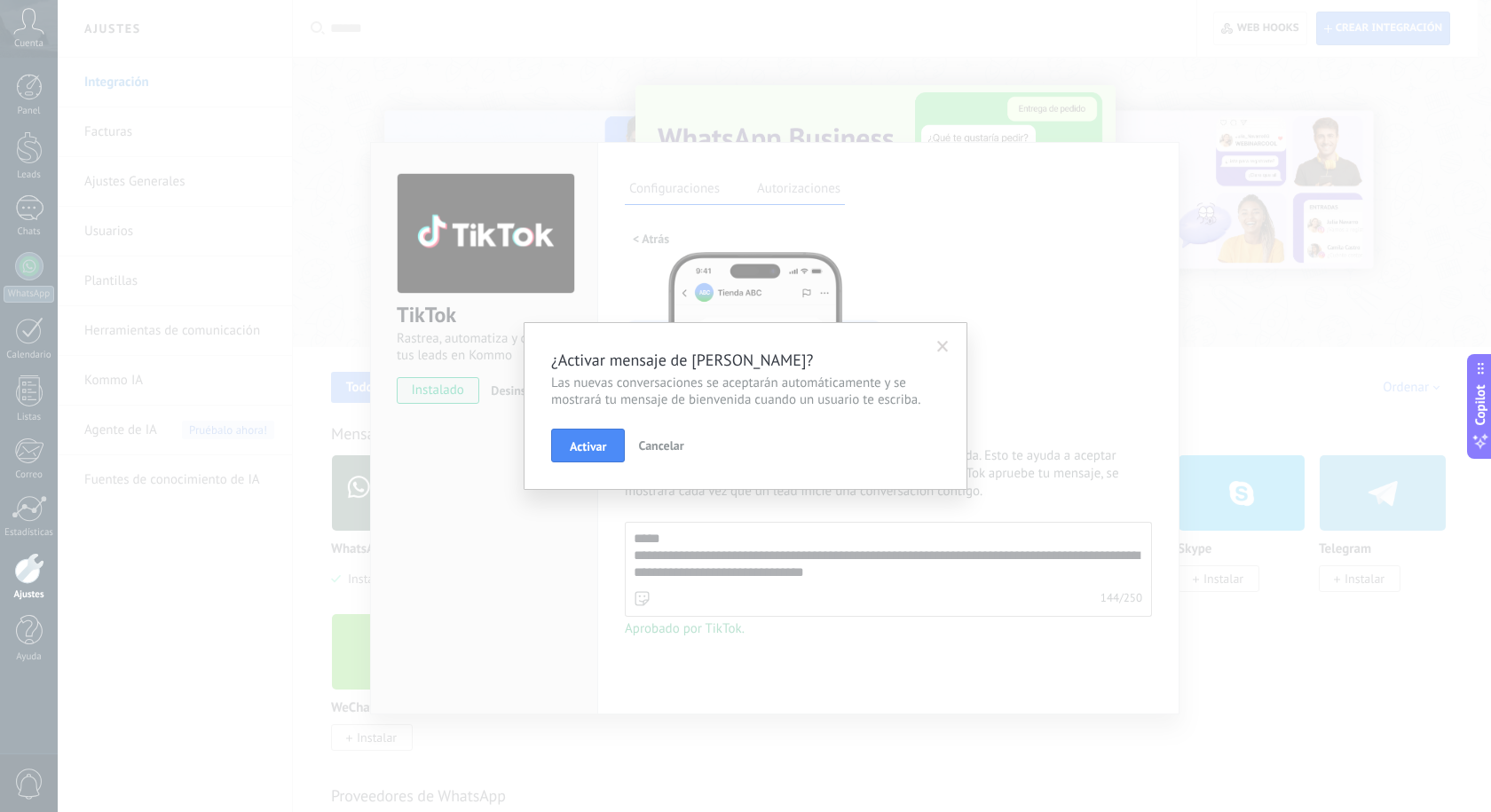
click at [957, 349] on span at bounding box center [943, 346] width 29 height 30
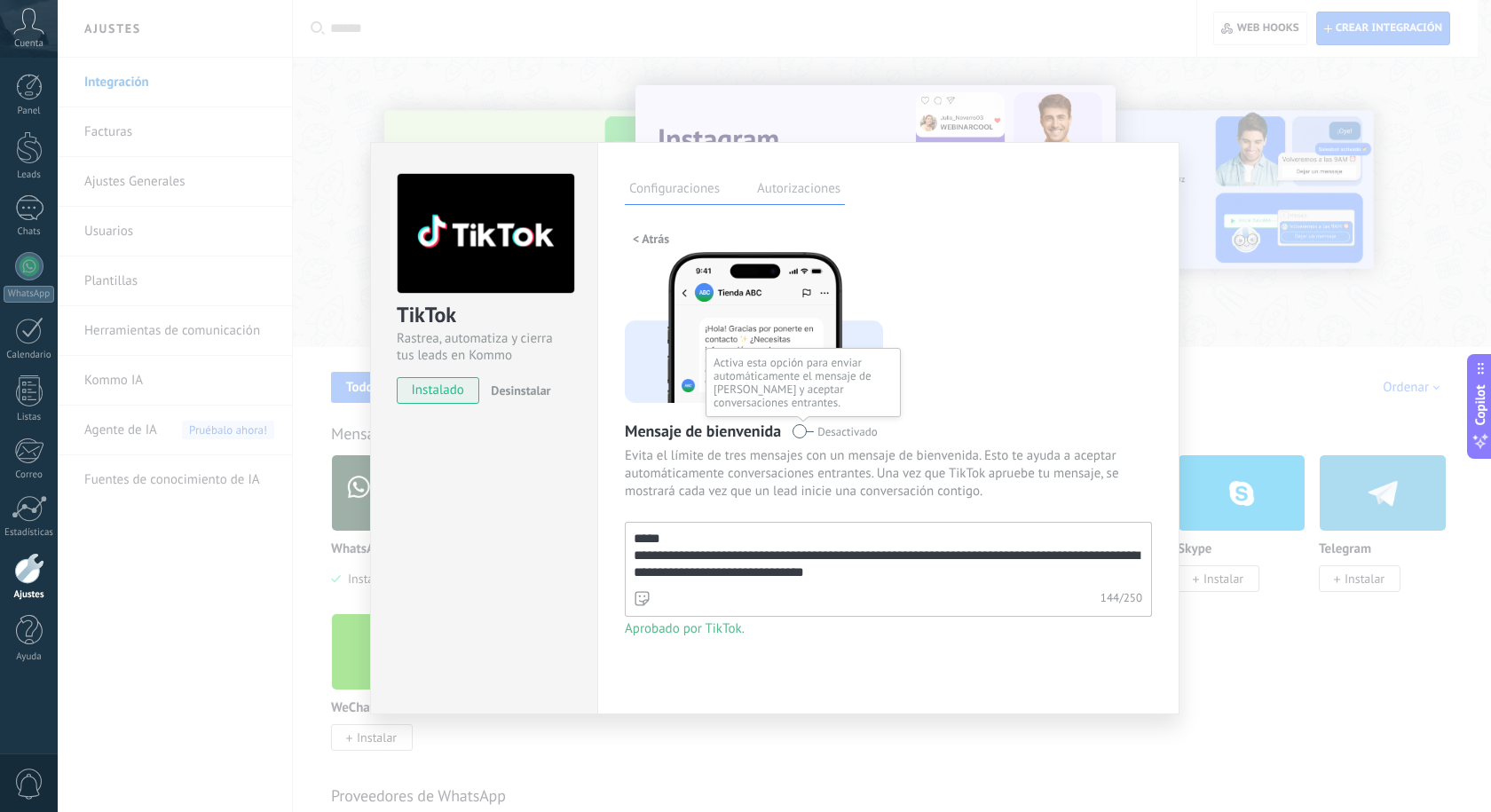
click at [806, 428] on span at bounding box center [803, 431] width 22 height 15
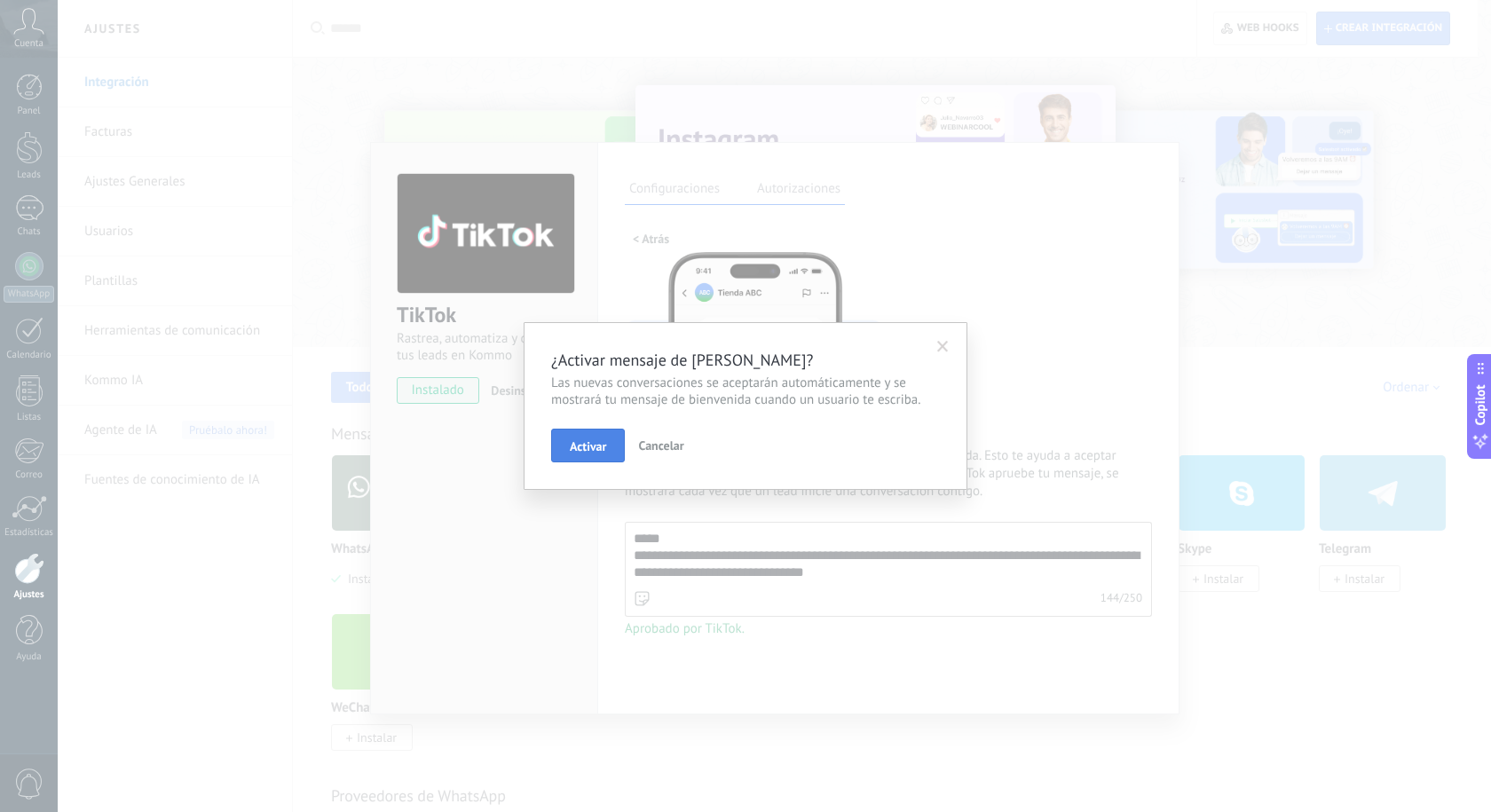
click at [606, 446] on span "Activar" at bounding box center [588, 447] width 37 height 13
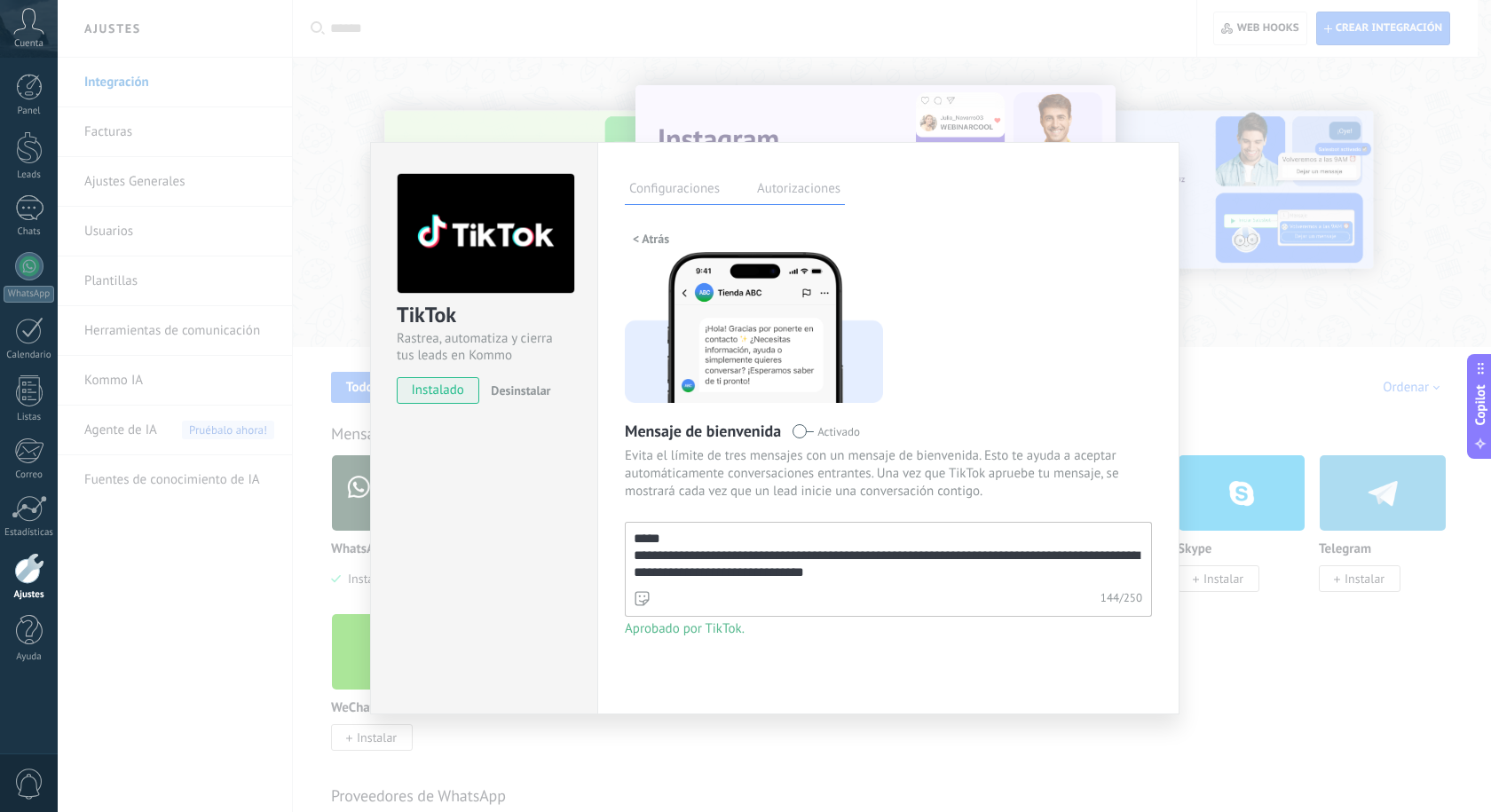
scroll to position [34, 0]
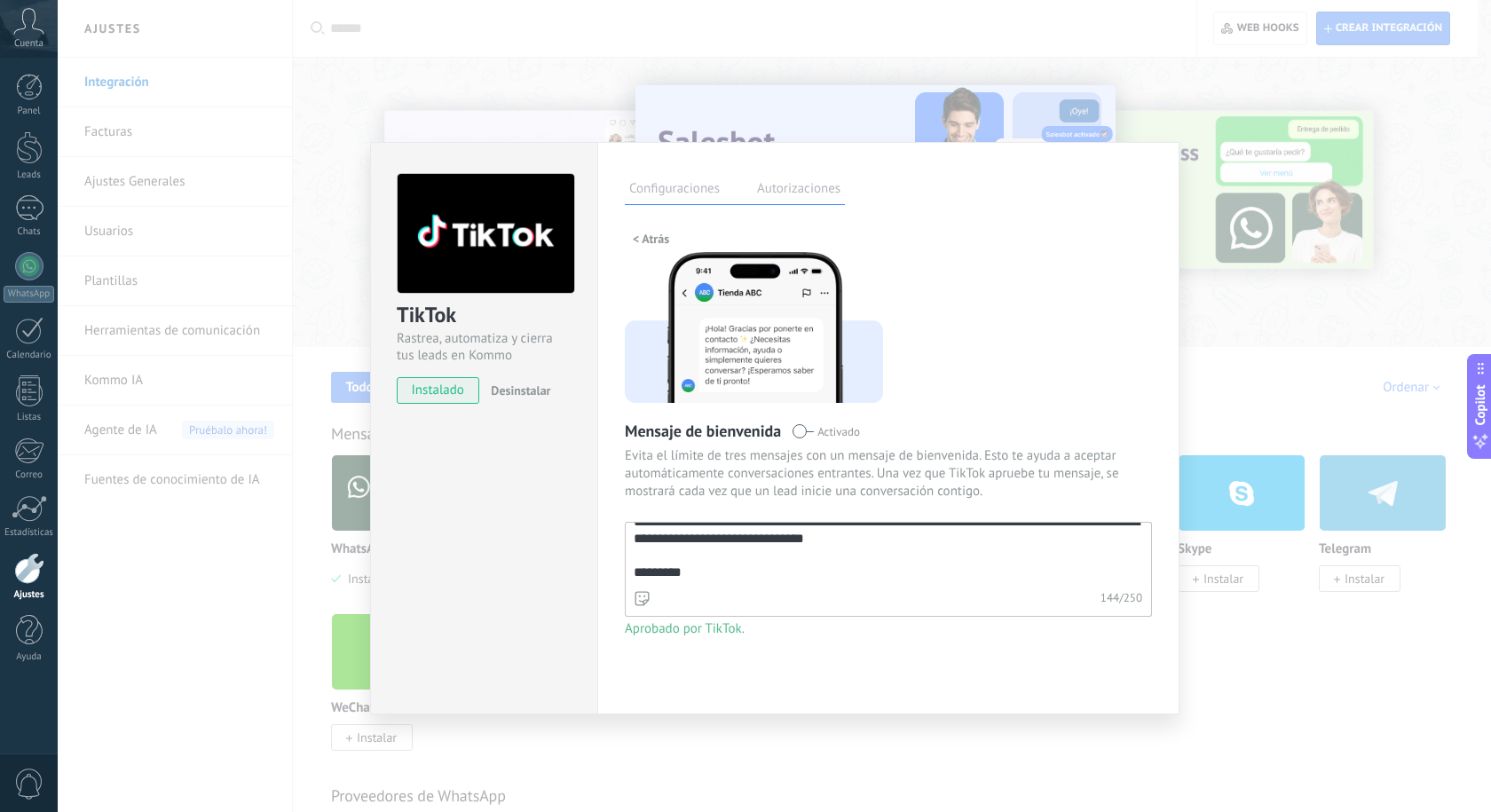
click at [721, 630] on span "Aprobado por TikTok." at bounding box center [888, 628] width 527 height 17
click at [798, 191] on label "Autorizaciones" at bounding box center [798, 191] width 92 height 26
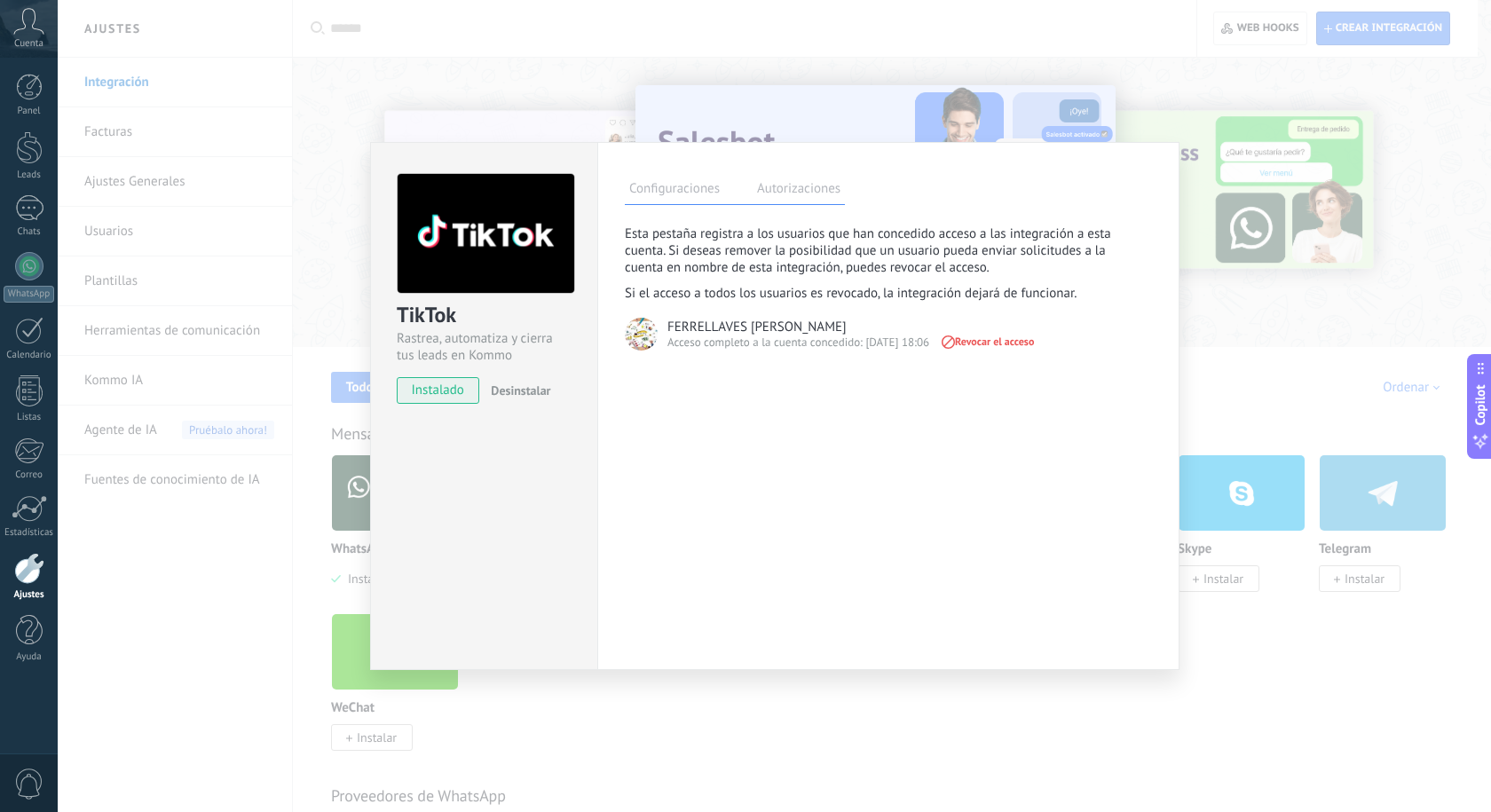
click at [703, 185] on label "Configuraciones" at bounding box center [674, 191] width 100 height 26
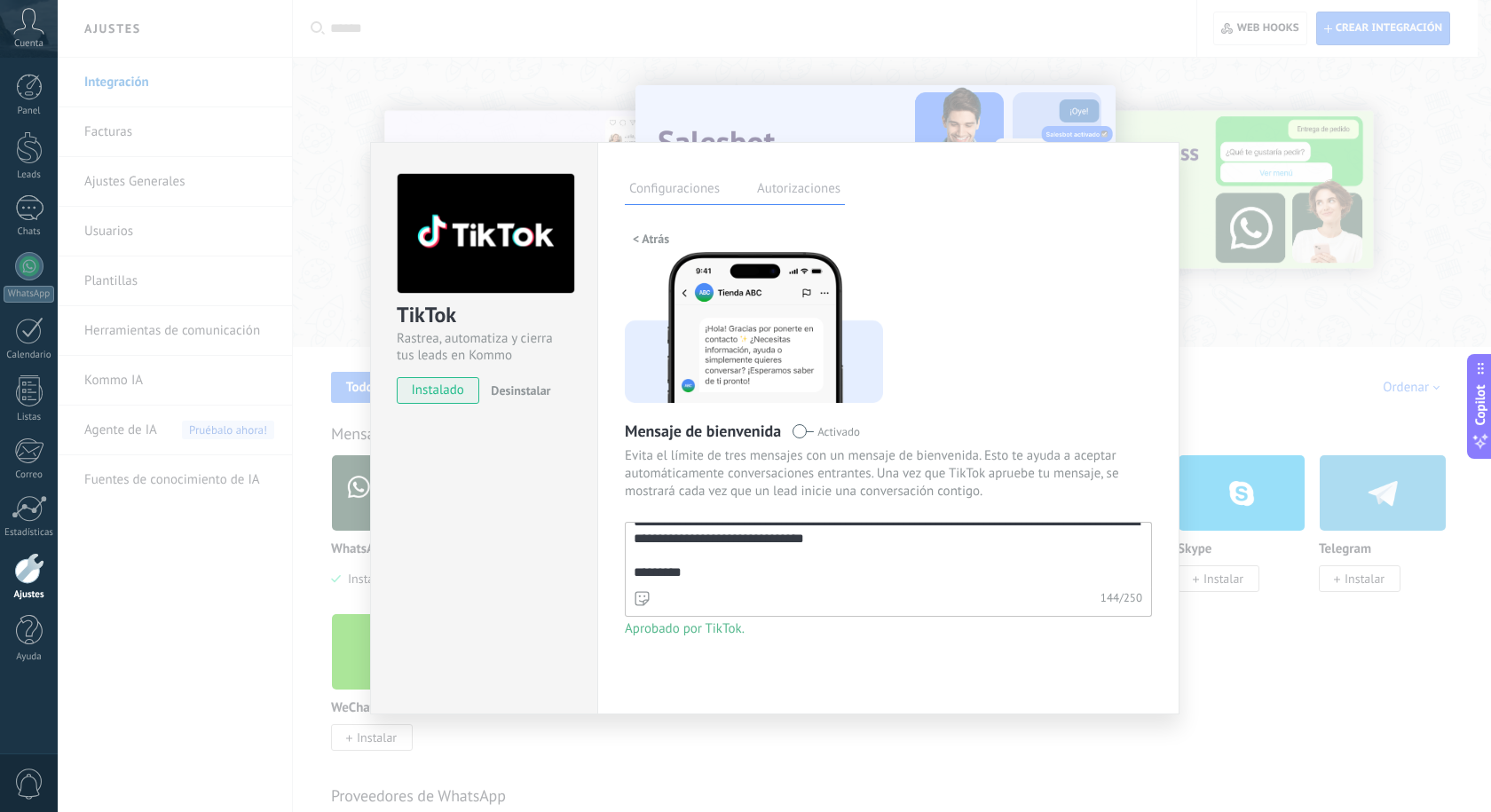
click at [666, 598] on div "144 / 250" at bounding box center [888, 600] width 527 height 32
click at [666, 586] on textarea "**********" at bounding box center [886, 554] width 522 height 64
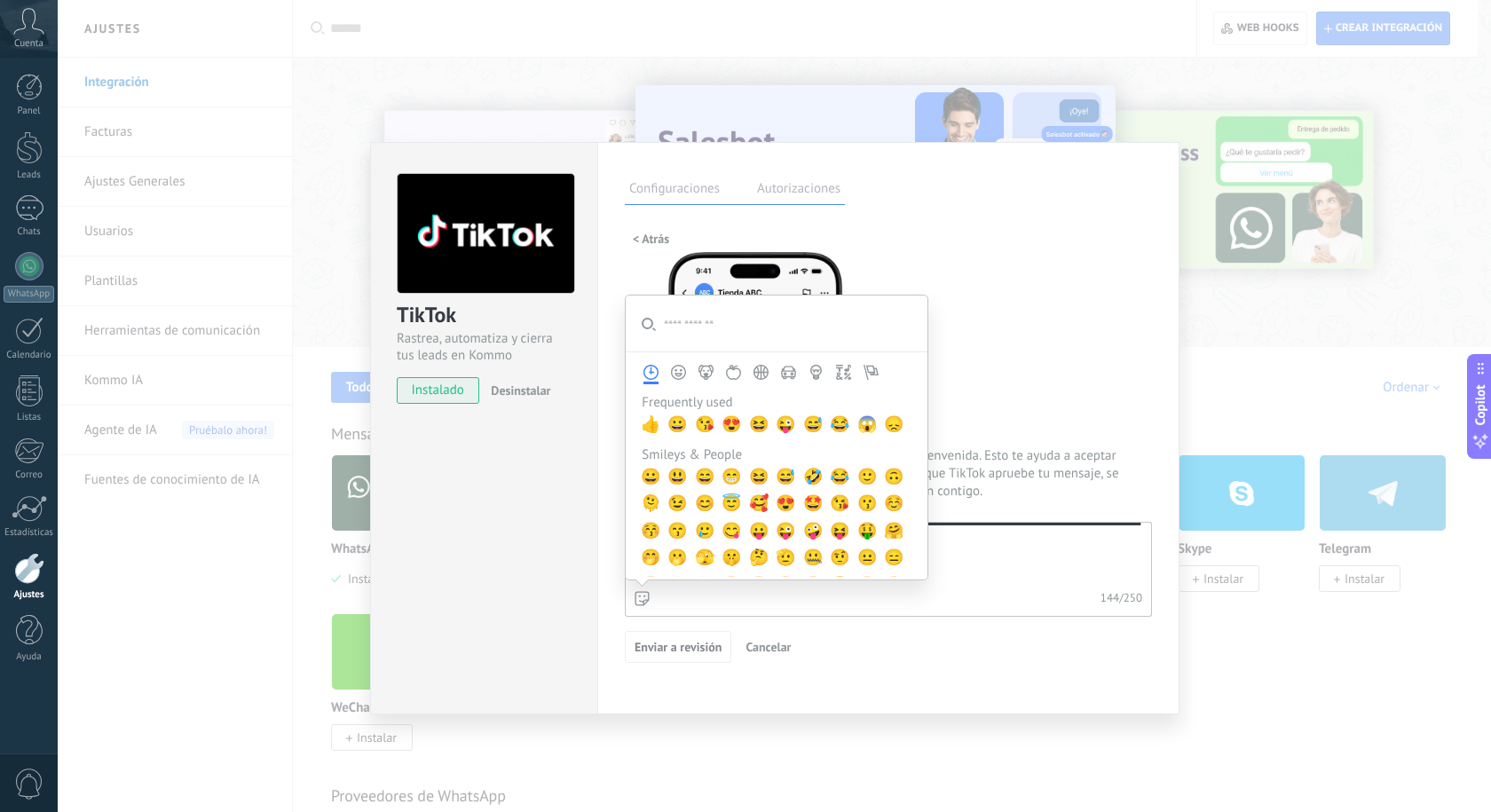
click at [639, 601] on icon at bounding box center [642, 598] width 16 height 16
click at [639, 586] on textarea "**********" at bounding box center [886, 554] width 522 height 64
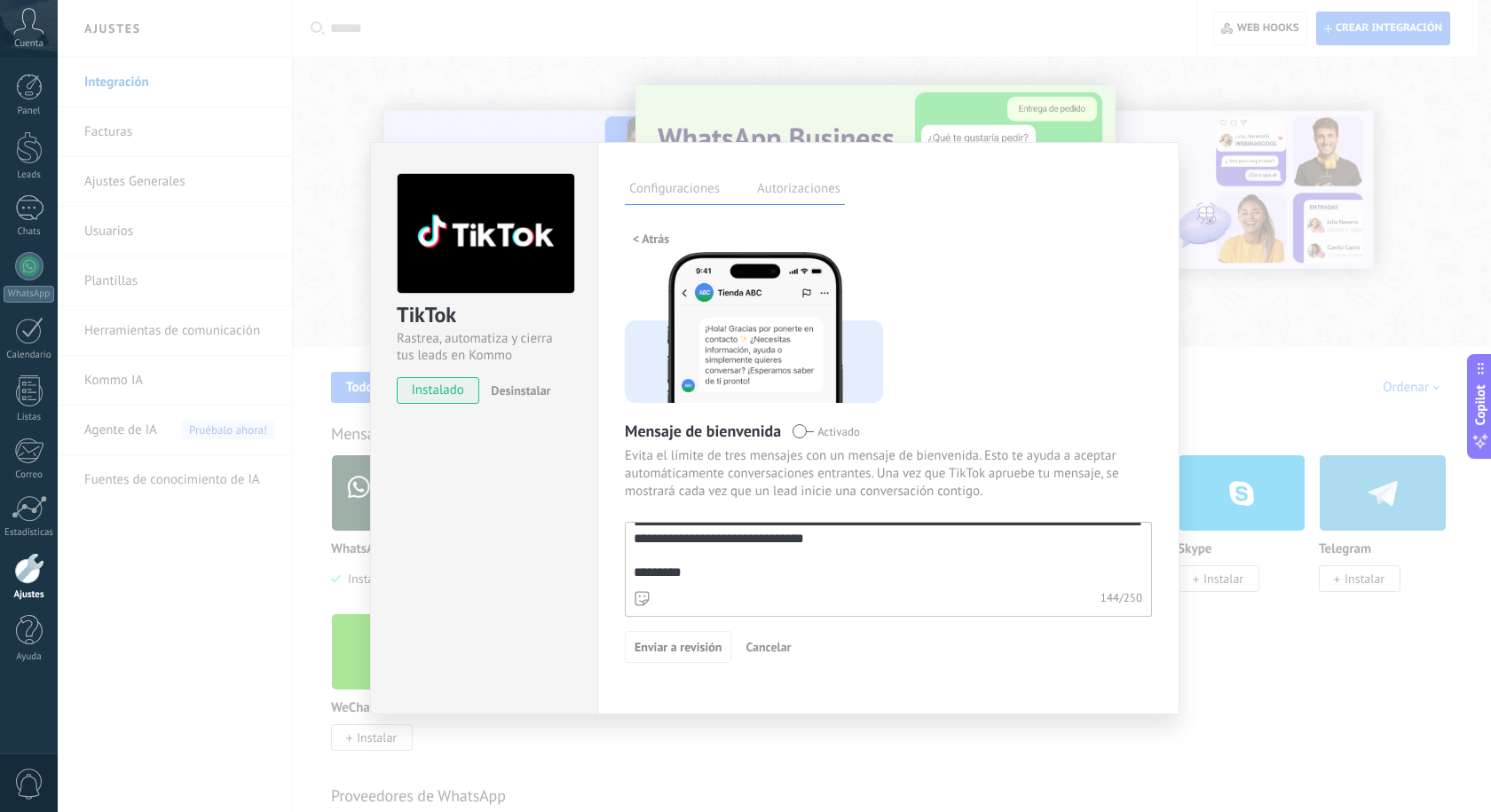
click at [655, 601] on div "144 / 250" at bounding box center [888, 600] width 527 height 32
click at [655, 586] on textarea "**********" at bounding box center [886, 554] width 522 height 64
click at [650, 601] on div "144 / 250" at bounding box center [888, 600] width 527 height 32
click at [650, 586] on textarea "**********" at bounding box center [886, 554] width 522 height 64
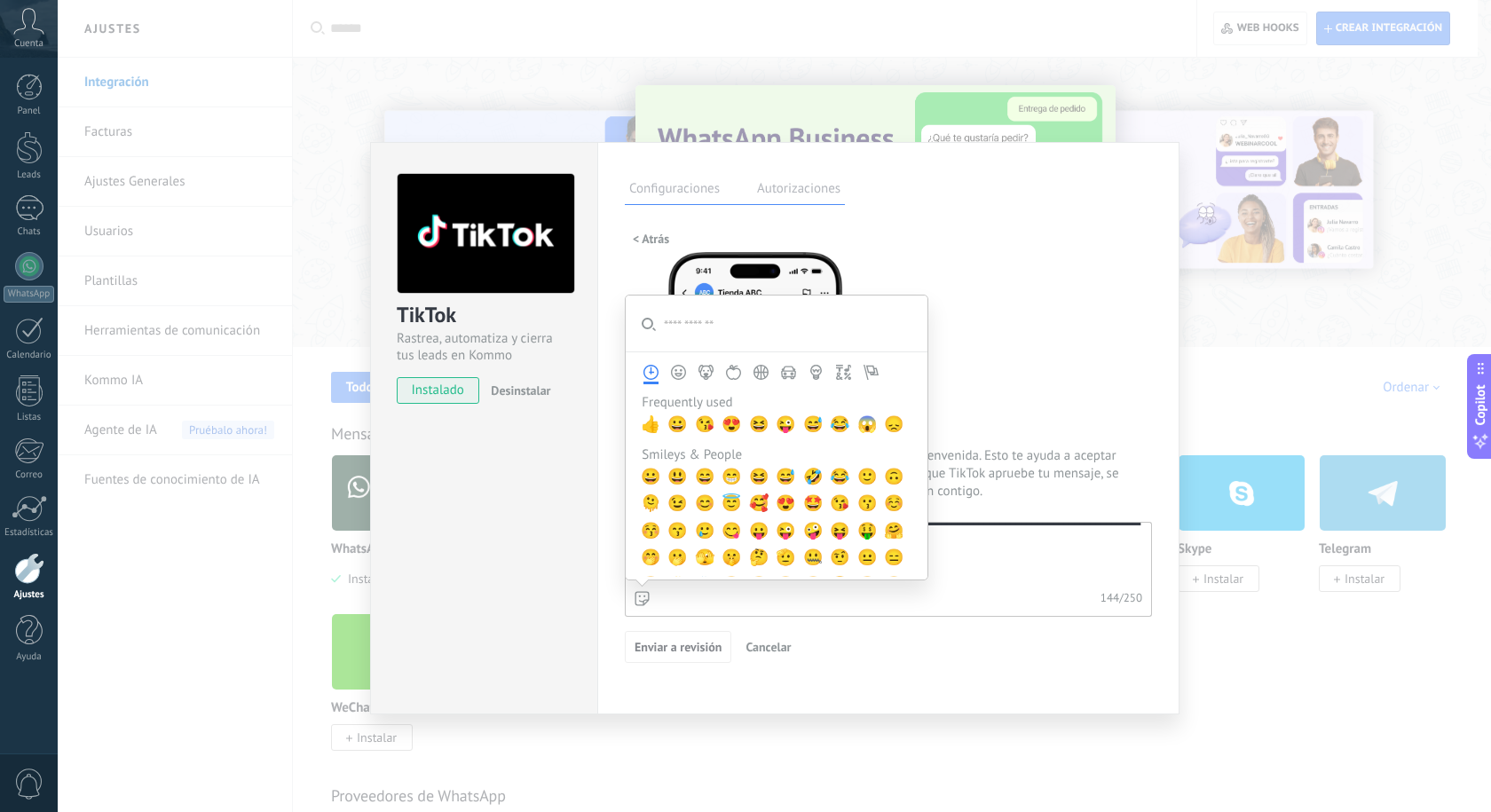
click at [643, 599] on icon at bounding box center [642, 598] width 16 height 16
click at [643, 586] on textarea "**********" at bounding box center [886, 554] width 522 height 64
click at [727, 477] on span "😁" at bounding box center [731, 476] width 19 height 18
type textarea "**********"
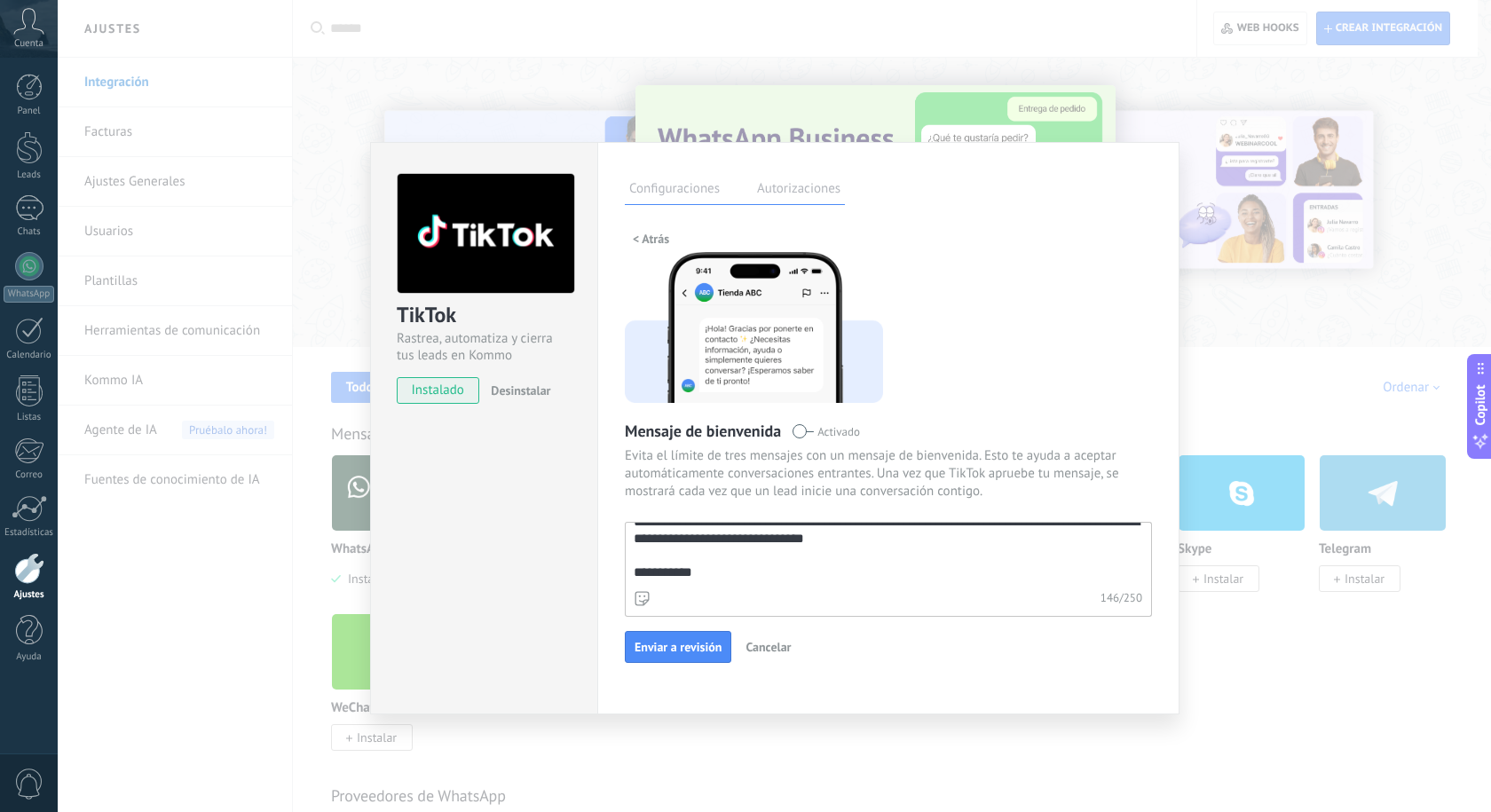
click at [1212, 266] on div "**********" at bounding box center [774, 406] width 1433 height 812
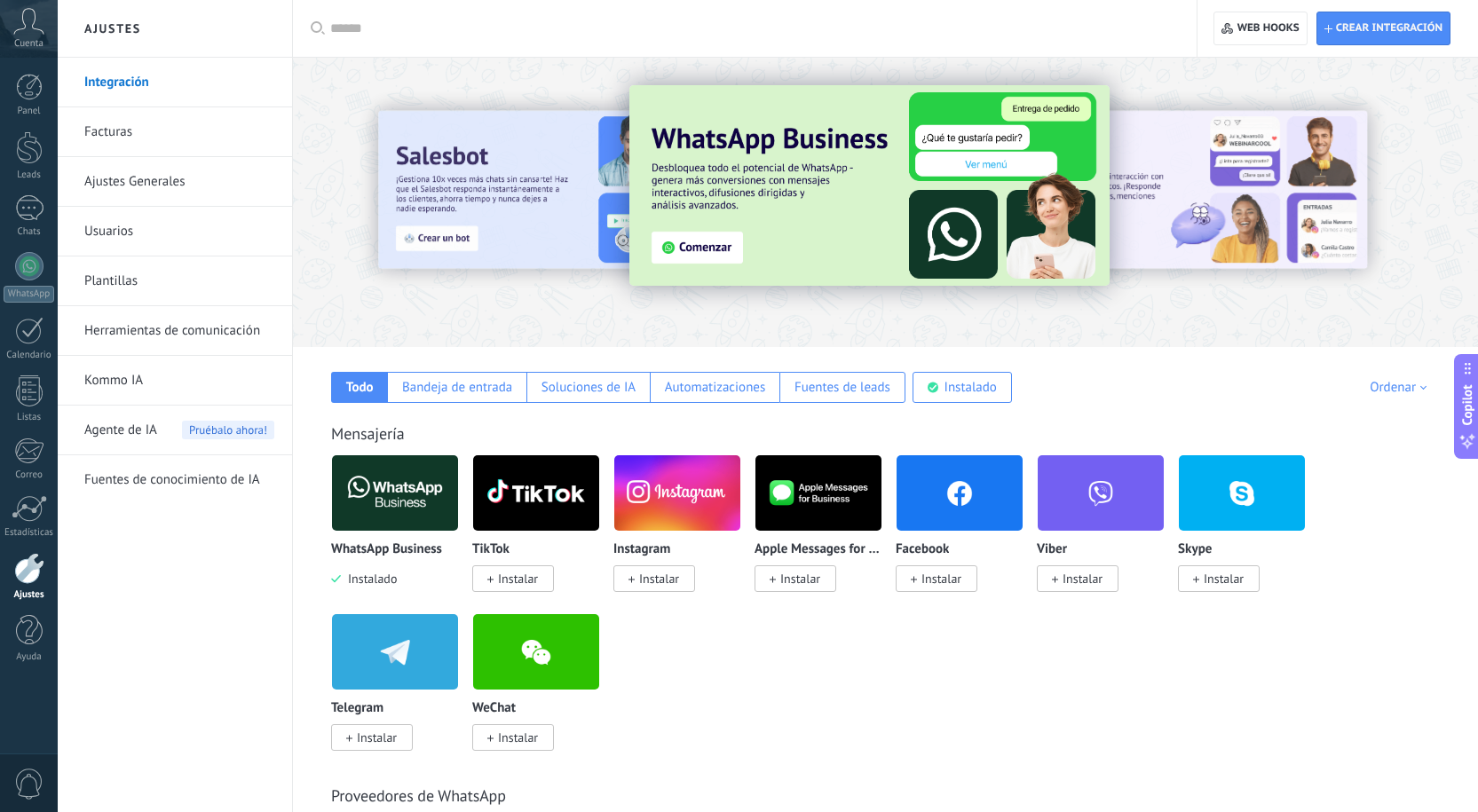
click at [531, 501] on img at bounding box center [536, 493] width 126 height 86
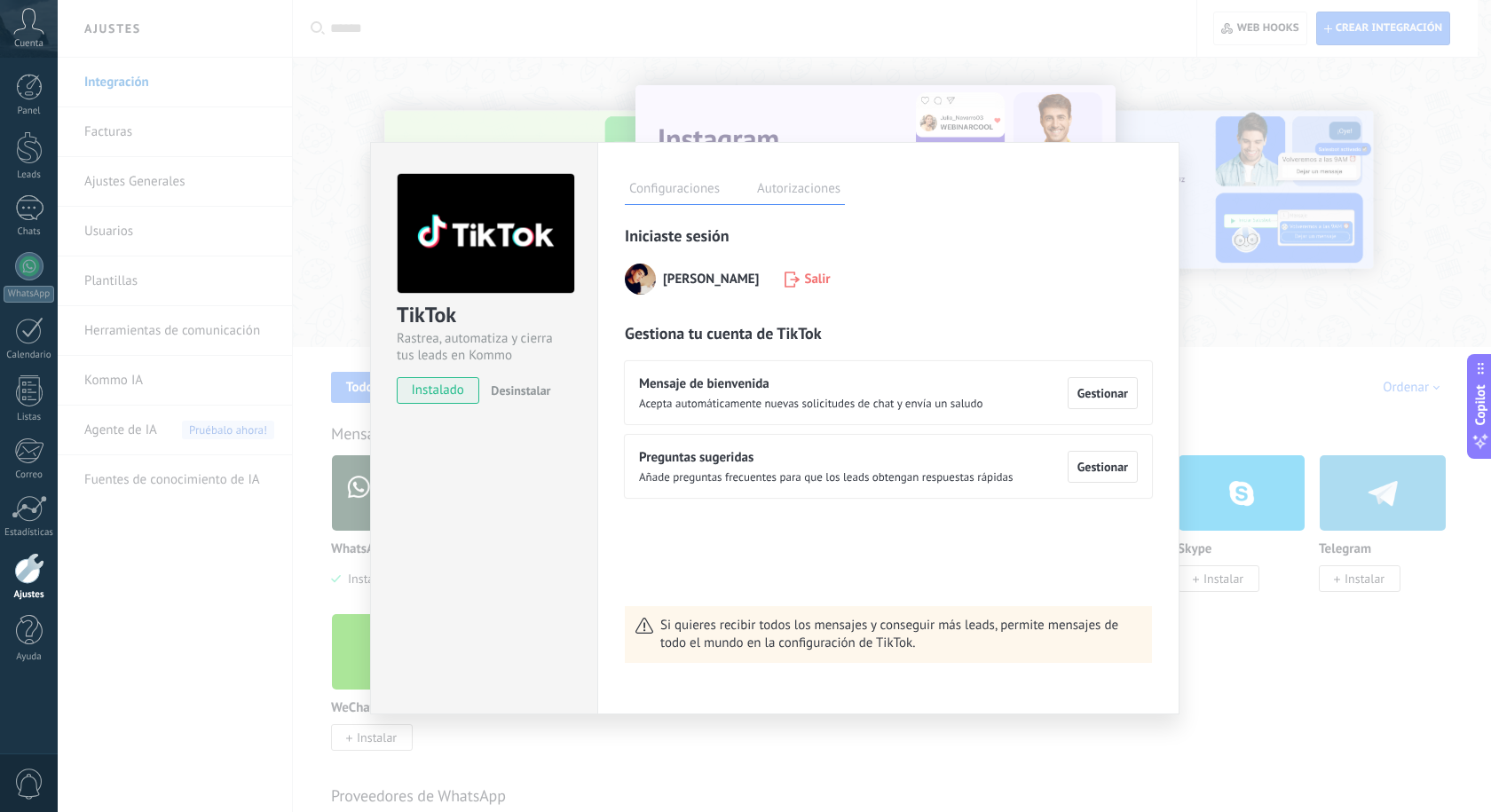
click at [1115, 484] on div "Preguntas sugeridas Añade preguntas frecuentes para que los leads obtengan resp…" at bounding box center [888, 466] width 527 height 63
click at [1106, 469] on span "Gestionar" at bounding box center [1102, 467] width 50 height 13
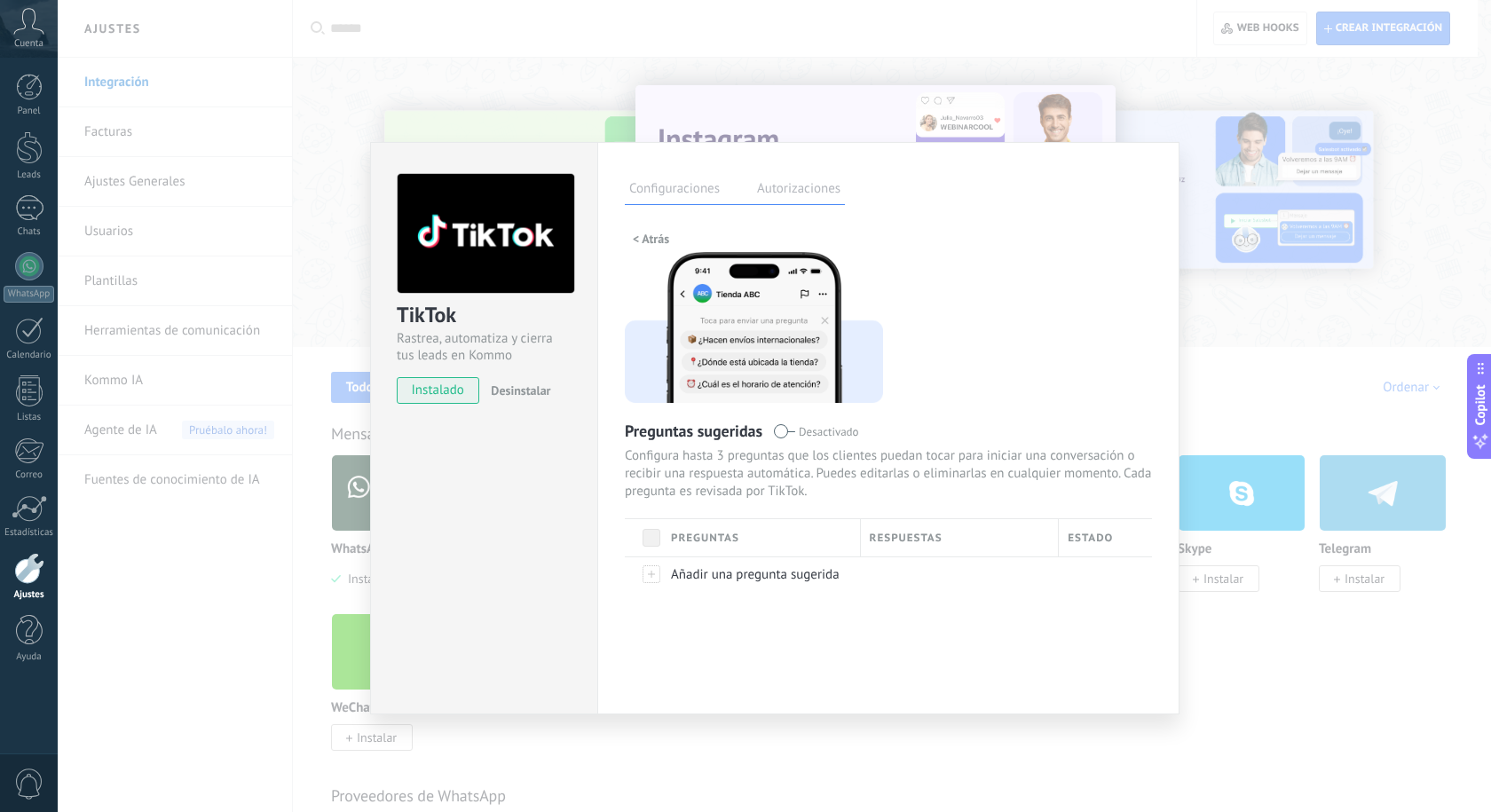
click at [723, 541] on div "PREGUNTAS" at bounding box center [761, 537] width 198 height 37
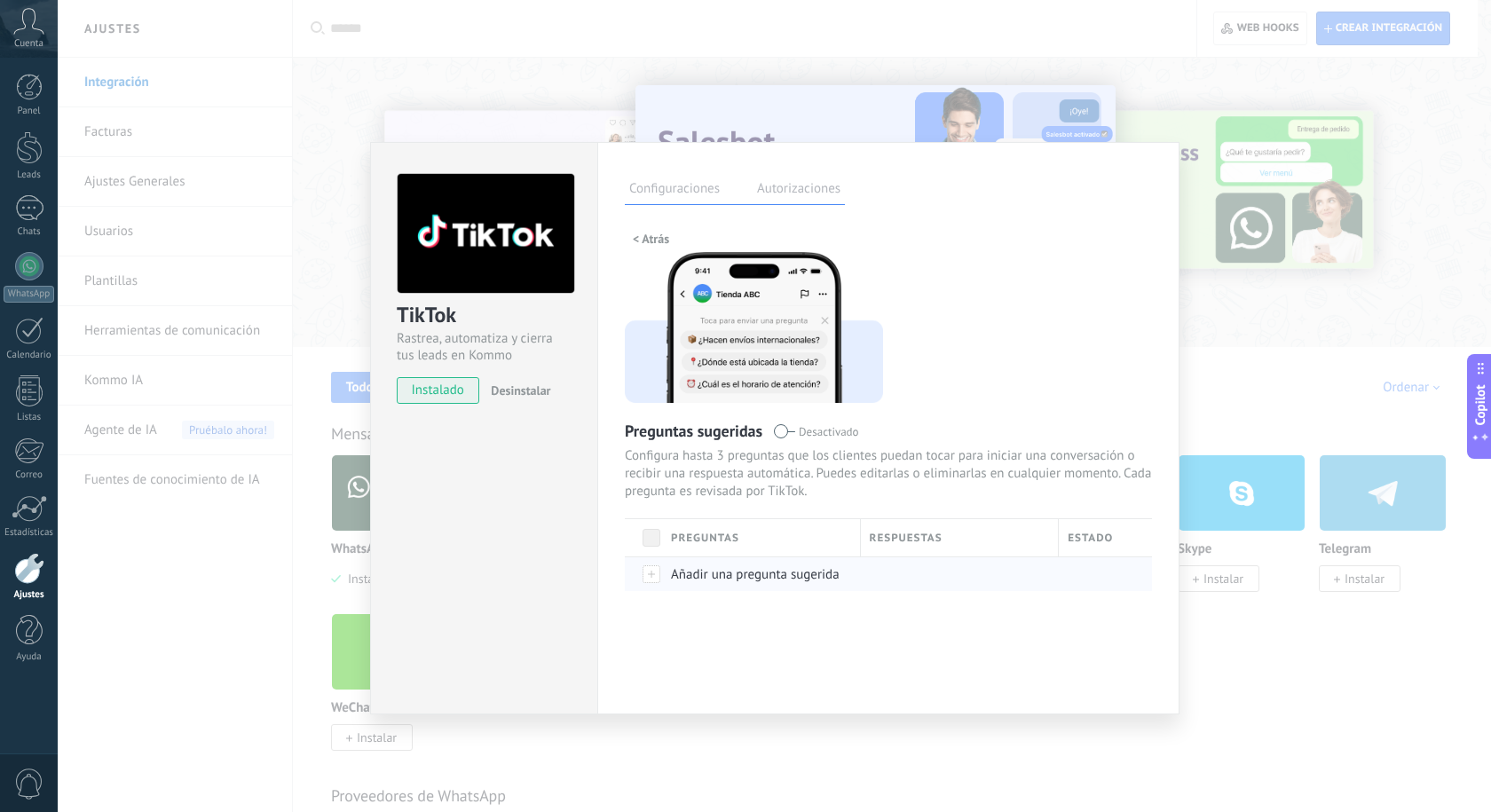
click at [724, 559] on div "Añadir una pregunta sugerida" at bounding box center [757, 574] width 190 height 34
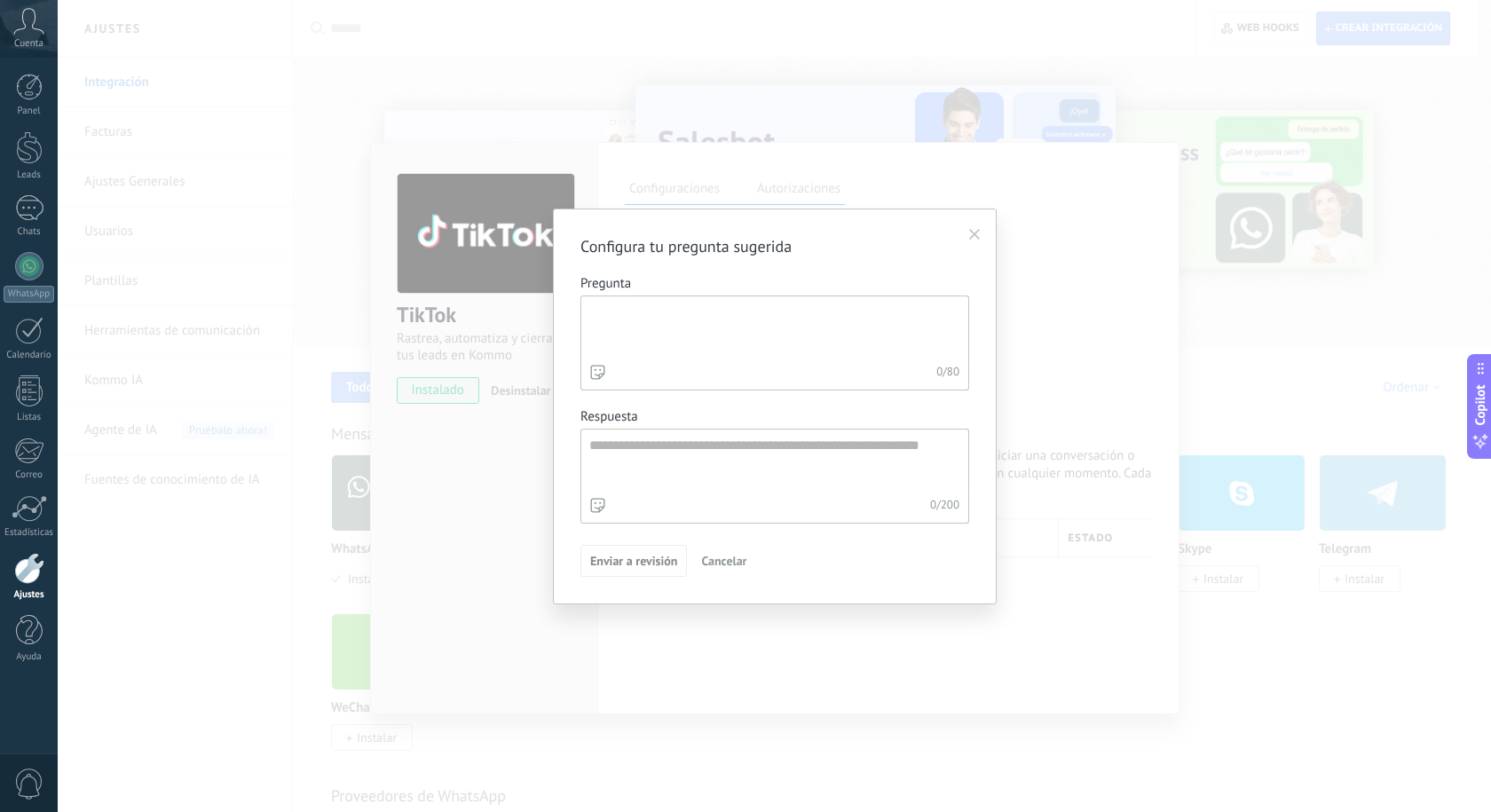
click at [713, 344] on textarea "Pregunta 0 / 80" at bounding box center [773, 329] width 384 height 64
click at [793, 462] on textarea "Respuesta 0 / 200" at bounding box center [773, 461] width 384 height 64
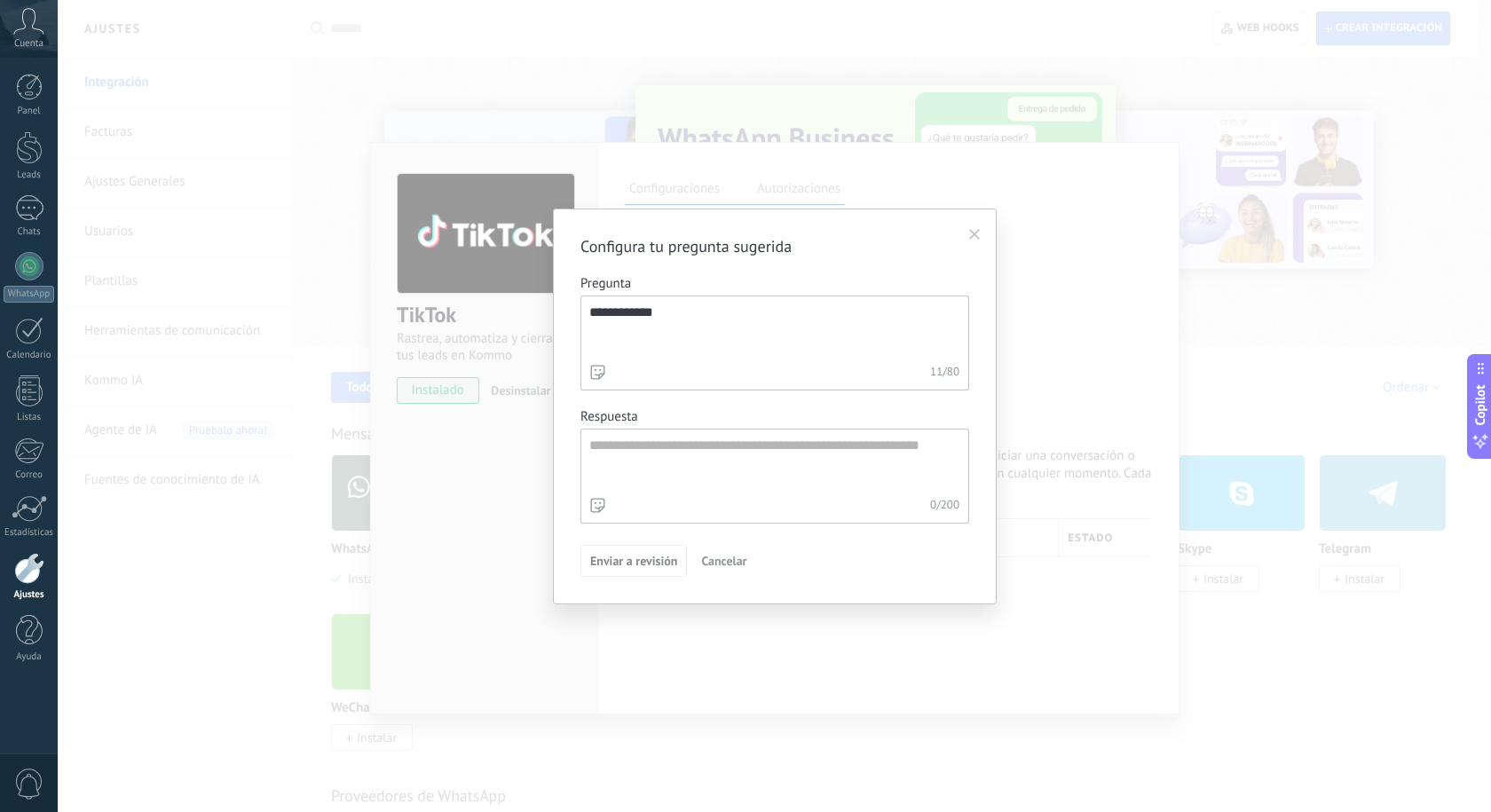
drag, startPoint x: 723, startPoint y: 297, endPoint x: 720, endPoint y: 306, distance: 9.5
click at [720, 297] on textarea "**********" at bounding box center [773, 329] width 384 height 64
drag, startPoint x: 720, startPoint y: 309, endPoint x: 344, endPoint y: 312, distance: 376.0
click at [344, 312] on div "**********" at bounding box center [774, 406] width 1433 height 812
type textarea "**********"
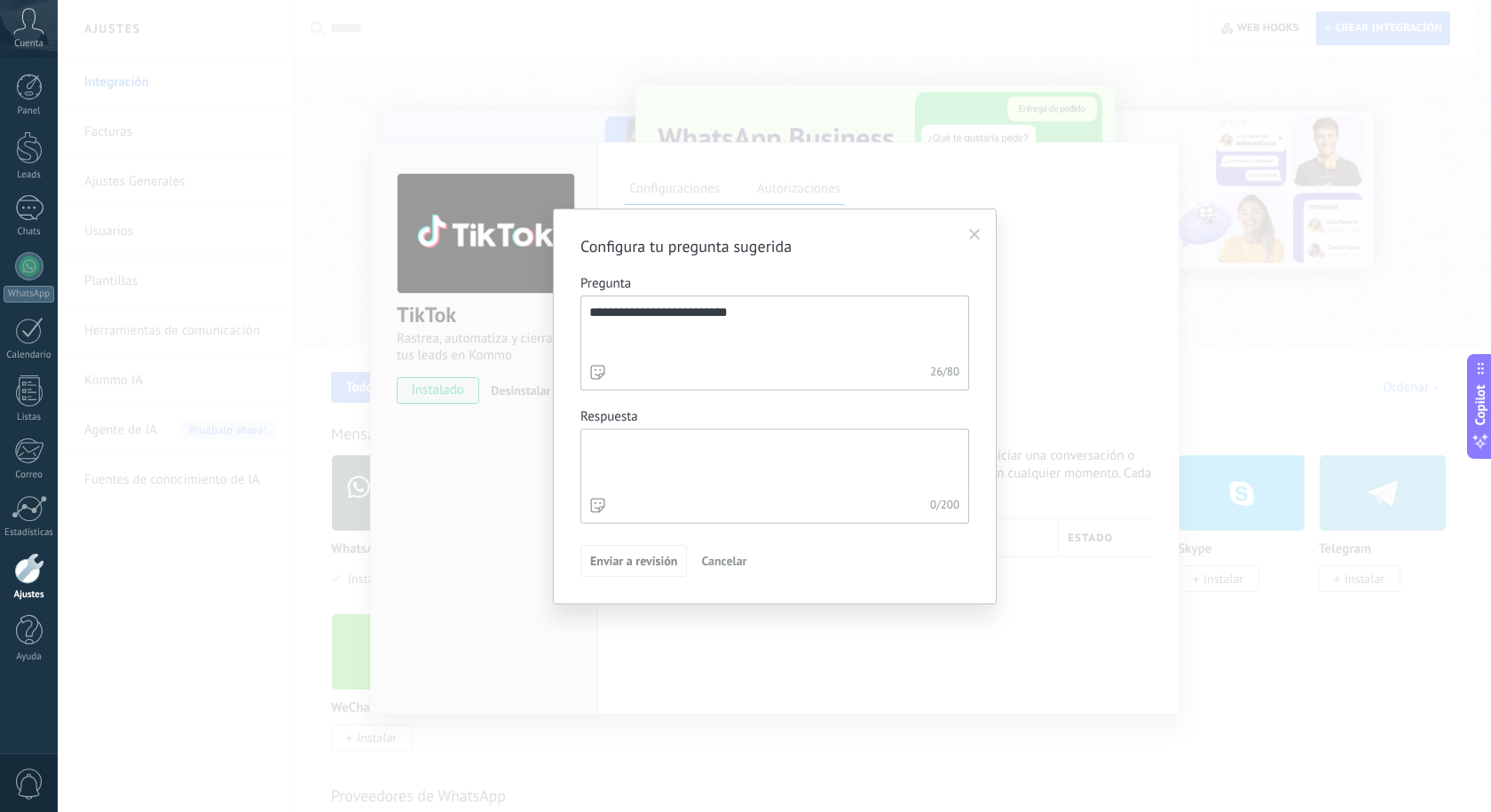
click at [735, 459] on textarea "Respuesta 0 / 200" at bounding box center [773, 461] width 384 height 64
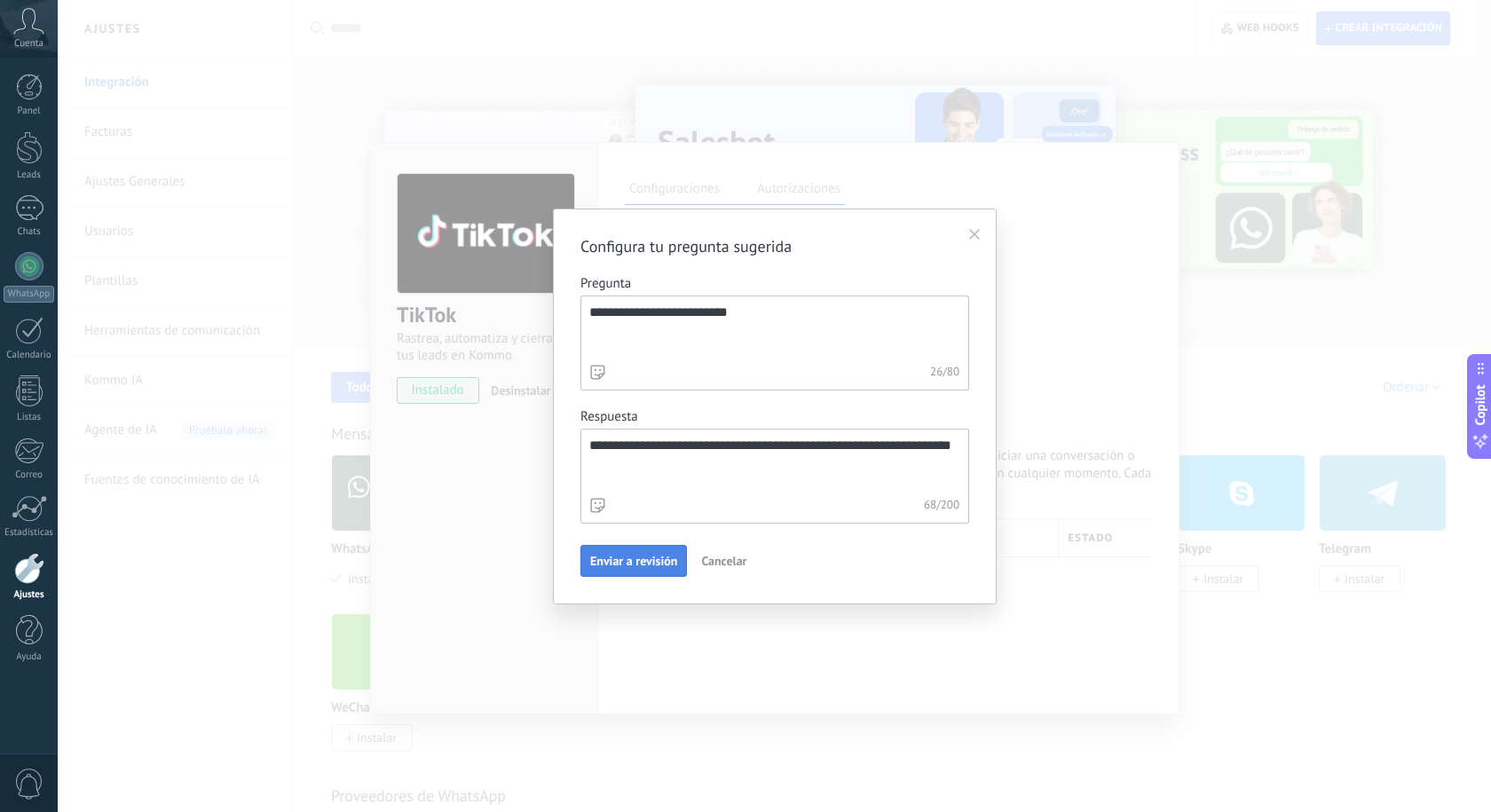
type textarea "**********"
click at [643, 563] on span "Enviar a revisión" at bounding box center [633, 561] width 87 height 13
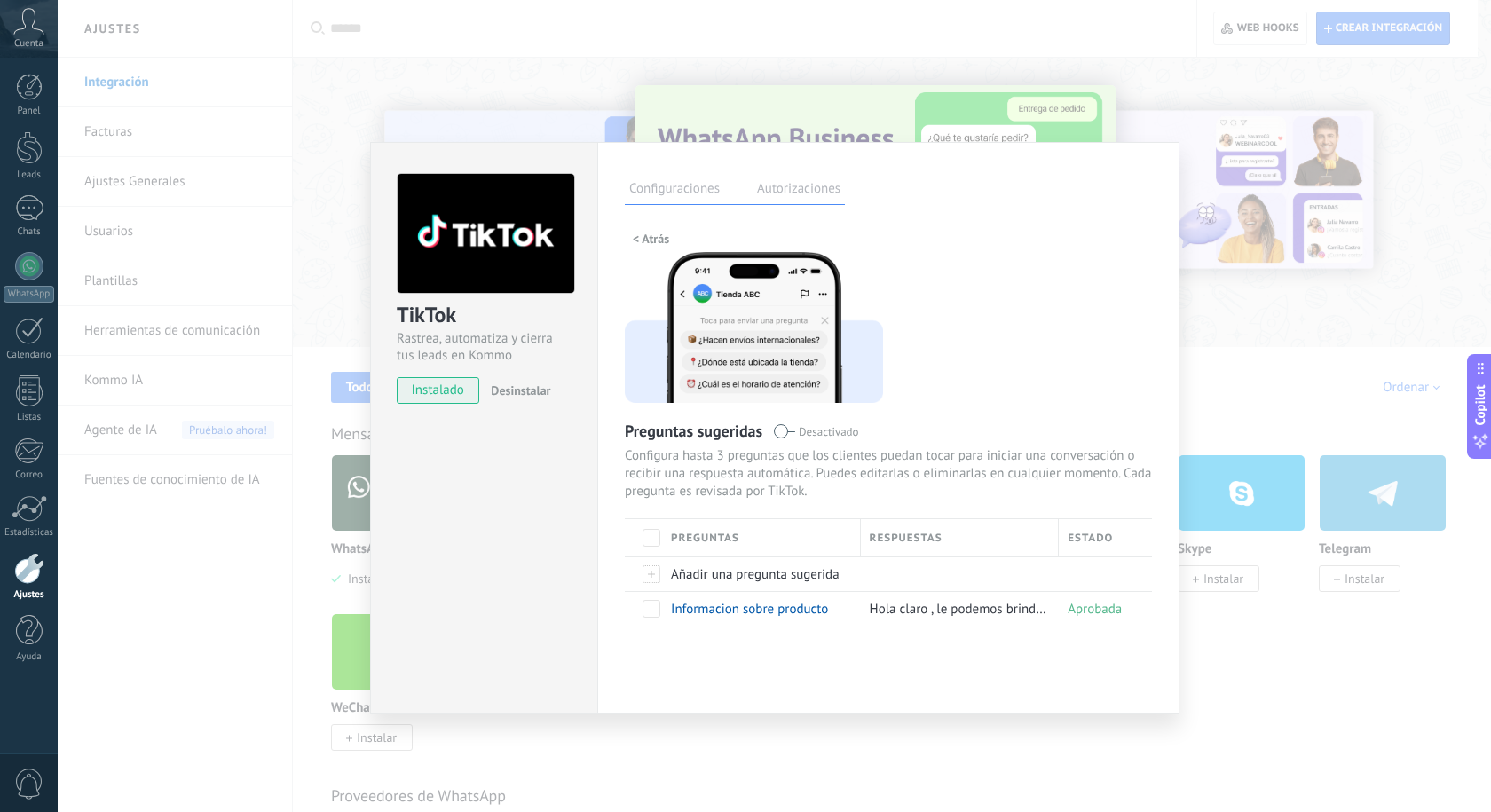
click at [770, 181] on label "Autorizaciones" at bounding box center [798, 191] width 92 height 26
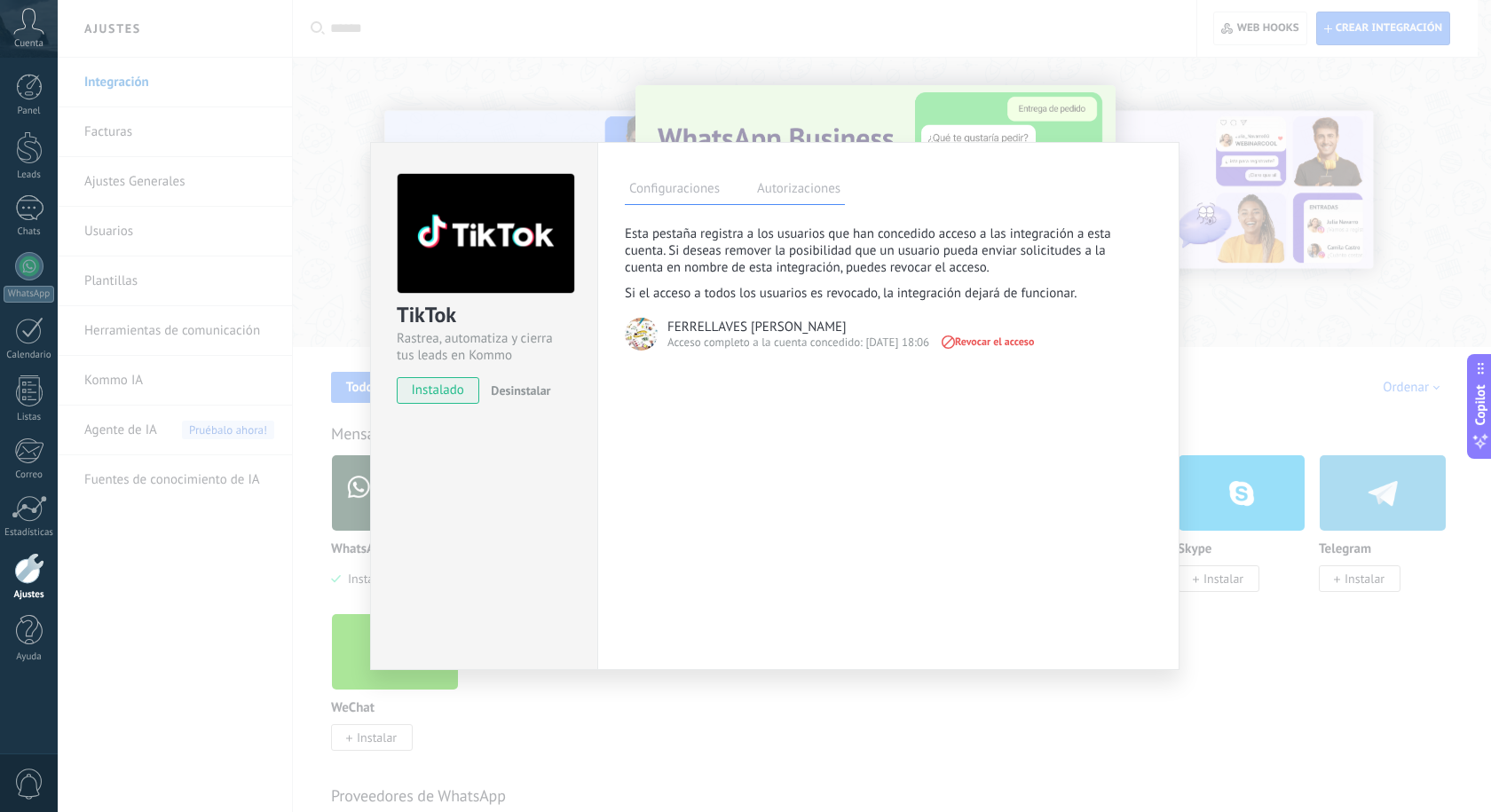
click at [703, 184] on label "Configuraciones" at bounding box center [674, 191] width 100 height 26
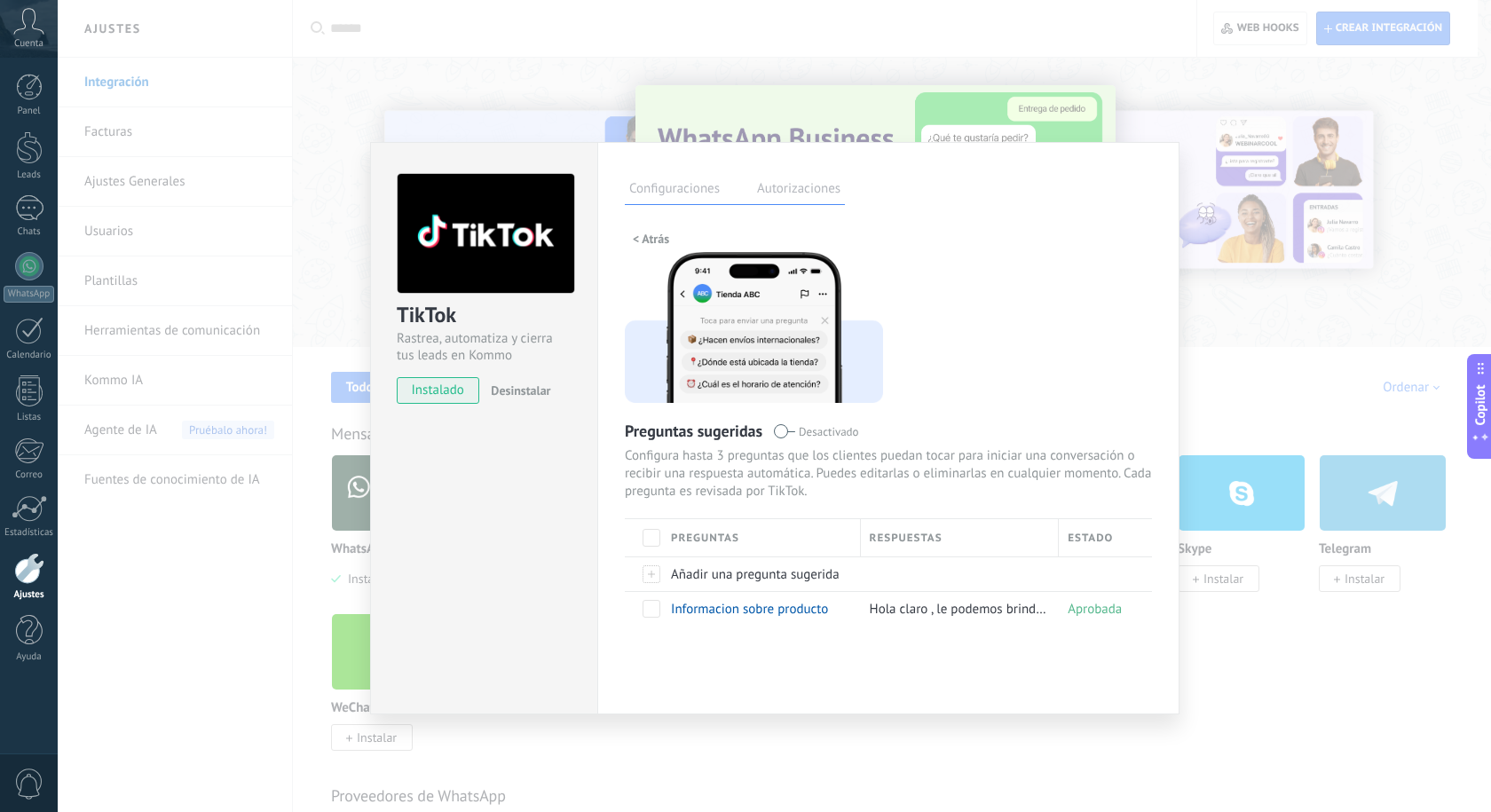
click at [492, 385] on span "Desinstalar" at bounding box center [520, 390] width 59 height 16
click at [450, 389] on span "instalado" at bounding box center [438, 390] width 80 height 26
click at [651, 144] on div "Configuraciones Autorizaciones Esta pestaña registra a los usuarios que han con…" at bounding box center [888, 427] width 582 height 573
